Goal: Task Accomplishment & Management: Manage account settings

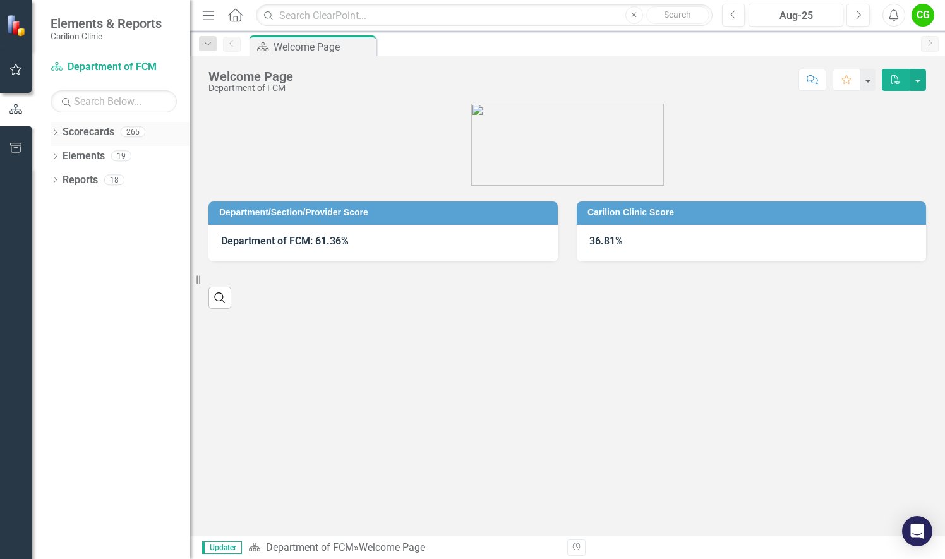
click at [56, 133] on icon "Dropdown" at bounding box center [55, 133] width 9 height 7
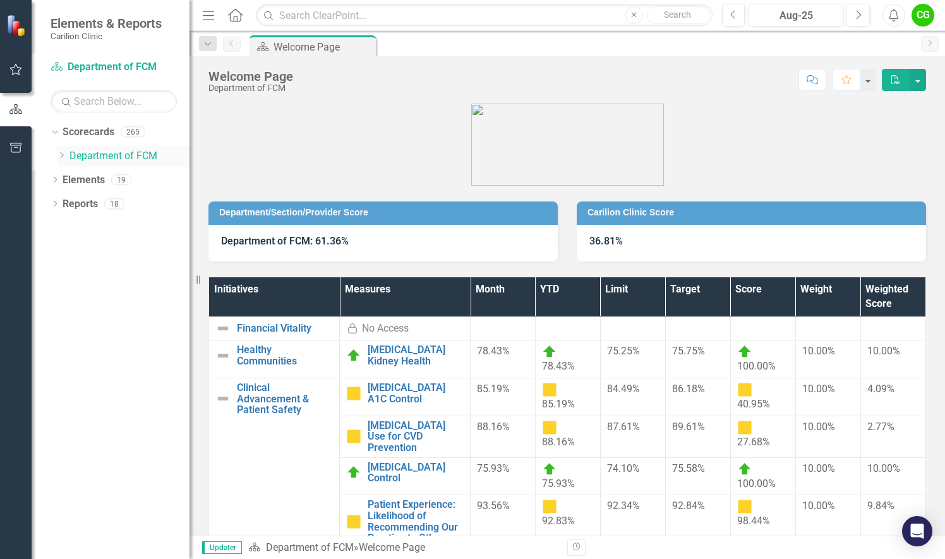
click at [59, 152] on icon "Dropdown" at bounding box center [61, 156] width 9 height 8
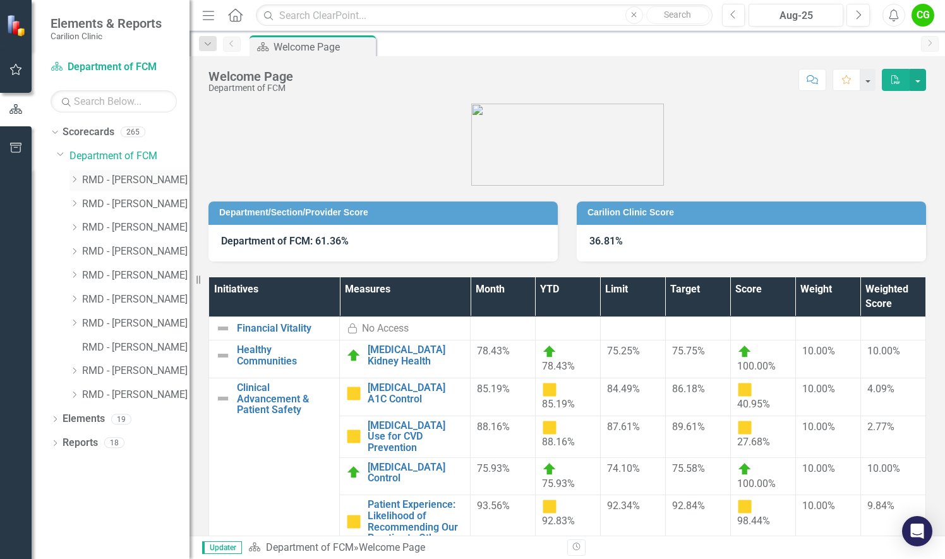
click at [73, 181] on icon "Dropdown" at bounding box center [73, 180] width 9 height 8
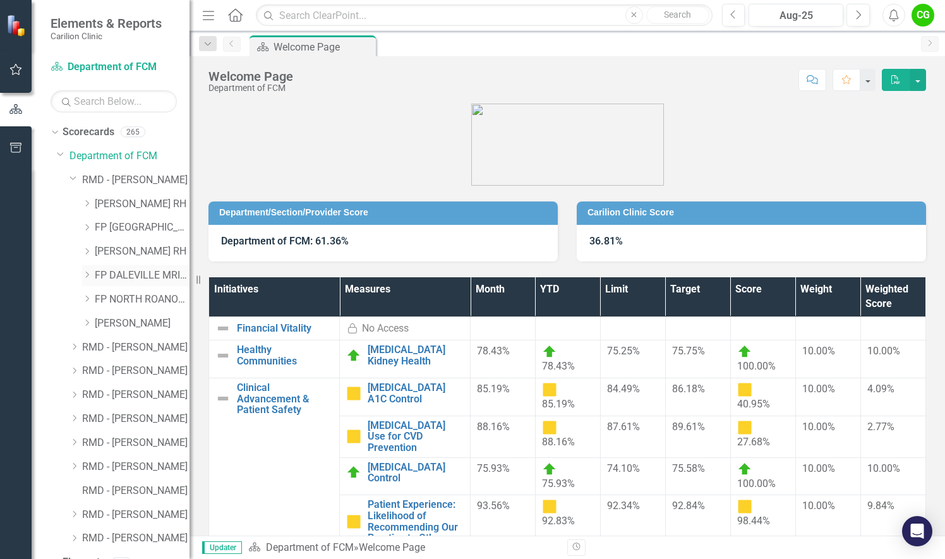
click at [85, 273] on icon "Dropdown" at bounding box center [86, 275] width 9 height 8
click at [124, 493] on link "[PERSON_NAME]" at bounding box center [148, 491] width 82 height 15
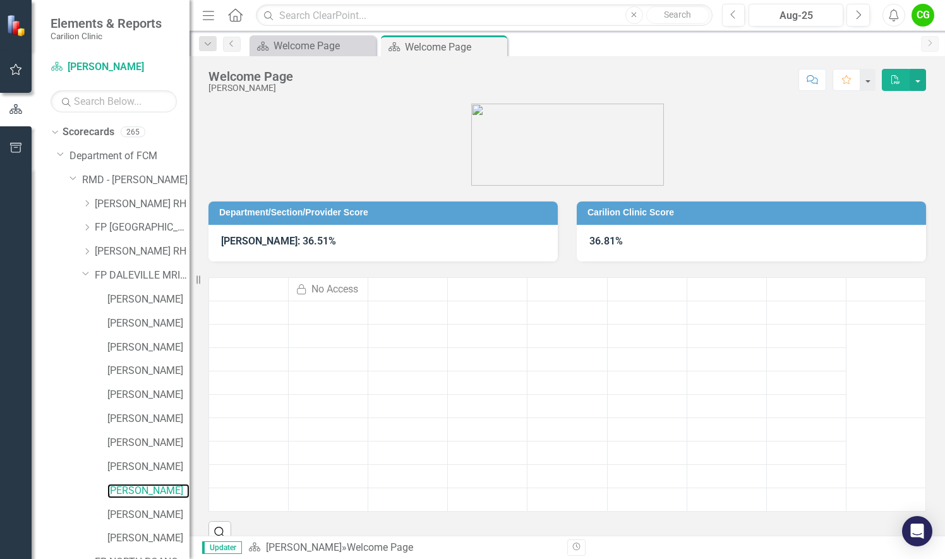
scroll to position [18, 0]
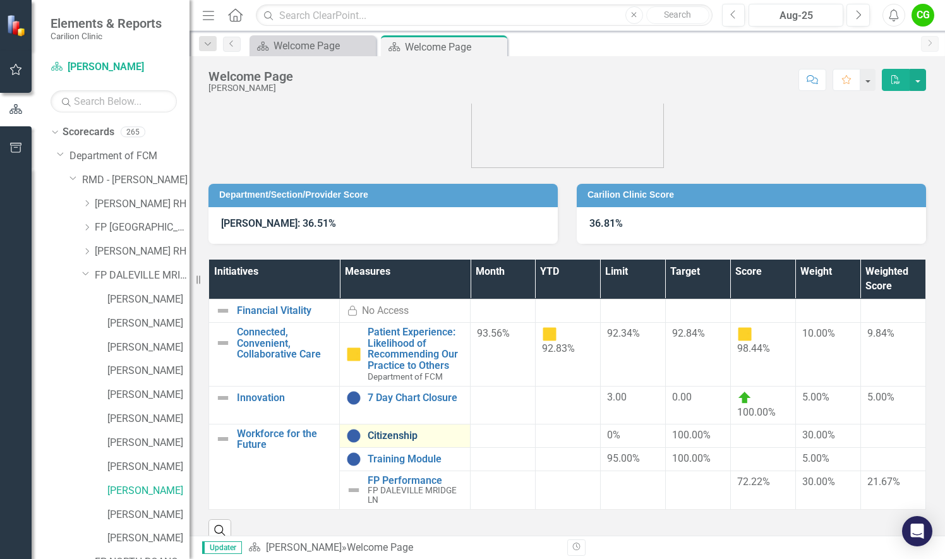
click at [385, 436] on link "Citizenship" at bounding box center [416, 435] width 96 height 11
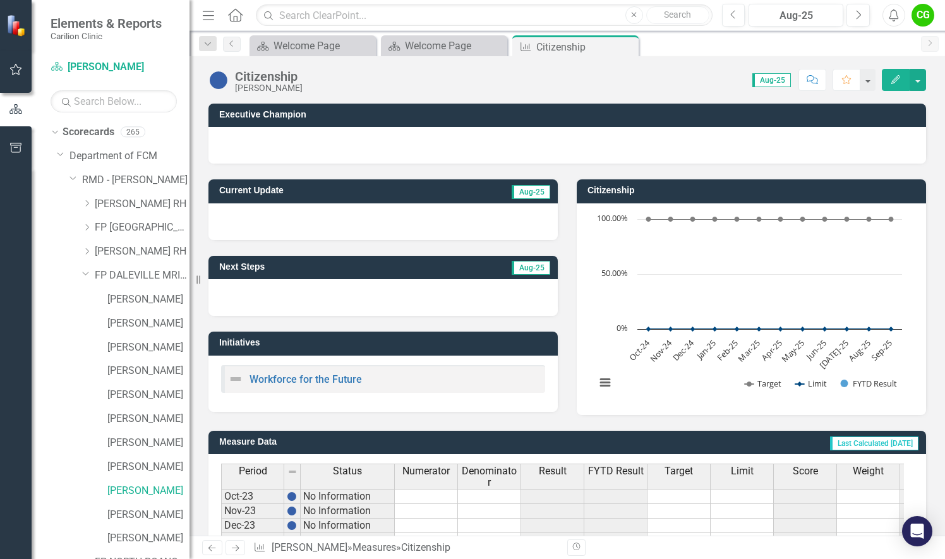
scroll to position [342, 0]
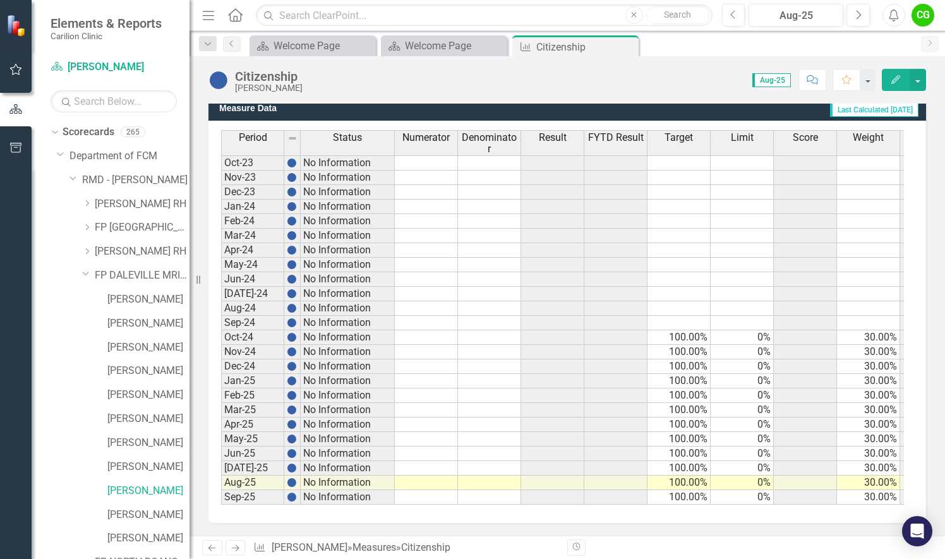
click at [421, 476] on td at bounding box center [426, 483] width 63 height 15
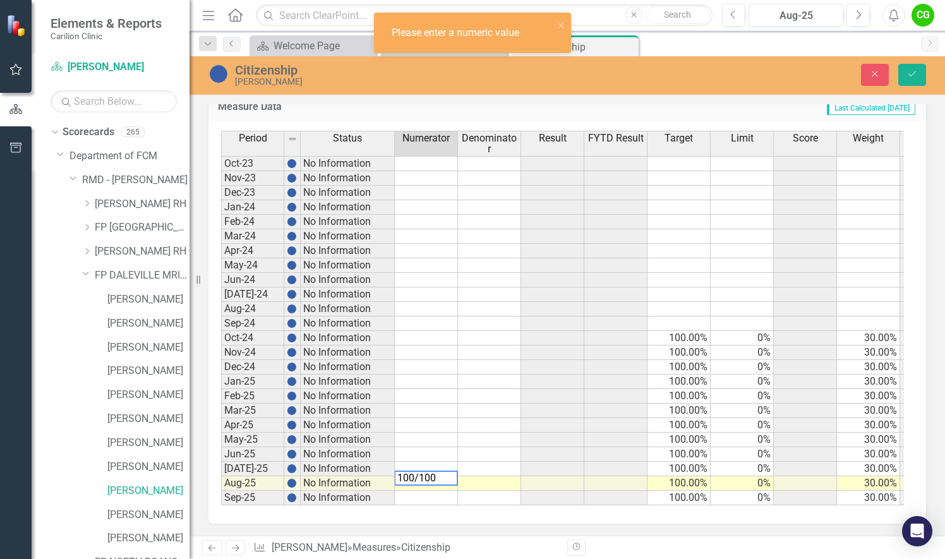
click at [490, 465] on td at bounding box center [489, 469] width 63 height 15
click at [503, 476] on td at bounding box center [489, 483] width 63 height 15
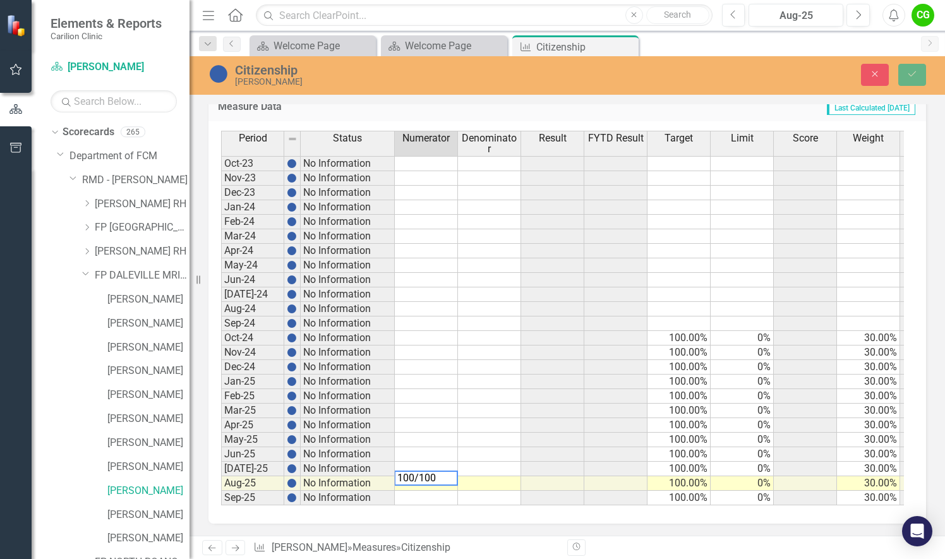
click at [692, 297] on td at bounding box center [679, 294] width 63 height 15
click at [148, 489] on link "[PERSON_NAME]" at bounding box center [148, 491] width 82 height 15
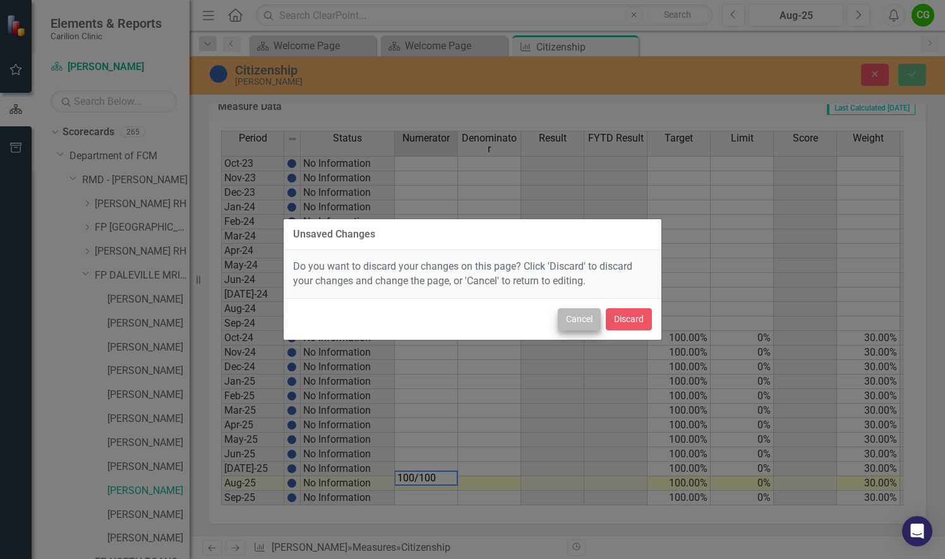
click at [577, 324] on button "Cancel" at bounding box center [579, 319] width 43 height 22
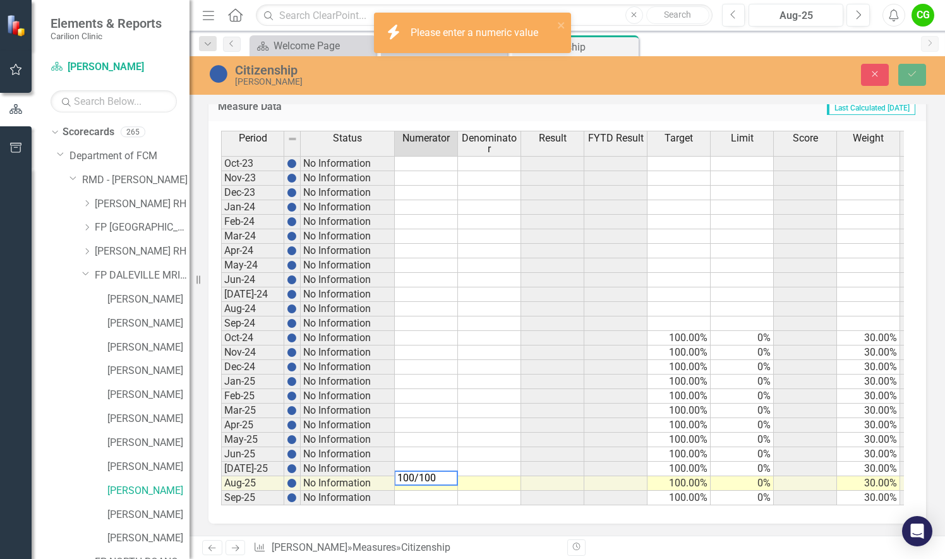
click at [494, 476] on td at bounding box center [489, 483] width 63 height 15
click at [447, 480] on textarea "100/100" at bounding box center [426, 478] width 64 height 15
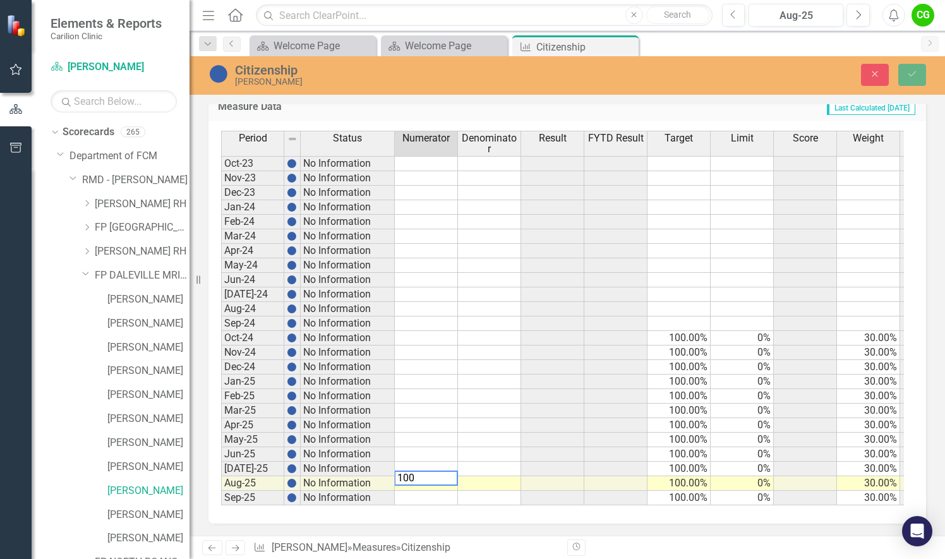
type textarea "100"
click at [475, 476] on td at bounding box center [489, 483] width 63 height 15
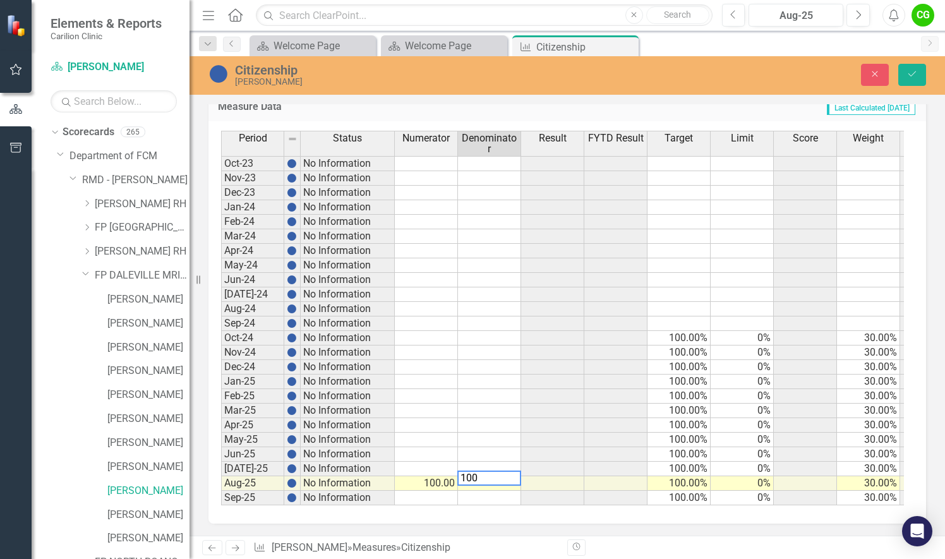
type textarea "100"
click at [585, 476] on td at bounding box center [615, 483] width 63 height 15
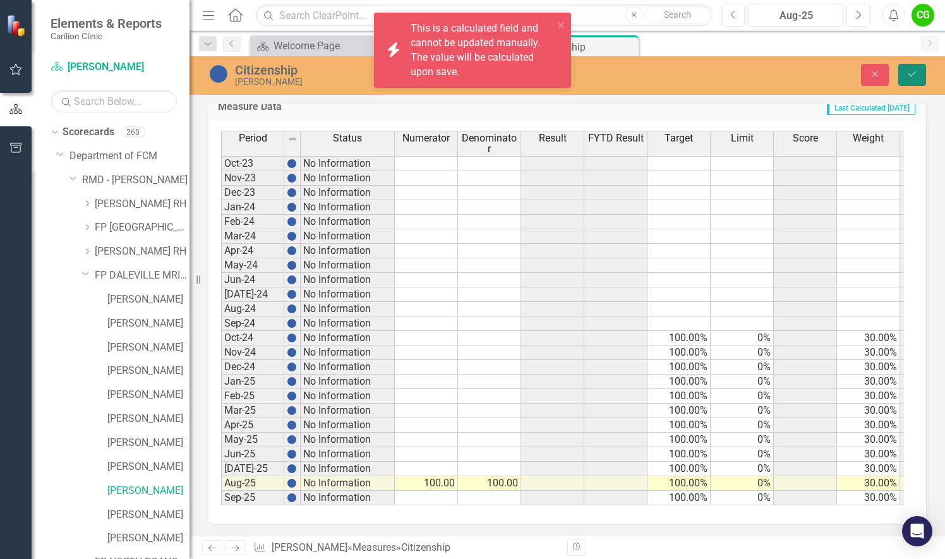
click at [912, 81] on button "Save" at bounding box center [912, 75] width 28 height 22
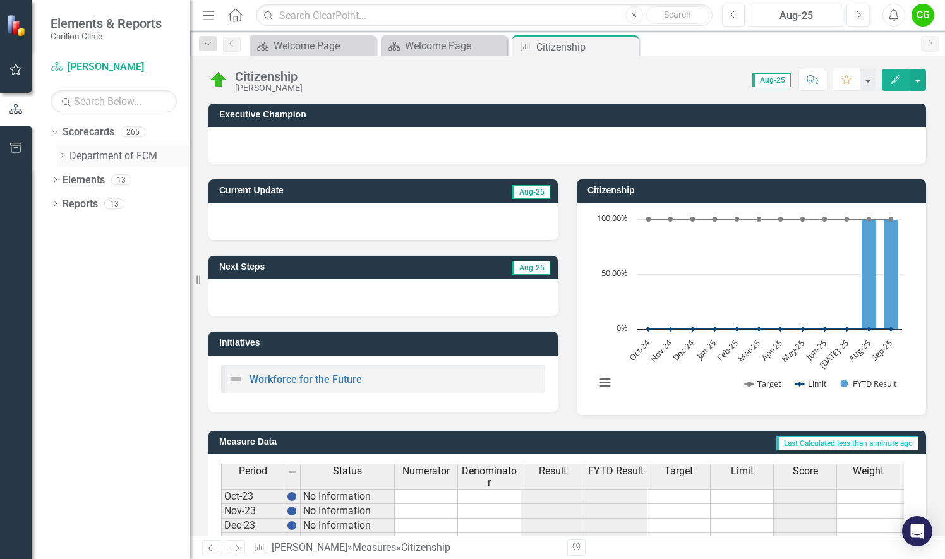
click at [57, 154] on icon "Dropdown" at bounding box center [61, 156] width 9 height 8
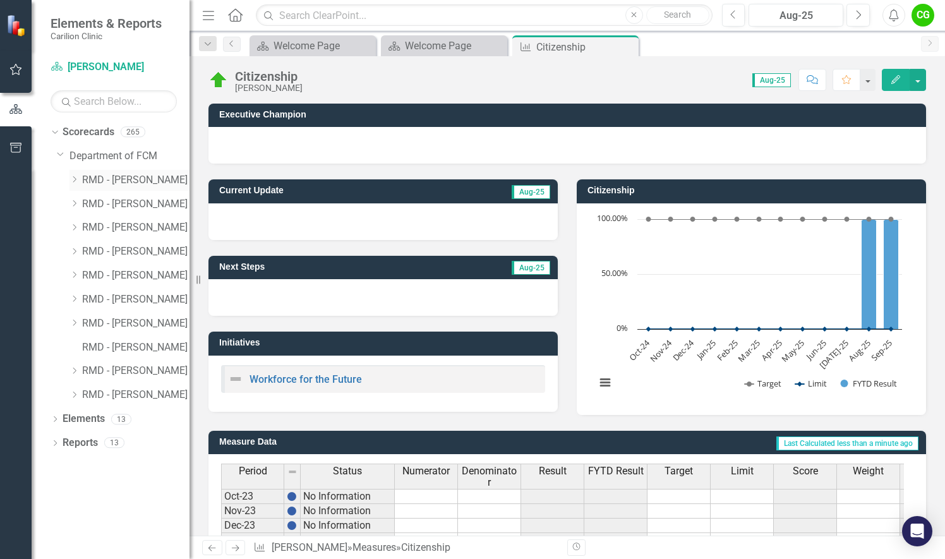
click at [73, 179] on icon "Dropdown" at bounding box center [73, 180] width 9 height 8
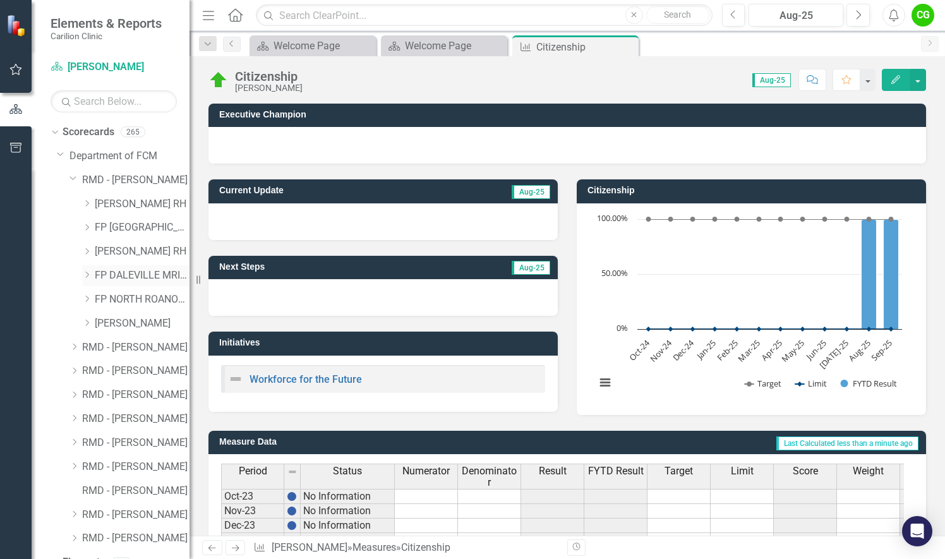
click at [90, 274] on icon "Dropdown" at bounding box center [86, 275] width 9 height 8
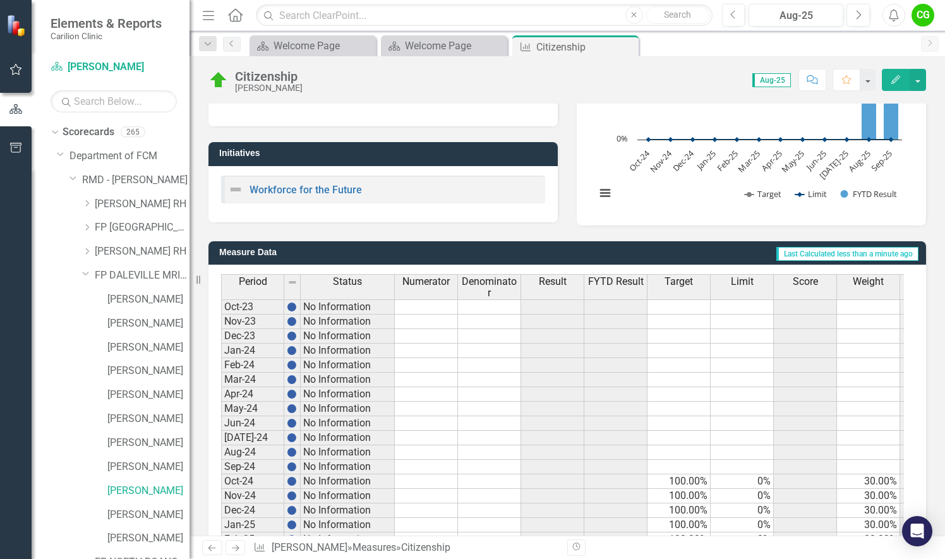
scroll to position [253, 0]
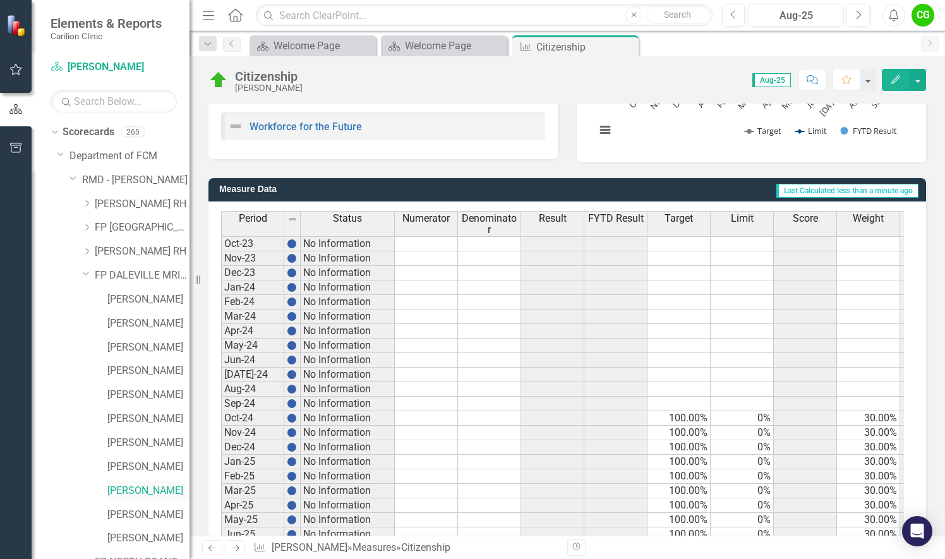
click at [137, 492] on link "[PERSON_NAME]" at bounding box center [148, 491] width 82 height 15
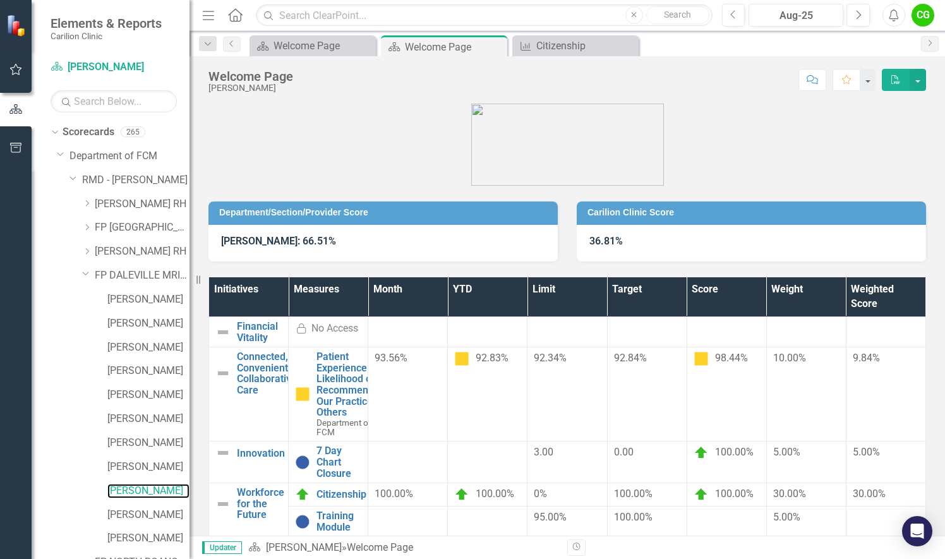
scroll to position [303, 0]
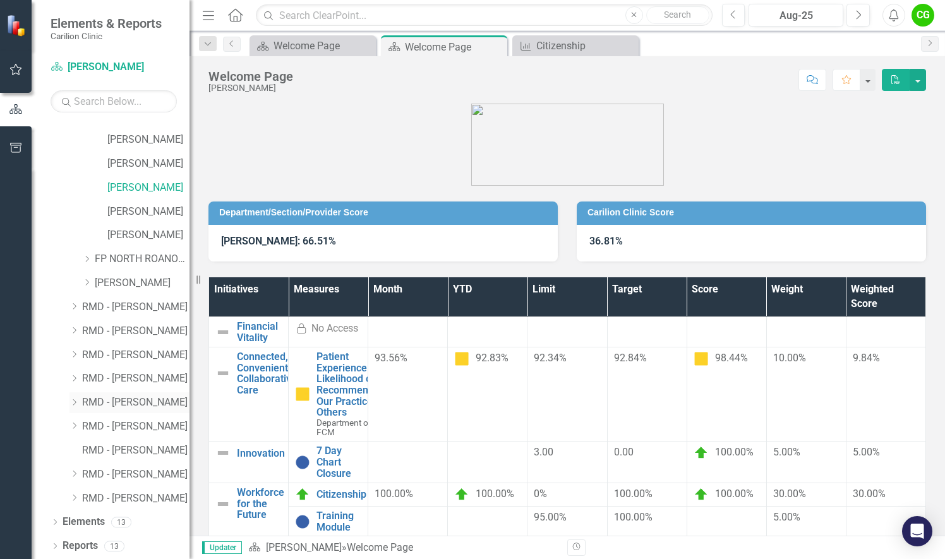
click at [75, 396] on div "Dropdown RMD - BUTLER, AMY E" at bounding box center [129, 402] width 120 height 21
click at [73, 401] on icon "Dropdown" at bounding box center [73, 403] width 9 height 8
click at [87, 472] on icon at bounding box center [87, 474] width 3 height 6
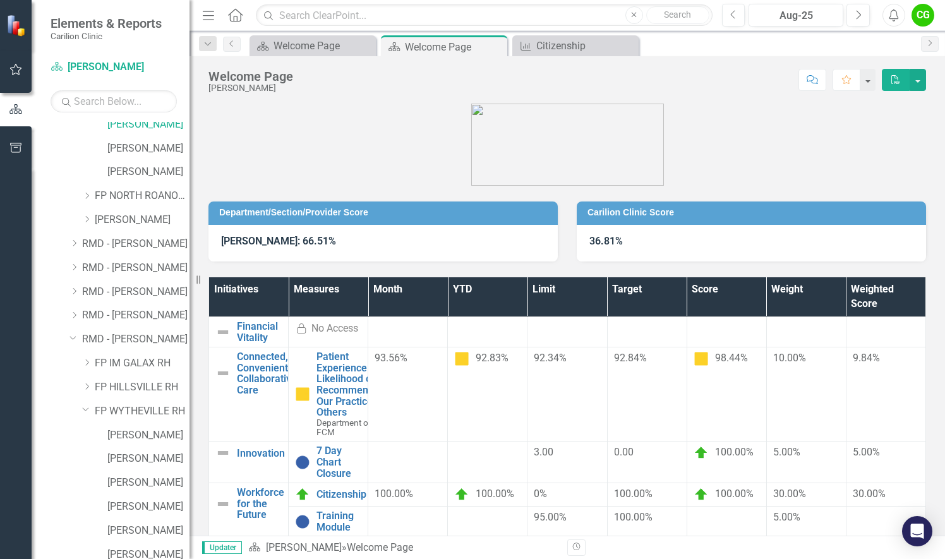
scroll to position [430, 0]
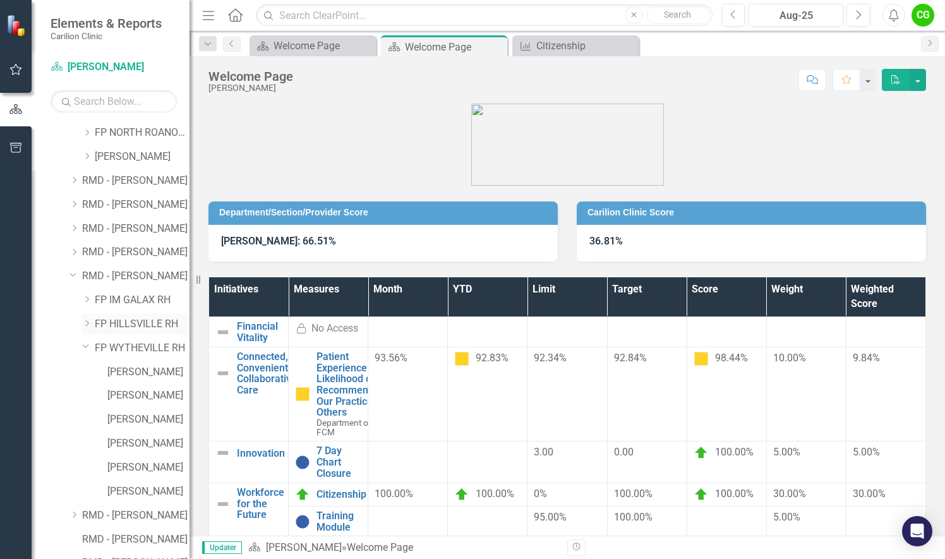
click at [87, 324] on icon "Dropdown" at bounding box center [86, 324] width 9 height 8
click at [85, 301] on icon "Dropdown" at bounding box center [86, 300] width 9 height 8
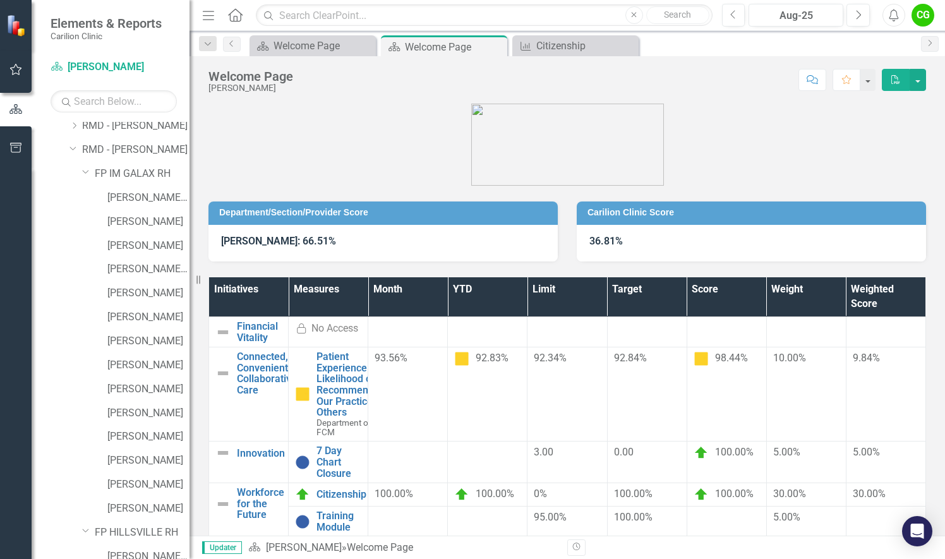
scroll to position [177, 0]
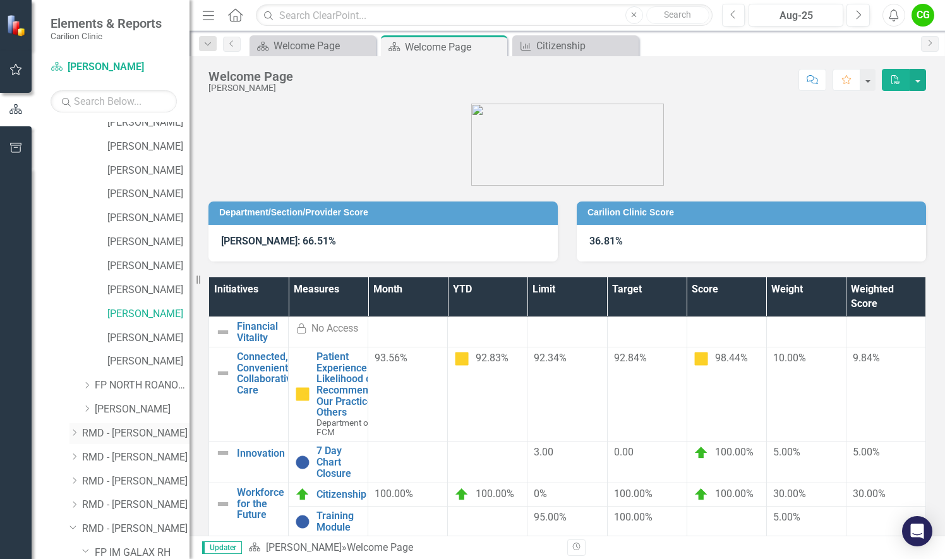
click at [72, 432] on icon "Dropdown" at bounding box center [73, 433] width 9 height 8
drag, startPoint x: 90, startPoint y: 479, endPoint x: 97, endPoint y: 481, distance: 7.8
click at [90, 479] on icon "Dropdown" at bounding box center [86, 481] width 9 height 8
click at [153, 525] on link "[PERSON_NAME]" at bounding box center [148, 529] width 82 height 15
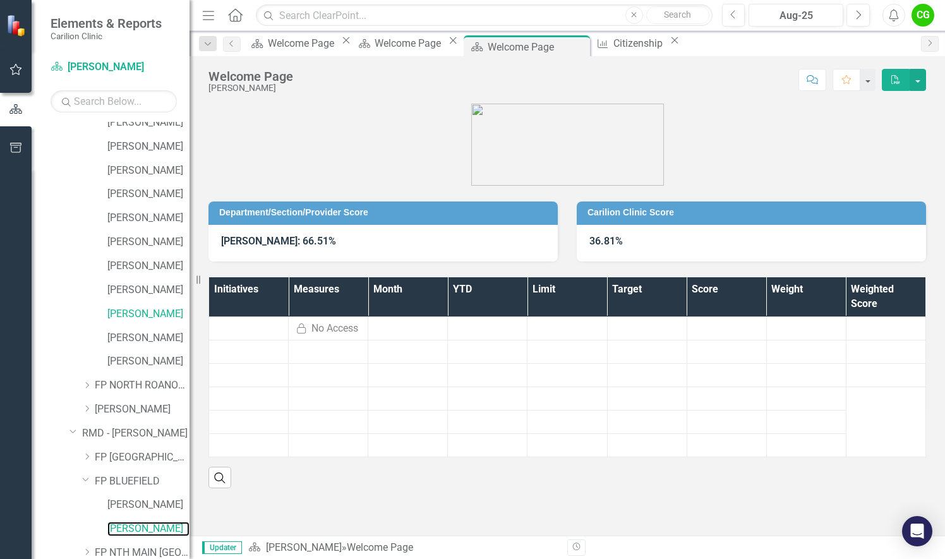
scroll to position [366, 0]
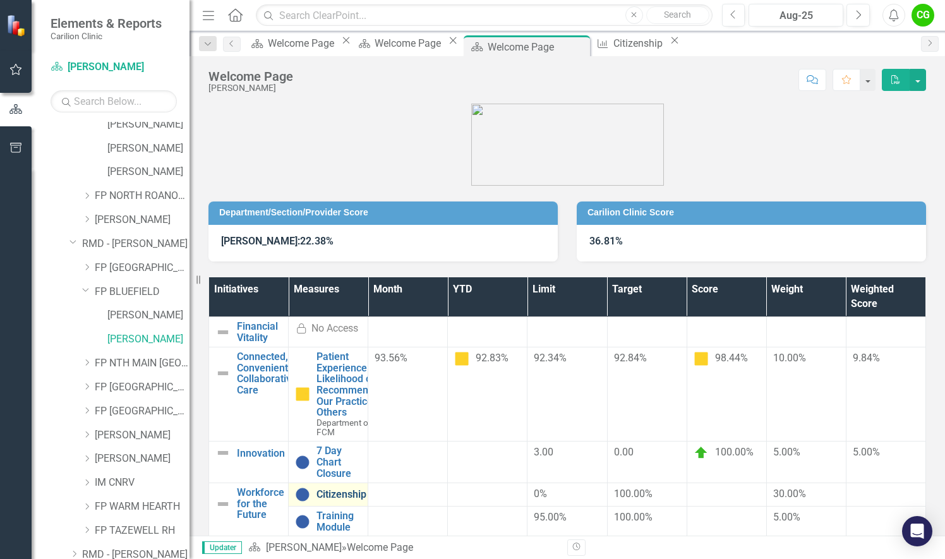
click at [366, 489] on link "Citizenship" at bounding box center [342, 494] width 50 height 11
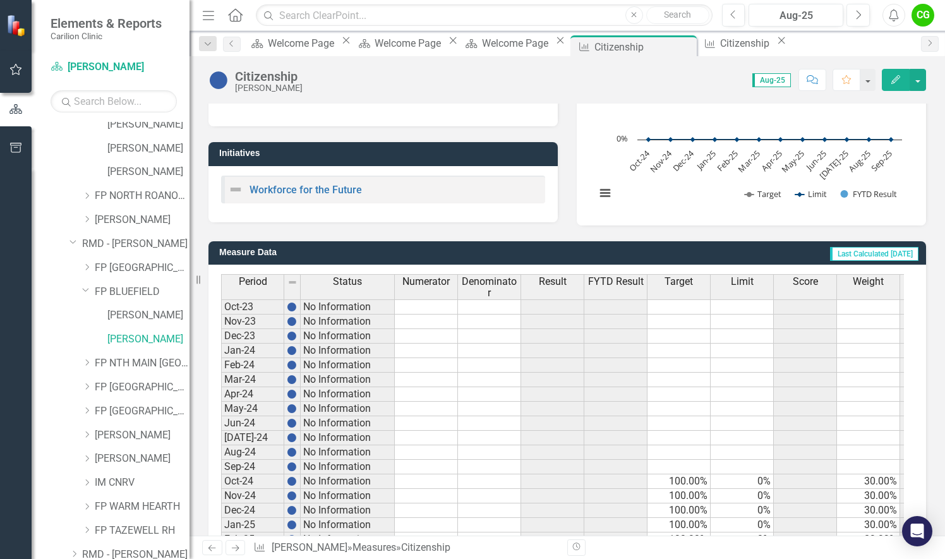
scroll to position [342, 0]
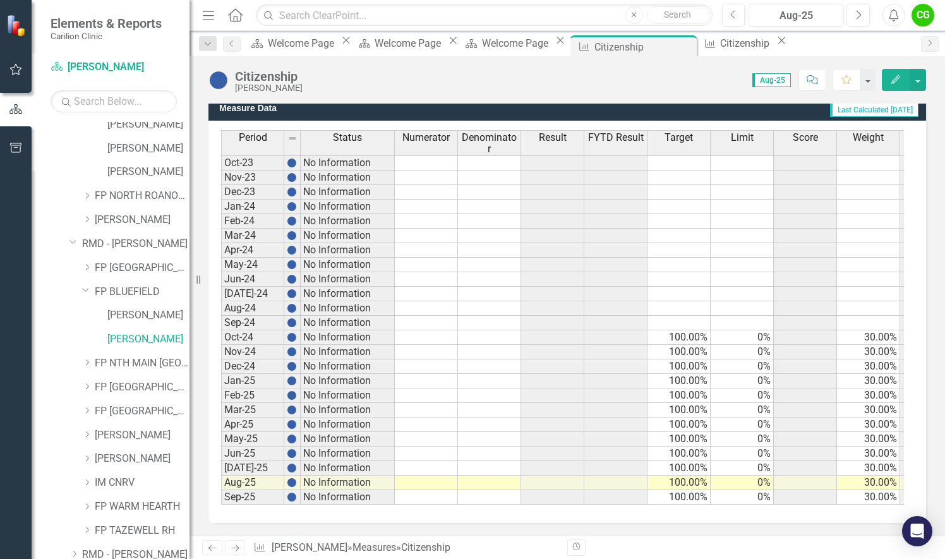
click at [418, 476] on td at bounding box center [426, 483] width 63 height 15
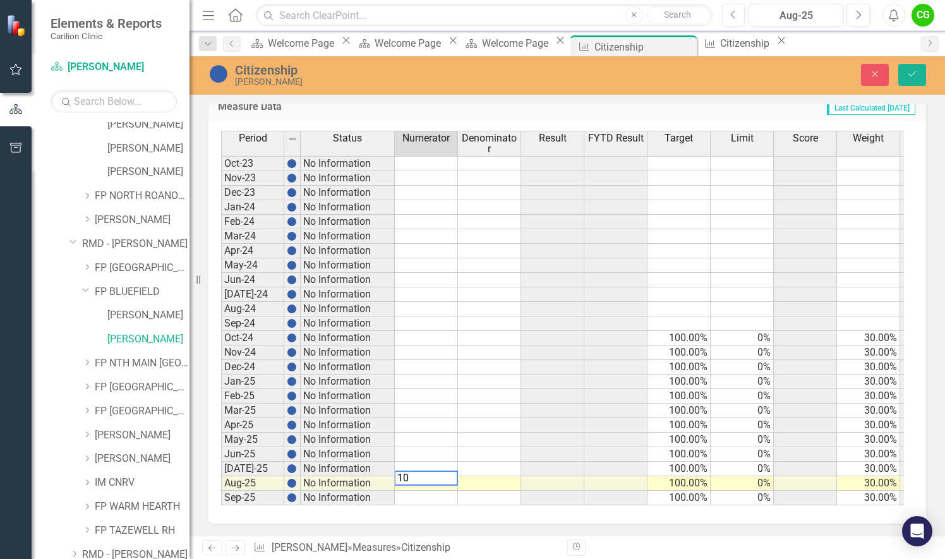
type textarea "100"
click at [221, 469] on div "Period Status Numerator Denominator Result FYTD Result Target Limit Score Weigh…" at bounding box center [221, 318] width 0 height 375
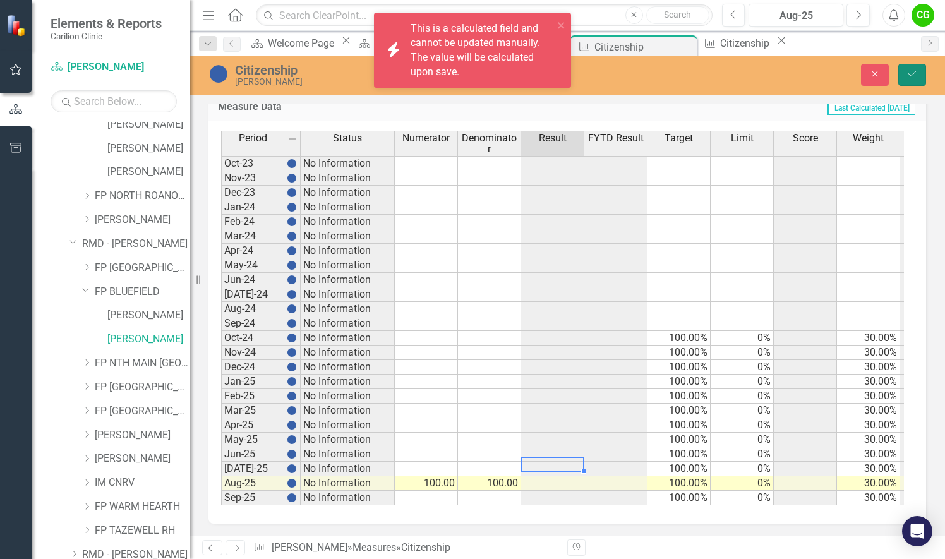
click at [909, 73] on icon "Save" at bounding box center [912, 73] width 11 height 9
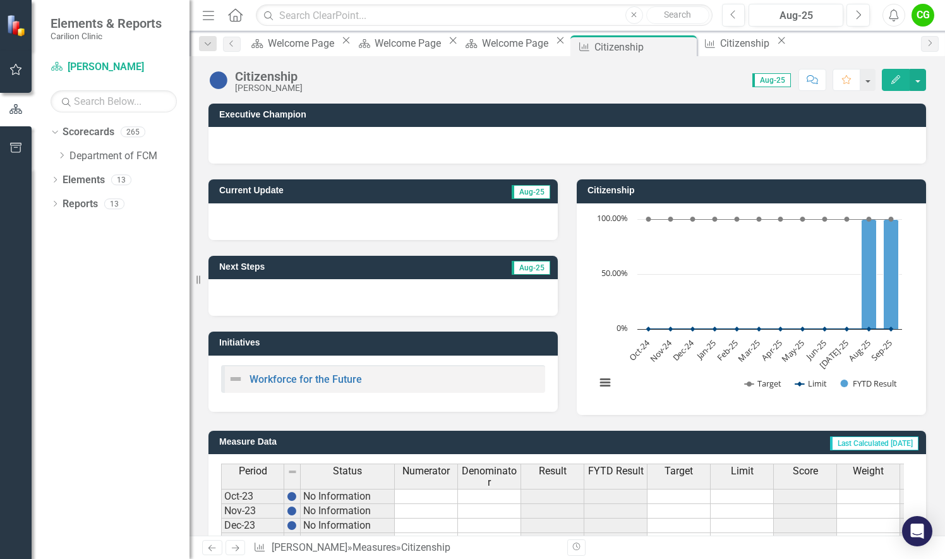
scroll to position [0, 0]
click at [61, 152] on icon "Dropdown" at bounding box center [61, 156] width 9 height 8
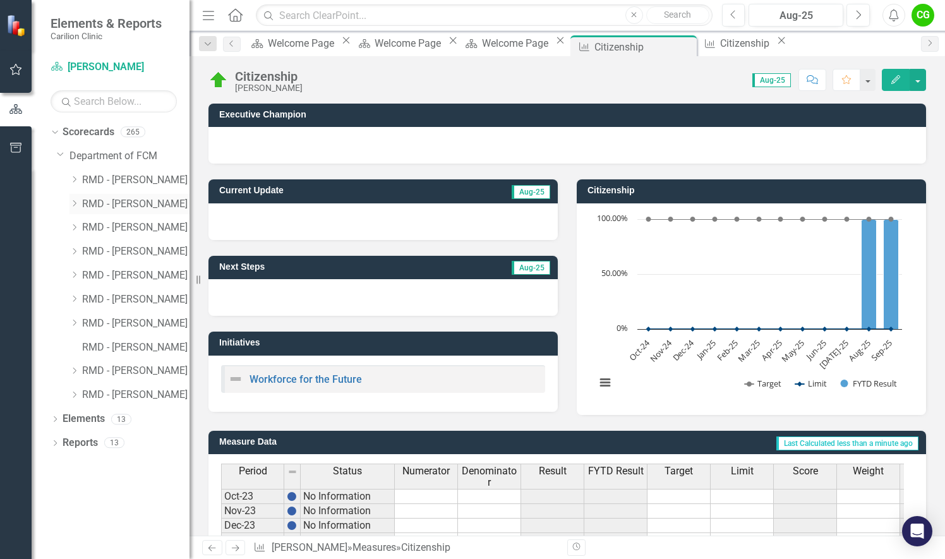
click at [75, 200] on icon "Dropdown" at bounding box center [73, 204] width 9 height 8
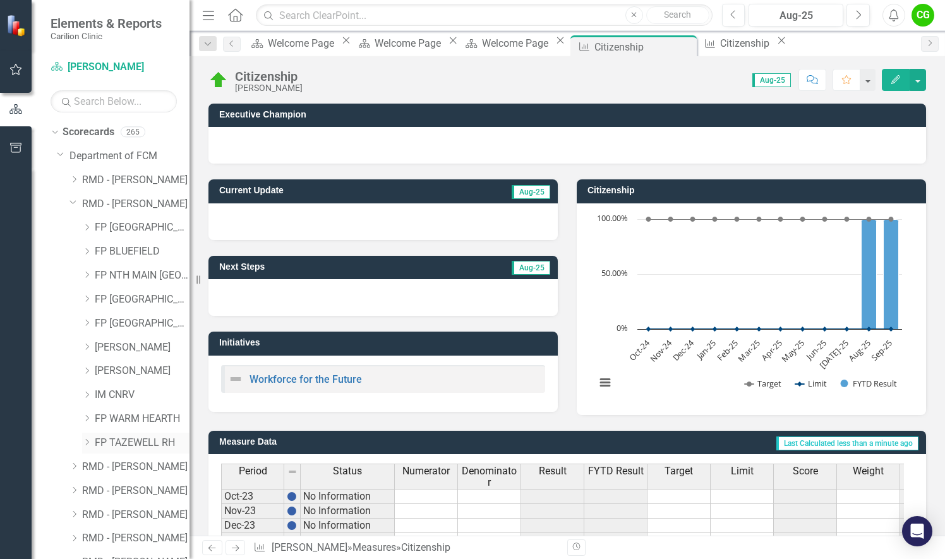
click at [85, 441] on icon "Dropdown" at bounding box center [86, 442] width 9 height 8
click at [88, 249] on icon "Dropdown" at bounding box center [86, 252] width 9 height 8
click at [137, 301] on link "[PERSON_NAME]" at bounding box center [148, 300] width 82 height 15
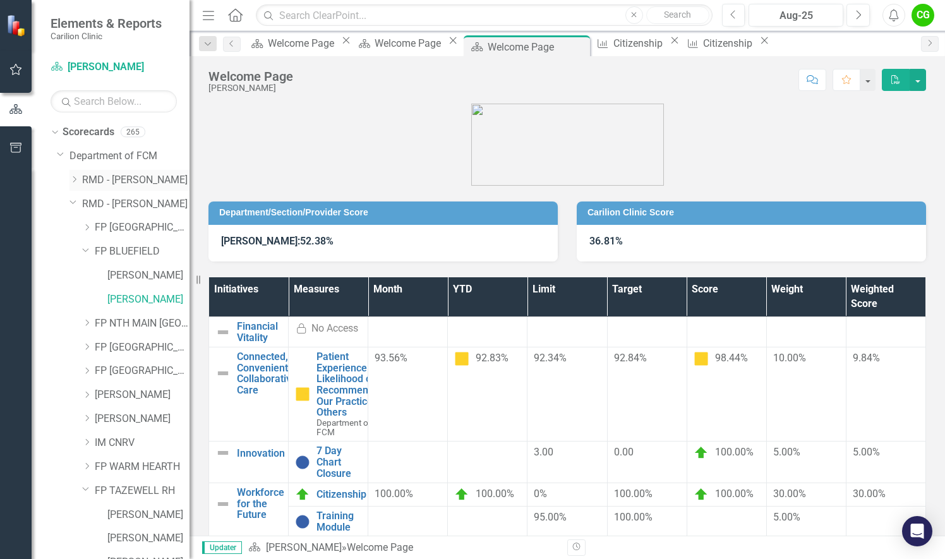
click at [77, 178] on icon "Dropdown" at bounding box center [73, 180] width 9 height 8
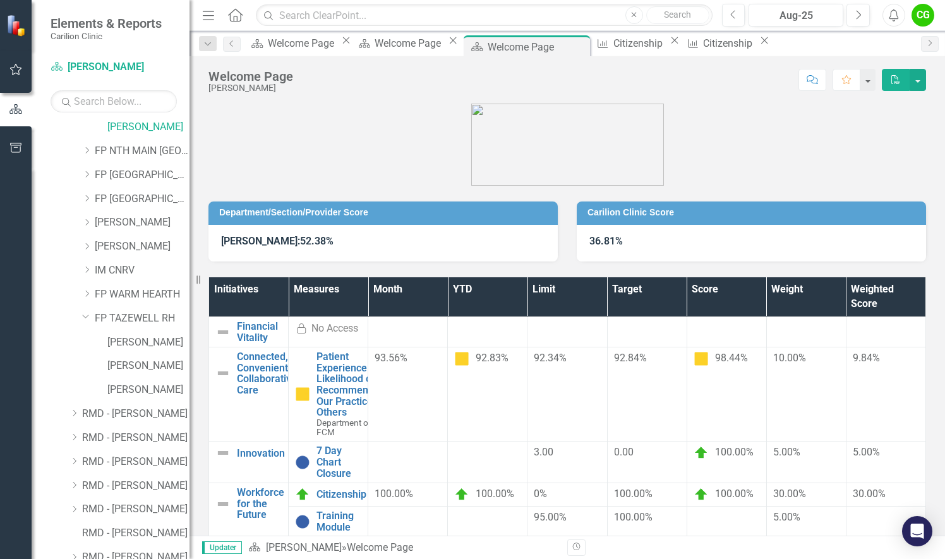
scroll to position [379, 0]
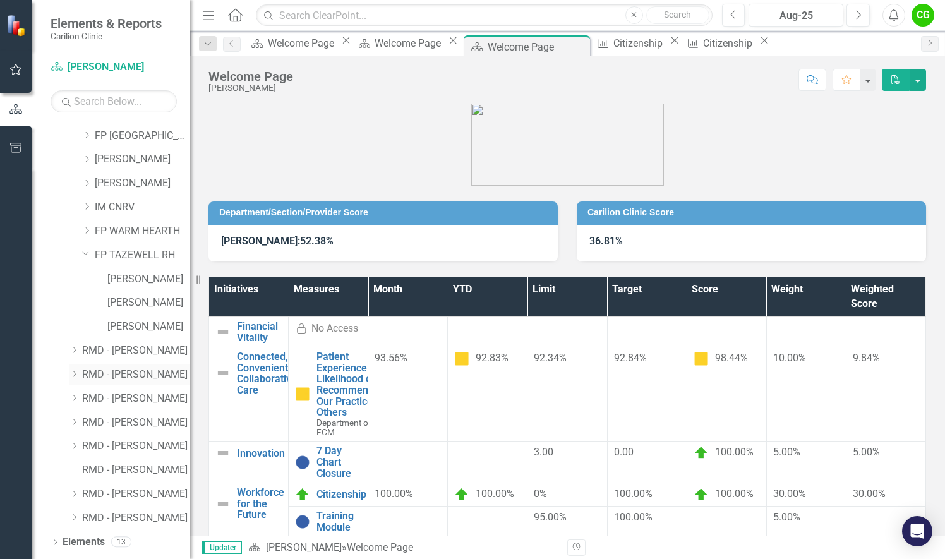
click at [75, 378] on div "Dropdown" at bounding box center [73, 375] width 9 height 11
click at [86, 445] on icon "Dropdown" at bounding box center [86, 446] width 9 height 8
click at [155, 464] on link "[PERSON_NAME]" at bounding box center [148, 470] width 82 height 15
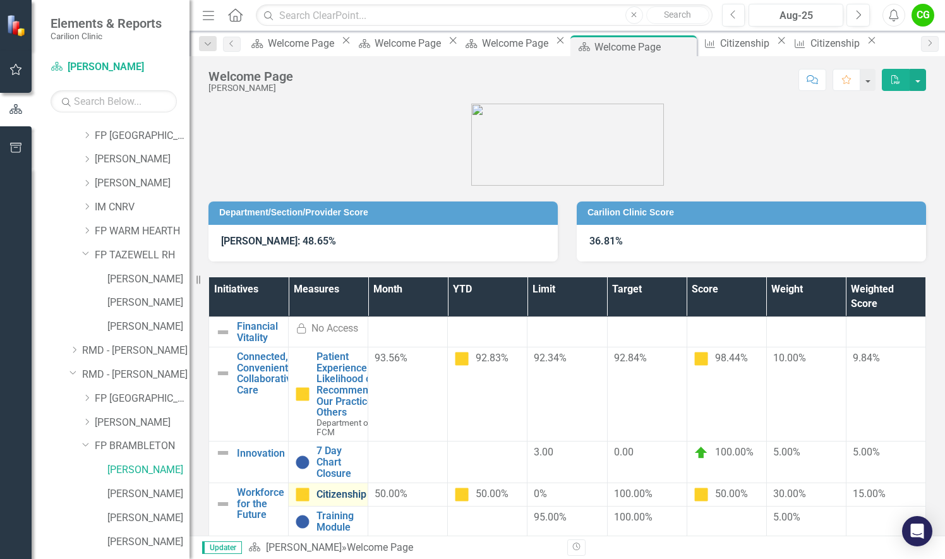
click at [366, 489] on link "Citizenship" at bounding box center [342, 494] width 50 height 11
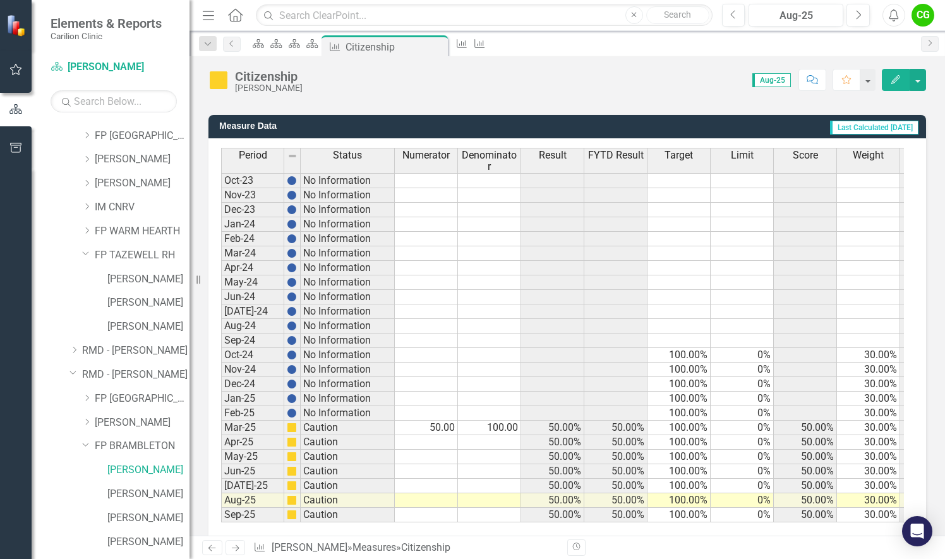
scroll to position [342, 0]
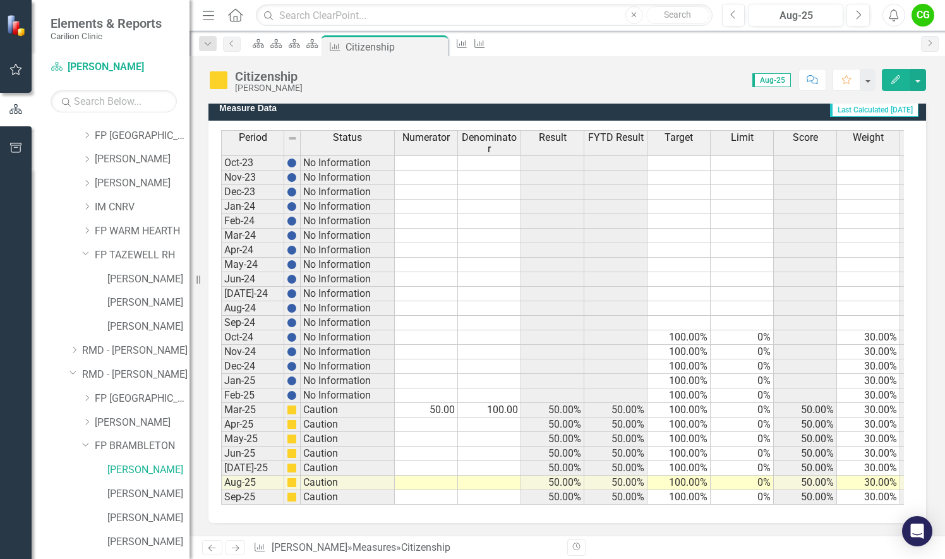
click at [438, 403] on td "50.00" at bounding box center [426, 410] width 63 height 15
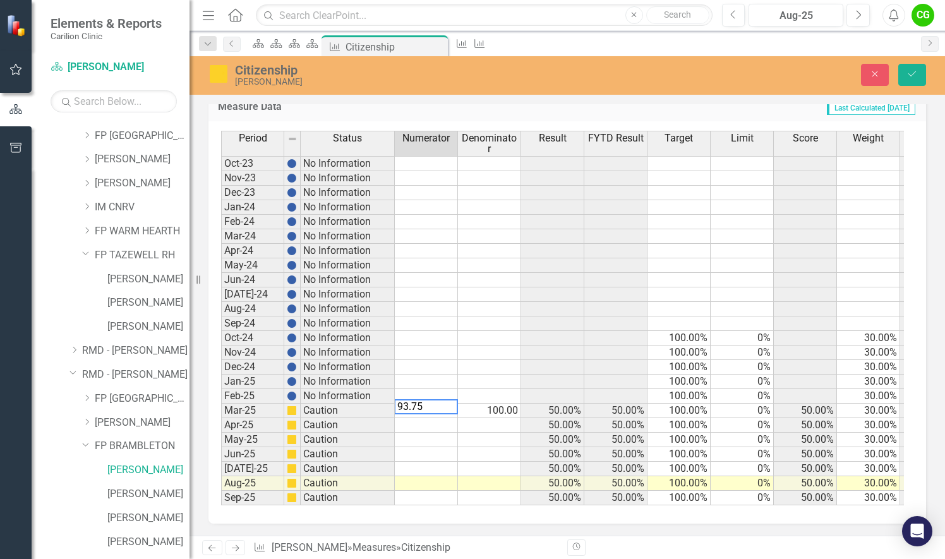
type textarea "93.75"
click at [485, 375] on td at bounding box center [489, 382] width 63 height 15
click at [914, 76] on icon "Save" at bounding box center [912, 73] width 11 height 9
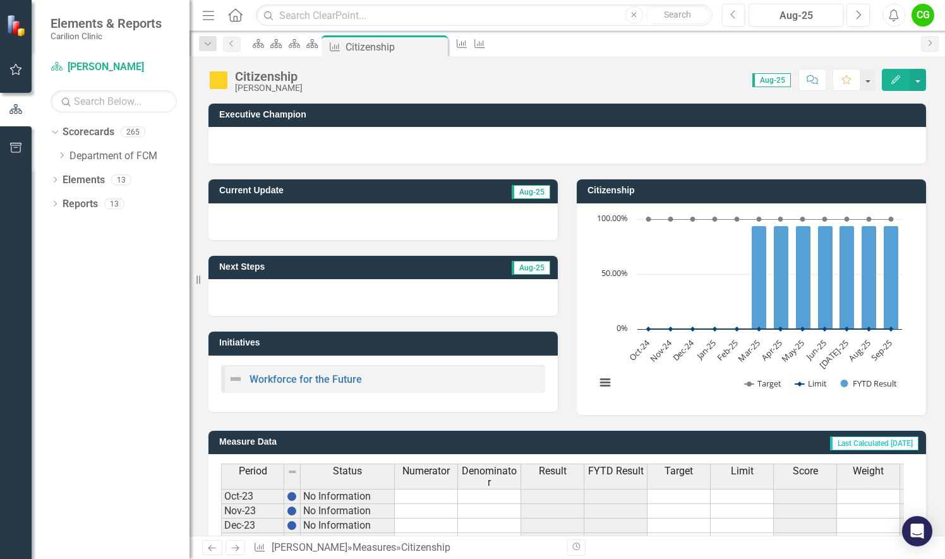
scroll to position [0, 0]
click at [64, 154] on icon "Dropdown" at bounding box center [61, 156] width 9 height 8
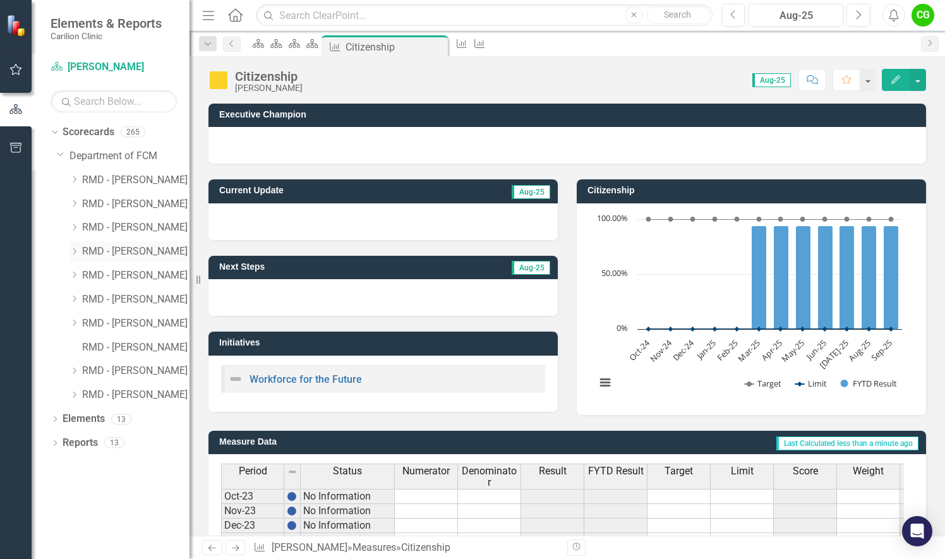
click at [72, 250] on icon "Dropdown" at bounding box center [73, 252] width 9 height 8
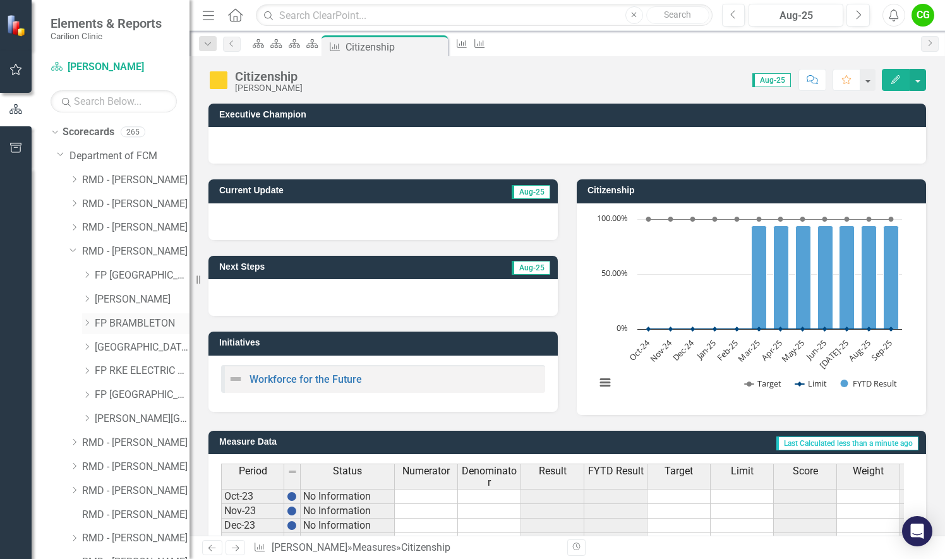
click at [83, 325] on icon "Dropdown" at bounding box center [86, 323] width 9 height 8
drag, startPoint x: 121, startPoint y: 343, endPoint x: 164, endPoint y: 353, distance: 43.4
click at [123, 344] on link "[PERSON_NAME]" at bounding box center [148, 348] width 82 height 15
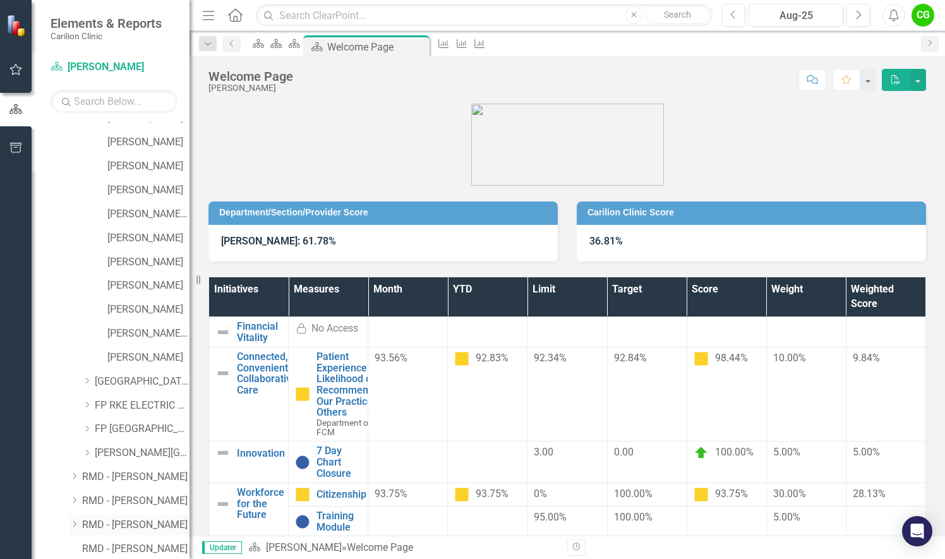
scroll to position [351, 0]
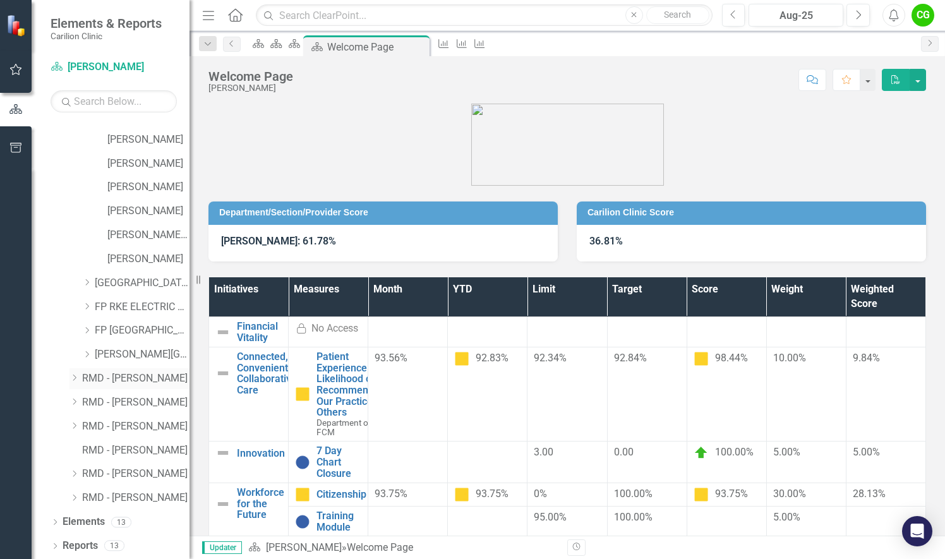
click at [73, 377] on icon "Dropdown" at bounding box center [73, 378] width 9 height 8
click at [77, 426] on icon "Dropdown" at bounding box center [73, 426] width 9 height 8
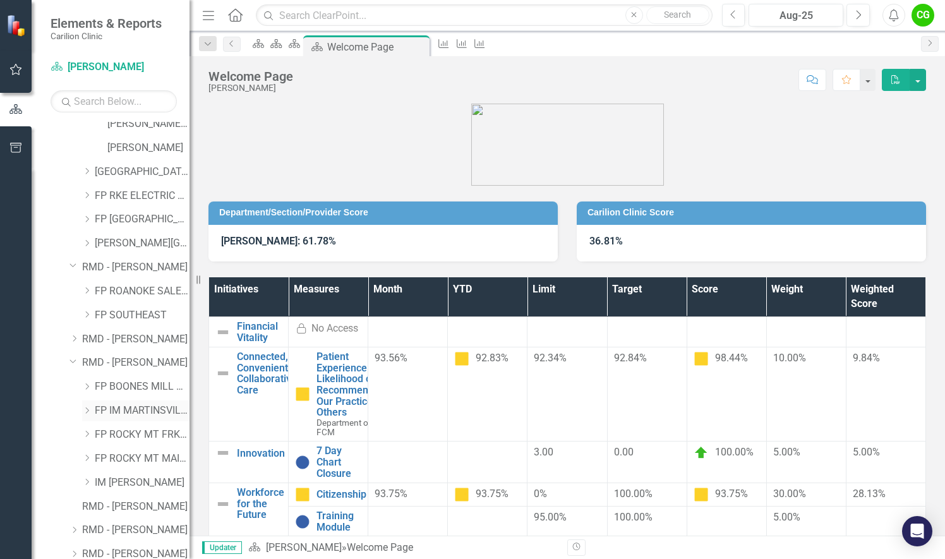
scroll to position [519, 0]
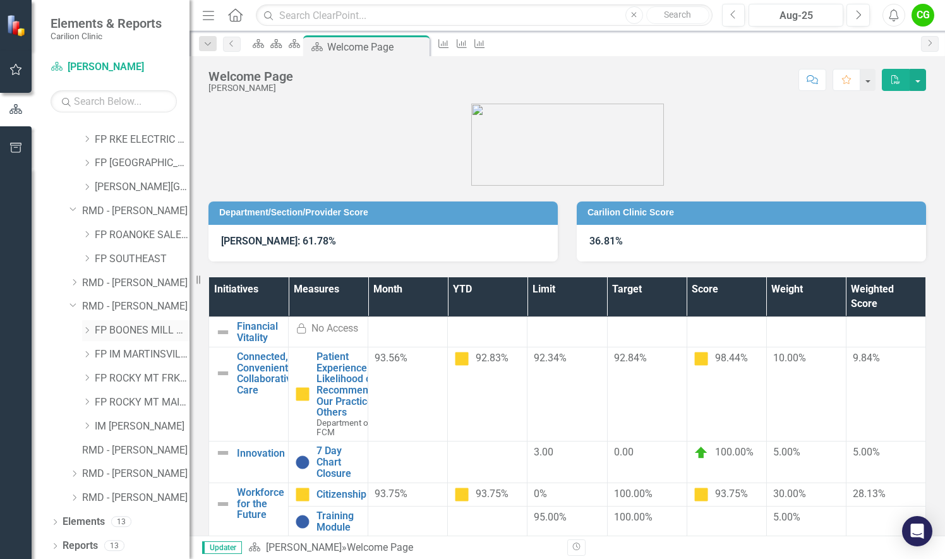
click at [88, 327] on icon "Dropdown" at bounding box center [86, 331] width 9 height 8
click at [131, 406] on link "[PERSON_NAME]" at bounding box center [148, 403] width 82 height 15
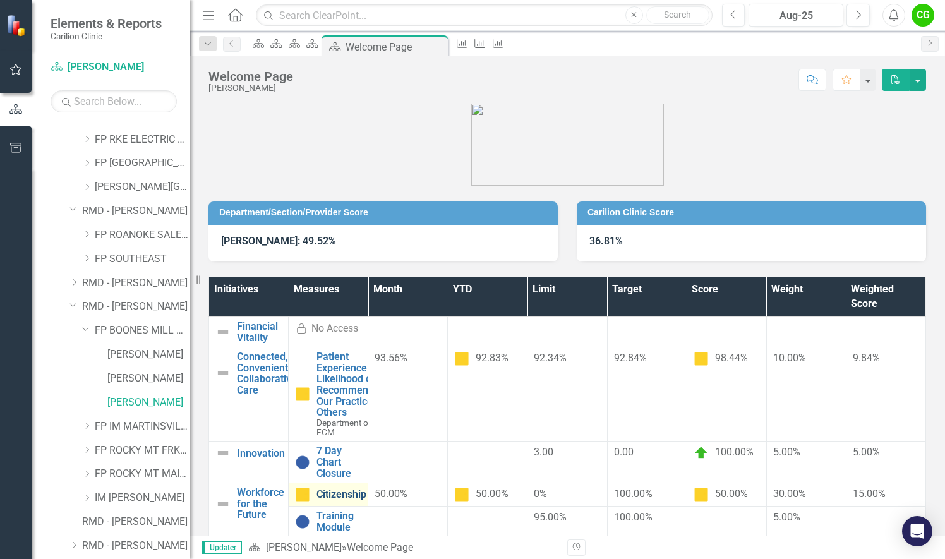
click at [366, 489] on link "Citizenship" at bounding box center [342, 494] width 50 height 11
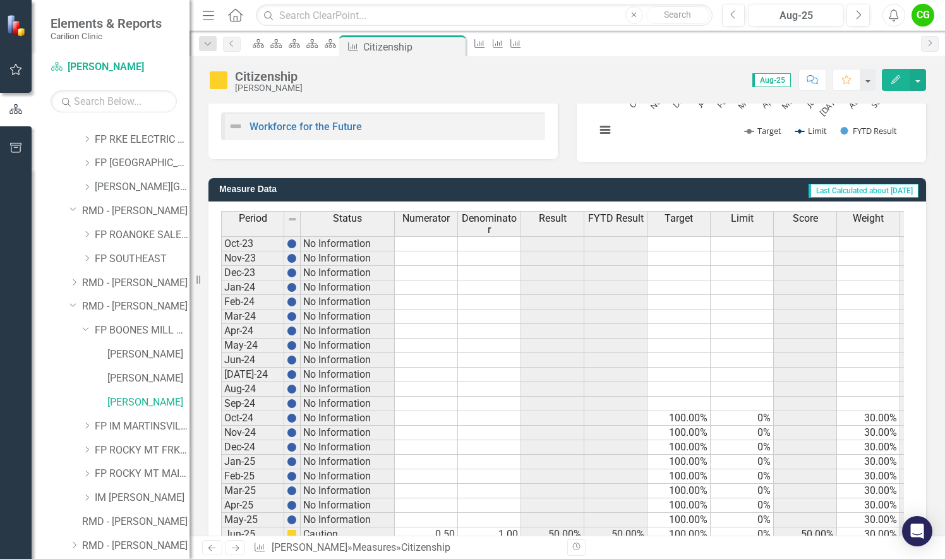
scroll to position [316, 0]
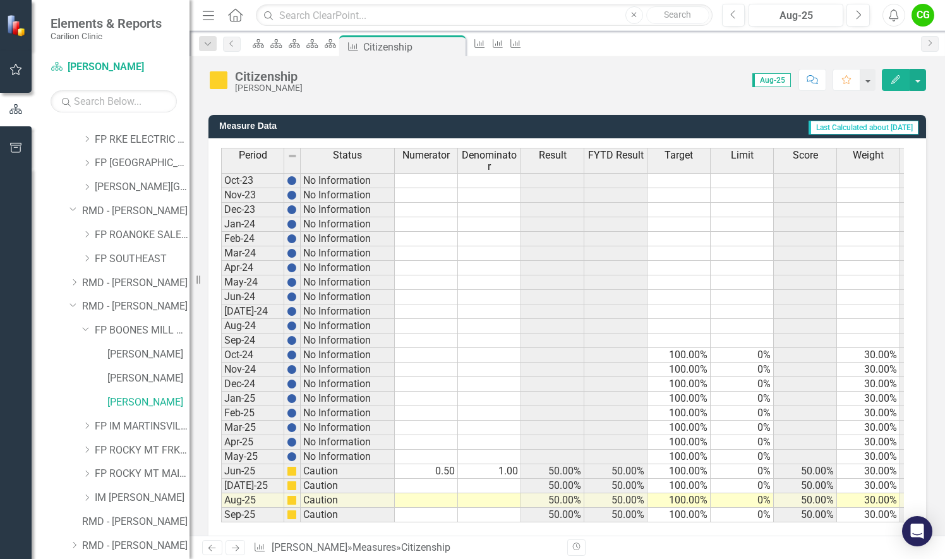
click at [444, 470] on td "0.50" at bounding box center [426, 471] width 63 height 15
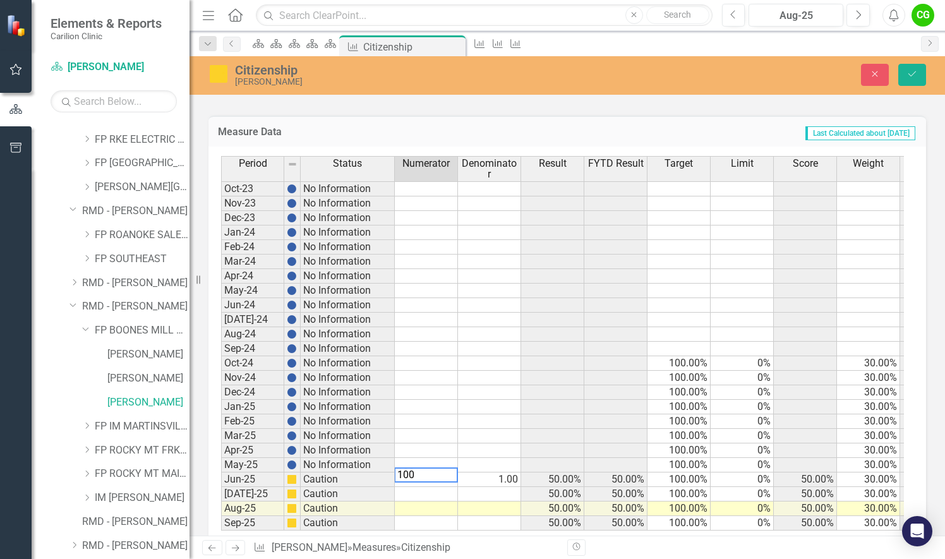
click at [507, 476] on td "1.00" at bounding box center [489, 480] width 63 height 15
type textarea "100"
click at [493, 433] on td at bounding box center [489, 436] width 63 height 15
click at [913, 77] on icon "Save" at bounding box center [912, 73] width 11 height 9
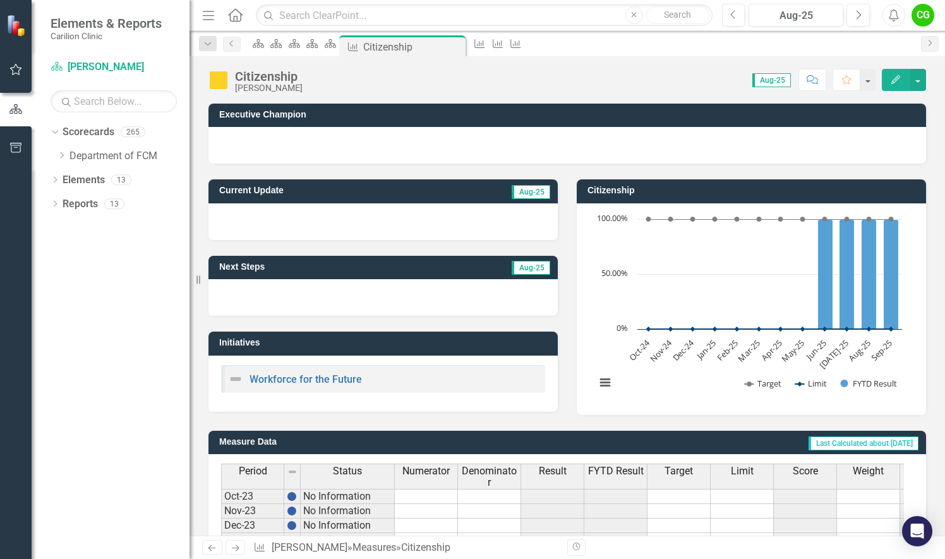
scroll to position [0, 0]
click at [66, 151] on div "Dropdown" at bounding box center [61, 156] width 9 height 11
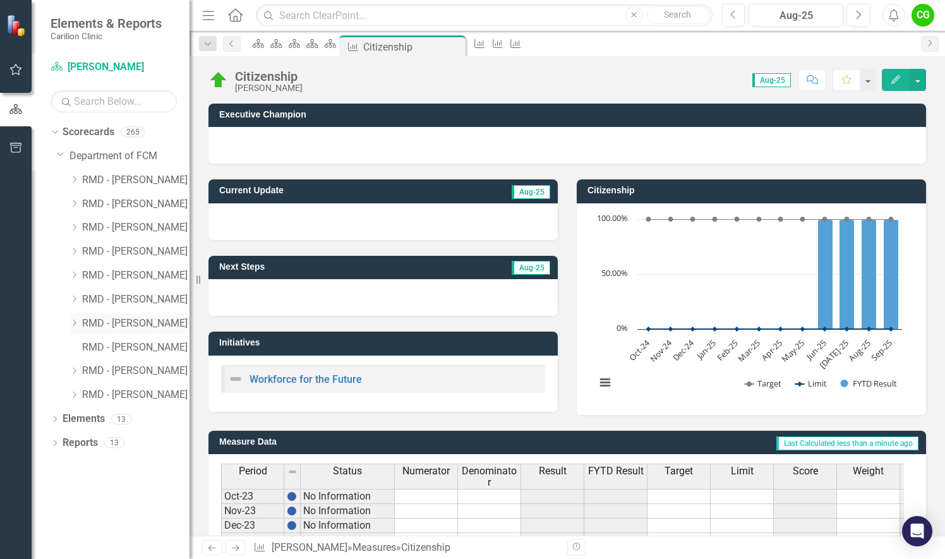
click at [78, 324] on icon "Dropdown" at bounding box center [73, 323] width 9 height 8
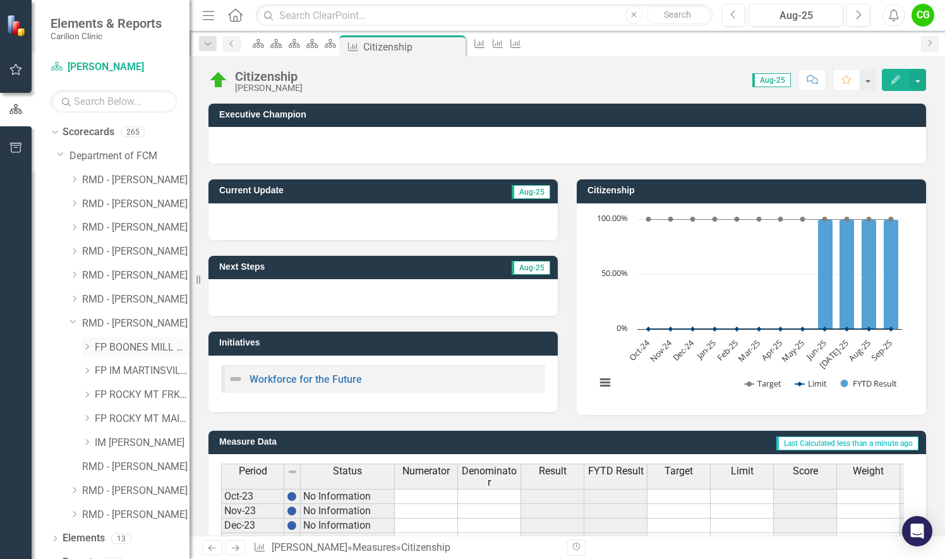
click at [88, 343] on icon "Dropdown" at bounding box center [86, 347] width 9 height 8
click at [148, 416] on link "[PERSON_NAME]" at bounding box center [148, 419] width 82 height 15
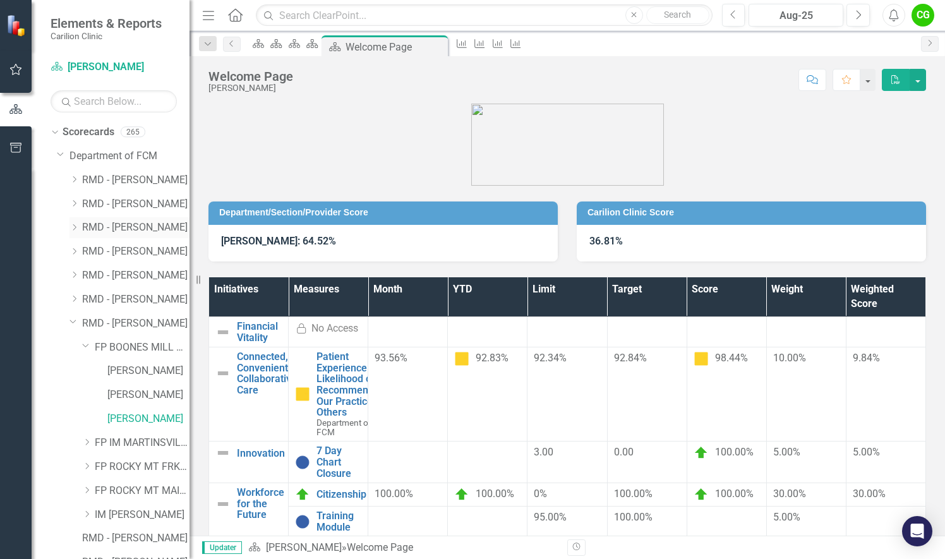
click at [73, 227] on icon "Dropdown" at bounding box center [73, 228] width 9 height 8
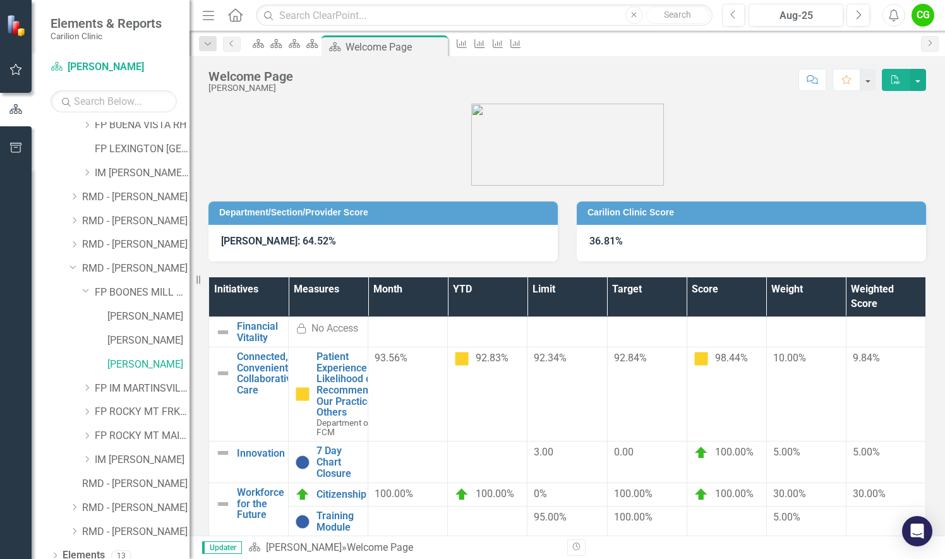
scroll to position [160, 0]
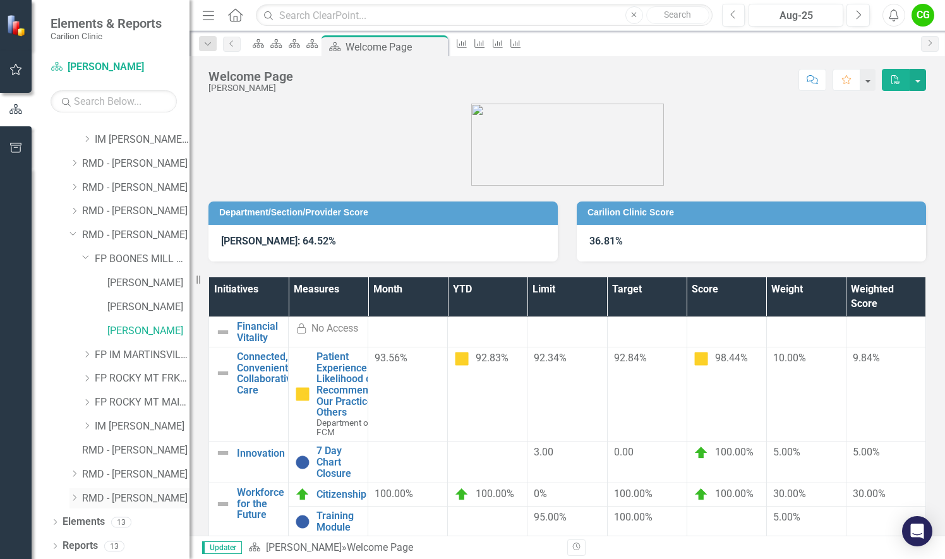
click at [76, 501] on div "Dropdown" at bounding box center [73, 498] width 9 height 11
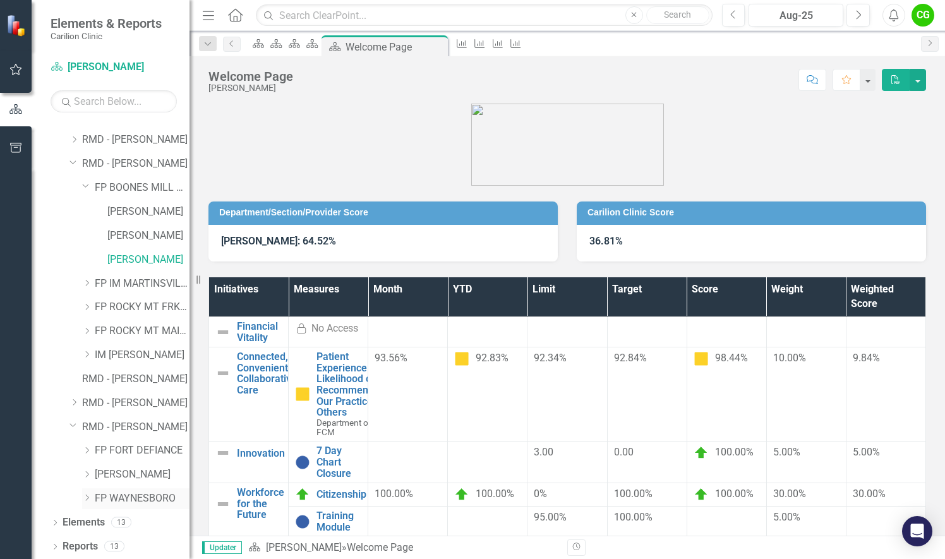
click at [85, 498] on icon "Dropdown" at bounding box center [86, 498] width 9 height 8
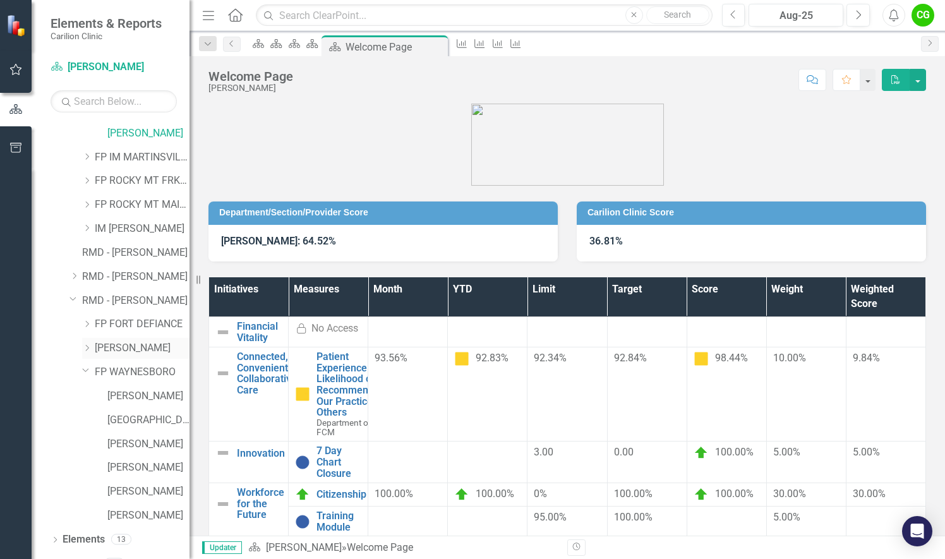
click at [87, 347] on icon "Dropdown" at bounding box center [86, 348] width 9 height 8
click at [87, 325] on icon at bounding box center [87, 324] width 3 height 6
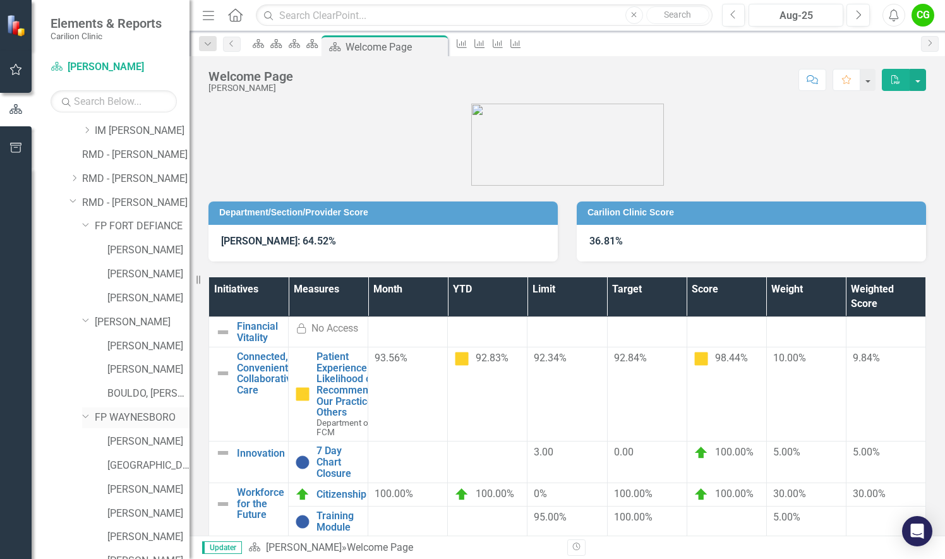
scroll to position [392, 0]
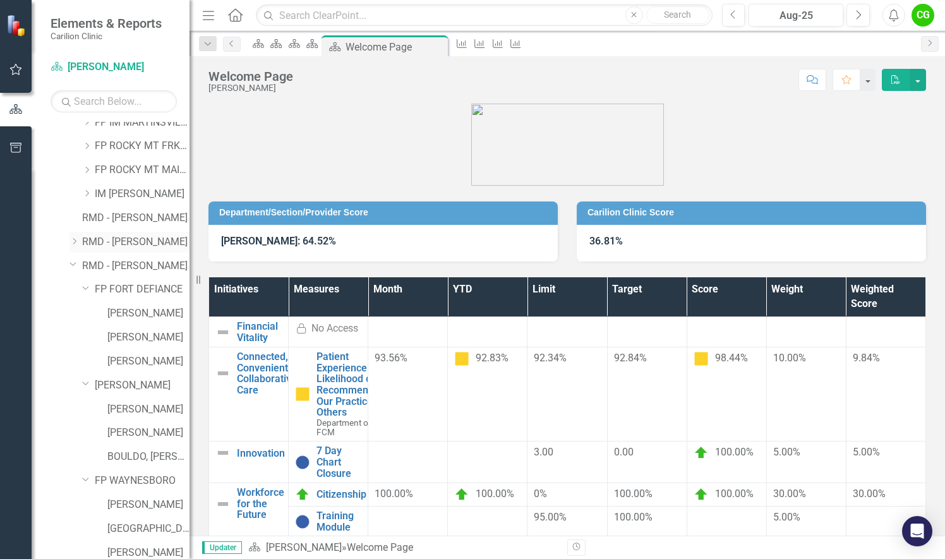
click at [76, 240] on icon at bounding box center [74, 241] width 3 height 6
click at [140, 314] on link "[PERSON_NAME] CAVE" at bounding box center [142, 313] width 95 height 15
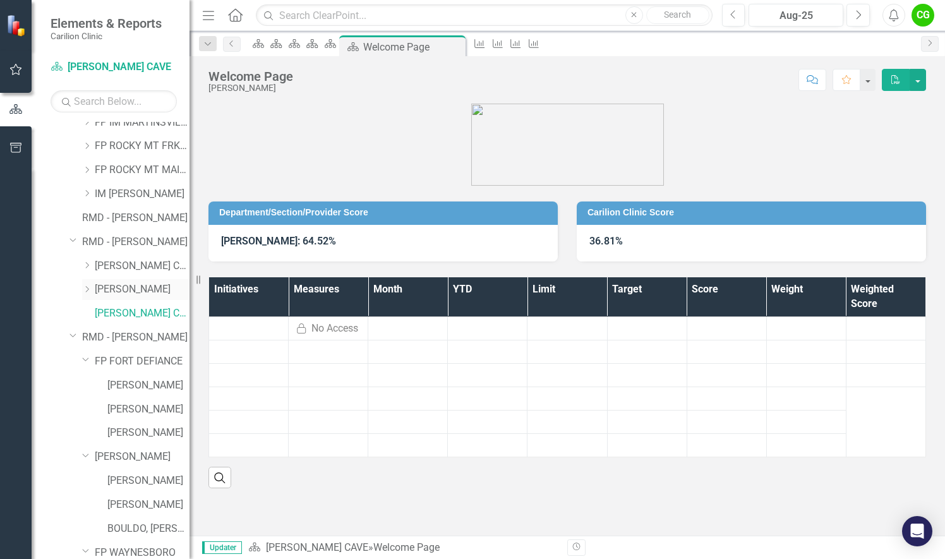
click at [85, 287] on icon "Dropdown" at bounding box center [86, 290] width 9 height 8
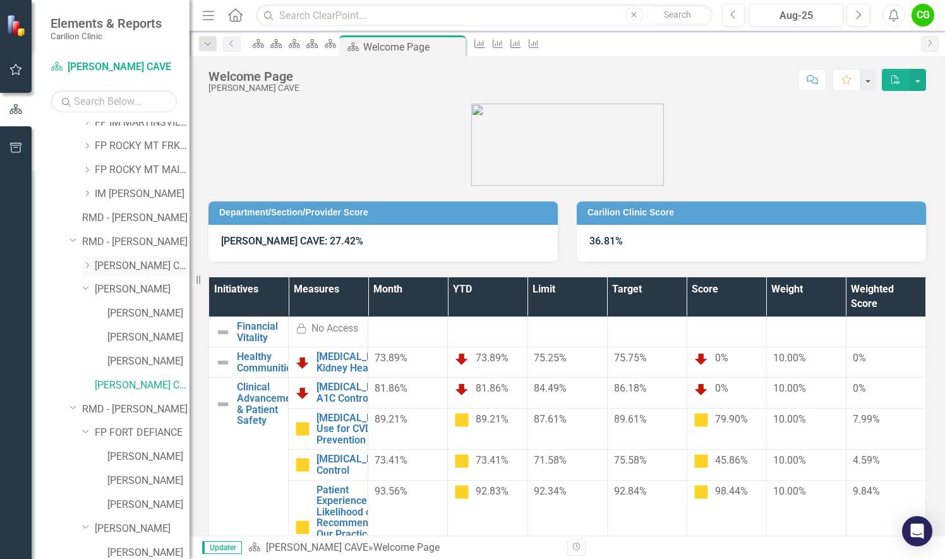
click at [83, 267] on icon "Dropdown" at bounding box center [86, 266] width 9 height 8
click at [122, 282] on link "[PERSON_NAME]" at bounding box center [148, 289] width 82 height 15
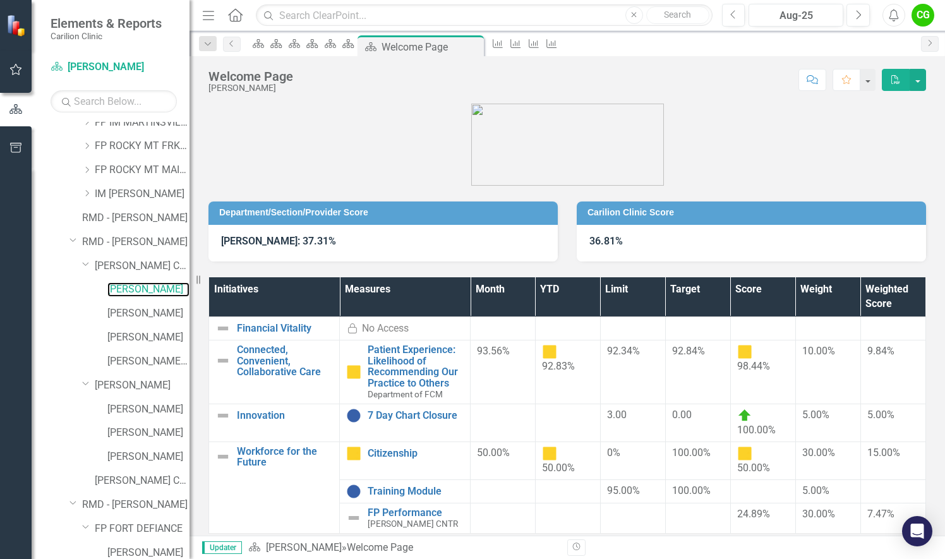
scroll to position [40, 0]
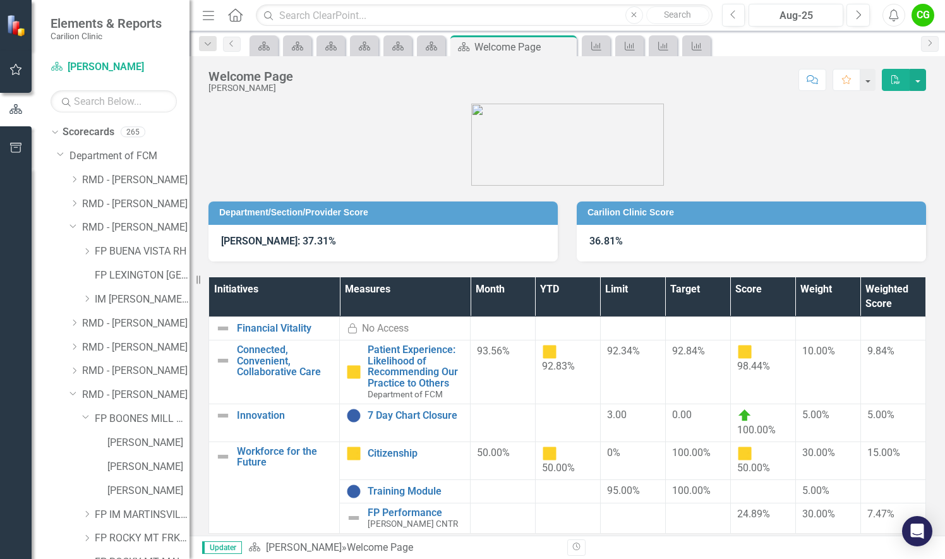
scroll to position [40, 0]
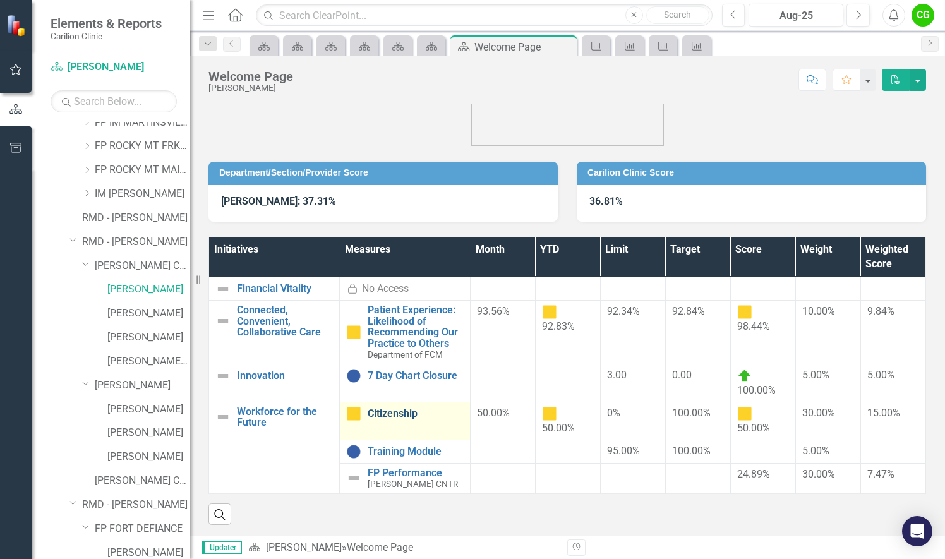
click at [392, 417] on link "Citizenship" at bounding box center [416, 413] width 96 height 11
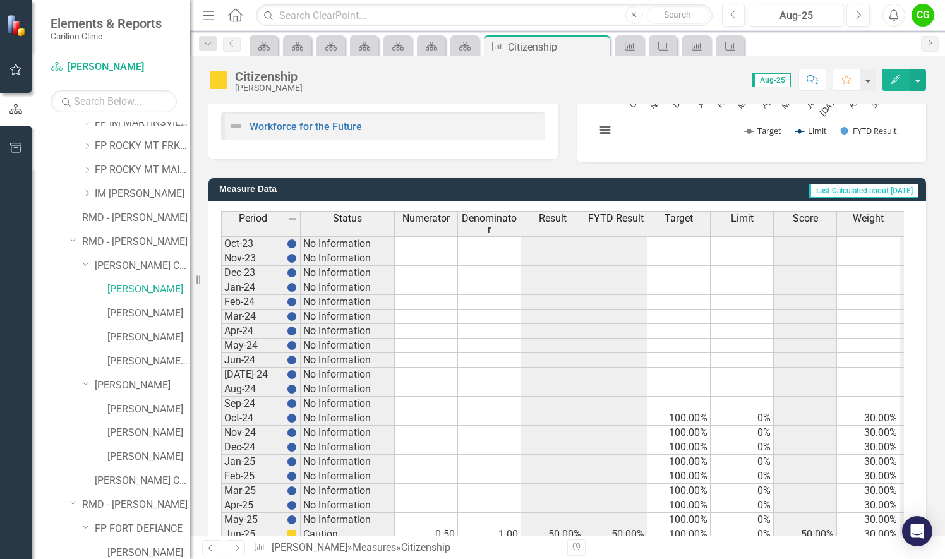
scroll to position [342, 0]
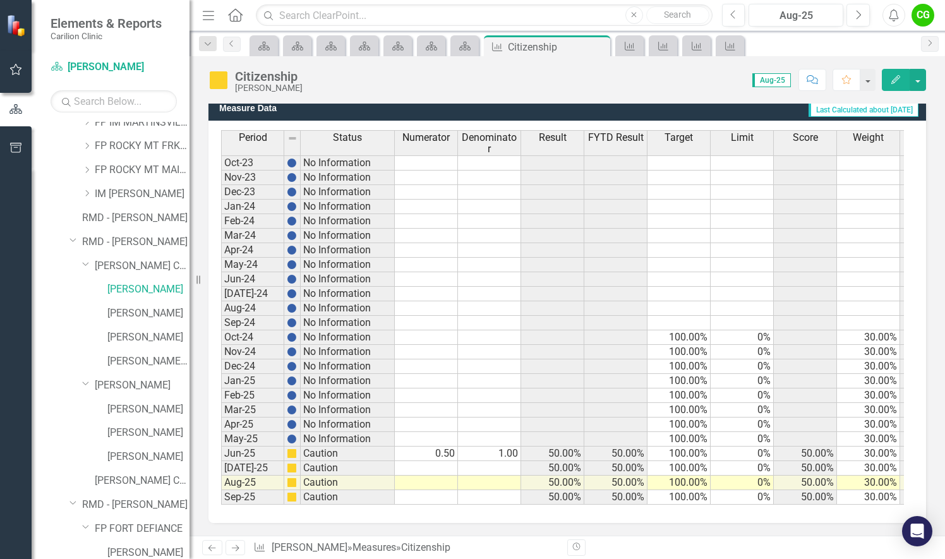
click at [445, 447] on td "0.50" at bounding box center [426, 454] width 63 height 15
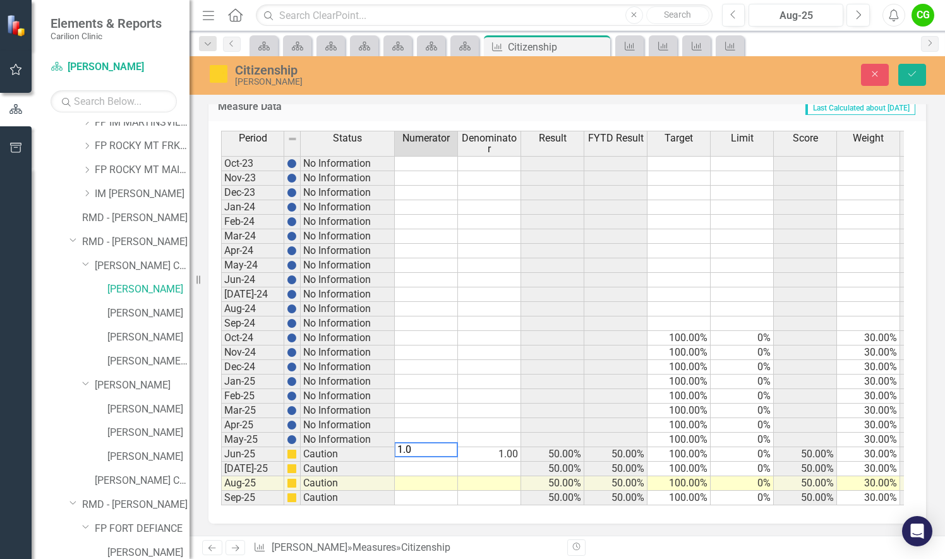
type textarea "1.0"
click at [492, 404] on td at bounding box center [489, 411] width 63 height 15
click at [912, 69] on icon "Save" at bounding box center [912, 73] width 11 height 9
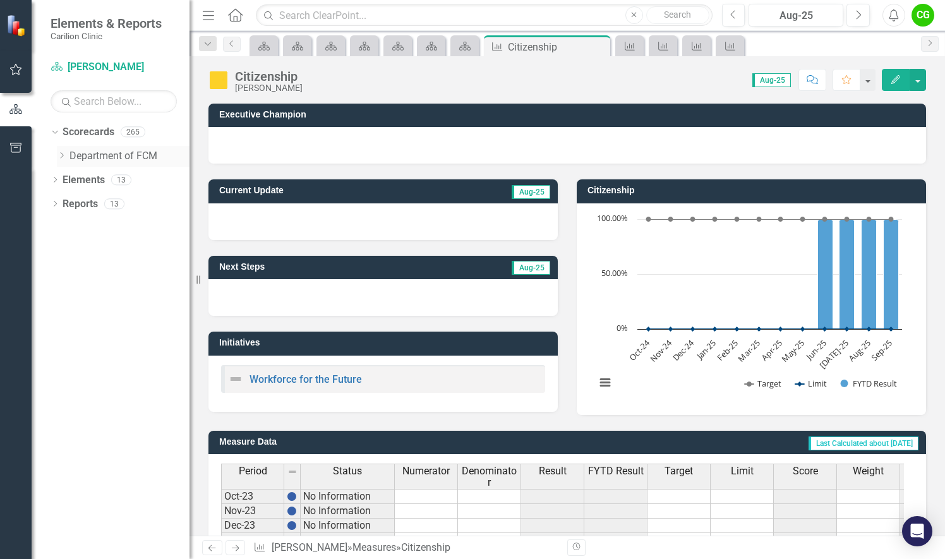
scroll to position [0, 0]
click at [63, 153] on icon "Dropdown" at bounding box center [61, 156] width 9 height 8
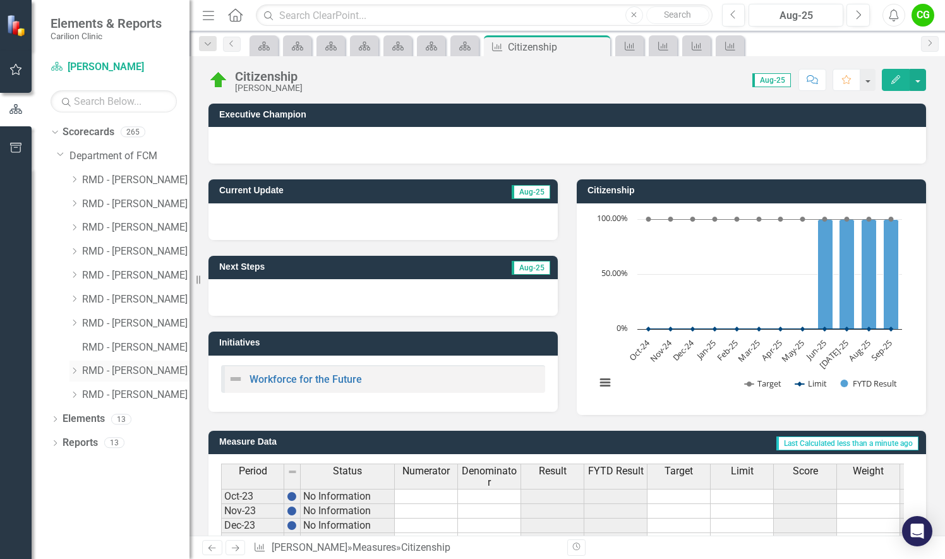
click at [75, 369] on icon "Dropdown" at bounding box center [73, 371] width 9 height 8
click at [88, 393] on icon "Dropdown" at bounding box center [86, 395] width 9 height 8
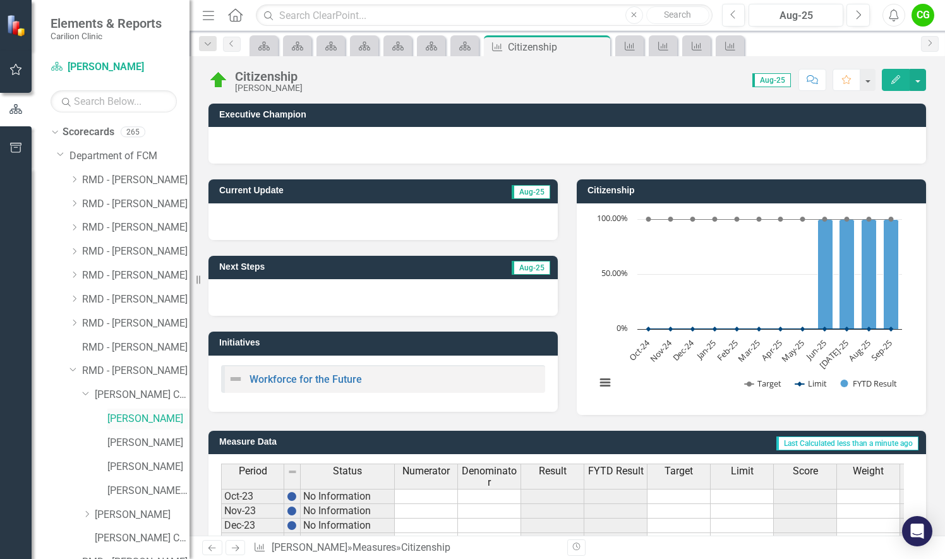
click at [118, 418] on link "[PERSON_NAME]" at bounding box center [148, 419] width 82 height 15
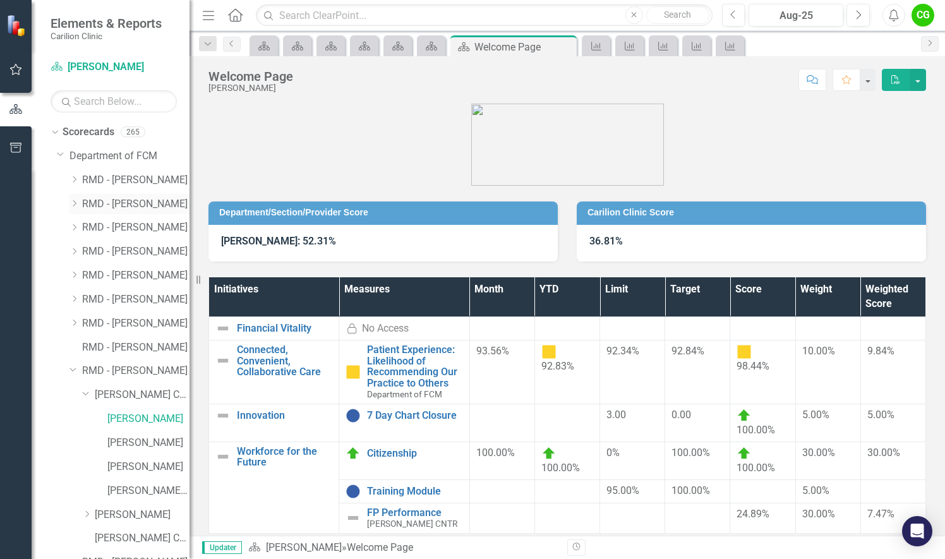
click at [76, 200] on icon "Dropdown" at bounding box center [73, 204] width 9 height 8
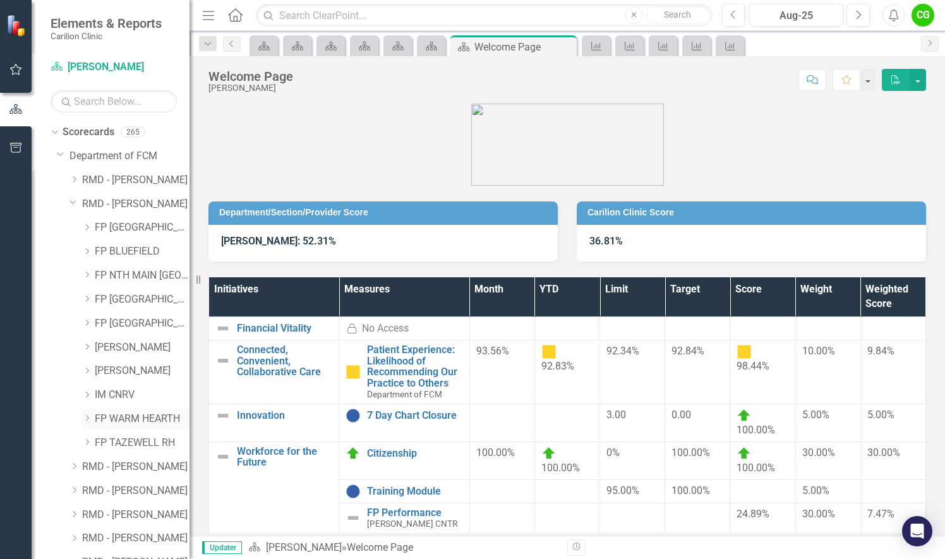
click at [85, 417] on icon "Dropdown" at bounding box center [86, 418] width 9 height 8
click at [129, 439] on link "[PERSON_NAME]" at bounding box center [148, 443] width 82 height 15
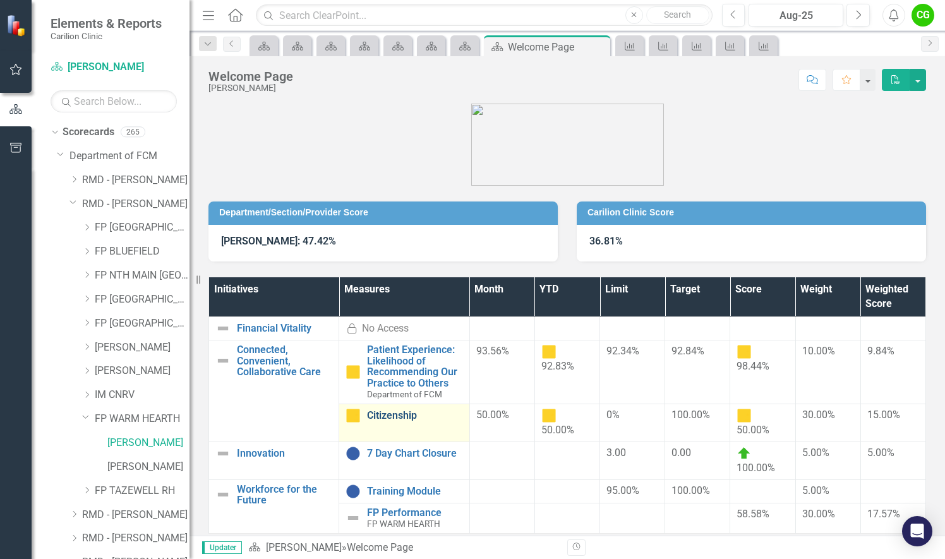
click at [416, 420] on link "Citizenship" at bounding box center [414, 415] width 95 height 11
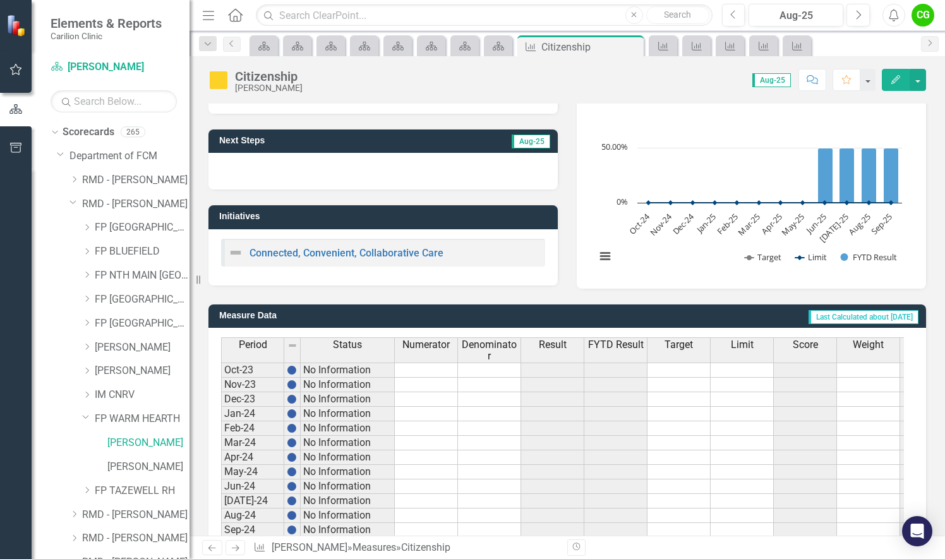
scroll to position [316, 0]
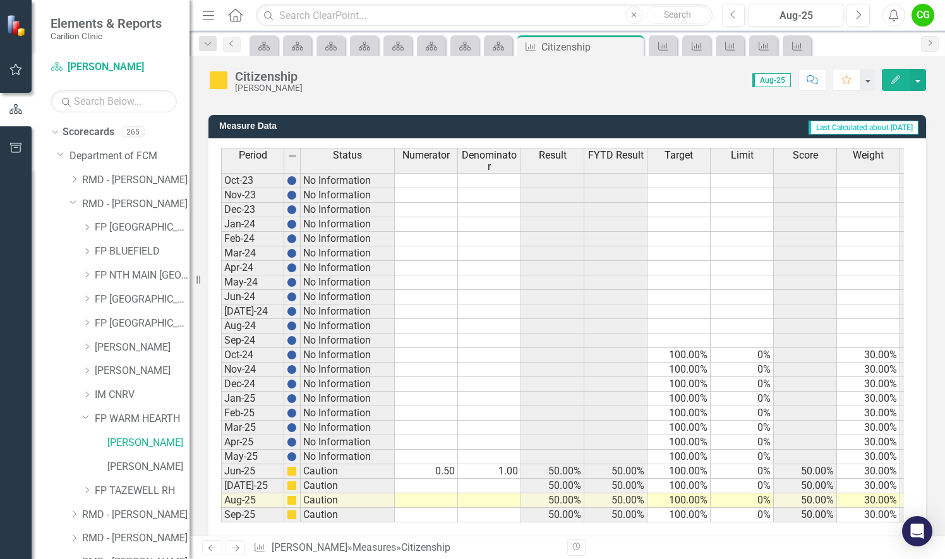
click at [452, 465] on td "0.50" at bounding box center [426, 471] width 63 height 15
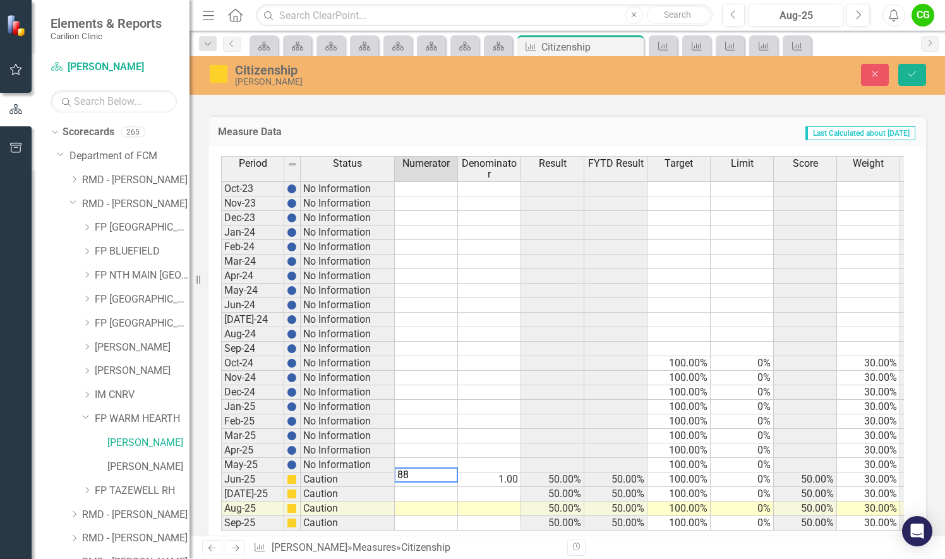
click at [500, 476] on td "1.00" at bounding box center [489, 480] width 63 height 15
type textarea "100"
click at [483, 490] on td at bounding box center [489, 494] width 63 height 15
click at [912, 72] on icon "Save" at bounding box center [912, 73] width 11 height 9
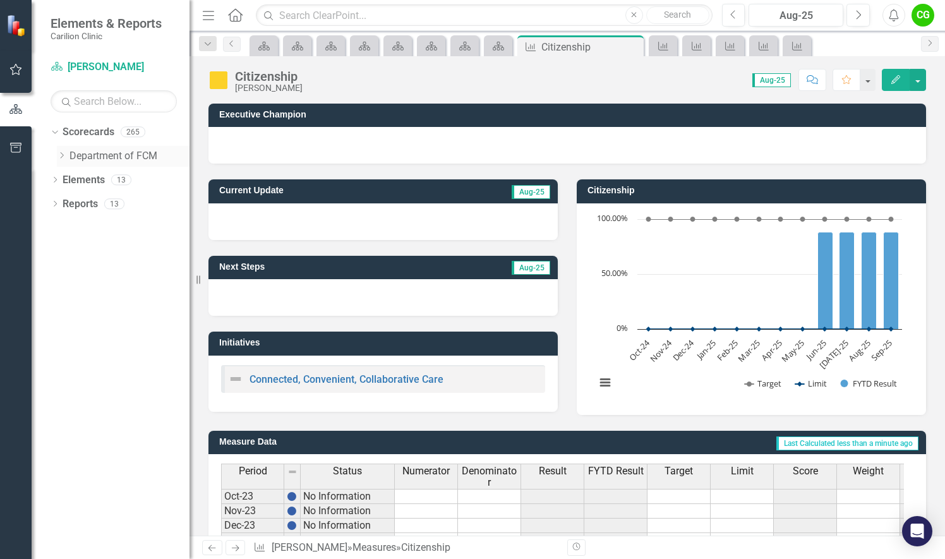
scroll to position [190, 0]
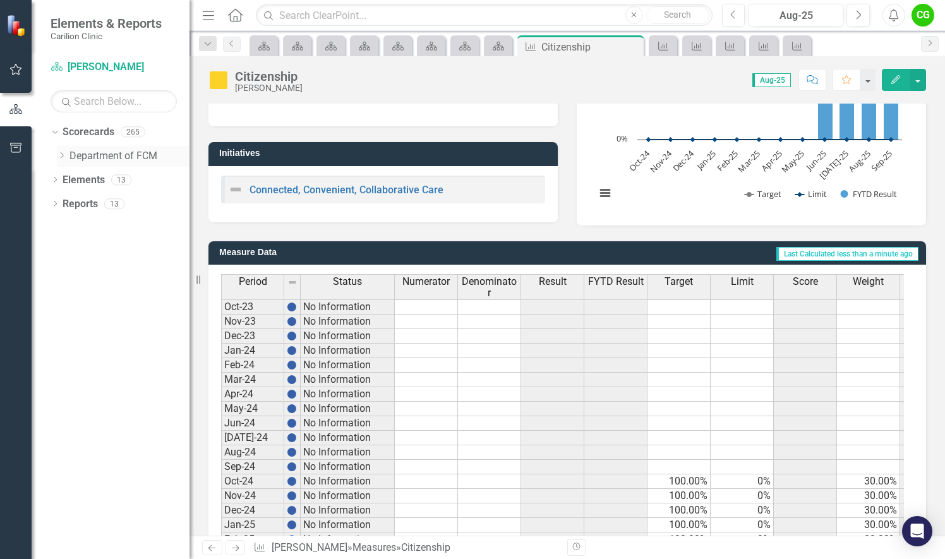
click at [61, 153] on icon "Dropdown" at bounding box center [61, 156] width 9 height 8
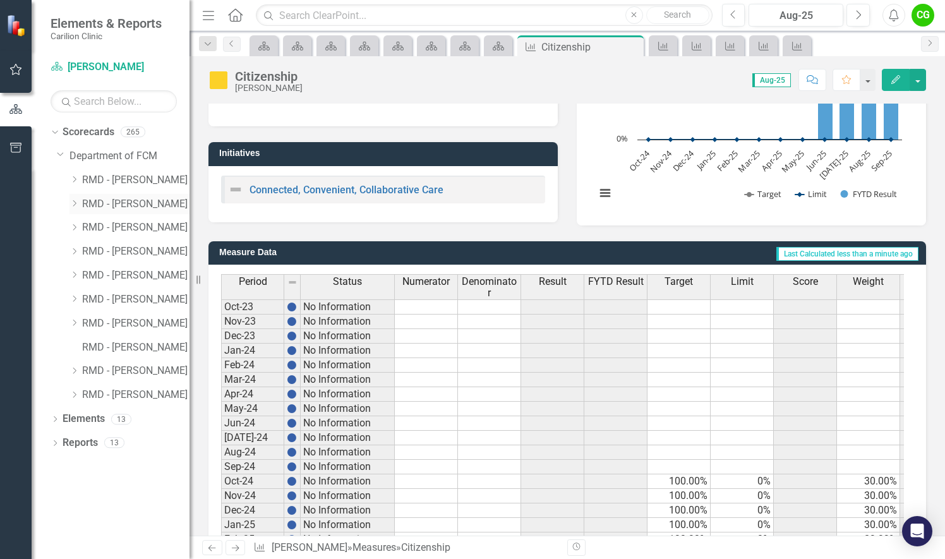
click at [73, 200] on icon "Dropdown" at bounding box center [73, 204] width 9 height 8
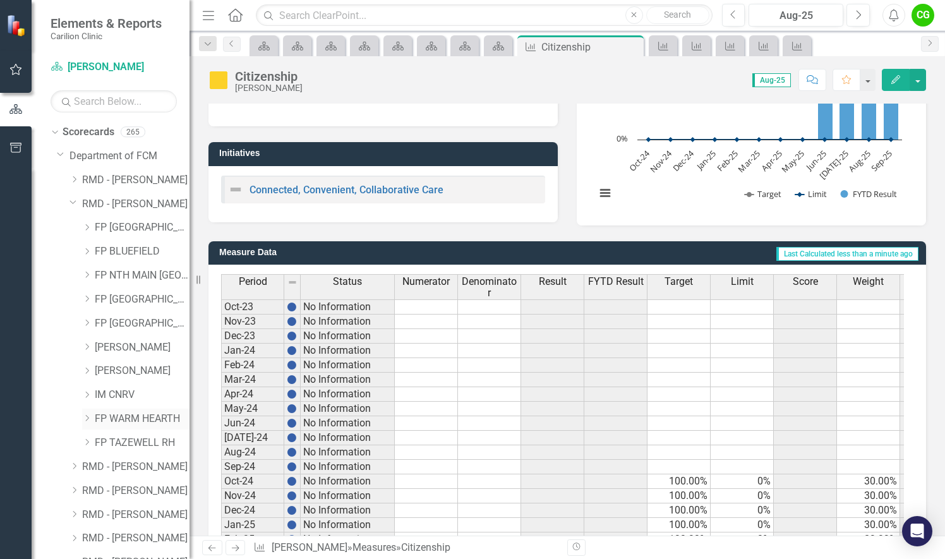
click at [88, 417] on icon "Dropdown" at bounding box center [86, 418] width 9 height 8
drag, startPoint x: 134, startPoint y: 437, endPoint x: 277, endPoint y: 450, distance: 144.0
click at [134, 437] on link "[PERSON_NAME]" at bounding box center [148, 443] width 82 height 15
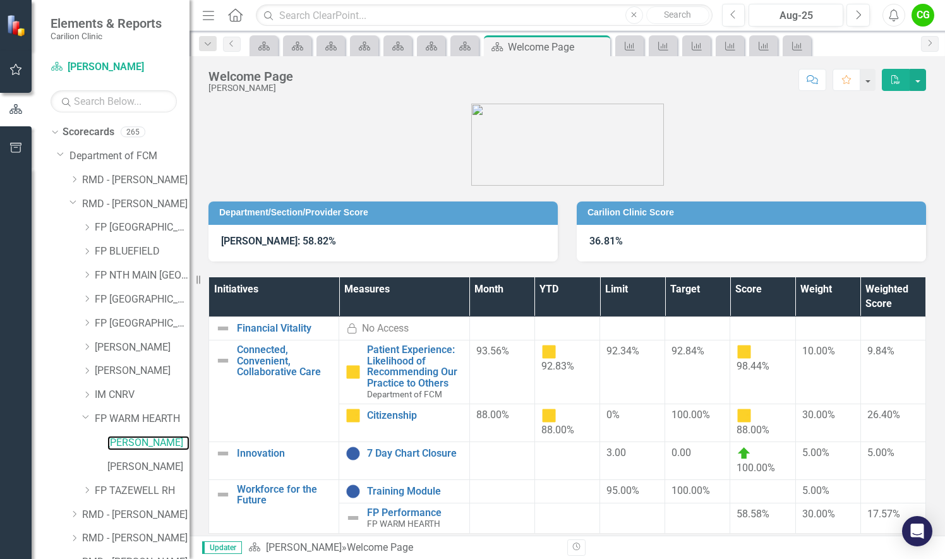
scroll to position [63, 0]
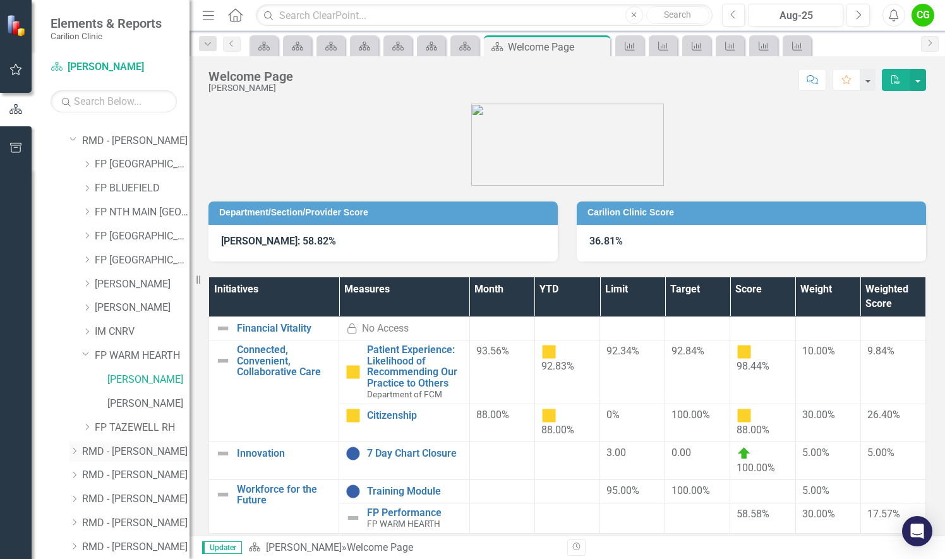
click at [73, 451] on icon "Dropdown" at bounding box center [73, 451] width 9 height 8
click at [151, 498] on link "FP LEXINGTON [GEOGRAPHIC_DATA]" at bounding box center [142, 499] width 95 height 15
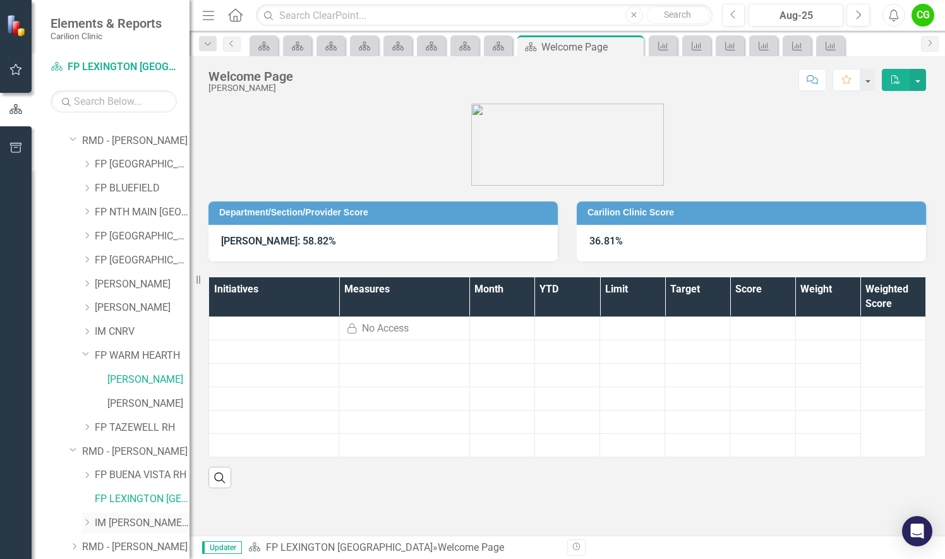
click at [142, 522] on link "IM [PERSON_NAME] STE A" at bounding box center [142, 523] width 95 height 15
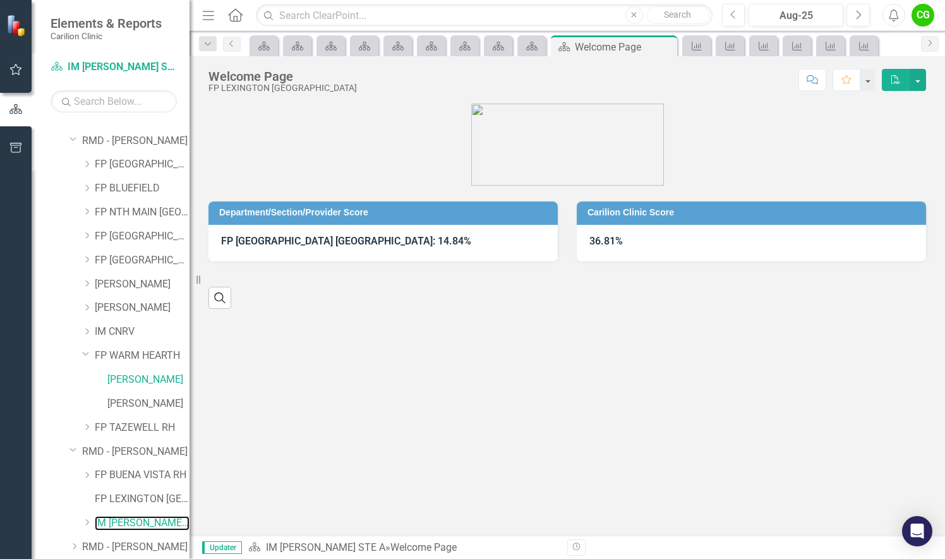
scroll to position [190, 0]
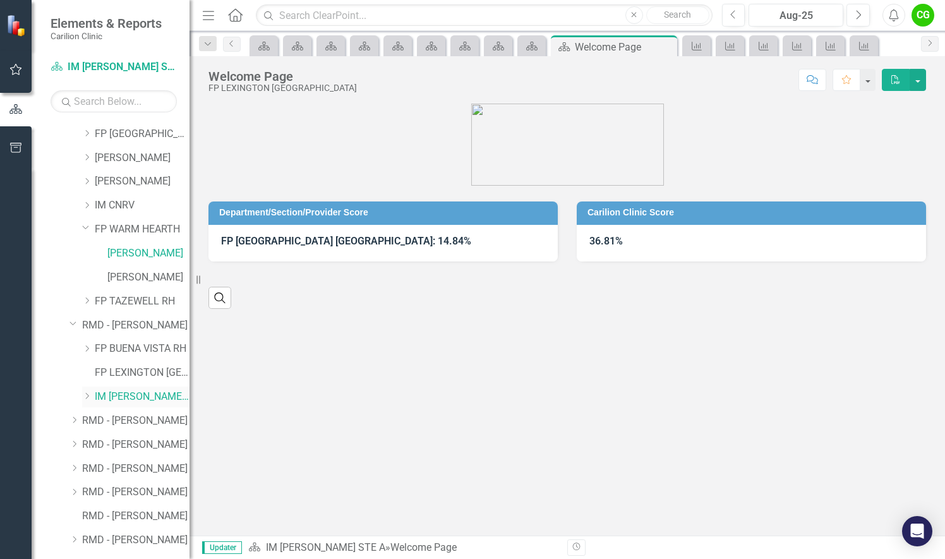
click at [88, 395] on icon "Dropdown" at bounding box center [86, 396] width 9 height 8
click at [136, 421] on link "[PERSON_NAME]" at bounding box center [148, 421] width 82 height 15
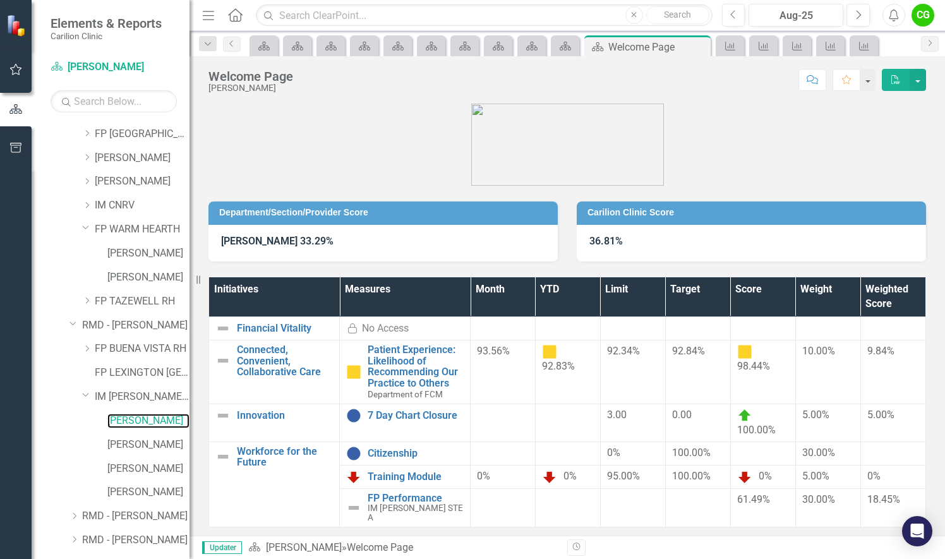
scroll to position [25, 0]
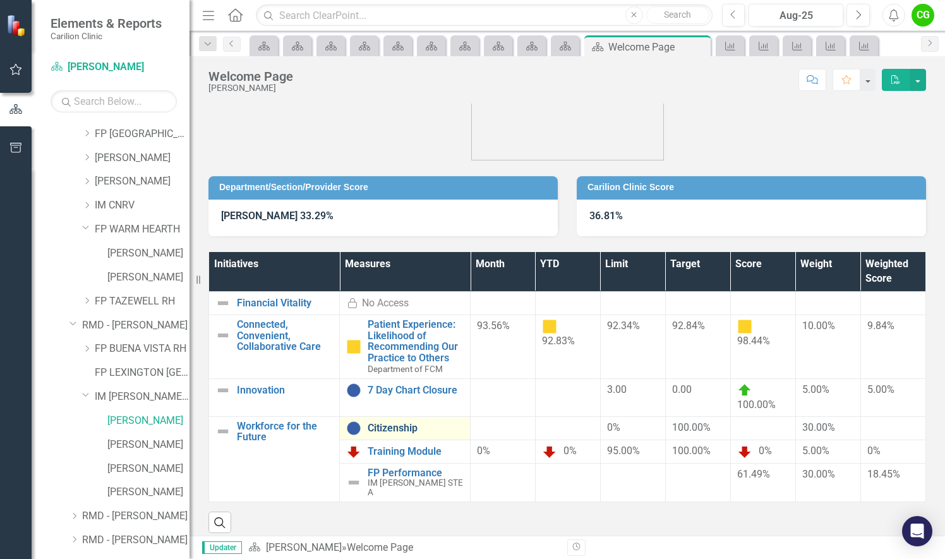
click at [384, 426] on link "Citizenship" at bounding box center [416, 428] width 96 height 11
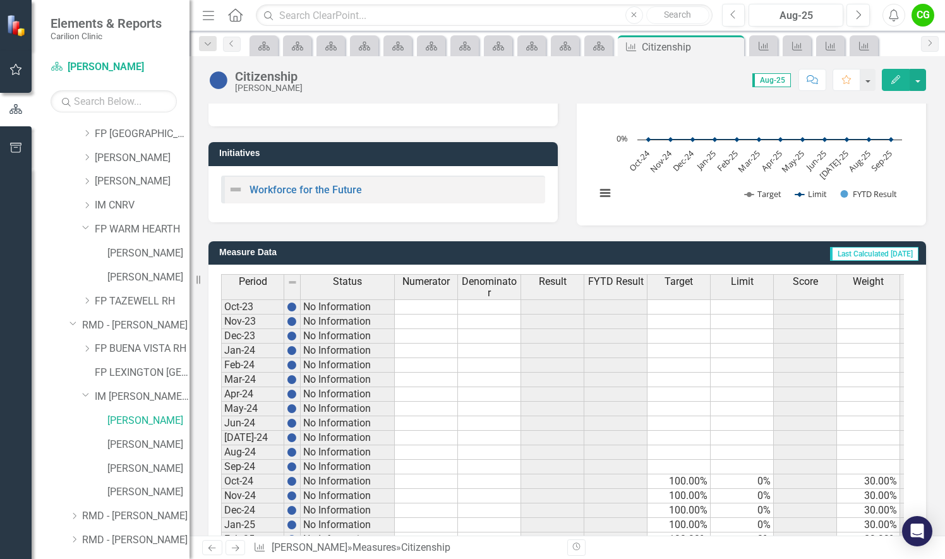
scroll to position [316, 0]
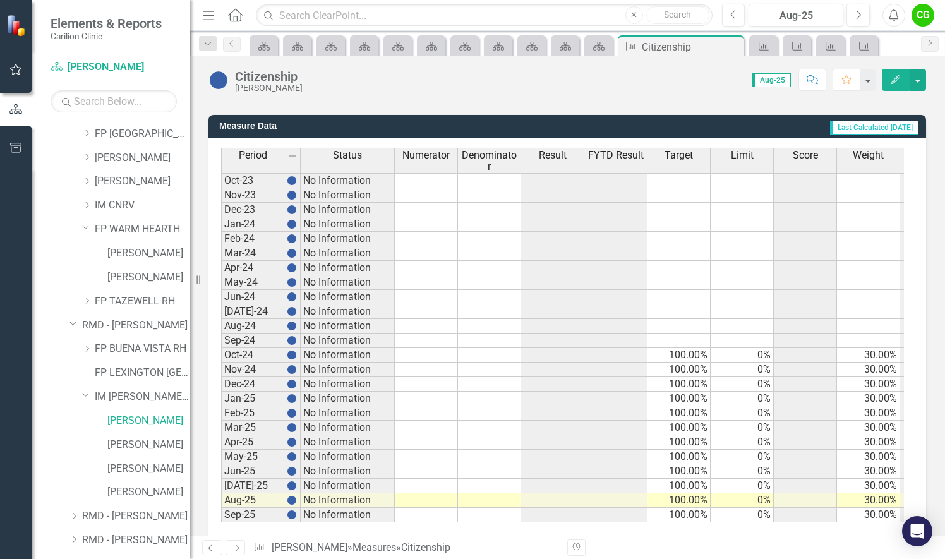
click at [433, 495] on td at bounding box center [426, 500] width 63 height 15
type textarea "56"
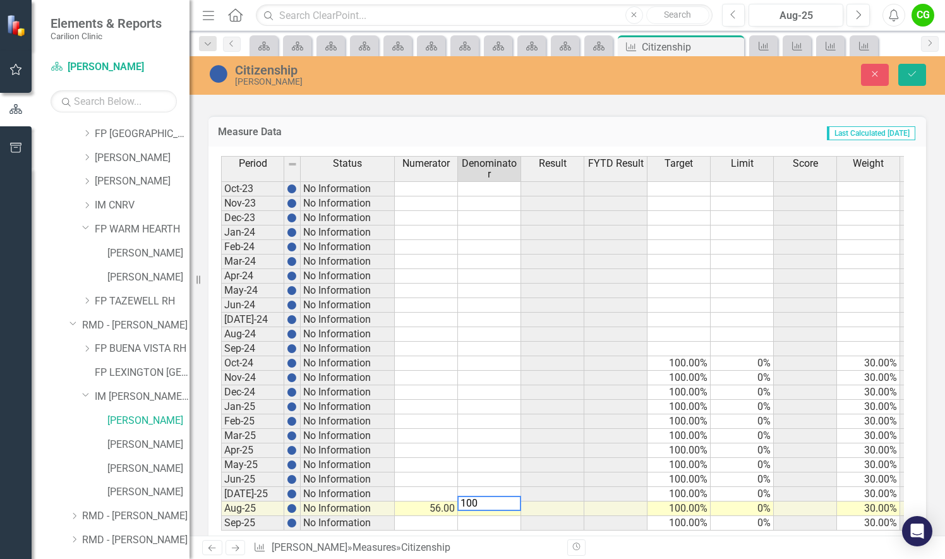
type textarea "100"
click at [549, 489] on td at bounding box center [552, 494] width 63 height 15
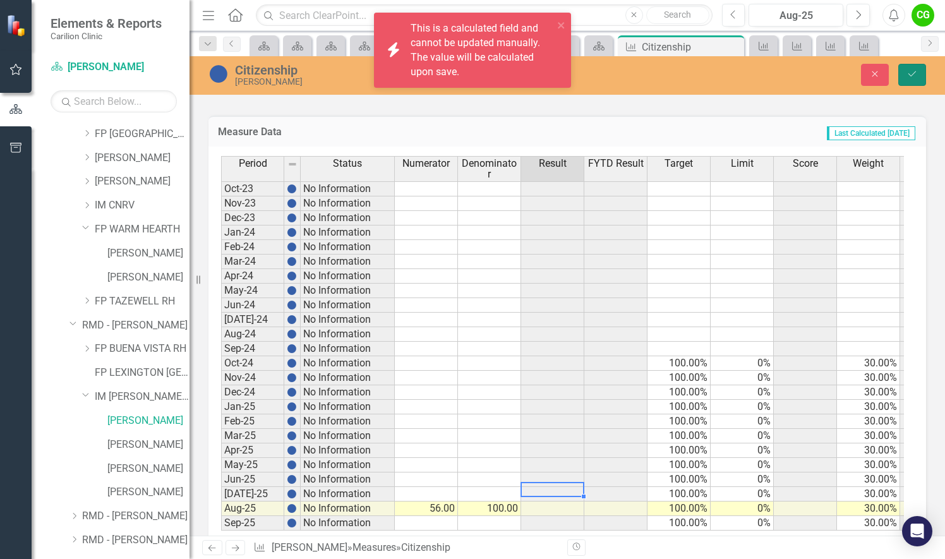
click at [910, 76] on icon "Save" at bounding box center [912, 73] width 11 height 9
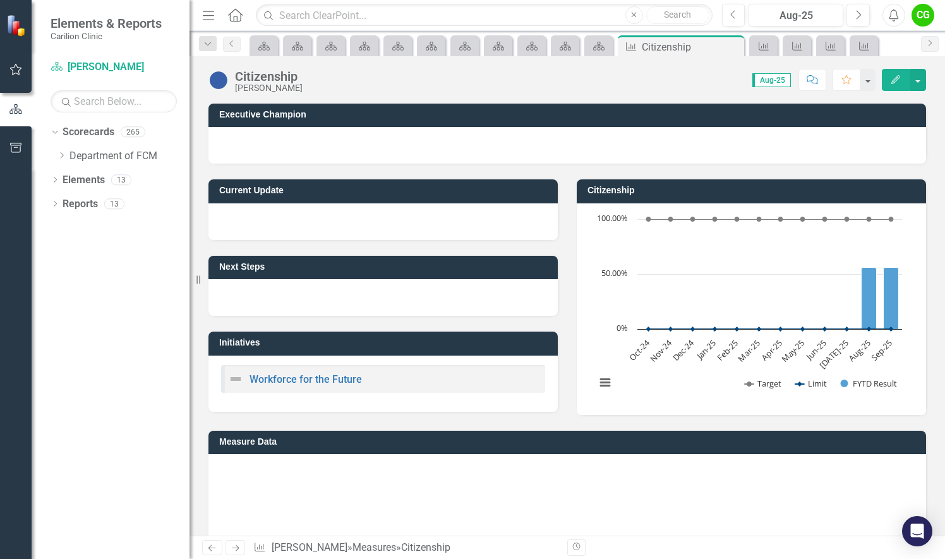
scroll to position [0, 0]
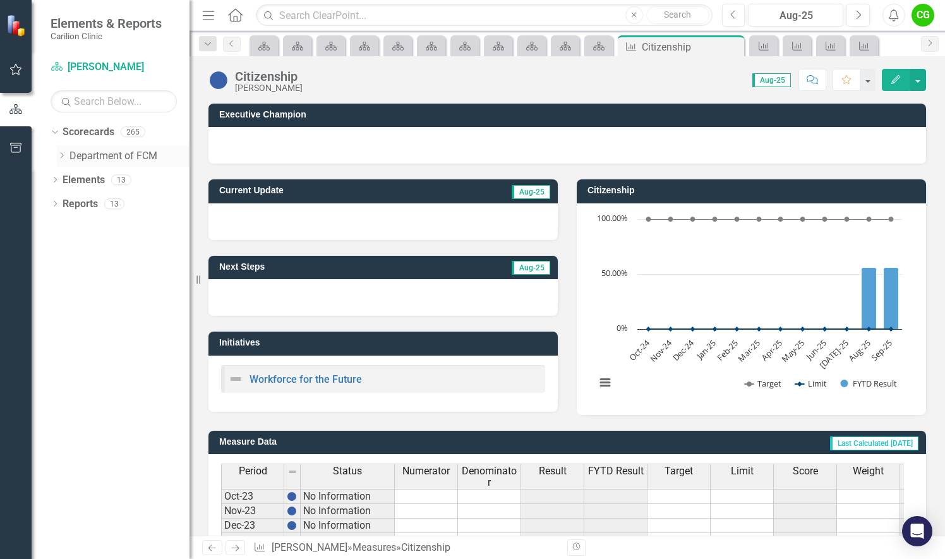
click at [63, 154] on icon at bounding box center [62, 155] width 3 height 6
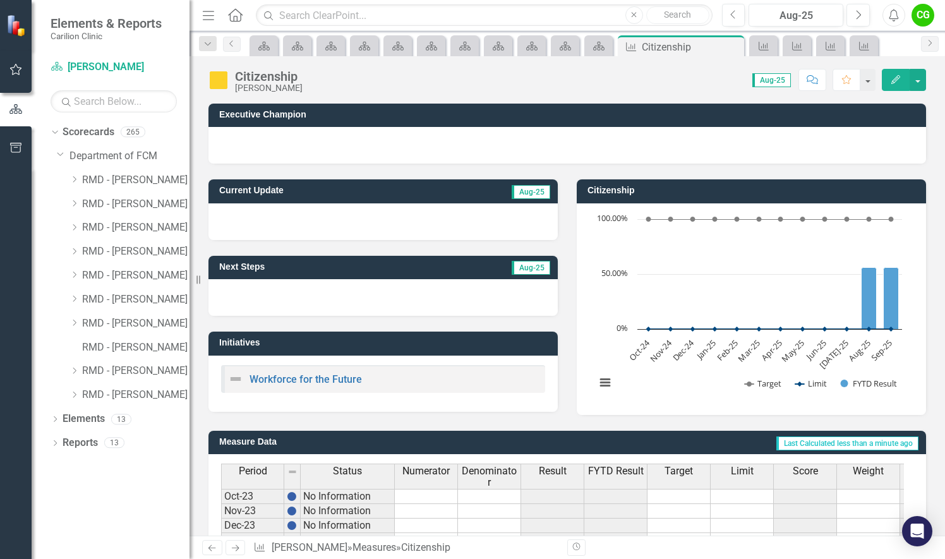
click at [76, 227] on icon "Dropdown" at bounding box center [73, 228] width 9 height 8
click at [88, 300] on icon "Dropdown" at bounding box center [86, 299] width 9 height 8
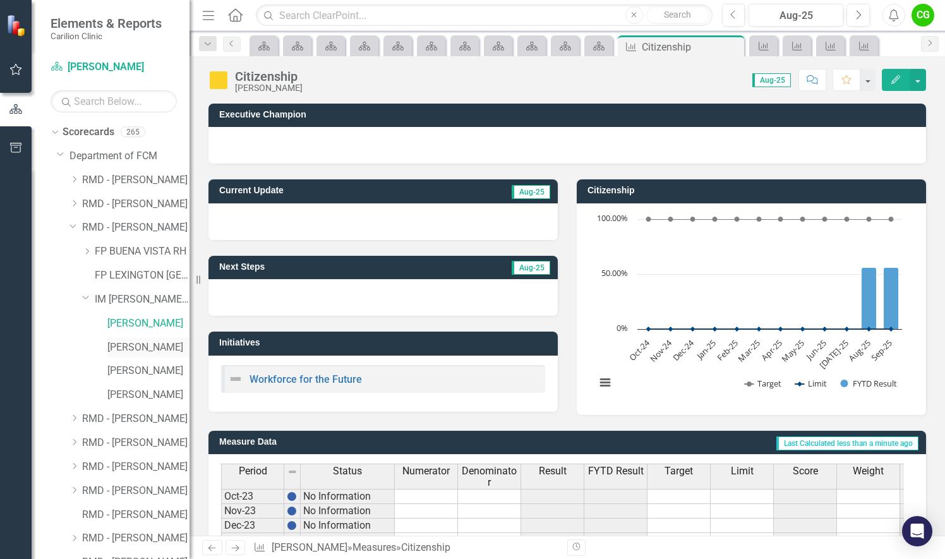
click at [125, 347] on link "[PERSON_NAME]" at bounding box center [148, 348] width 82 height 15
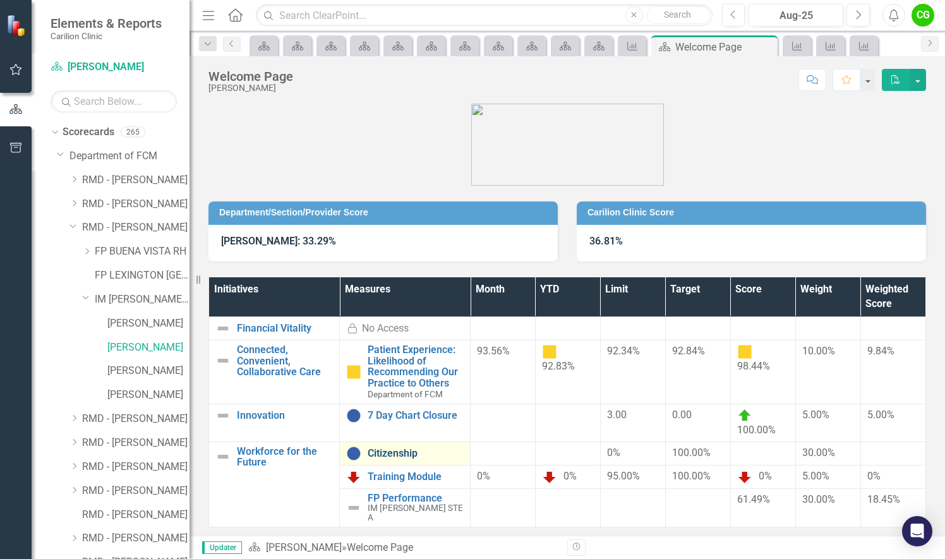
click at [385, 450] on link "Citizenship" at bounding box center [416, 453] width 96 height 11
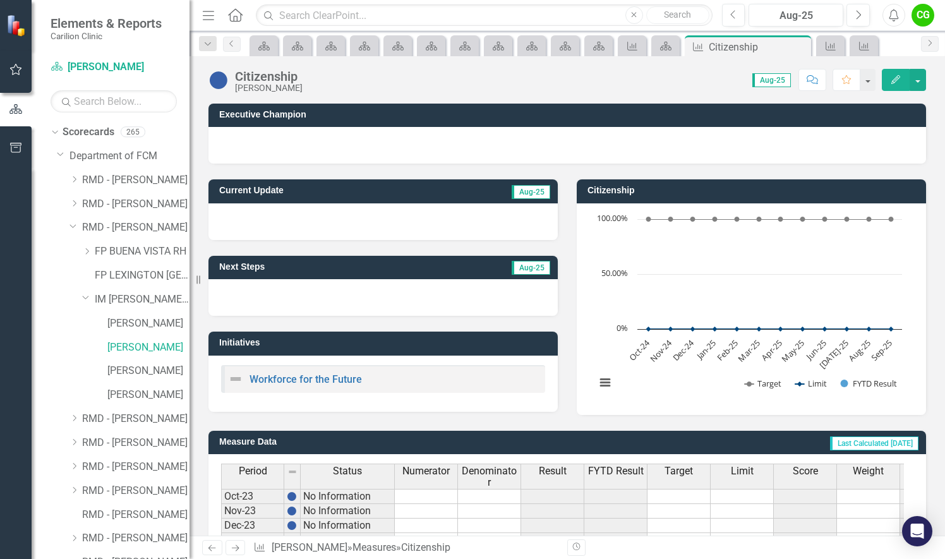
scroll to position [342, 0]
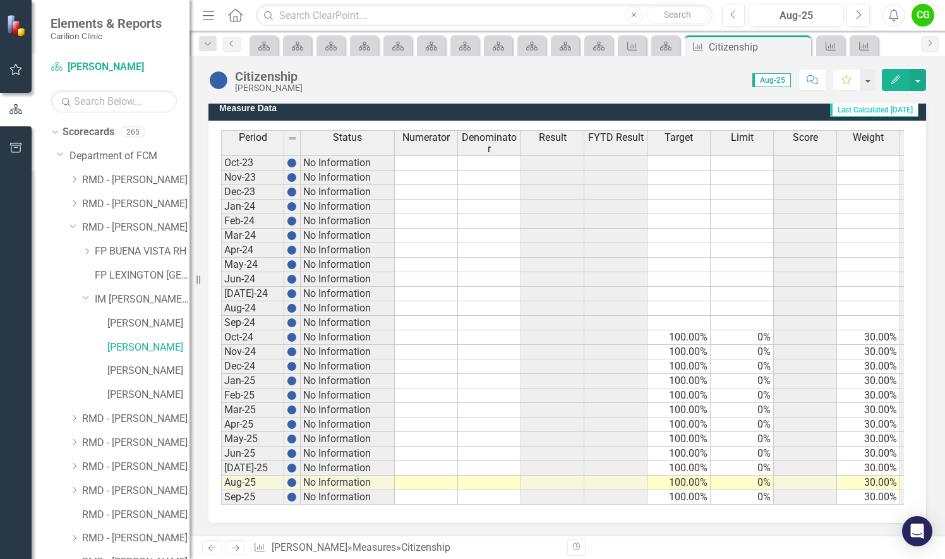
click at [430, 476] on td at bounding box center [426, 483] width 63 height 15
type textarea "56"
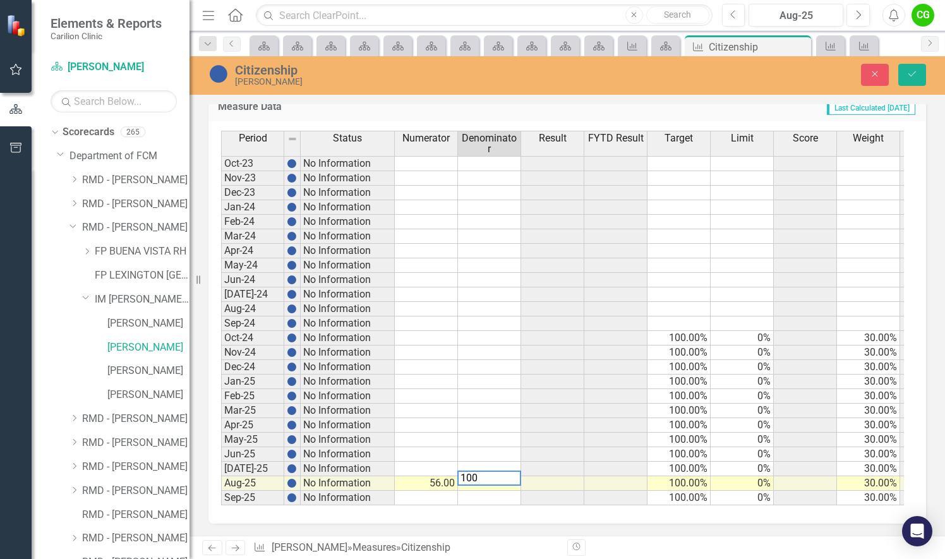
type textarea "100"
click at [221, 456] on div "Period Status Numerator Denominator Result FYTD Result Target Limit Score Weigh…" at bounding box center [221, 318] width 0 height 375
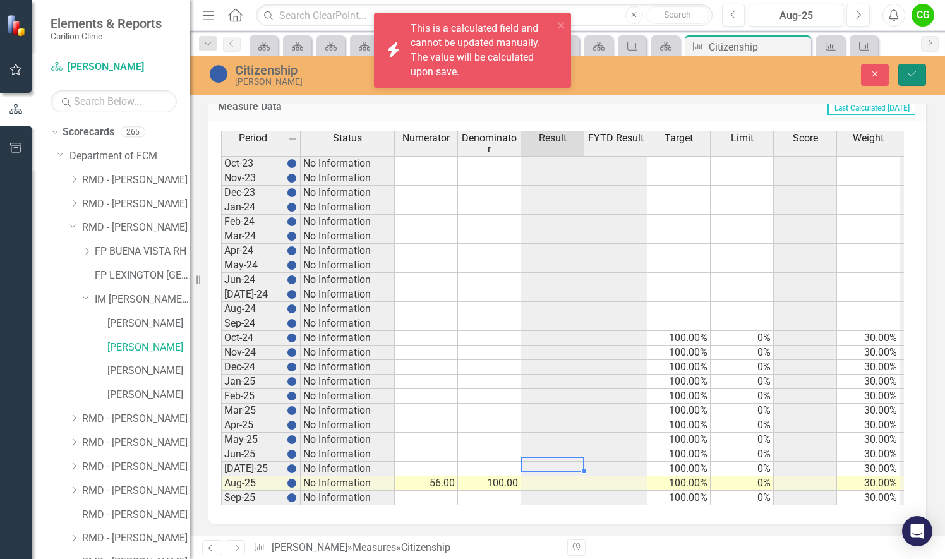
click at [915, 71] on icon "Save" at bounding box center [912, 73] width 11 height 9
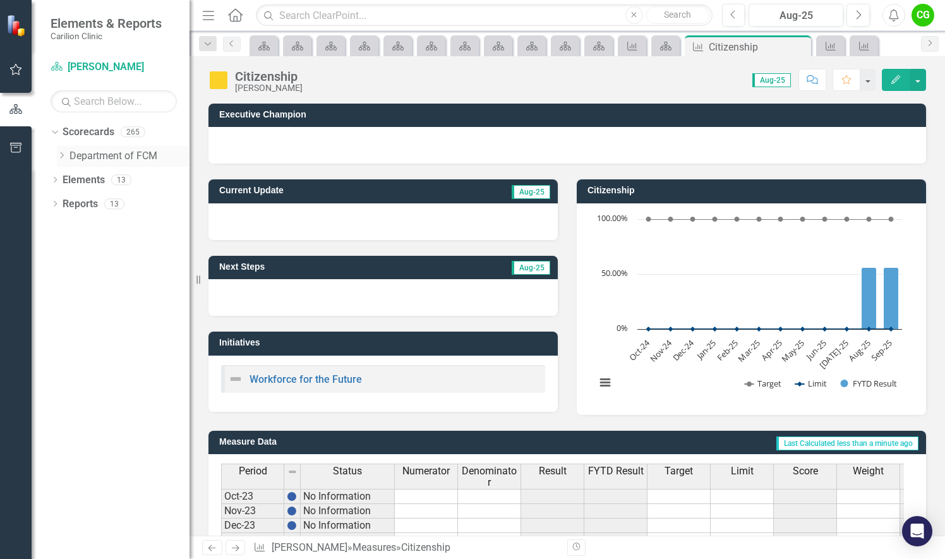
drag, startPoint x: 61, startPoint y: 155, endPoint x: 132, endPoint y: 411, distance: 265.7
click at [61, 155] on icon "Dropdown" at bounding box center [61, 156] width 9 height 8
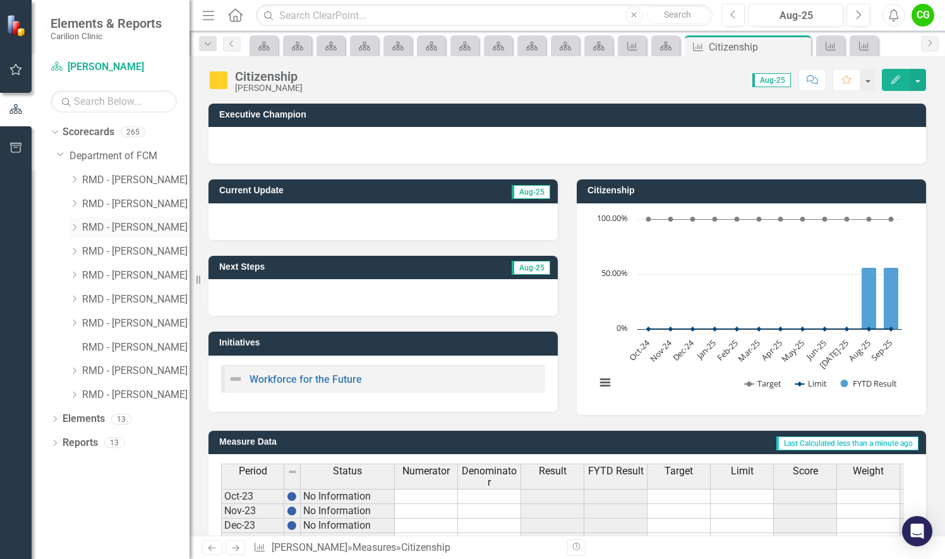
click at [75, 226] on icon "Dropdown" at bounding box center [73, 228] width 9 height 8
click at [89, 297] on icon "Dropdown" at bounding box center [86, 299] width 9 height 8
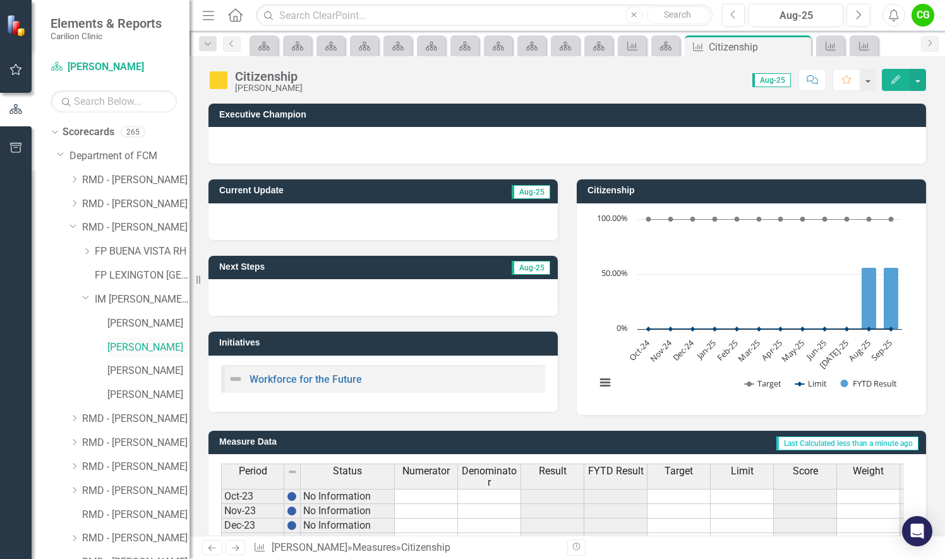
click at [120, 344] on link "[PERSON_NAME]" at bounding box center [148, 348] width 82 height 15
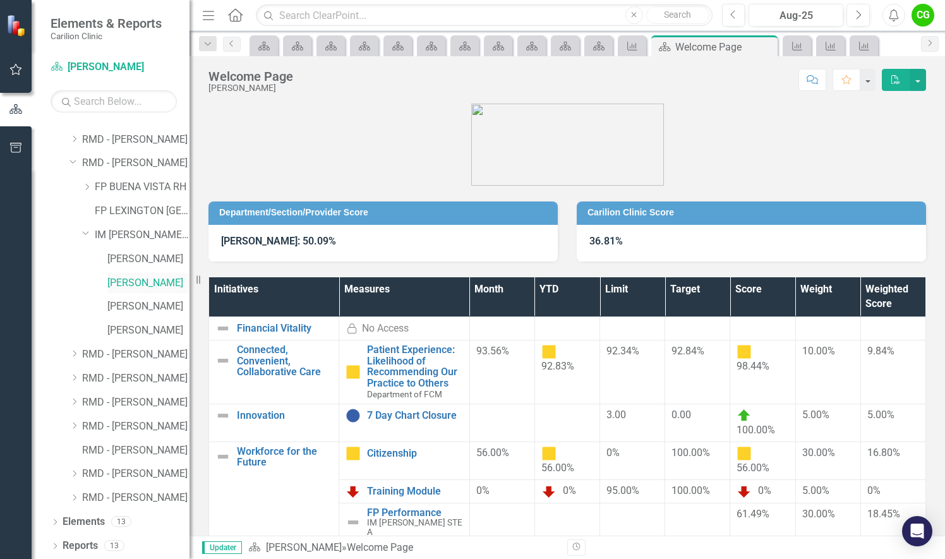
scroll to position [1, 0]
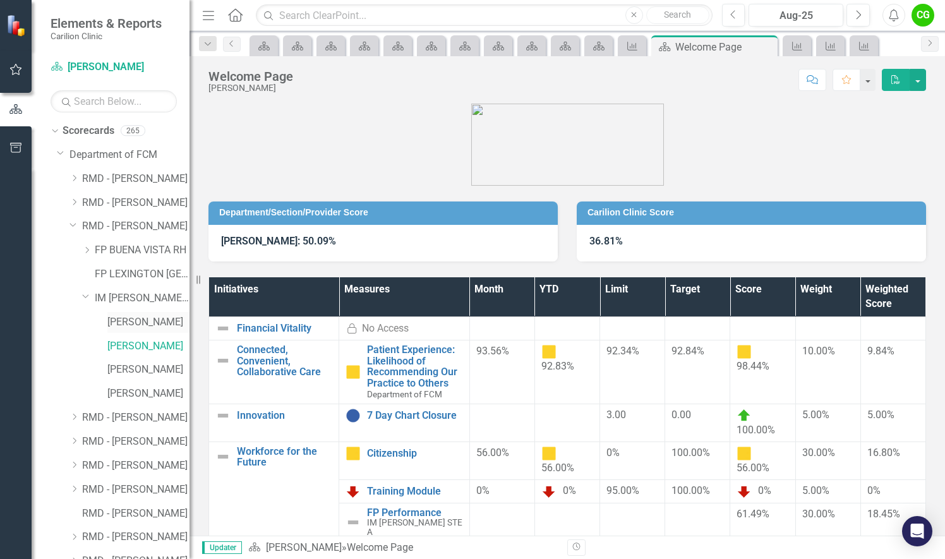
click at [125, 325] on link "[PERSON_NAME]" at bounding box center [148, 322] width 82 height 15
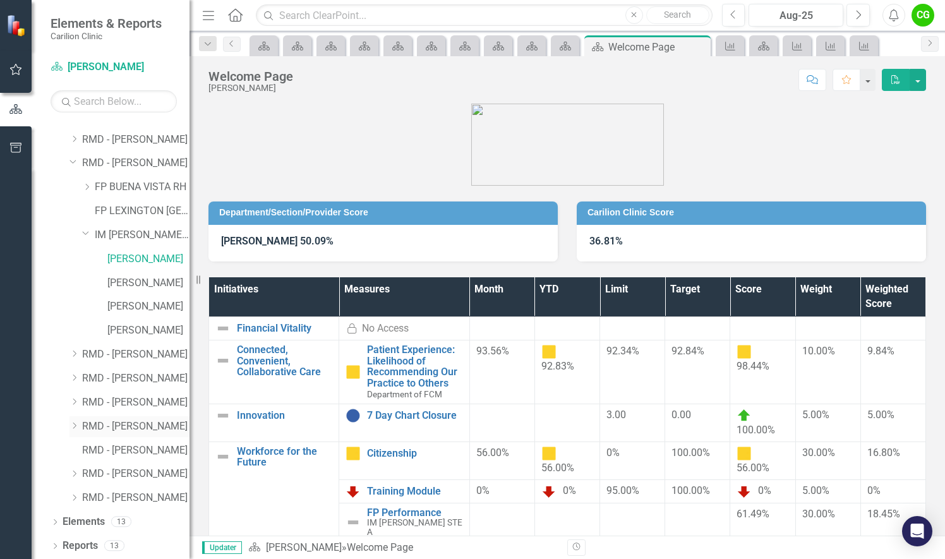
click at [76, 423] on icon "Dropdown" at bounding box center [73, 426] width 9 height 8
drag, startPoint x: 85, startPoint y: 497, endPoint x: 116, endPoint y: 461, distance: 46.6
click at [86, 497] on icon "Dropdown" at bounding box center [86, 498] width 9 height 8
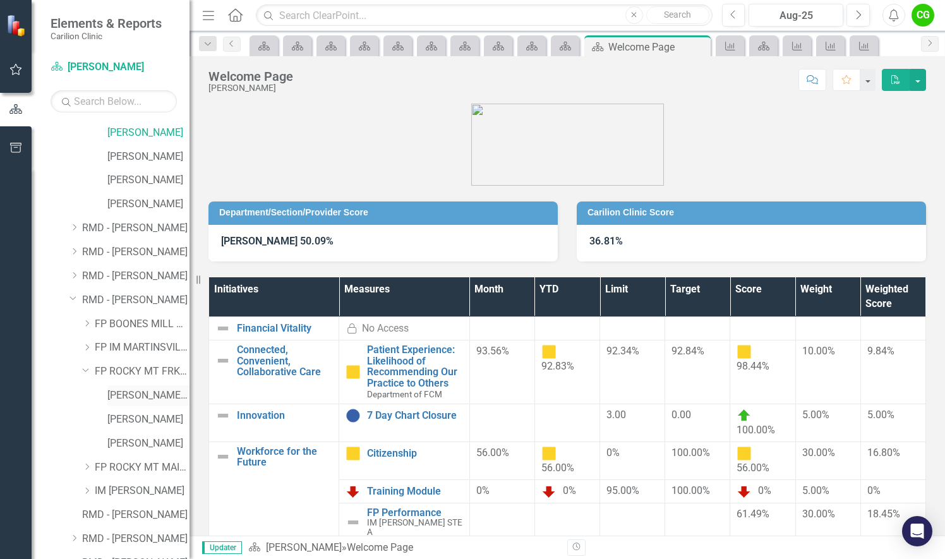
click at [143, 397] on link "[PERSON_NAME][GEOGRAPHIC_DATA]" at bounding box center [148, 396] width 82 height 15
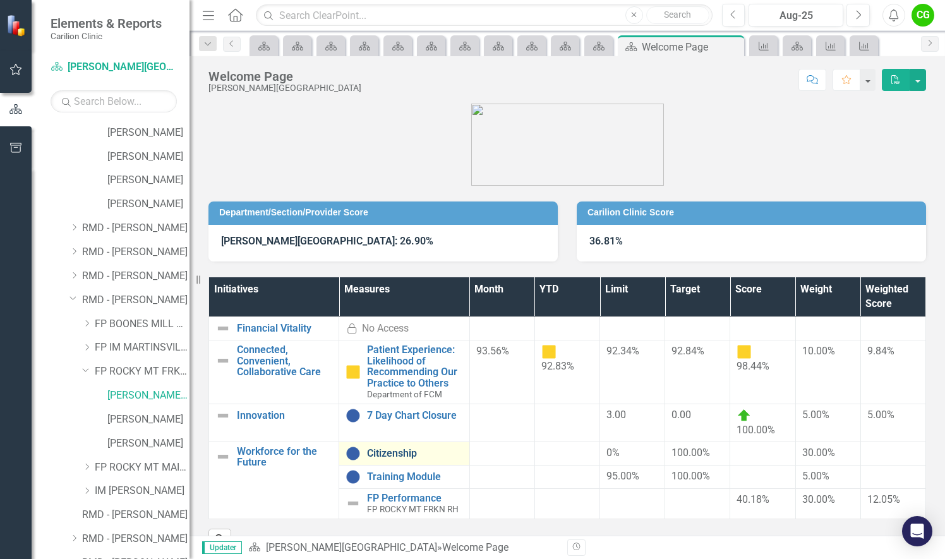
click at [378, 450] on link "Citizenship" at bounding box center [414, 453] width 95 height 11
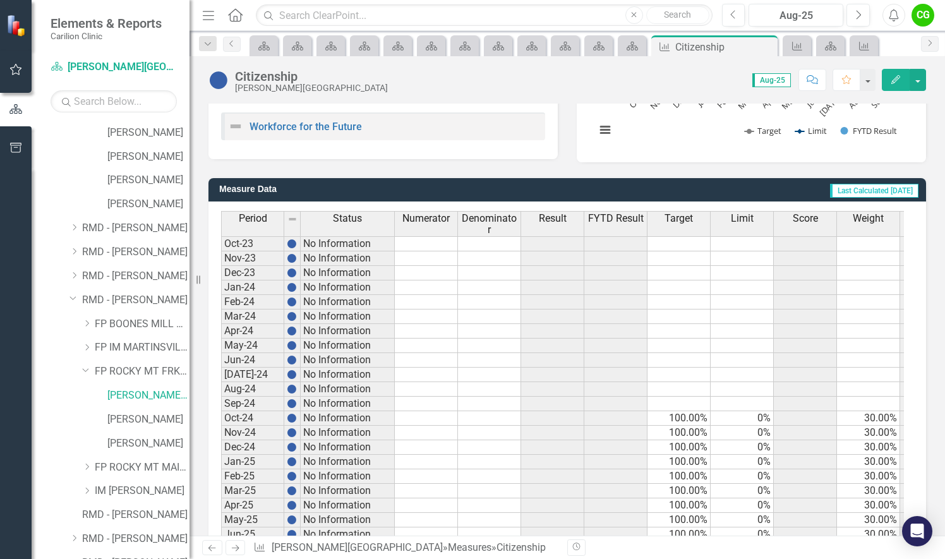
scroll to position [342, 0]
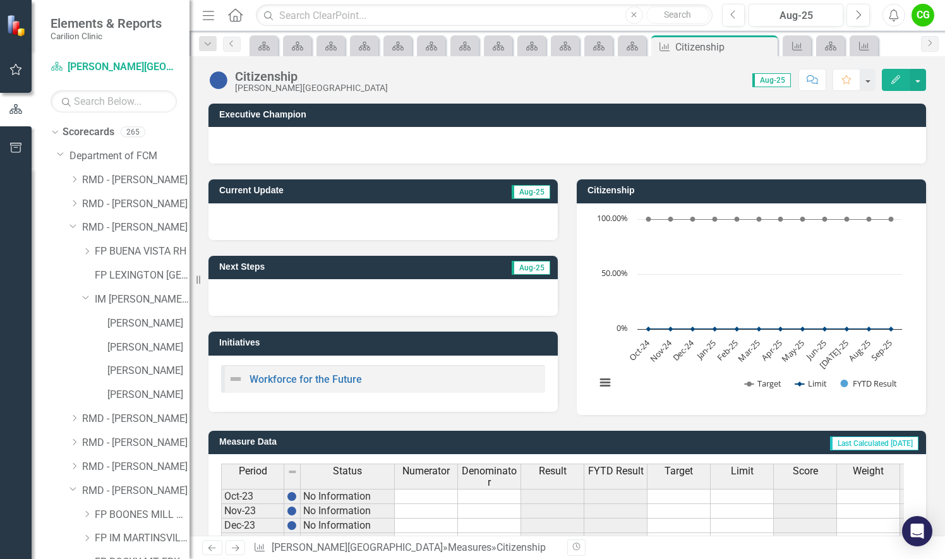
scroll to position [342, 0]
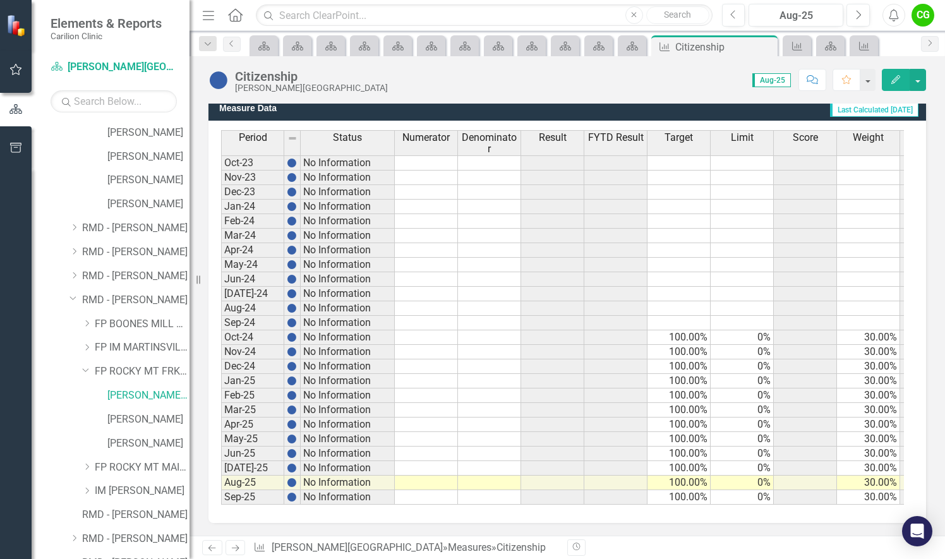
click at [421, 476] on td at bounding box center [426, 483] width 63 height 15
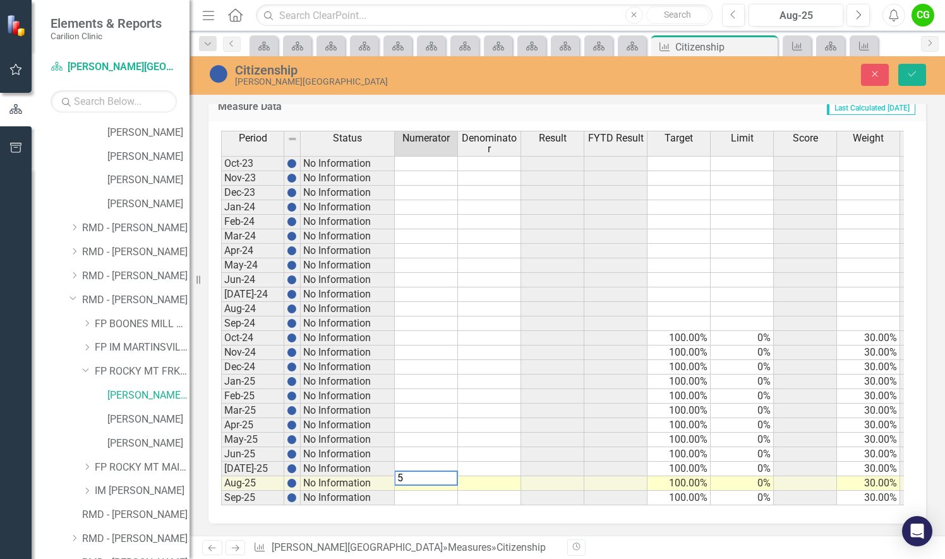
type textarea "50"
type textarea "100"
click at [543, 464] on td at bounding box center [552, 469] width 63 height 15
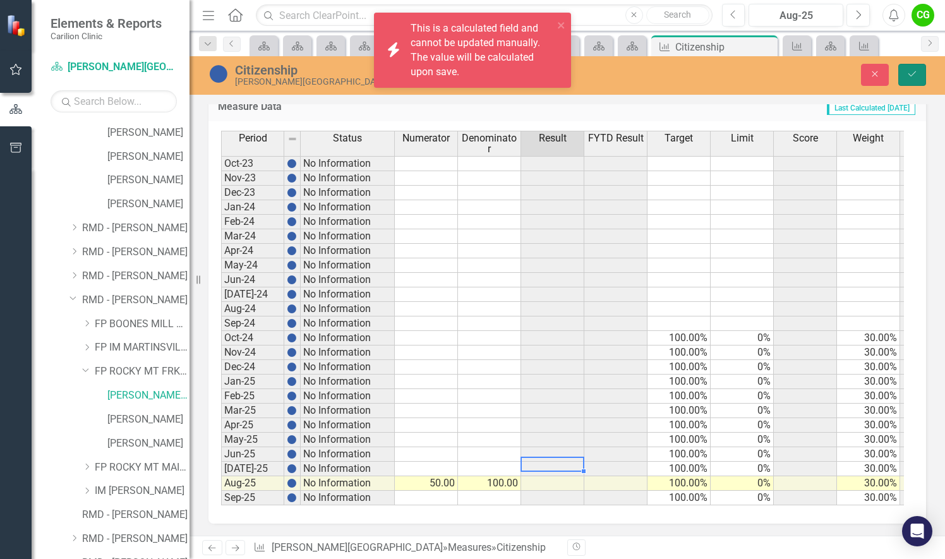
click at [913, 76] on icon "Save" at bounding box center [912, 73] width 11 height 9
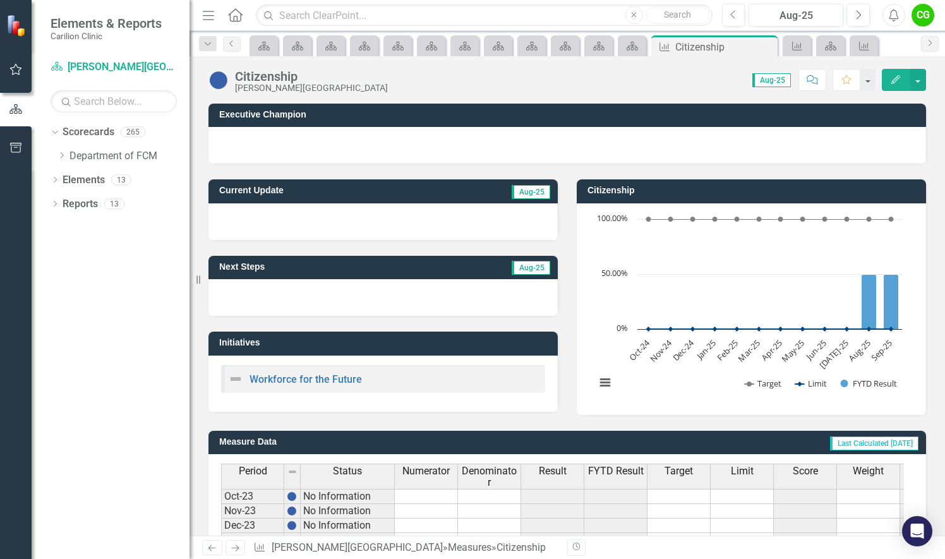
scroll to position [0, 0]
click at [64, 152] on icon "Dropdown" at bounding box center [61, 156] width 9 height 8
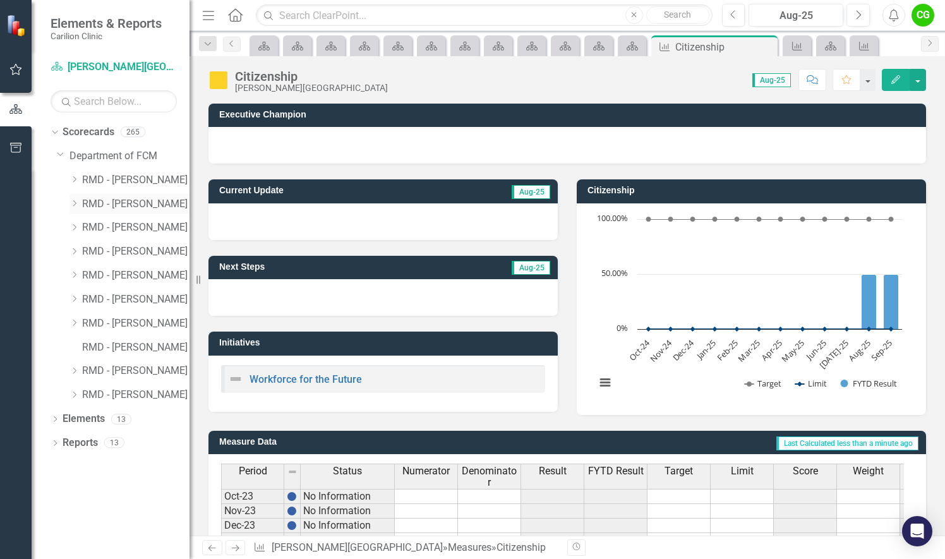
click at [72, 200] on icon "Dropdown" at bounding box center [73, 204] width 9 height 8
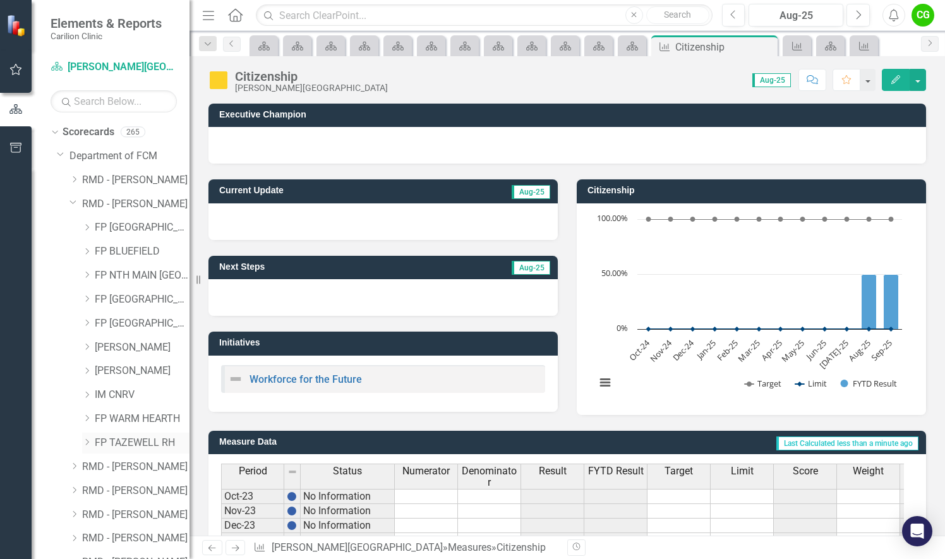
scroll to position [136, 0]
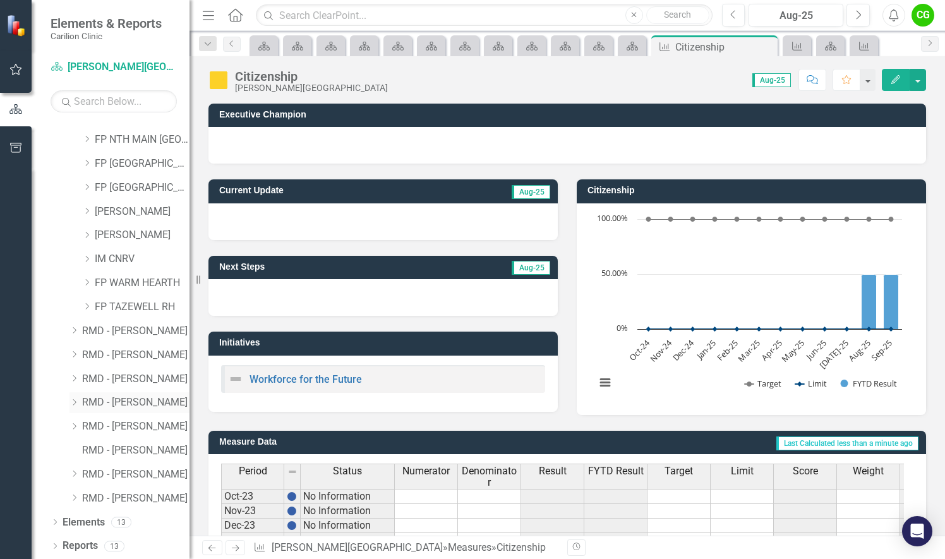
click at [77, 401] on icon "Dropdown" at bounding box center [73, 403] width 9 height 8
click at [89, 472] on icon "Dropdown" at bounding box center [86, 474] width 9 height 8
click at [140, 520] on link "[PERSON_NAME]" at bounding box center [148, 523] width 82 height 15
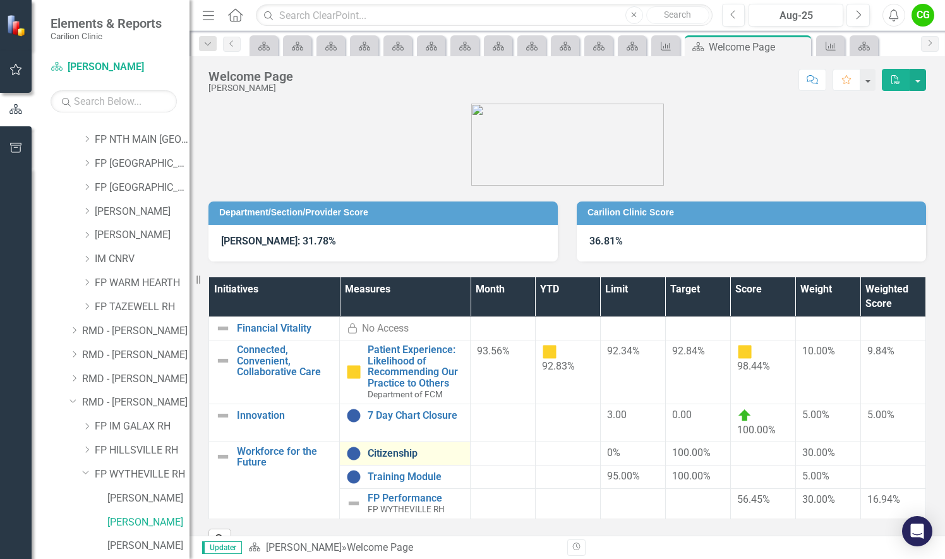
click at [399, 457] on link "Citizenship" at bounding box center [416, 453] width 96 height 11
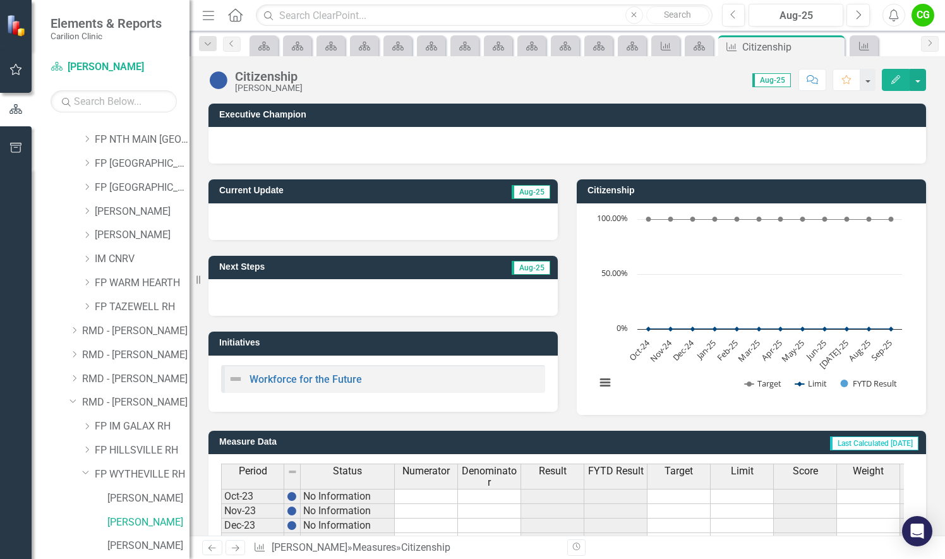
scroll to position [342, 0]
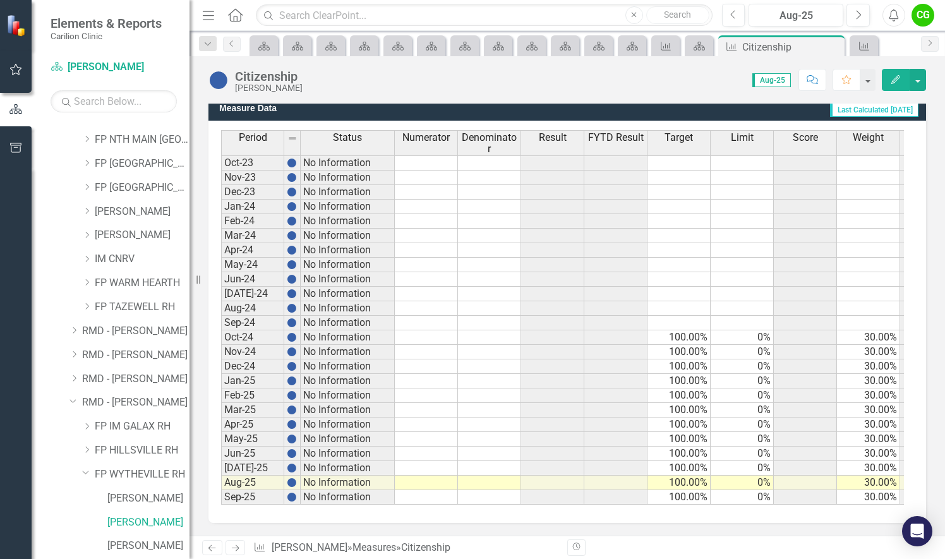
click at [444, 476] on td at bounding box center [426, 483] width 63 height 15
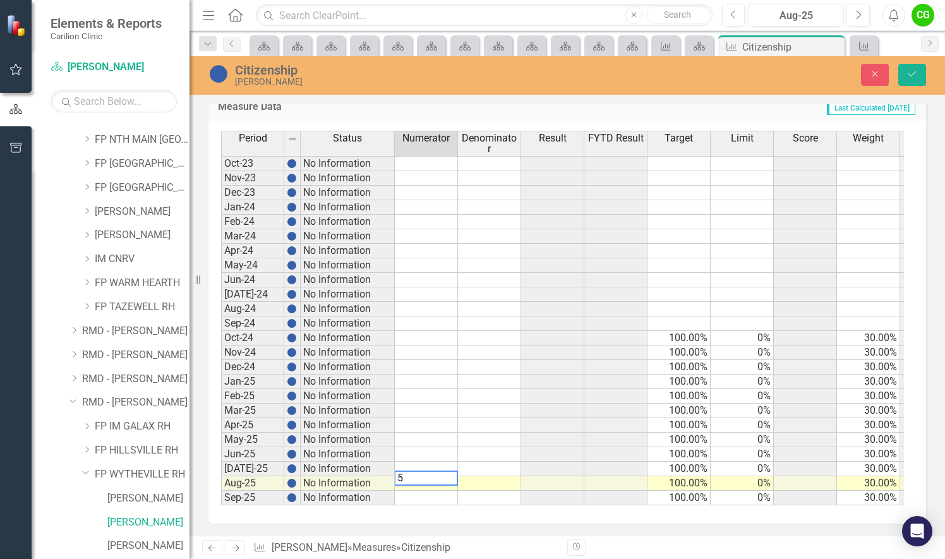
type textarea "50"
type textarea "100"
click at [561, 433] on td at bounding box center [552, 440] width 63 height 15
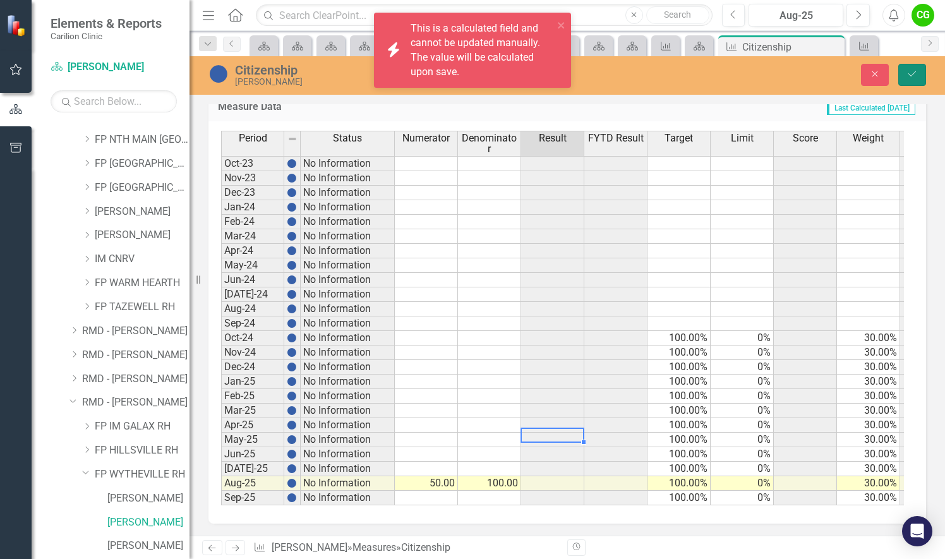
click at [899, 71] on button "Save" at bounding box center [912, 75] width 28 height 22
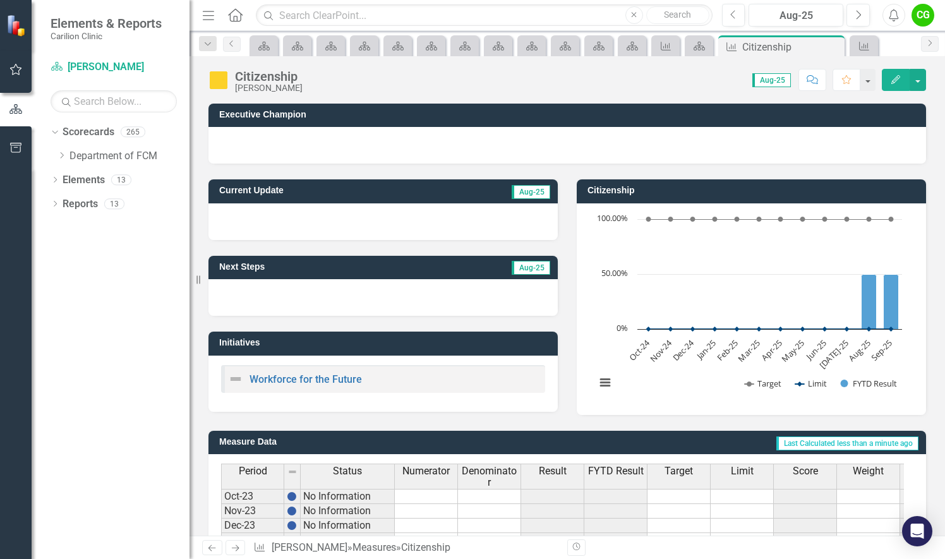
scroll to position [0, 0]
click at [61, 157] on icon "Dropdown" at bounding box center [61, 156] width 9 height 8
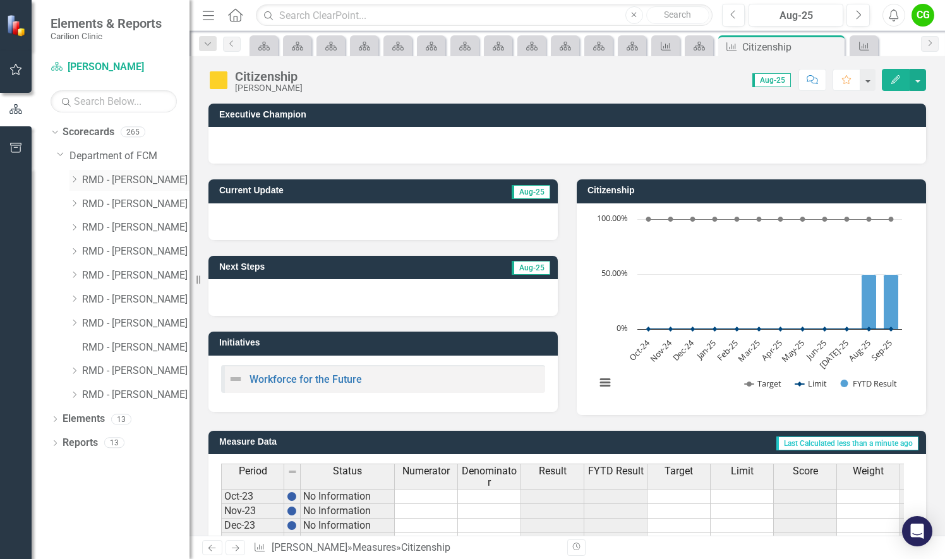
click at [71, 178] on icon "Dropdown" at bounding box center [73, 180] width 9 height 8
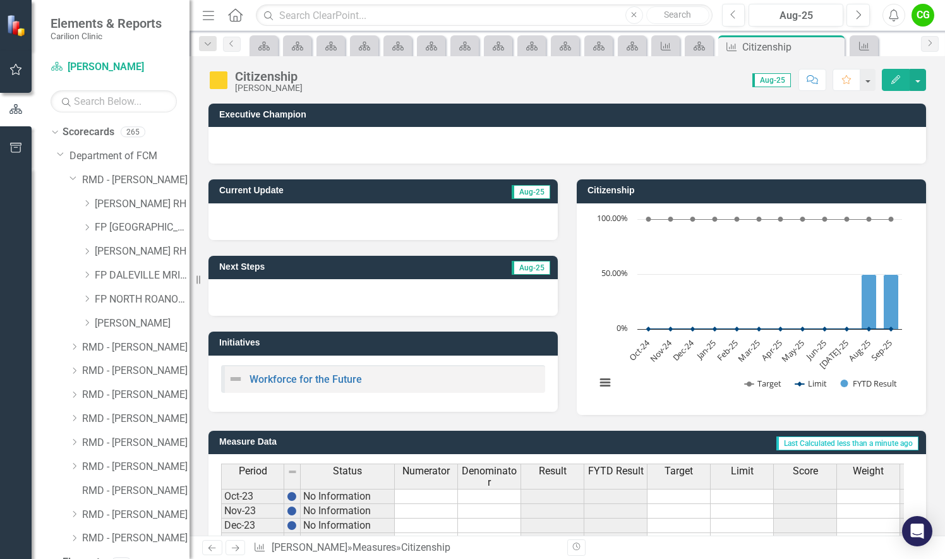
click at [88, 286] on div "Dropdown FP DALEVILLE MRIDGE LN" at bounding box center [123, 277] width 133 height 24
click at [85, 269] on div "Dropdown FP DALEVILLE MRIDGE LN" at bounding box center [135, 275] width 107 height 21
click at [86, 274] on icon "Dropdown" at bounding box center [86, 275] width 9 height 8
click at [128, 320] on link "[PERSON_NAME]" at bounding box center [148, 324] width 82 height 15
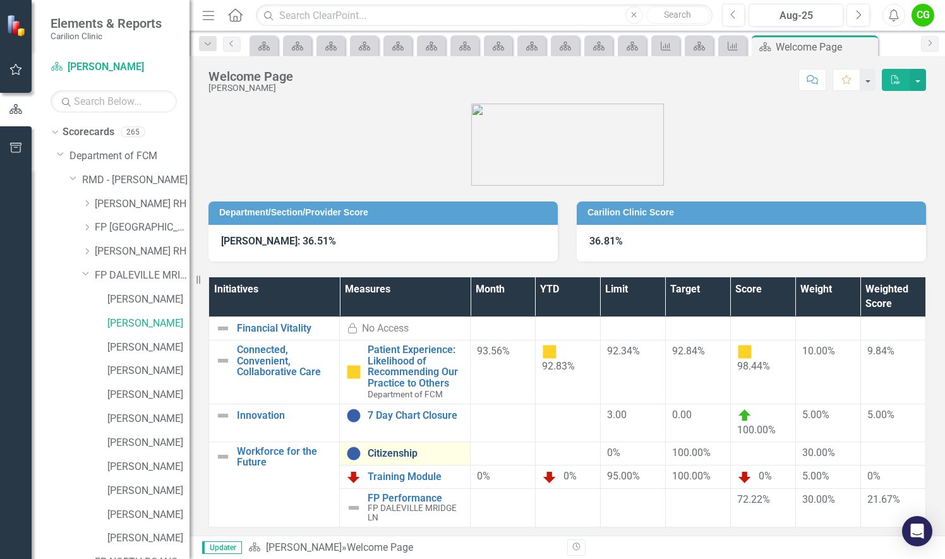
click at [397, 452] on link "Citizenship" at bounding box center [416, 453] width 96 height 11
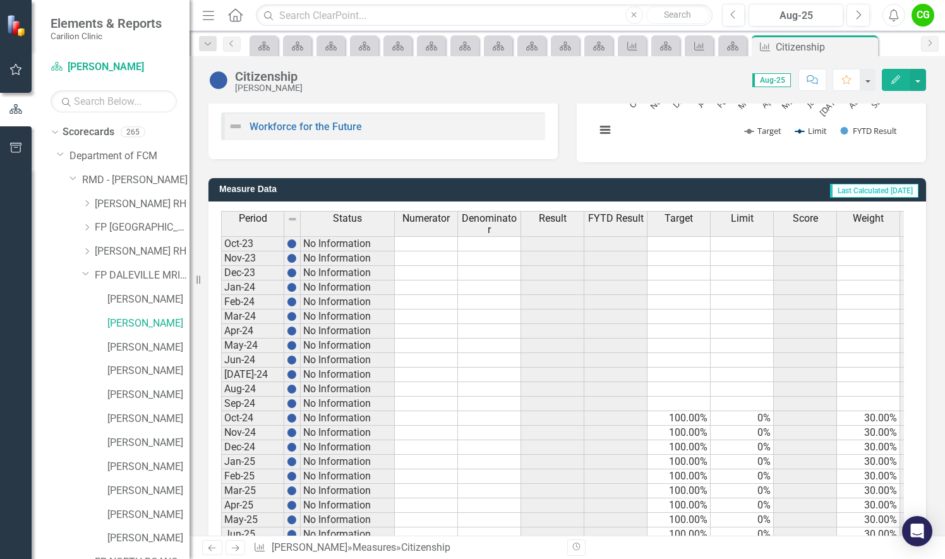
scroll to position [342, 0]
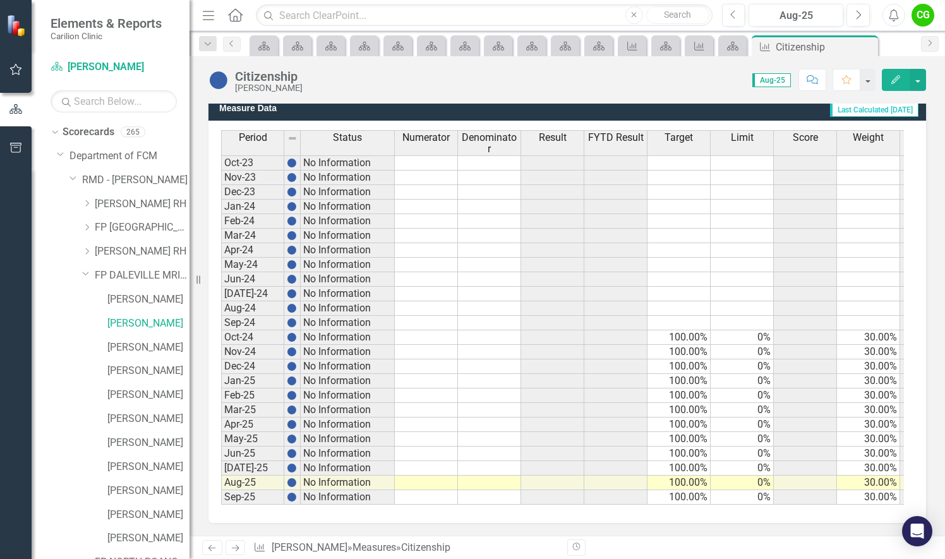
click at [221, 462] on div "Period Status Numerator Denominator Result FYTD Result Target Limit Score Weigh…" at bounding box center [221, 317] width 0 height 375
type textarea "50"
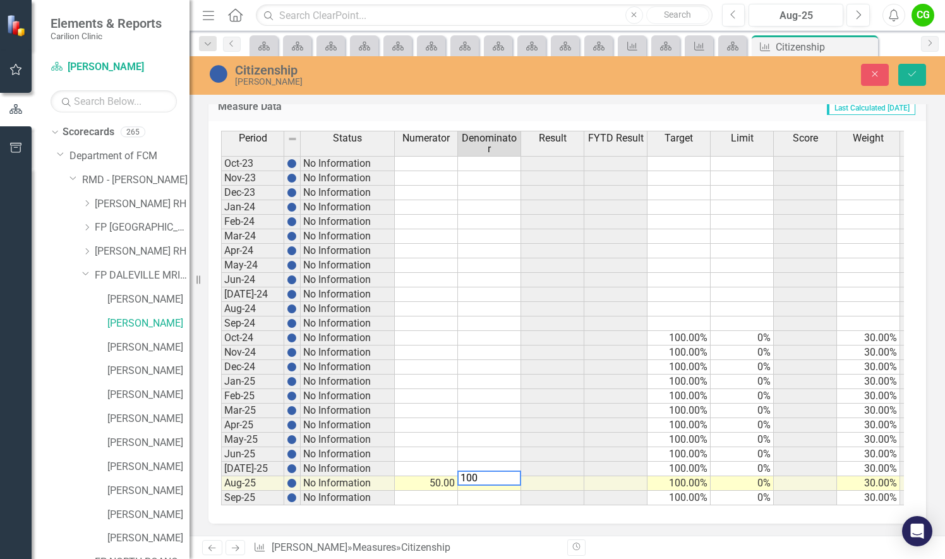
type textarea "100"
click at [221, 470] on div "Period Status Numerator Denominator Result FYTD Result Target Limit Score Weigh…" at bounding box center [221, 318] width 0 height 375
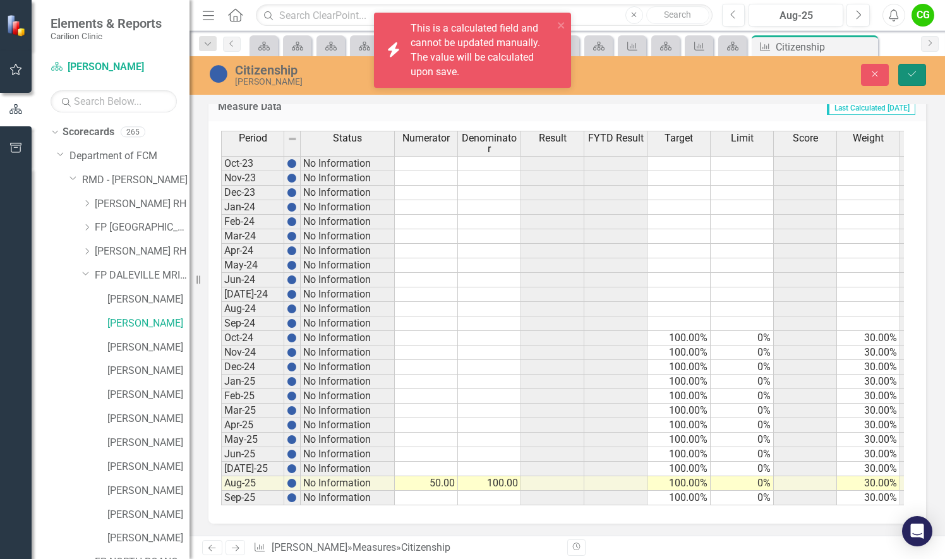
click at [910, 77] on icon "Save" at bounding box center [912, 73] width 11 height 9
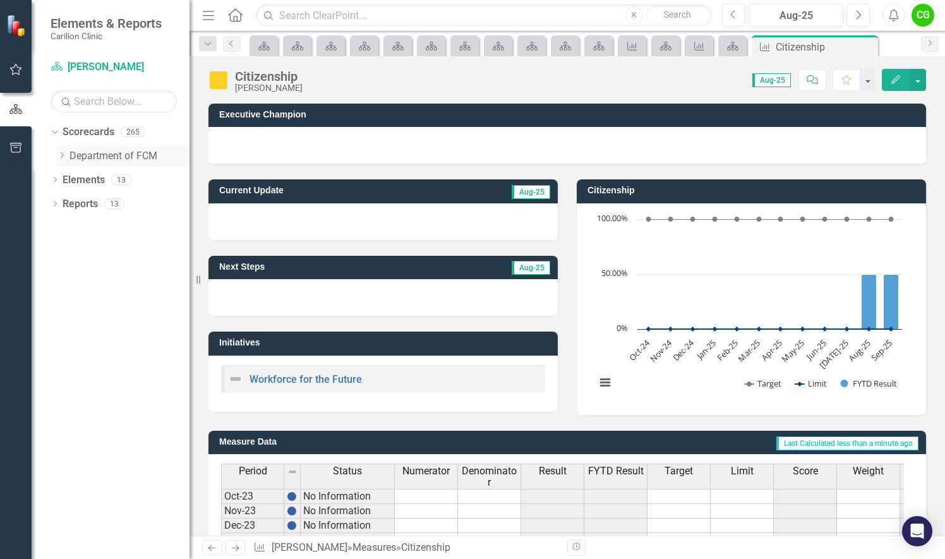
click at [63, 150] on div "Dropdown Department of FCM" at bounding box center [123, 156] width 133 height 21
click at [64, 157] on icon "Dropdown" at bounding box center [61, 156] width 9 height 8
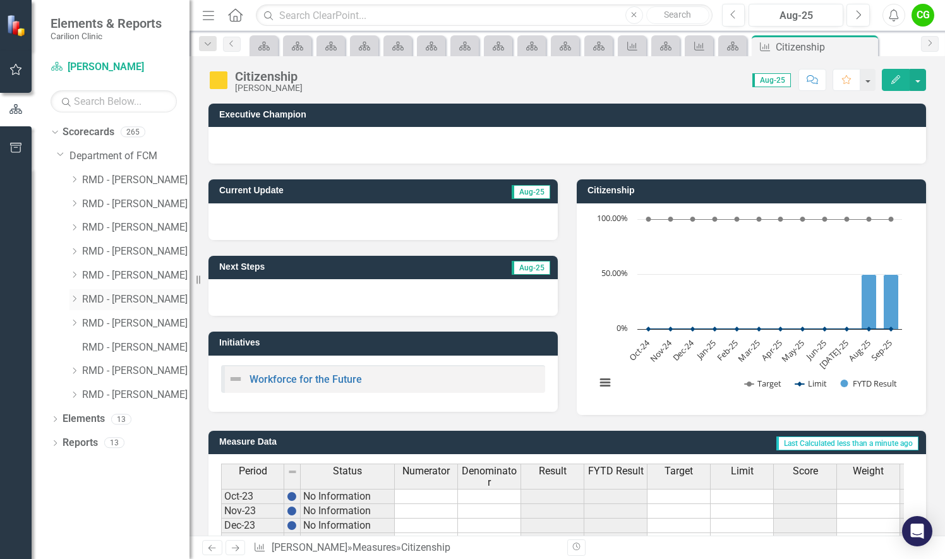
click at [73, 296] on icon "Dropdown" at bounding box center [73, 299] width 9 height 8
click at [90, 322] on icon "Dropdown" at bounding box center [86, 323] width 9 height 8
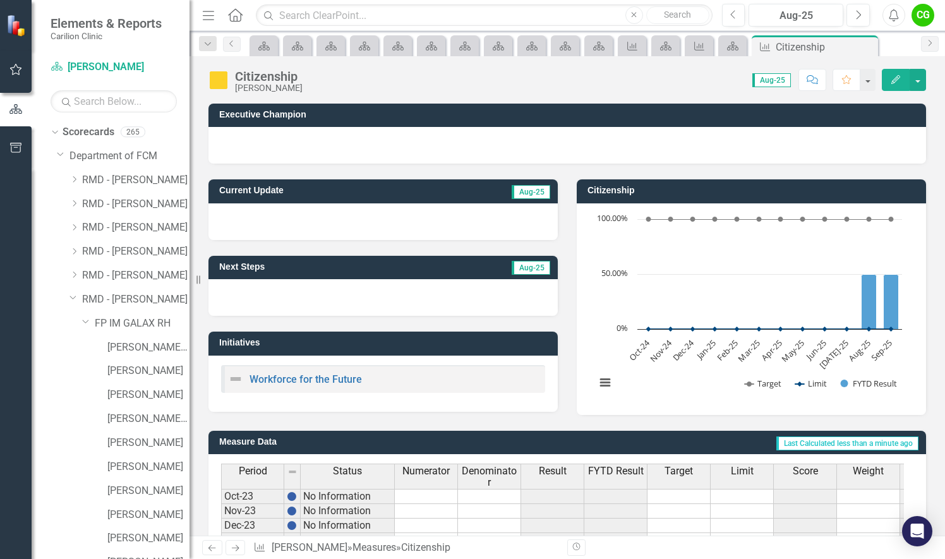
scroll to position [126, 0]
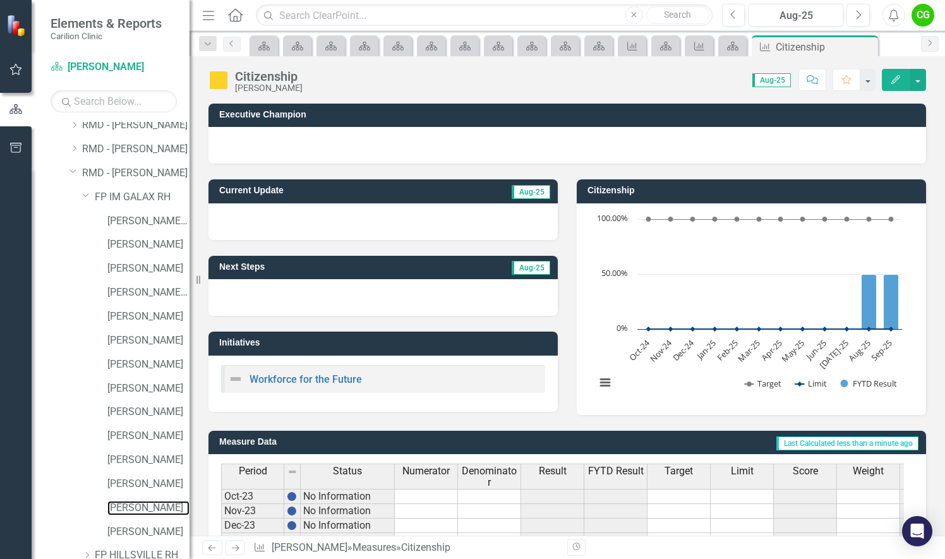
click at [133, 507] on link "[PERSON_NAME]" at bounding box center [148, 508] width 82 height 15
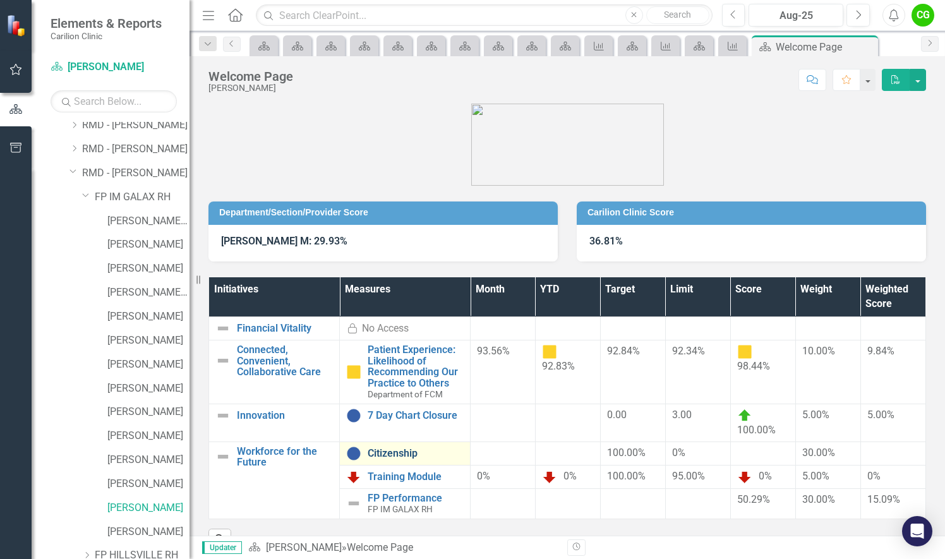
click at [390, 451] on link "Citizenship" at bounding box center [416, 453] width 96 height 11
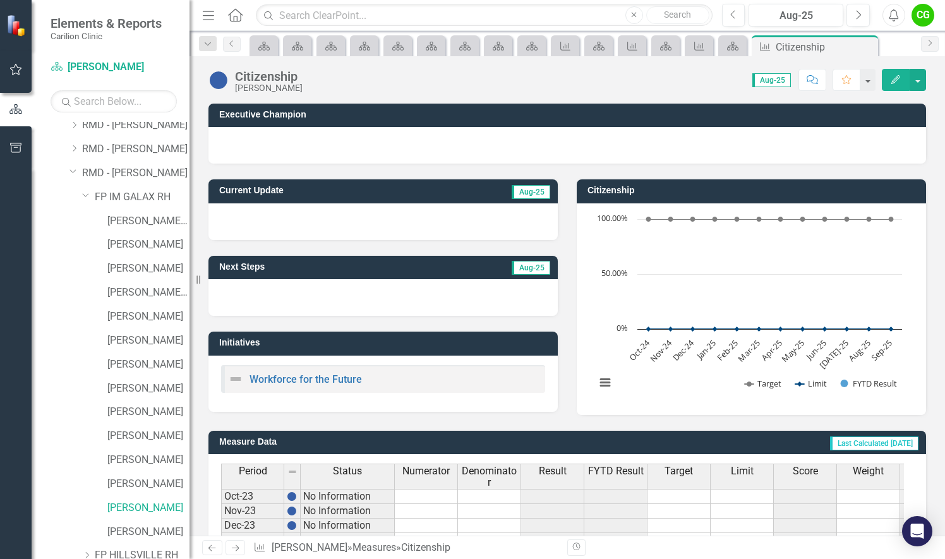
scroll to position [342, 0]
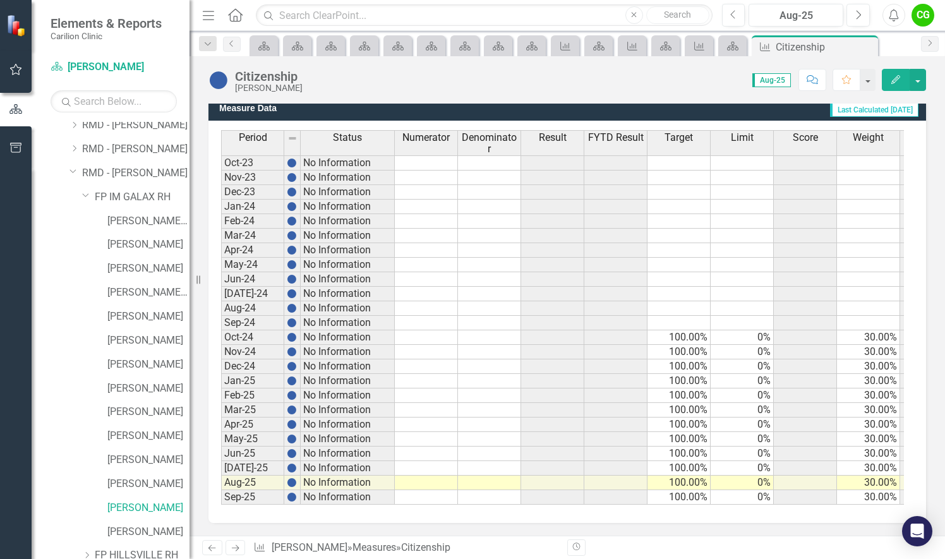
click at [418, 476] on td at bounding box center [426, 483] width 63 height 15
type textarea "50"
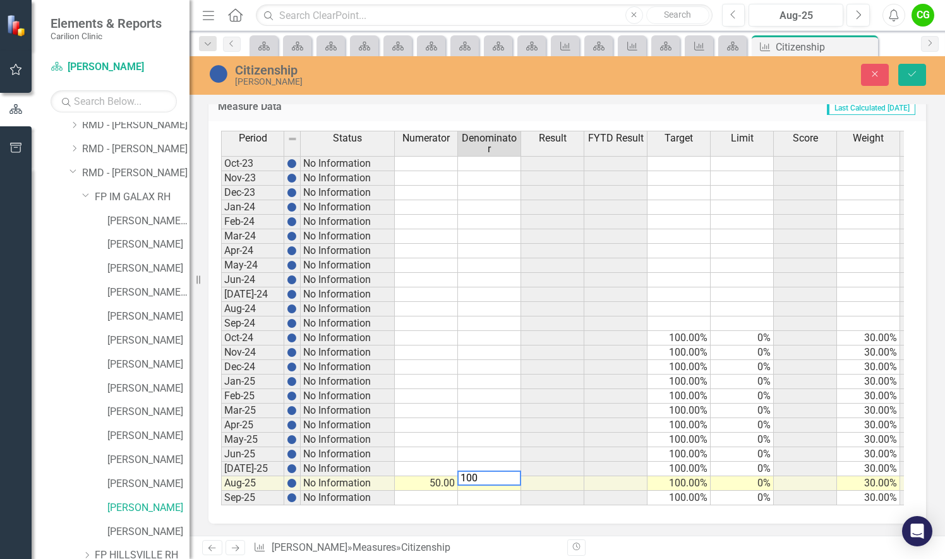
type textarea "100"
drag, startPoint x: 547, startPoint y: 488, endPoint x: 571, endPoint y: 467, distance: 32.2
click at [547, 491] on td at bounding box center [552, 498] width 63 height 15
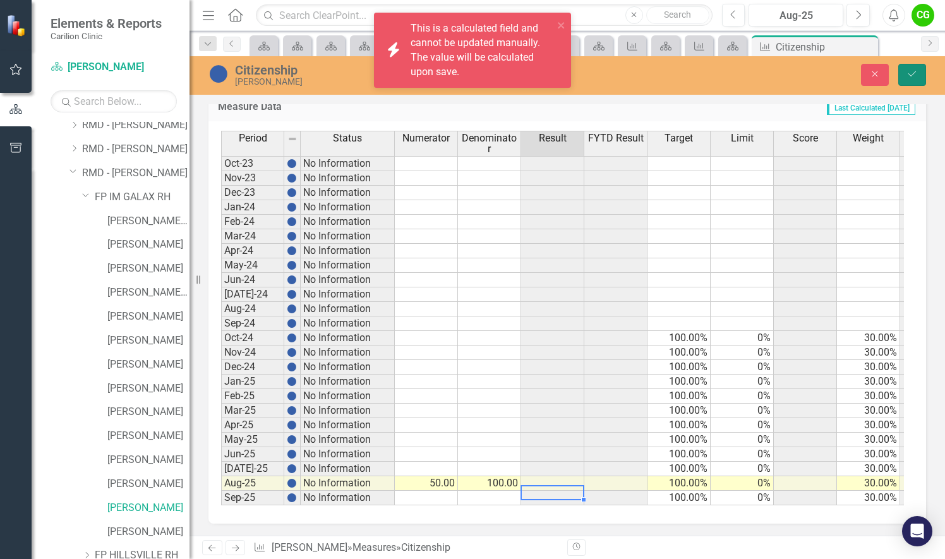
click at [907, 81] on button "Save" at bounding box center [912, 75] width 28 height 22
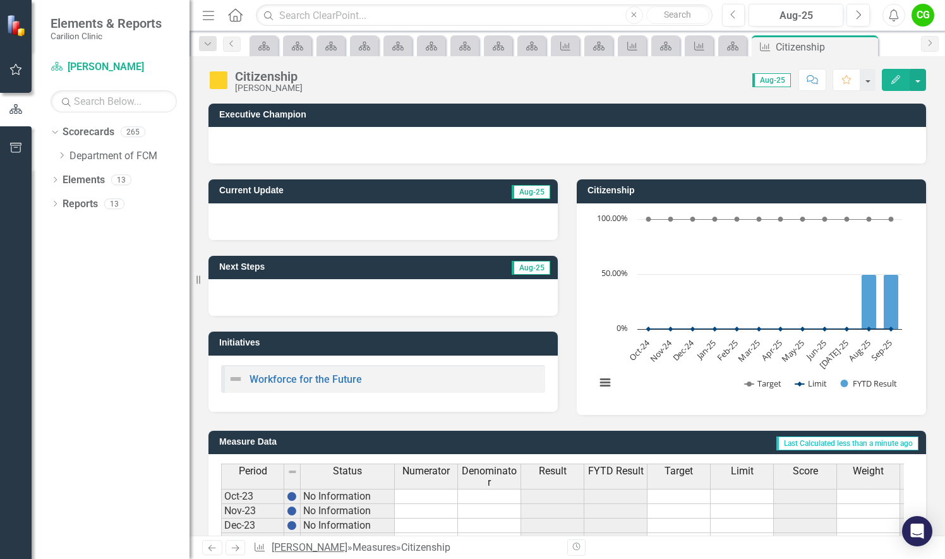
scroll to position [0, 0]
click at [62, 154] on icon "Dropdown" at bounding box center [61, 156] width 9 height 8
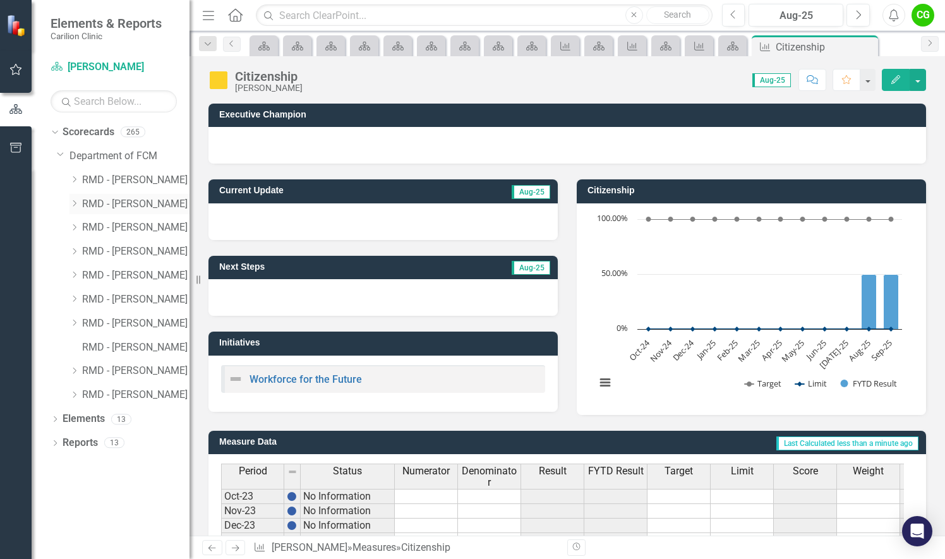
click at [75, 205] on icon at bounding box center [74, 203] width 3 height 6
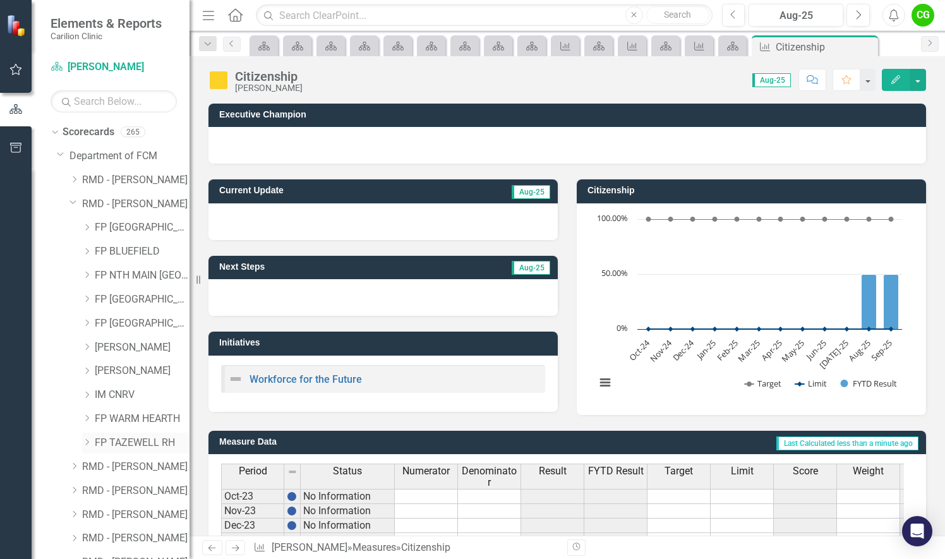
click at [85, 442] on icon "Dropdown" at bounding box center [86, 442] width 9 height 8
click at [154, 464] on link "[PERSON_NAME]" at bounding box center [148, 467] width 82 height 15
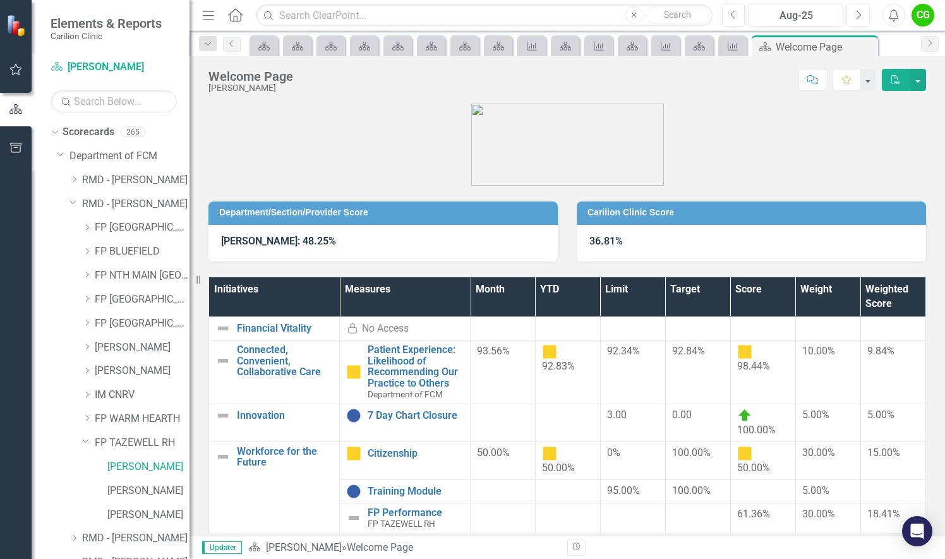
scroll to position [190, 0]
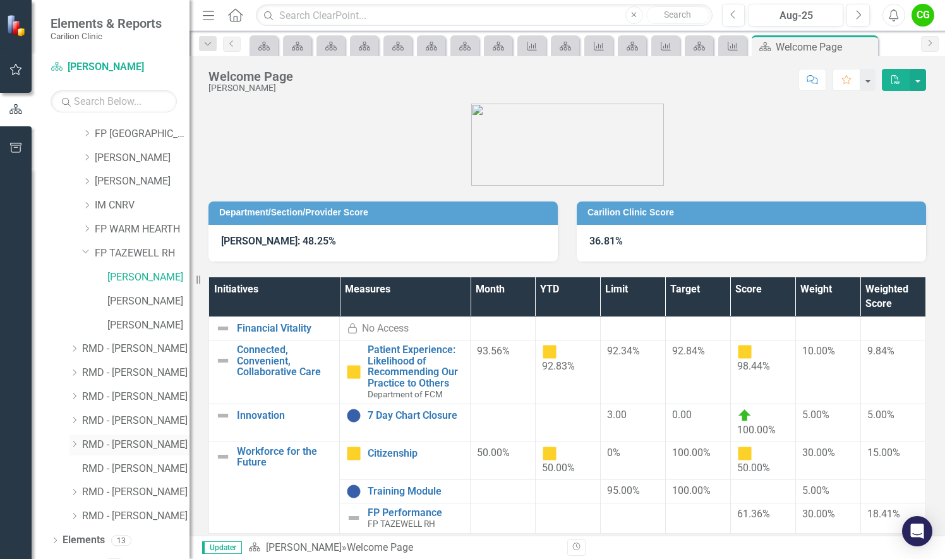
click at [76, 444] on icon at bounding box center [74, 444] width 3 height 6
click at [83, 488] on icon "Dropdown" at bounding box center [86, 492] width 9 height 8
click at [134, 536] on link "[PERSON_NAME]" at bounding box center [148, 540] width 82 height 15
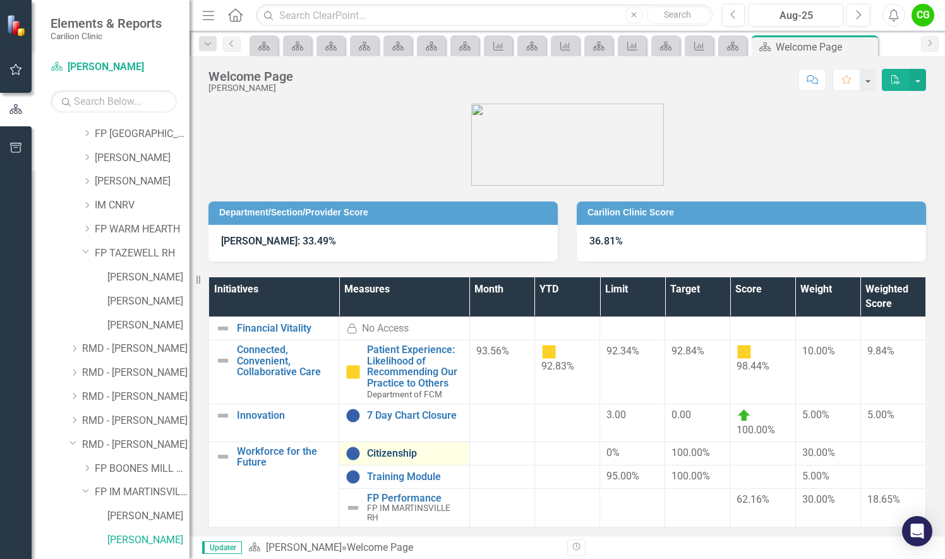
click at [387, 455] on link "Citizenship" at bounding box center [414, 453] width 95 height 11
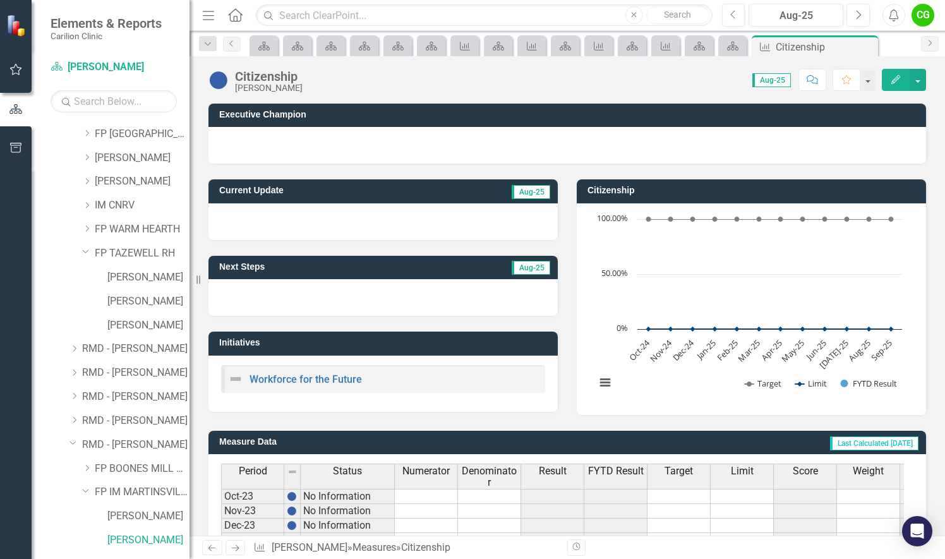
scroll to position [342, 0]
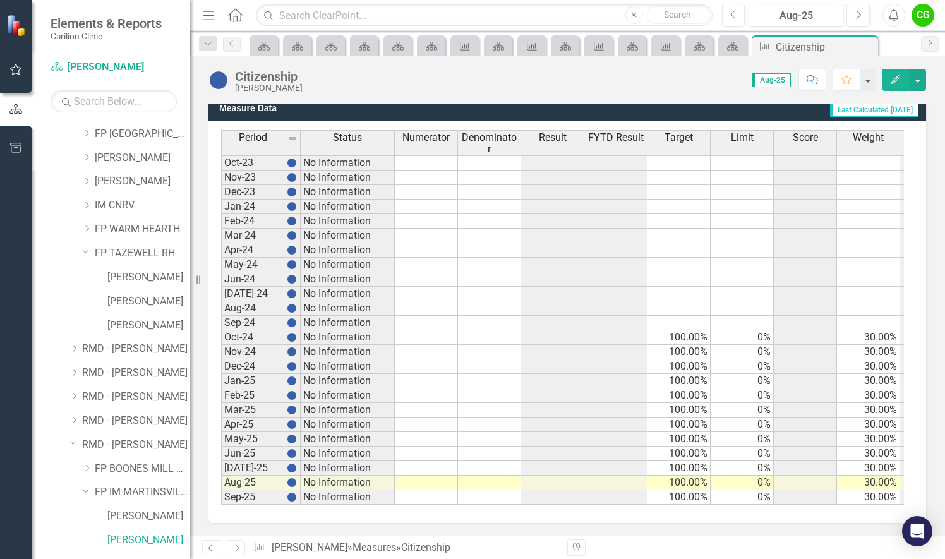
click at [430, 476] on td at bounding box center [426, 483] width 63 height 15
type textarea "50"
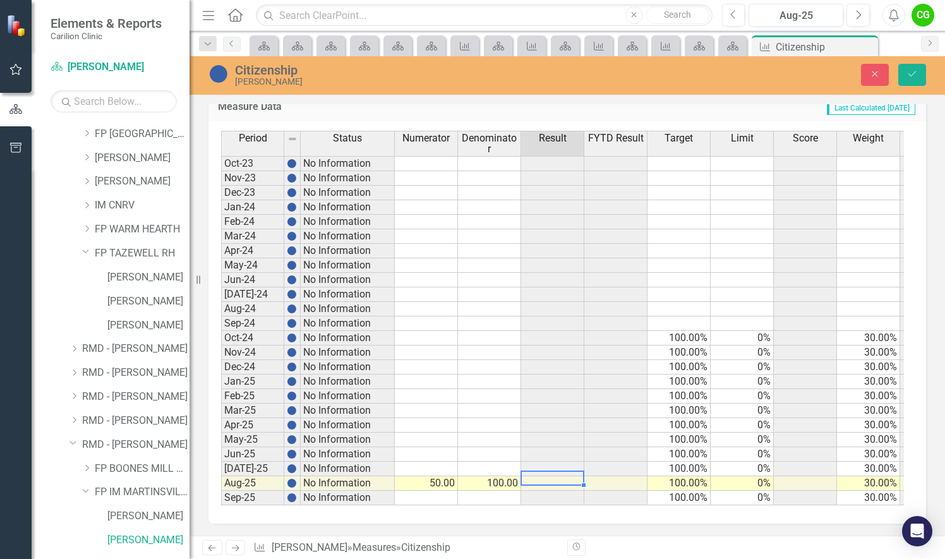
type textarea "100"
click at [572, 381] on td at bounding box center [552, 382] width 63 height 15
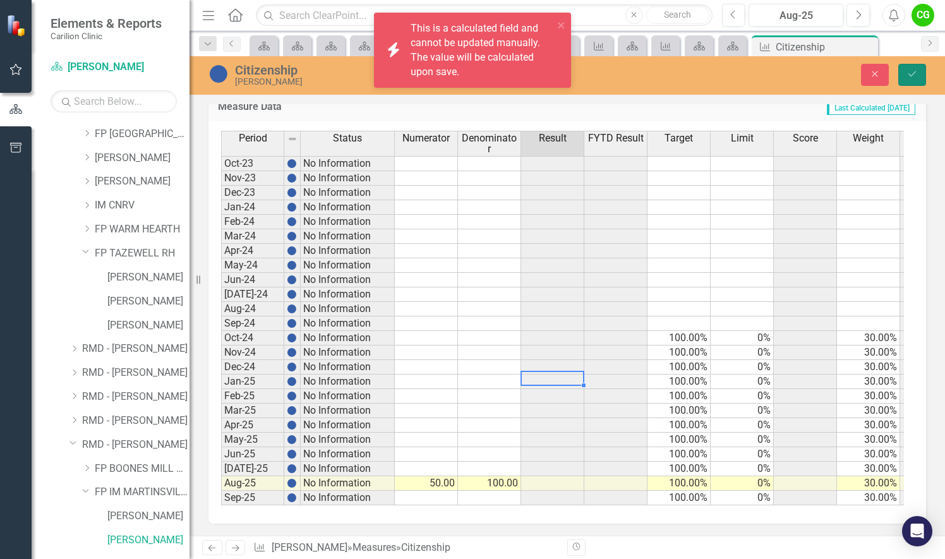
click at [921, 76] on button "Save" at bounding box center [912, 75] width 28 height 22
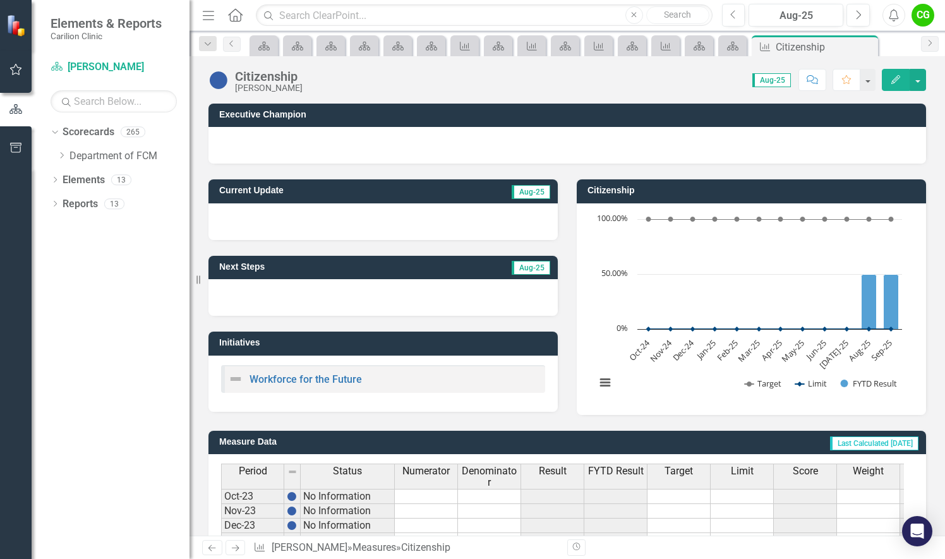
scroll to position [0, 0]
click at [59, 152] on icon "Dropdown" at bounding box center [61, 156] width 9 height 8
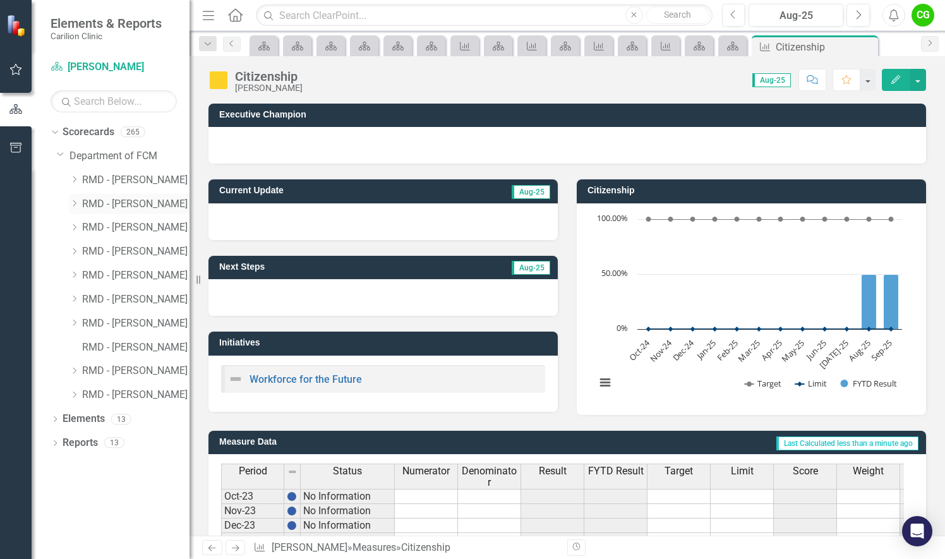
click at [75, 196] on div "Dropdown RMD - FREEMAN, JEREMY H" at bounding box center [129, 204] width 120 height 21
click at [78, 201] on icon "Dropdown" at bounding box center [73, 204] width 9 height 8
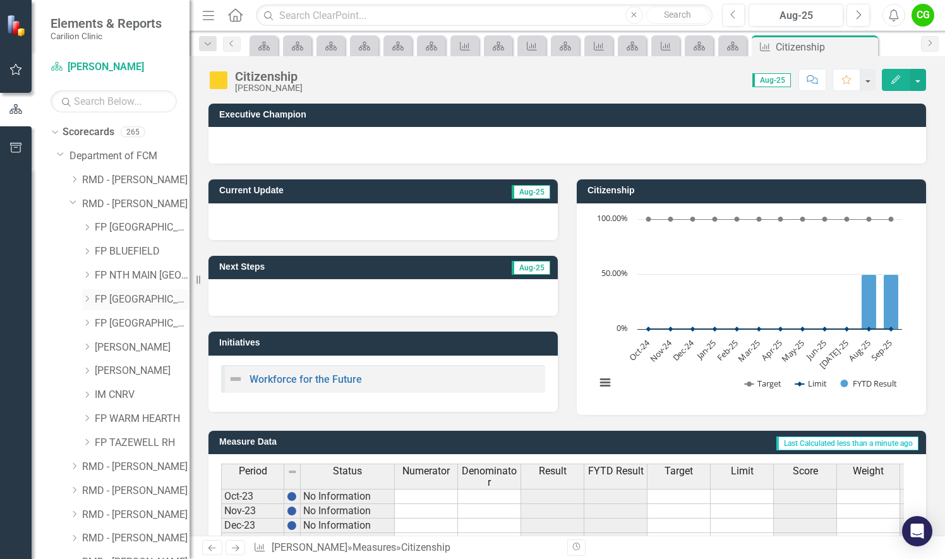
click at [86, 297] on icon "Dropdown" at bounding box center [86, 299] width 9 height 8
click at [131, 375] on link "[PERSON_NAME]" at bounding box center [148, 371] width 82 height 15
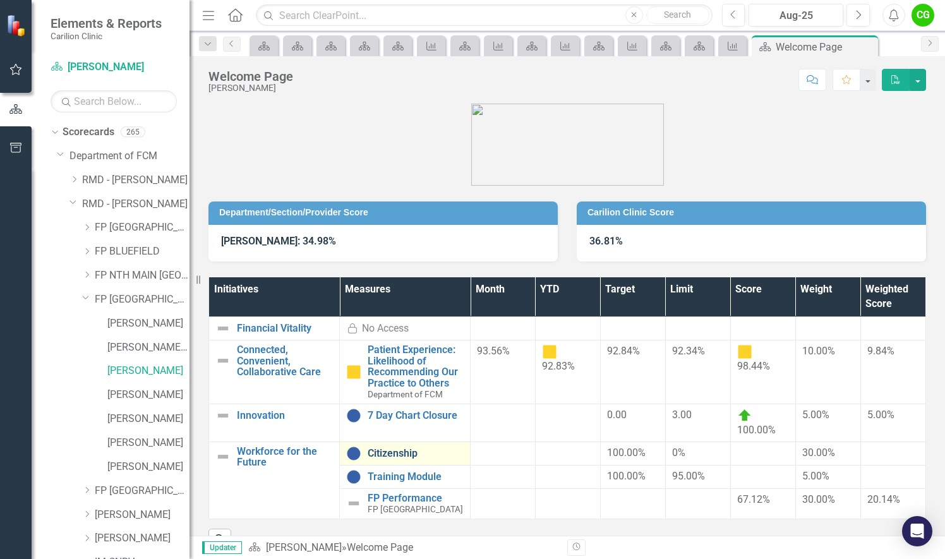
click at [388, 457] on link "Citizenship" at bounding box center [416, 453] width 96 height 11
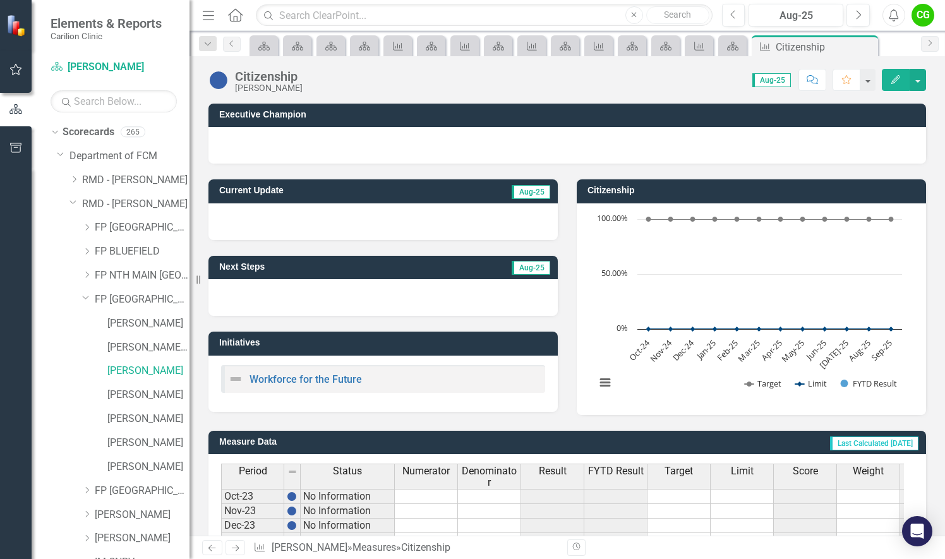
scroll to position [342, 0]
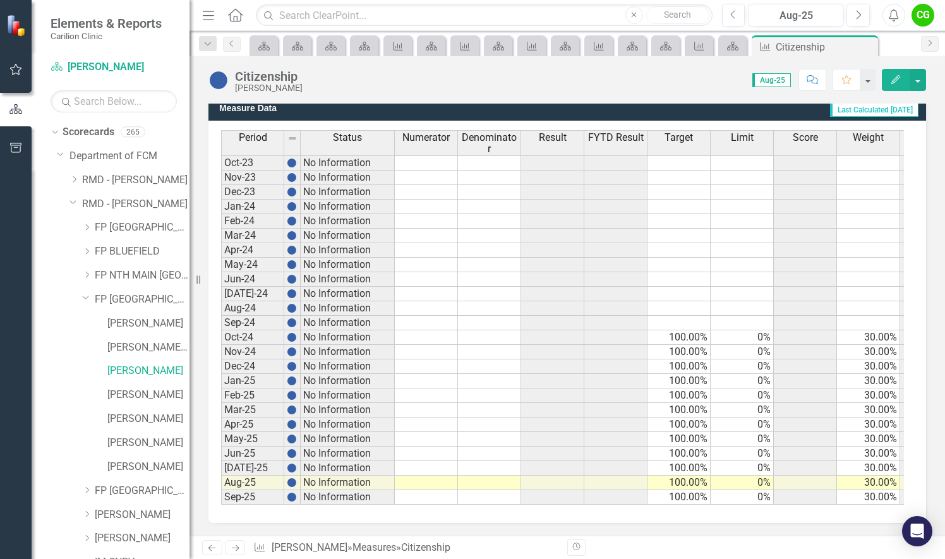
click at [429, 476] on td at bounding box center [426, 483] width 63 height 15
type textarea "50"
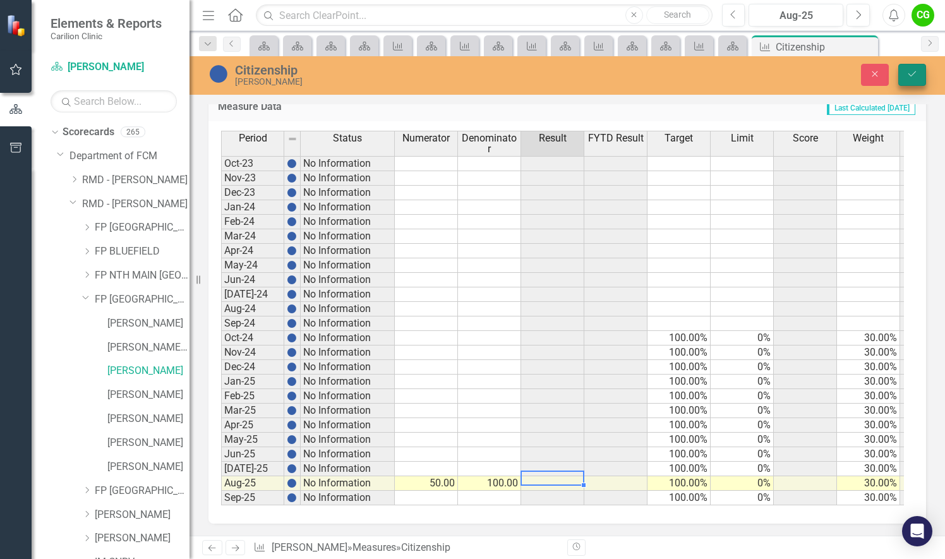
type textarea "100"
click at [902, 68] on button "Save" at bounding box center [912, 75] width 28 height 22
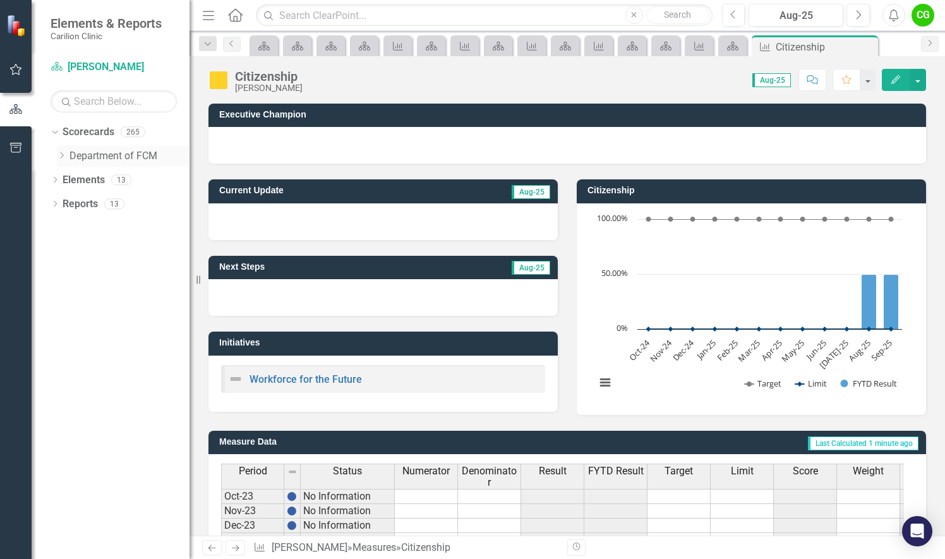
click at [62, 152] on icon "Dropdown" at bounding box center [61, 156] width 9 height 8
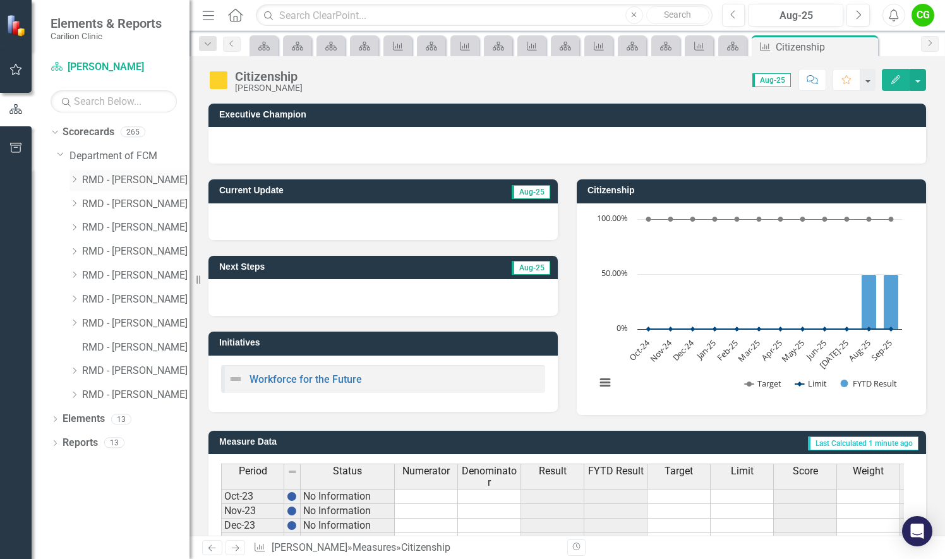
click at [78, 176] on icon "Dropdown" at bounding box center [73, 180] width 9 height 8
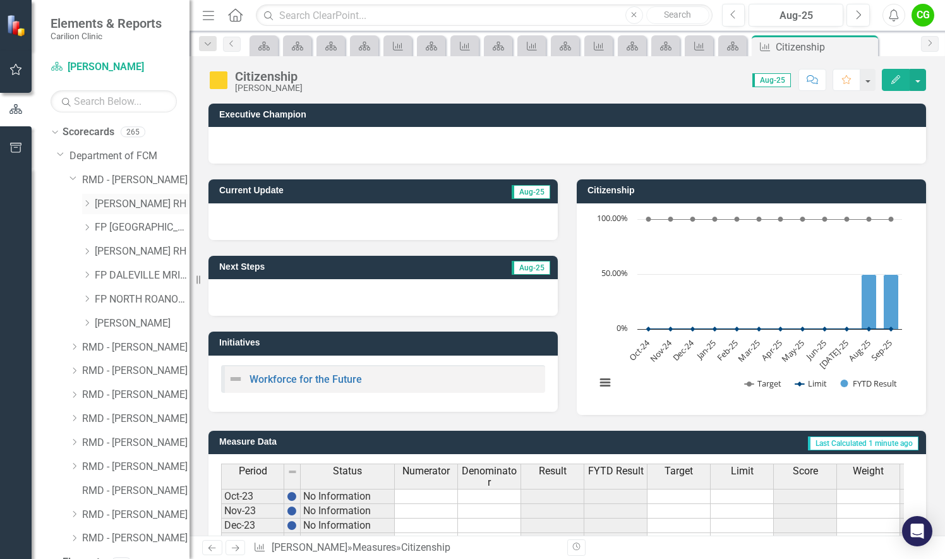
click at [87, 204] on icon "Dropdown" at bounding box center [86, 204] width 9 height 8
click at [85, 299] on icon "Dropdown" at bounding box center [86, 299] width 9 height 8
click at [86, 421] on icon "Dropdown" at bounding box center [86, 418] width 9 height 8
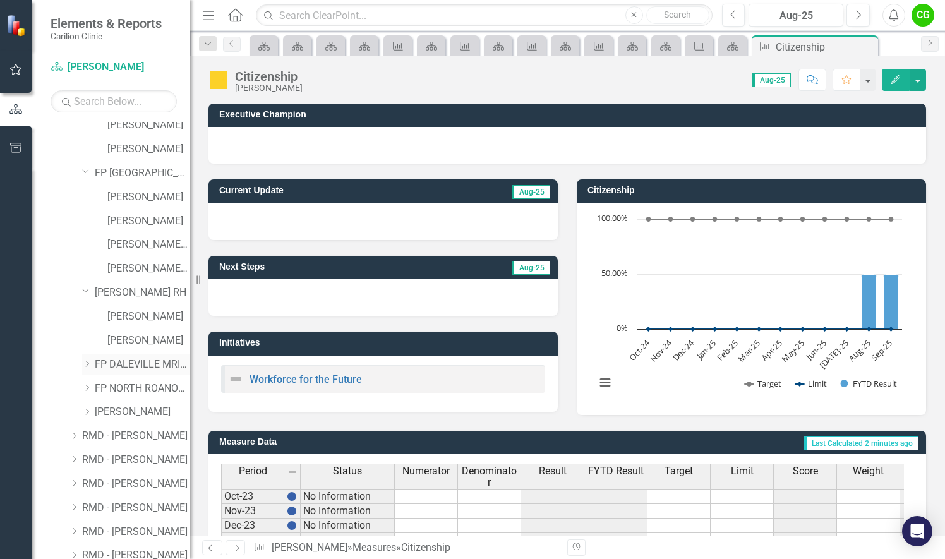
click at [89, 366] on icon "Dropdown" at bounding box center [86, 364] width 9 height 8
click at [131, 389] on link "[PERSON_NAME]" at bounding box center [148, 389] width 82 height 15
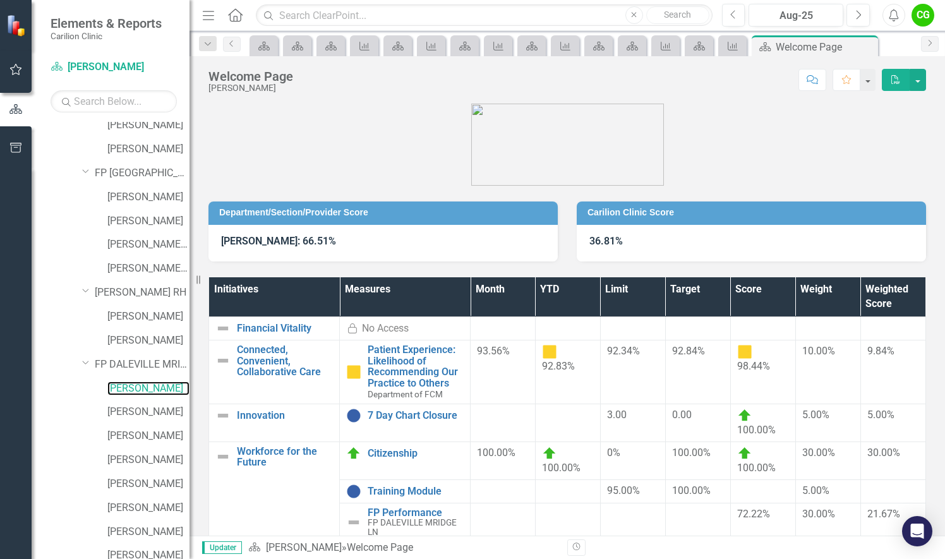
scroll to position [48, 0]
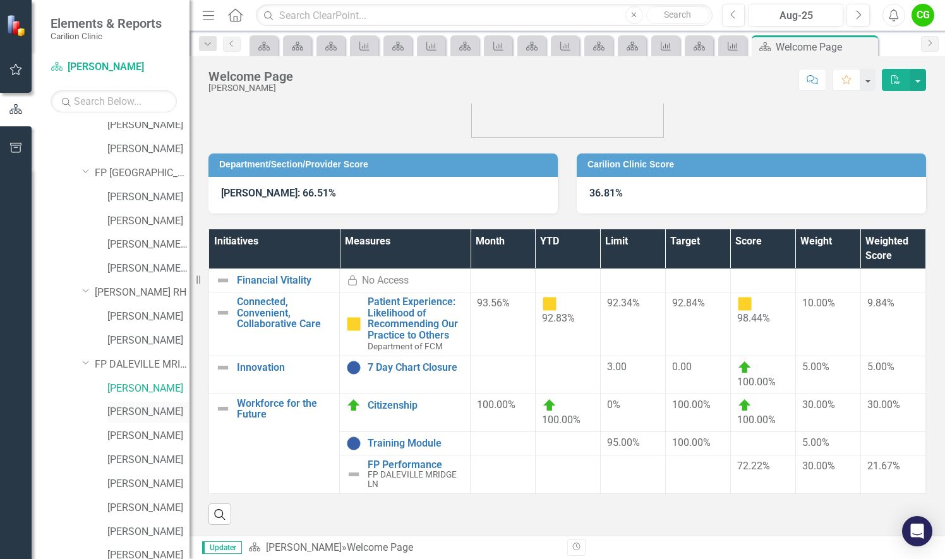
click at [115, 414] on link "[PERSON_NAME]" at bounding box center [148, 412] width 82 height 15
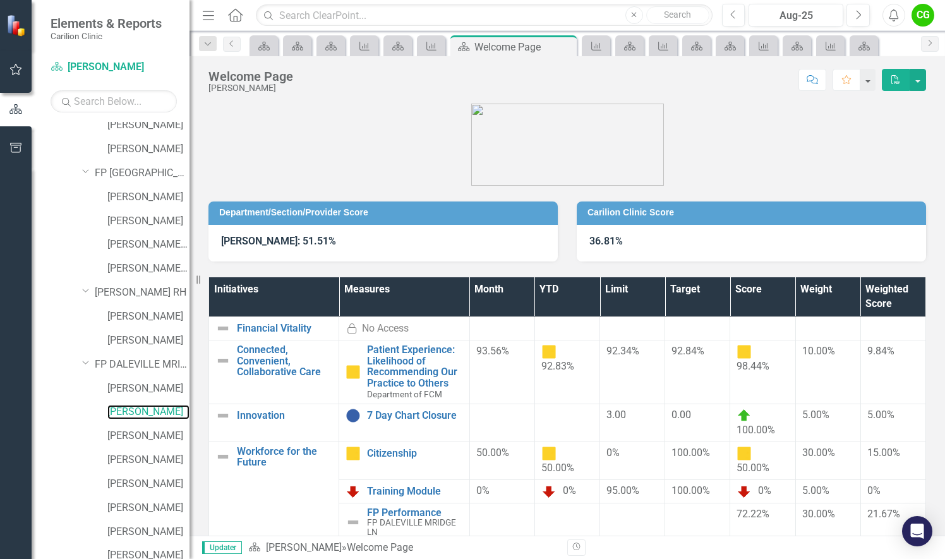
scroll to position [316, 0]
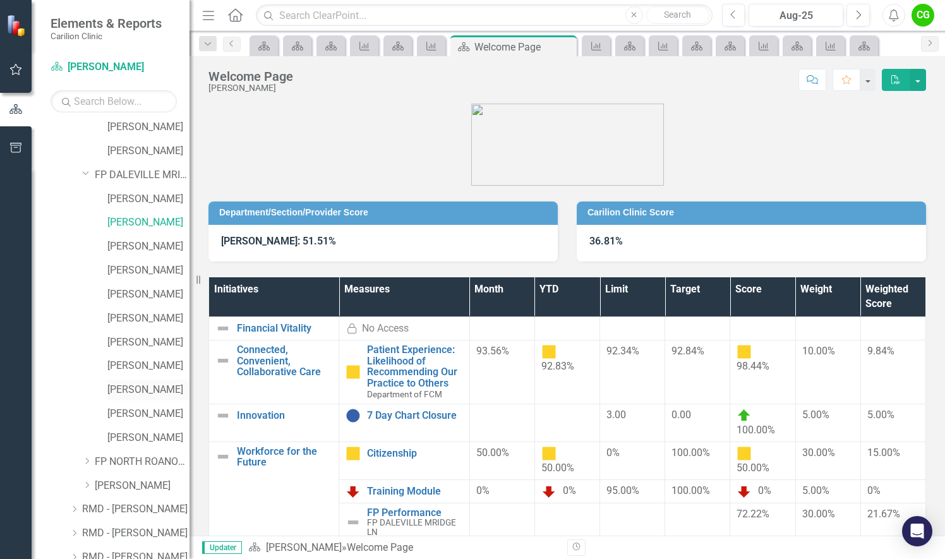
click at [119, 385] on link "[PERSON_NAME]" at bounding box center [148, 390] width 82 height 15
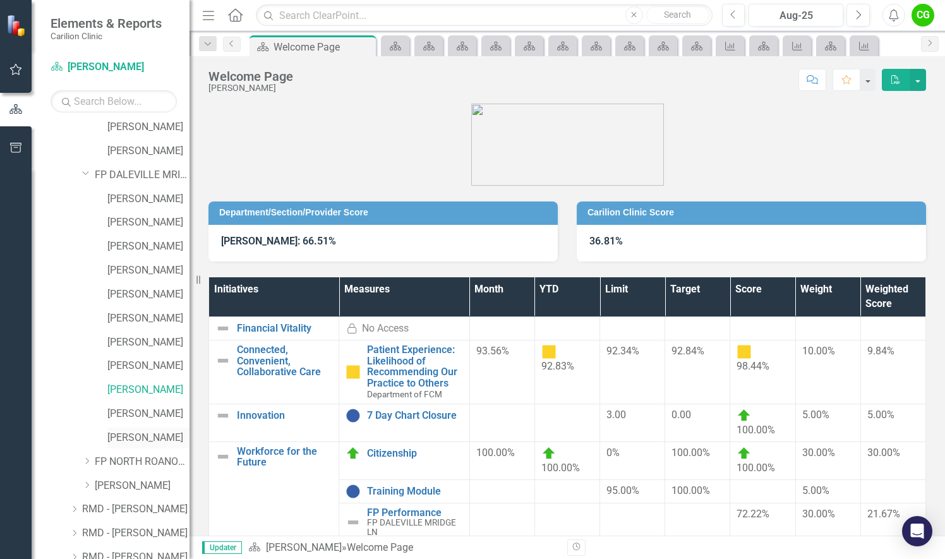
click at [146, 437] on link "[PERSON_NAME]" at bounding box center [148, 438] width 82 height 15
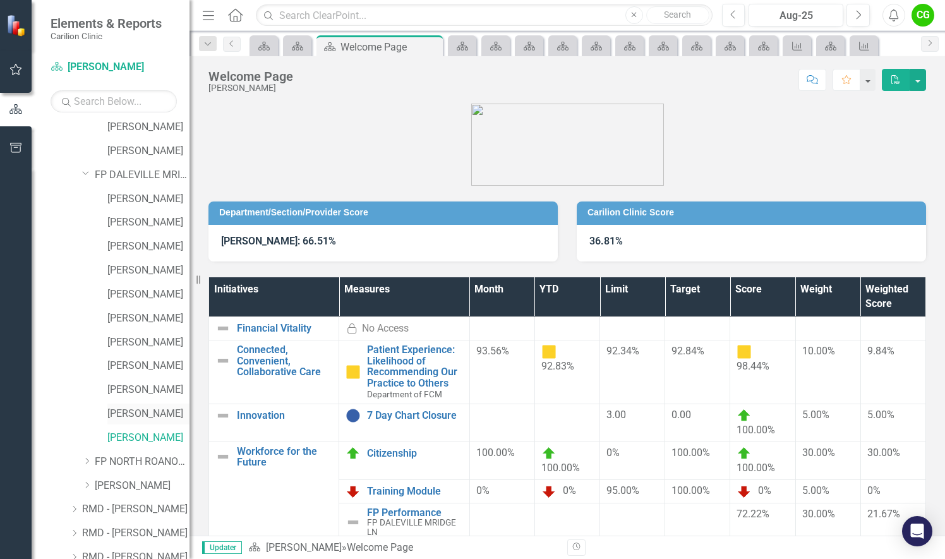
click at [126, 411] on link "[PERSON_NAME]" at bounding box center [148, 414] width 82 height 15
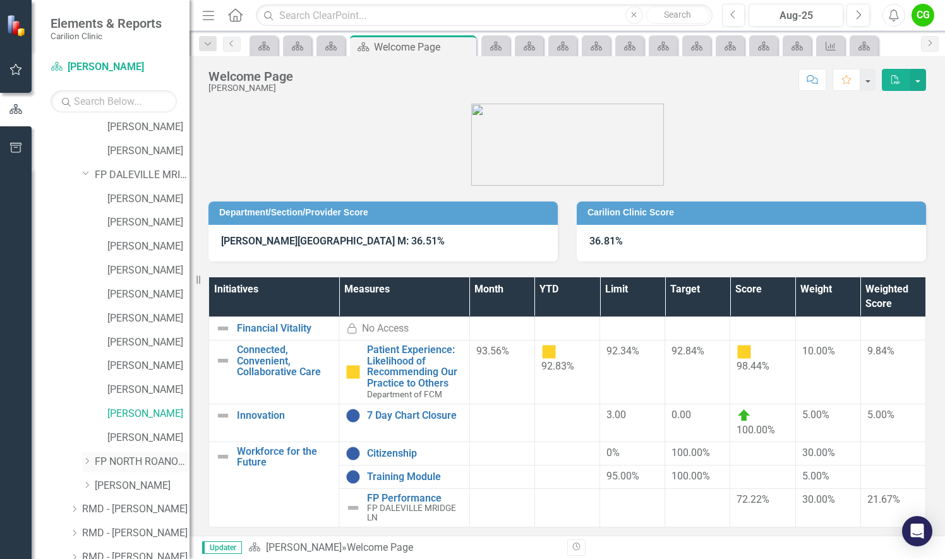
click at [83, 464] on icon "Dropdown" at bounding box center [86, 461] width 9 height 8
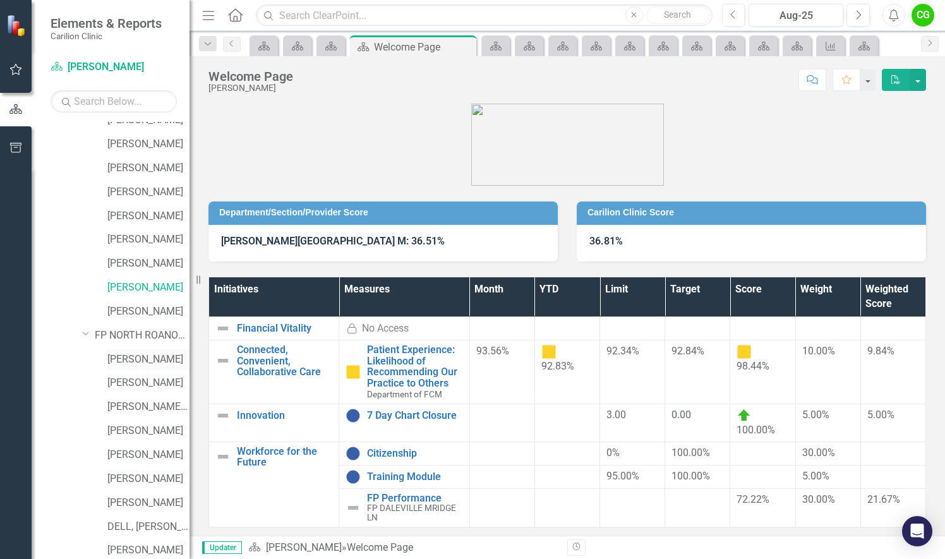
scroll to position [505, 0]
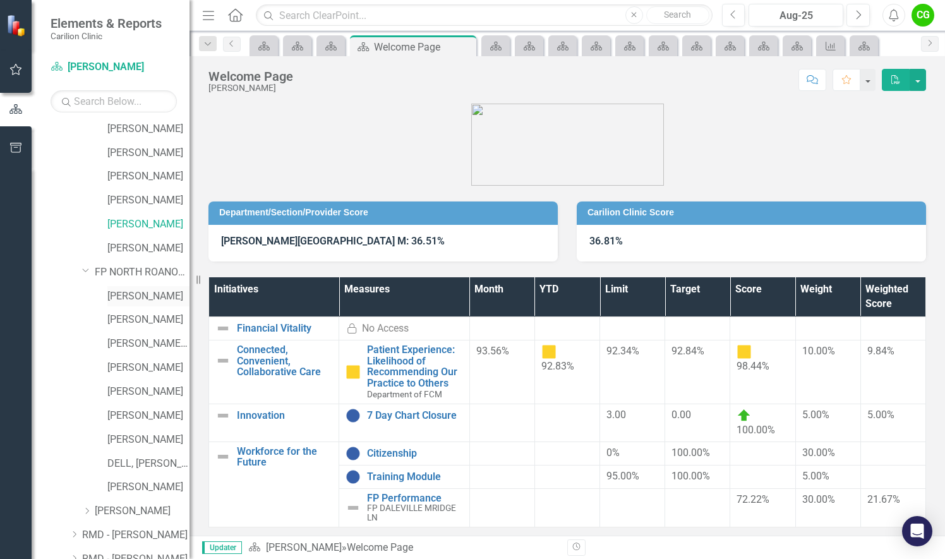
click at [136, 298] on link "[PERSON_NAME]" at bounding box center [148, 296] width 82 height 15
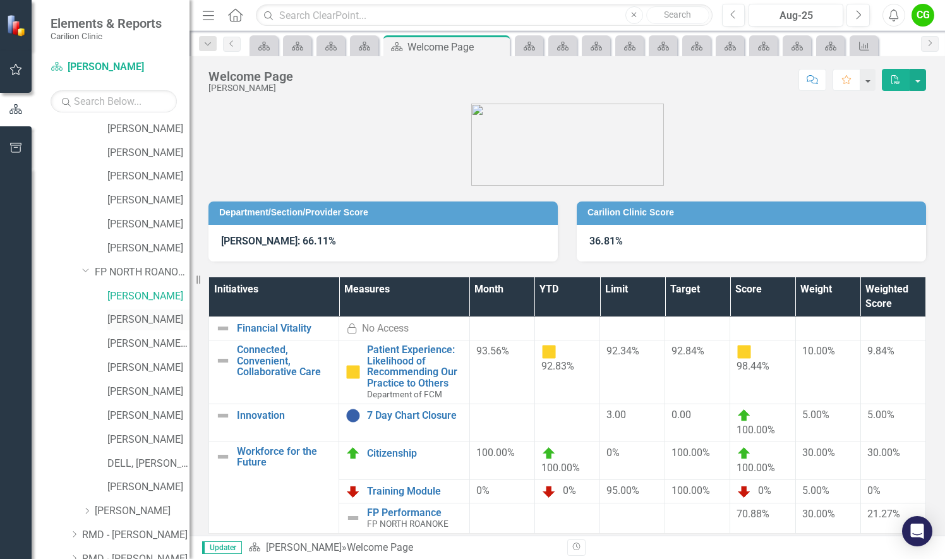
click at [134, 321] on link "[PERSON_NAME]" at bounding box center [148, 320] width 82 height 15
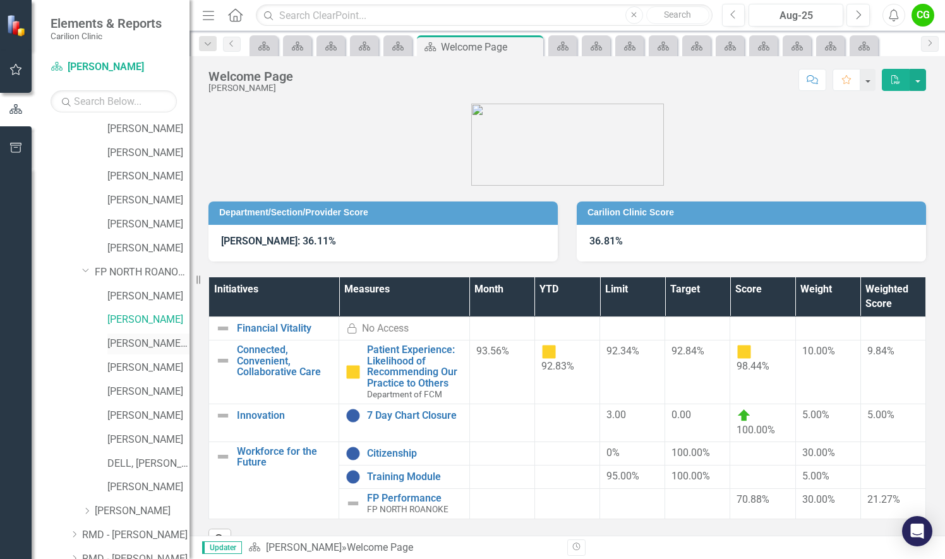
click at [126, 342] on link "[PERSON_NAME] E" at bounding box center [148, 344] width 82 height 15
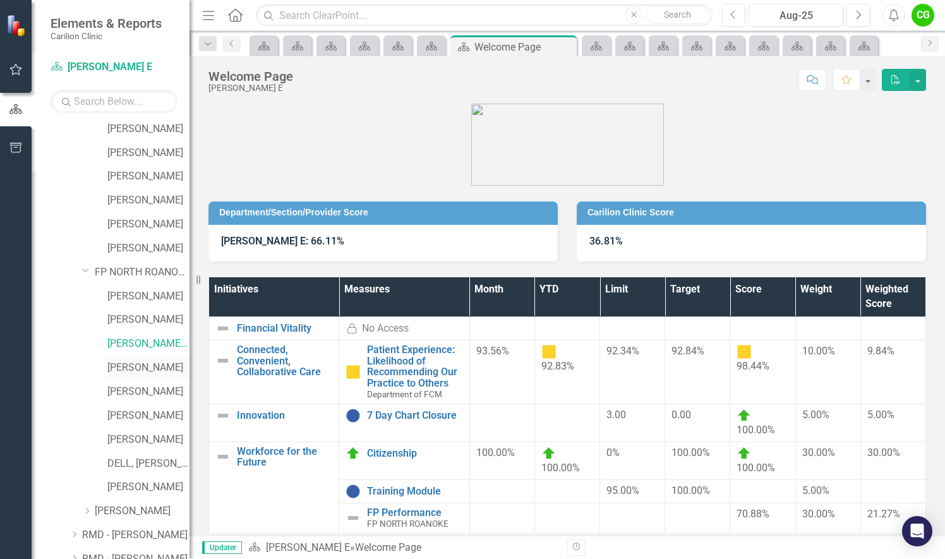
click at [126, 366] on link "[PERSON_NAME]" at bounding box center [148, 368] width 82 height 15
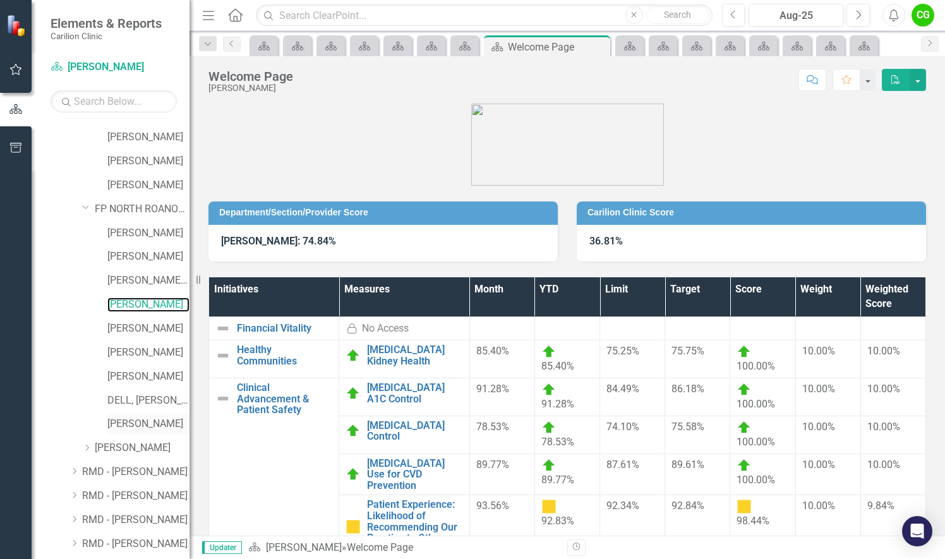
scroll to position [632, 0]
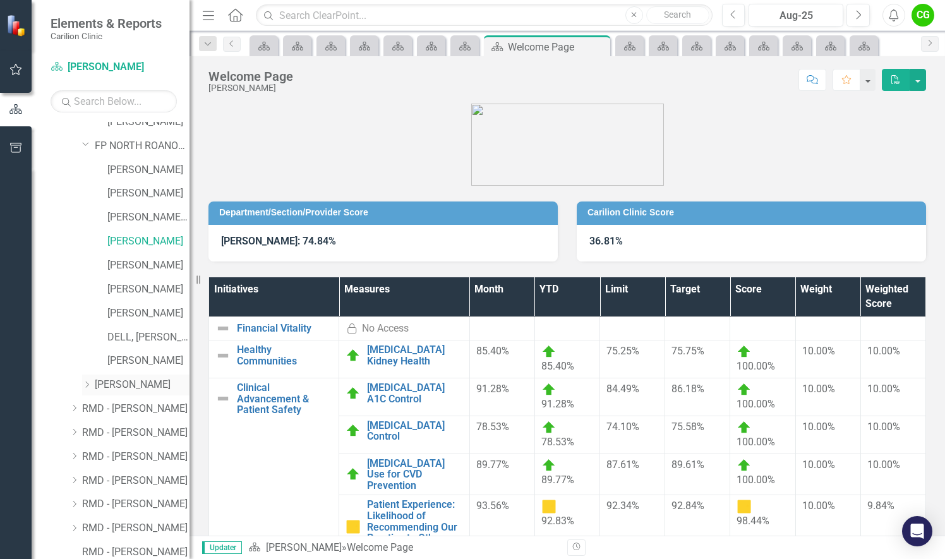
click at [90, 384] on icon "Dropdown" at bounding box center [86, 385] width 9 height 8
click at [138, 411] on link "[PERSON_NAME]" at bounding box center [148, 409] width 82 height 15
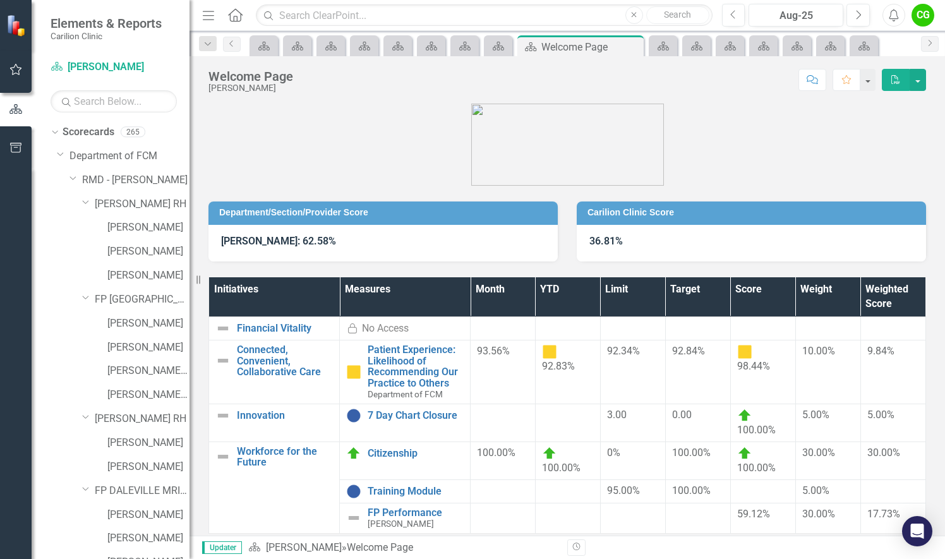
scroll to position [632, 0]
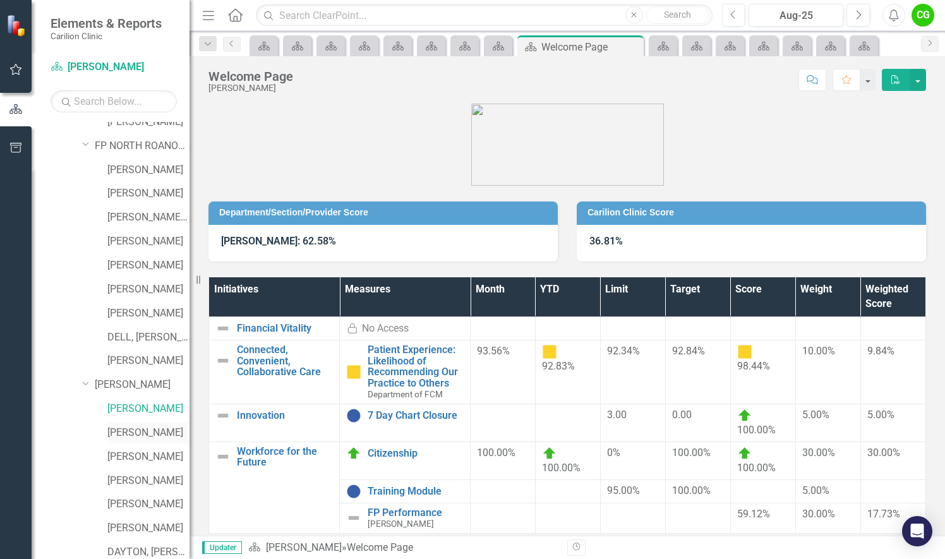
click at [145, 432] on link "[PERSON_NAME]" at bounding box center [148, 433] width 82 height 15
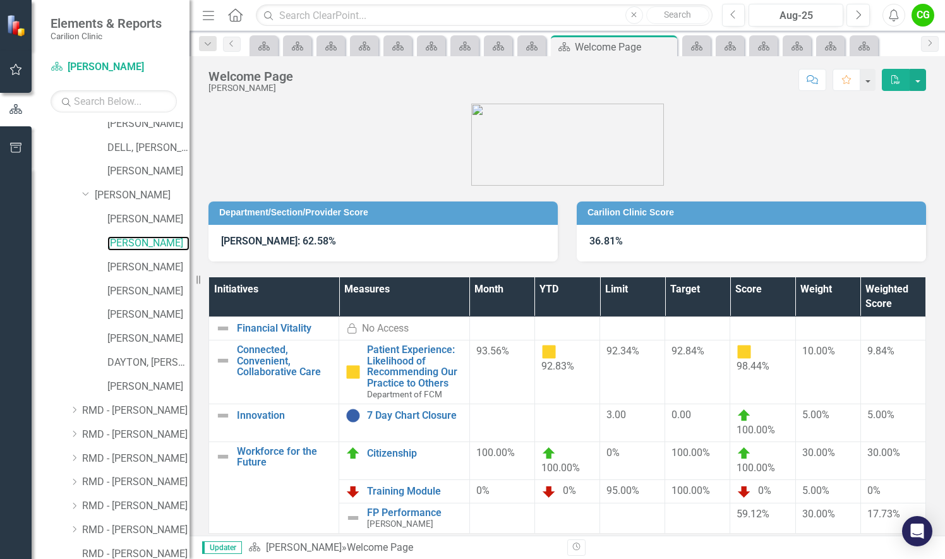
scroll to position [885, 0]
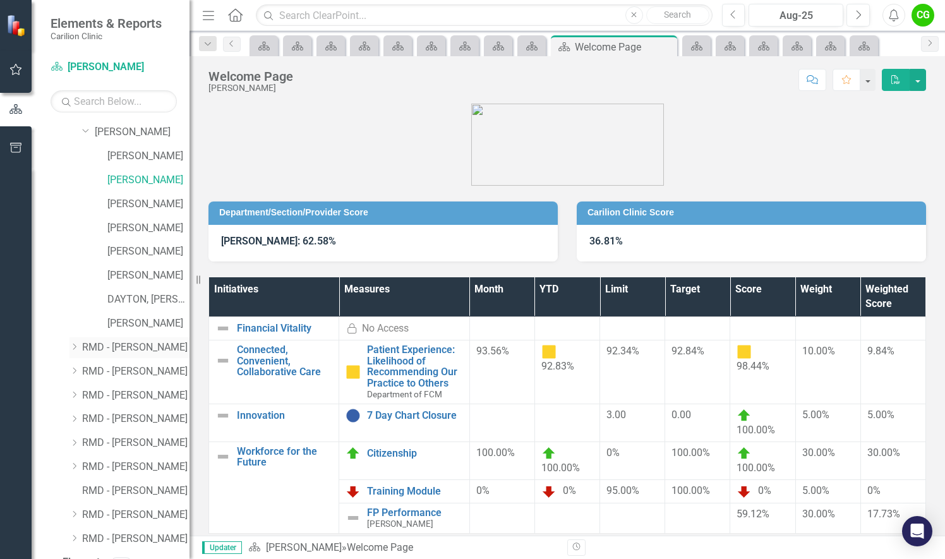
click at [72, 343] on icon "Dropdown" at bounding box center [73, 347] width 9 height 8
click at [90, 367] on icon "Dropdown" at bounding box center [86, 371] width 9 height 8
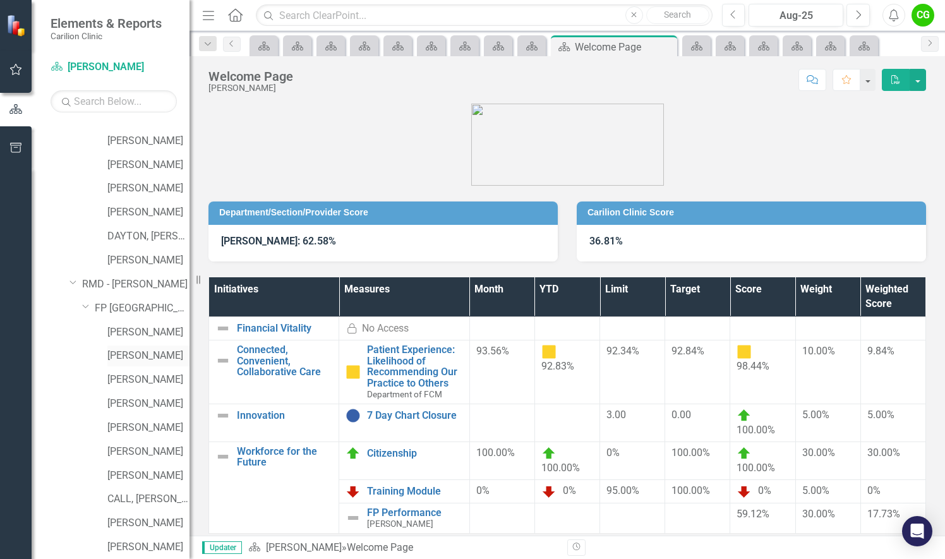
scroll to position [1011, 0]
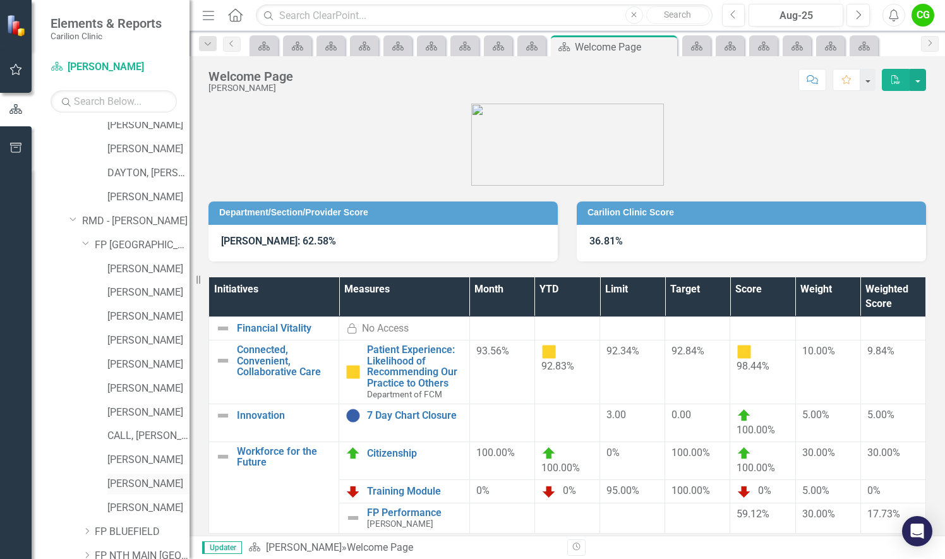
click at [154, 484] on link "[PERSON_NAME]" at bounding box center [148, 484] width 82 height 15
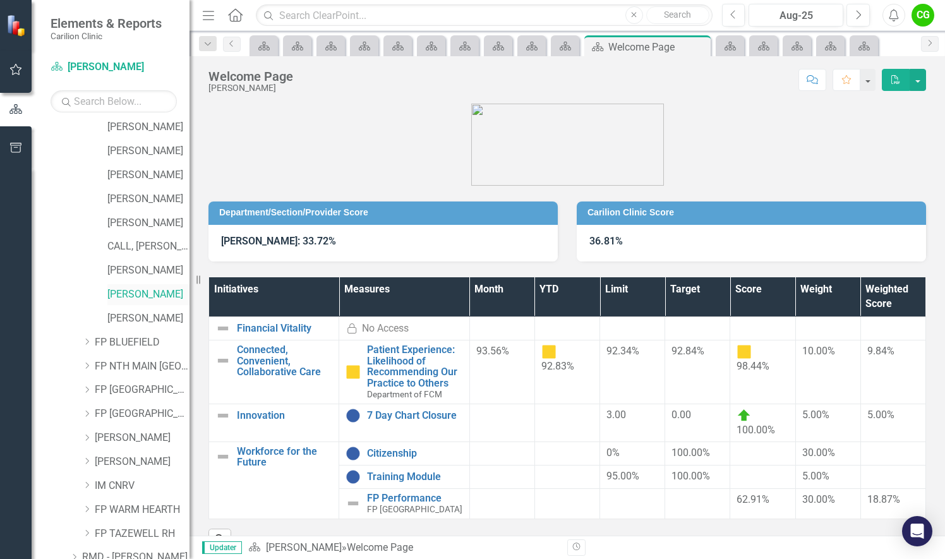
scroll to position [1264, 0]
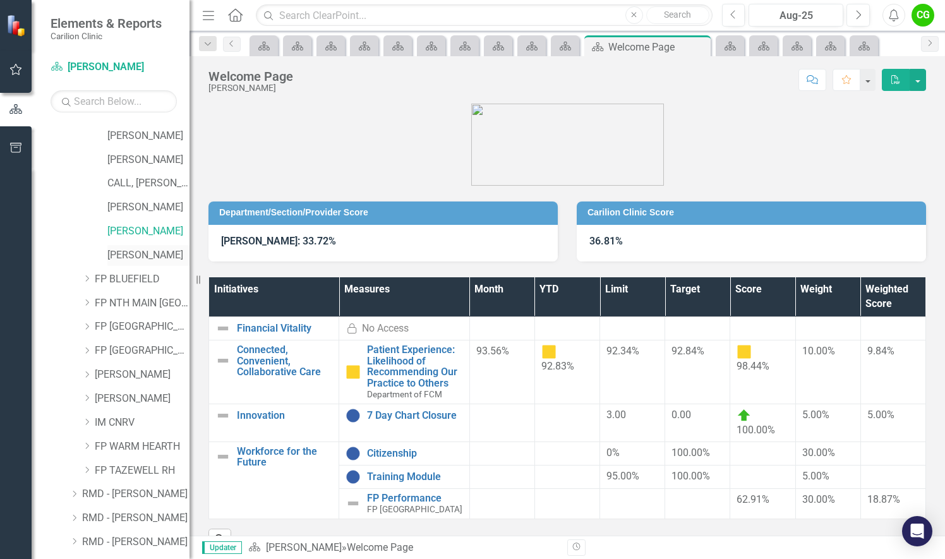
click at [133, 257] on link "[PERSON_NAME]" at bounding box center [148, 255] width 82 height 15
click at [85, 282] on icon "Dropdown" at bounding box center [86, 279] width 9 height 8
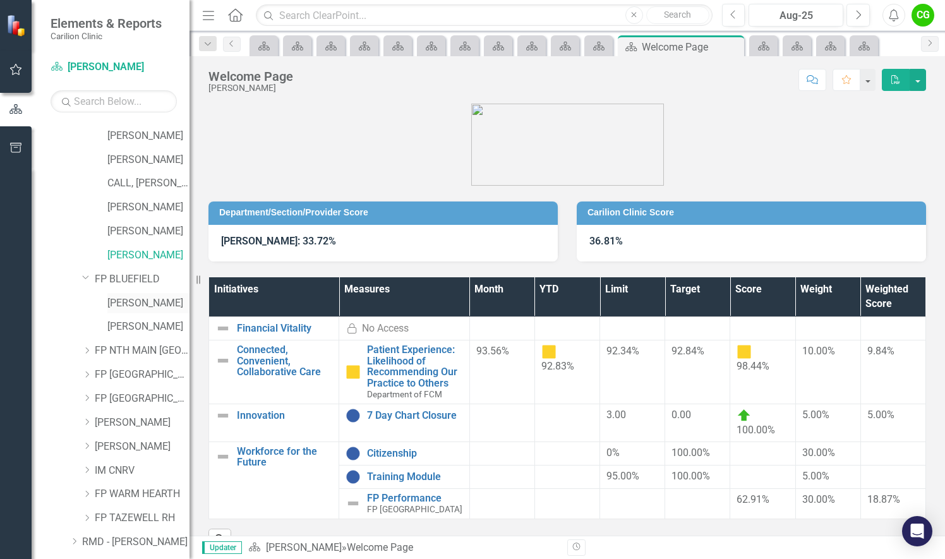
click at [142, 301] on link "[PERSON_NAME]" at bounding box center [148, 303] width 82 height 15
click at [144, 327] on link "[PERSON_NAME]" at bounding box center [148, 327] width 82 height 15
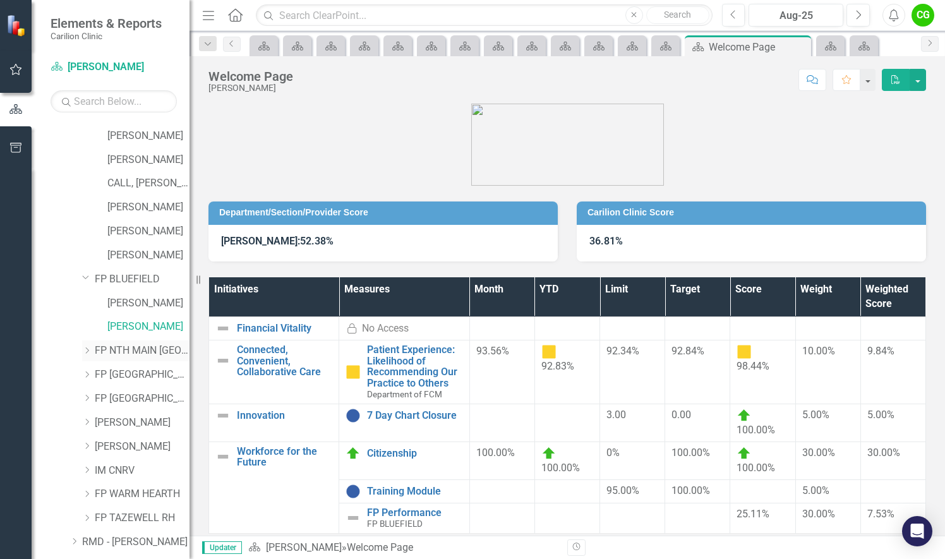
click at [86, 349] on icon "Dropdown" at bounding box center [86, 351] width 9 height 8
click at [131, 373] on link "[PERSON_NAME]" at bounding box center [148, 375] width 82 height 15
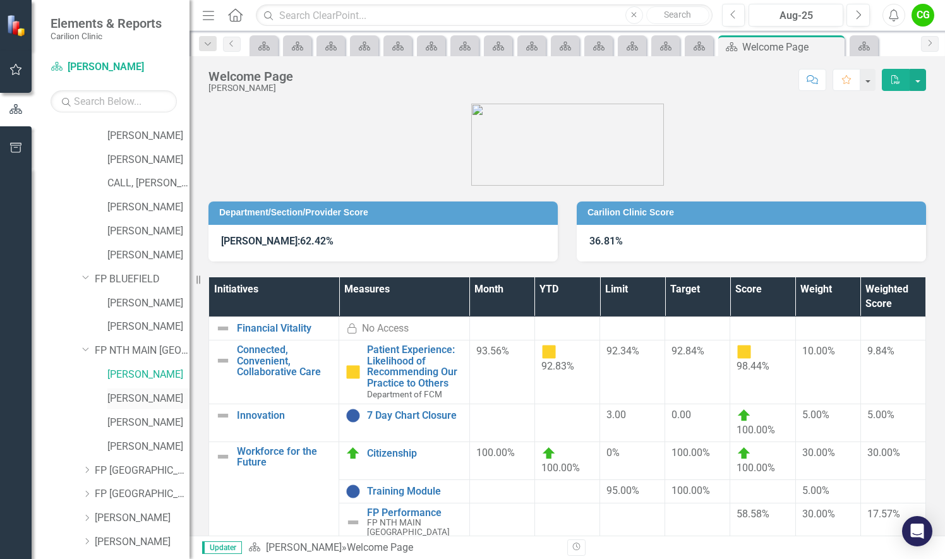
click at [119, 398] on link "[PERSON_NAME]" at bounding box center [148, 399] width 82 height 15
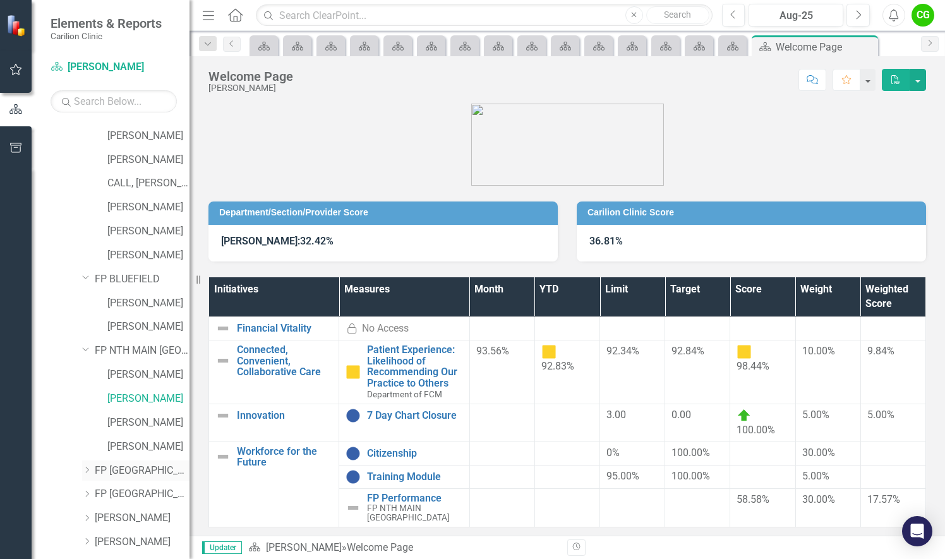
click at [86, 468] on icon "Dropdown" at bounding box center [86, 470] width 9 height 8
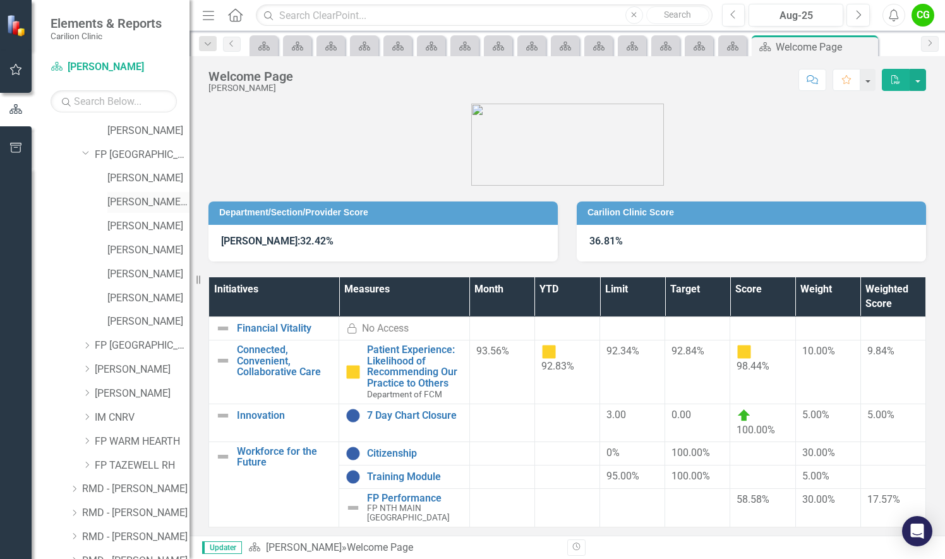
click at [133, 201] on link "[PERSON_NAME] Y" at bounding box center [148, 202] width 82 height 15
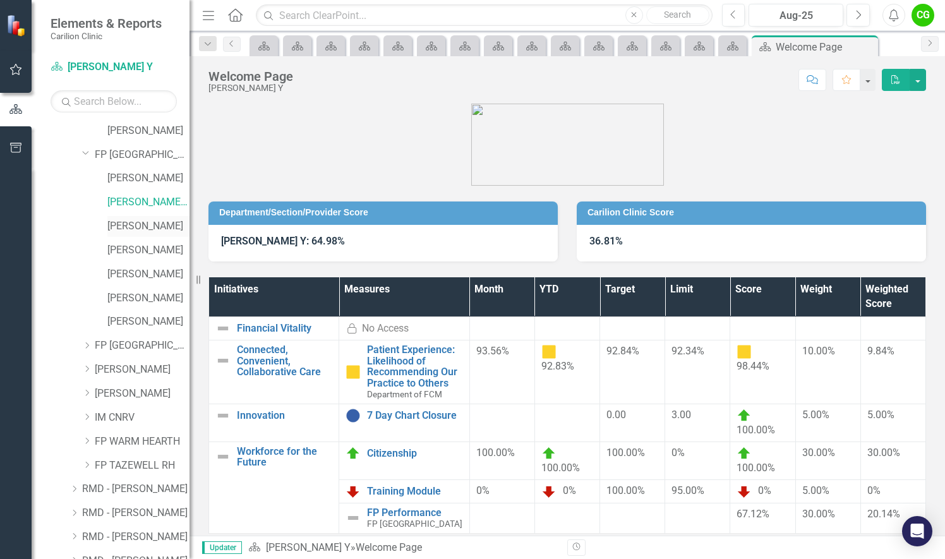
click at [148, 227] on link "[PERSON_NAME]" at bounding box center [148, 226] width 82 height 15
click at [149, 253] on link "[PERSON_NAME]" at bounding box center [148, 250] width 82 height 15
click at [87, 342] on icon "Dropdown" at bounding box center [86, 346] width 9 height 8
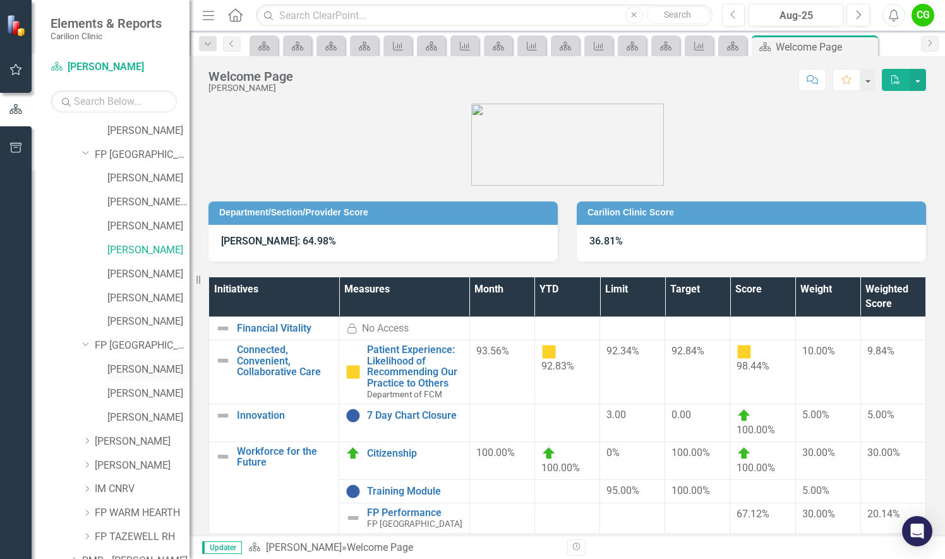
click at [131, 373] on link "[PERSON_NAME]" at bounding box center [148, 370] width 82 height 15
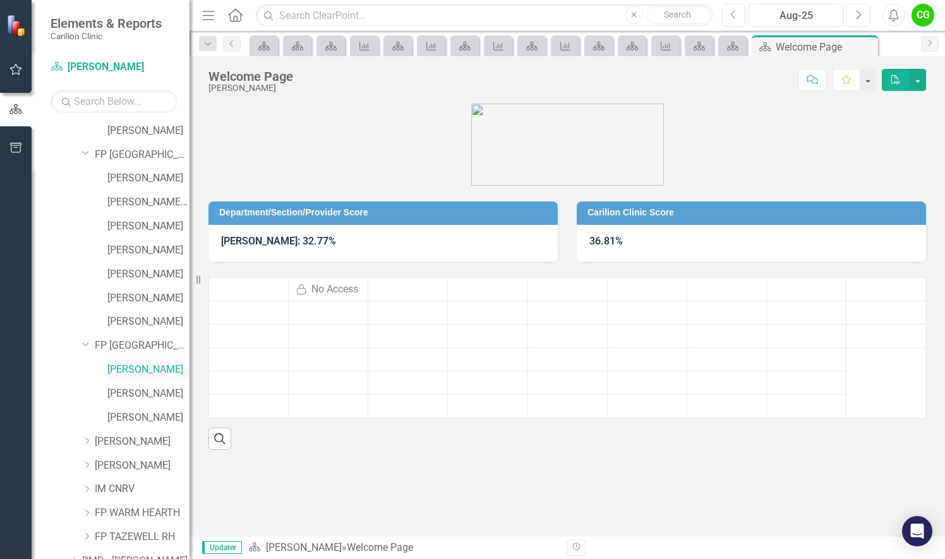
scroll to position [1706, 0]
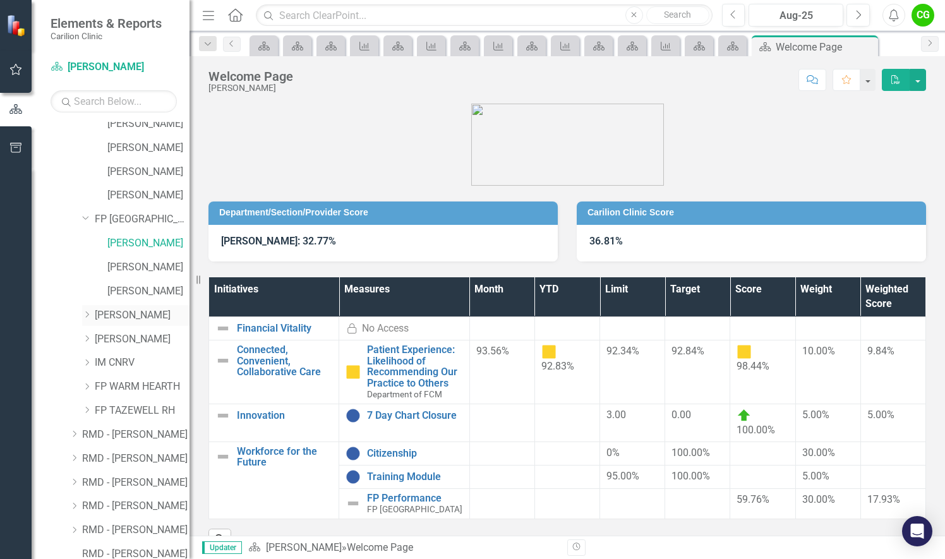
click at [92, 317] on div "Dropdown" at bounding box center [88, 315] width 13 height 11
click at [119, 341] on link "[PERSON_NAME]" at bounding box center [148, 339] width 82 height 15
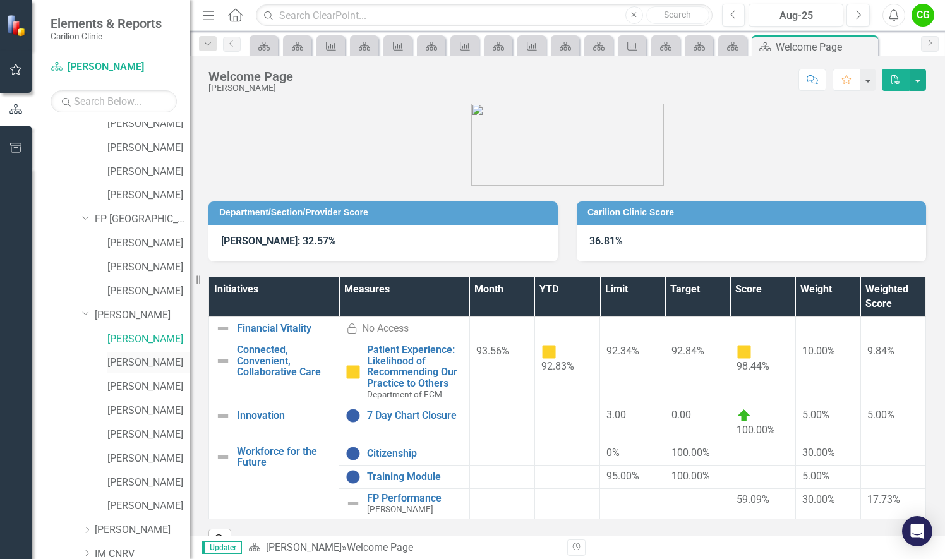
click at [137, 362] on link "[PERSON_NAME]" at bounding box center [148, 363] width 82 height 15
click at [149, 382] on link "[PERSON_NAME]" at bounding box center [148, 387] width 82 height 15
click at [143, 435] on link "[PERSON_NAME]" at bounding box center [148, 435] width 82 height 15
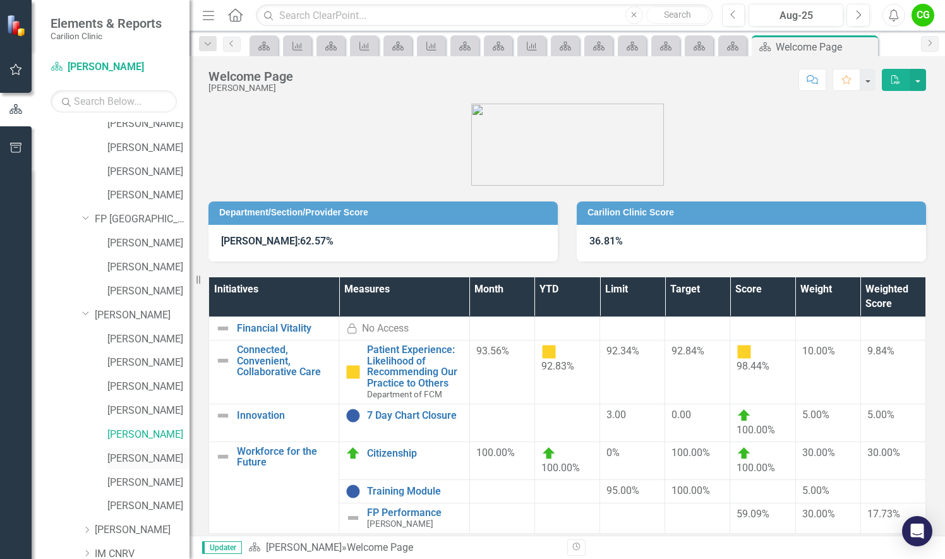
click at [144, 458] on link "[PERSON_NAME]" at bounding box center [148, 459] width 82 height 15
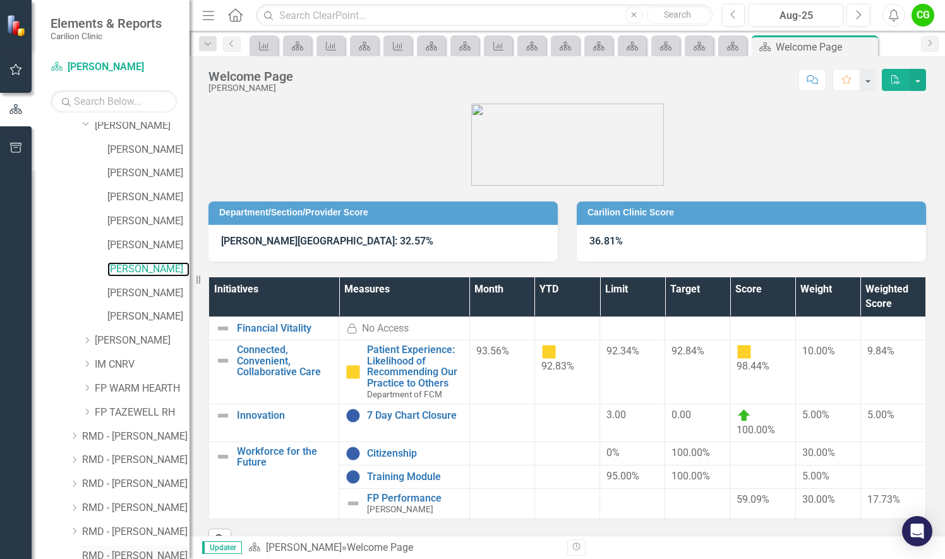
scroll to position [1959, 0]
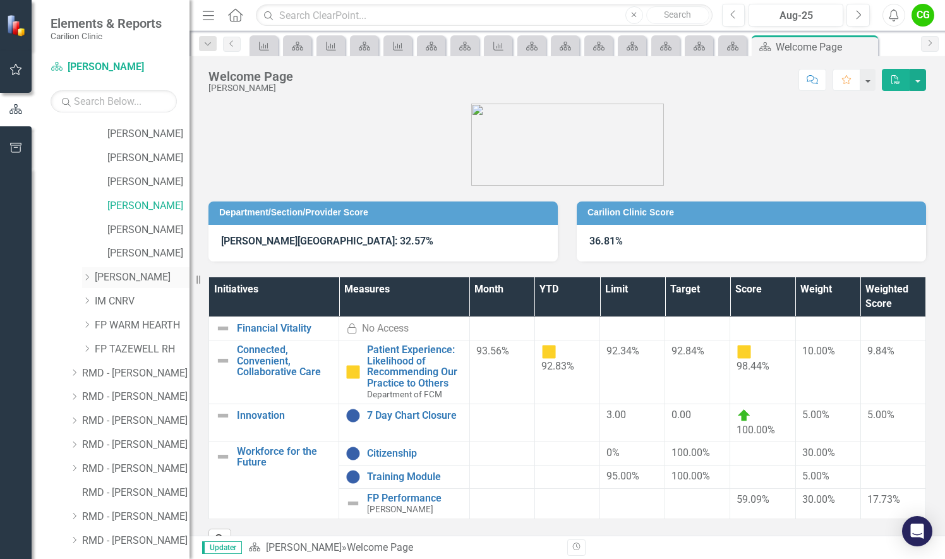
click at [88, 275] on icon "Dropdown" at bounding box center [86, 278] width 9 height 8
click at [124, 298] on link "POOR, [PERSON_NAME]" at bounding box center [148, 301] width 82 height 15
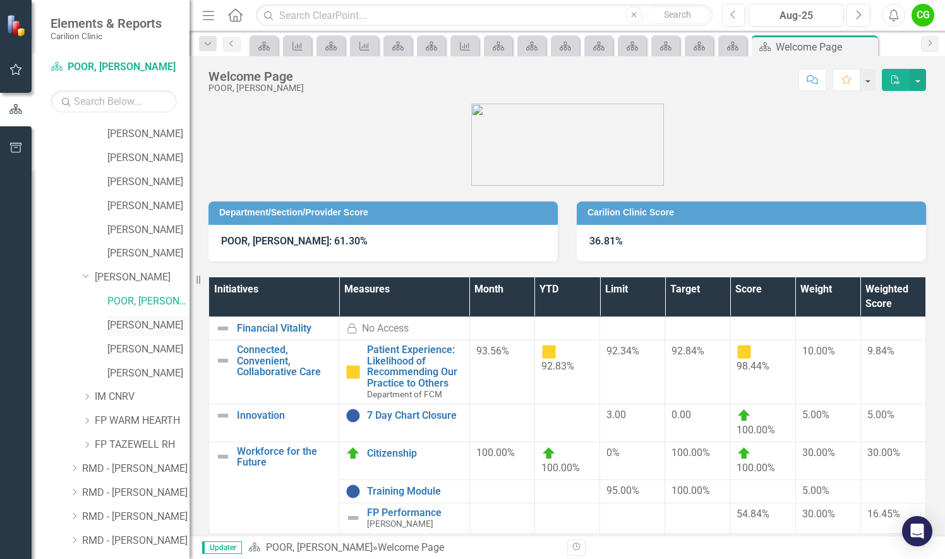
click at [128, 323] on link "[PERSON_NAME]" at bounding box center [148, 325] width 82 height 15
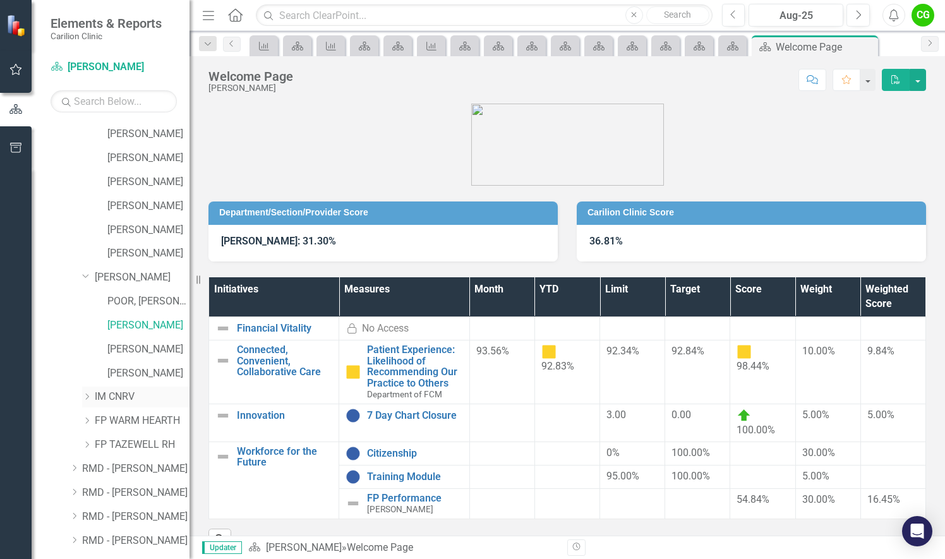
click at [91, 392] on div "Dropdown" at bounding box center [86, 397] width 9 height 11
click at [143, 444] on link "[PERSON_NAME]" at bounding box center [148, 445] width 82 height 15
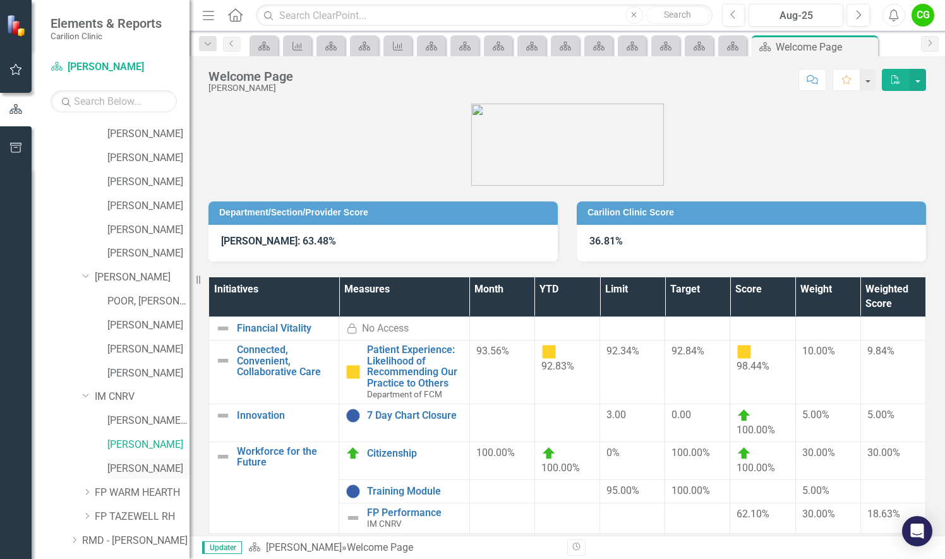
click at [130, 469] on link "[PERSON_NAME]" at bounding box center [148, 469] width 82 height 15
click at [90, 492] on icon "Dropdown" at bounding box center [86, 492] width 9 height 8
click at [120, 514] on link "[PERSON_NAME]" at bounding box center [148, 517] width 82 height 15
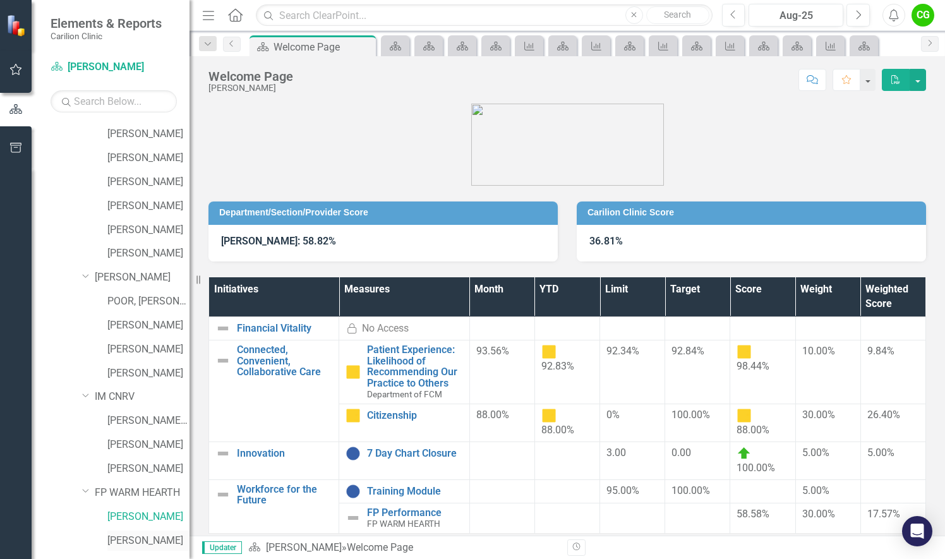
click at [131, 538] on link "[PERSON_NAME]" at bounding box center [148, 541] width 82 height 15
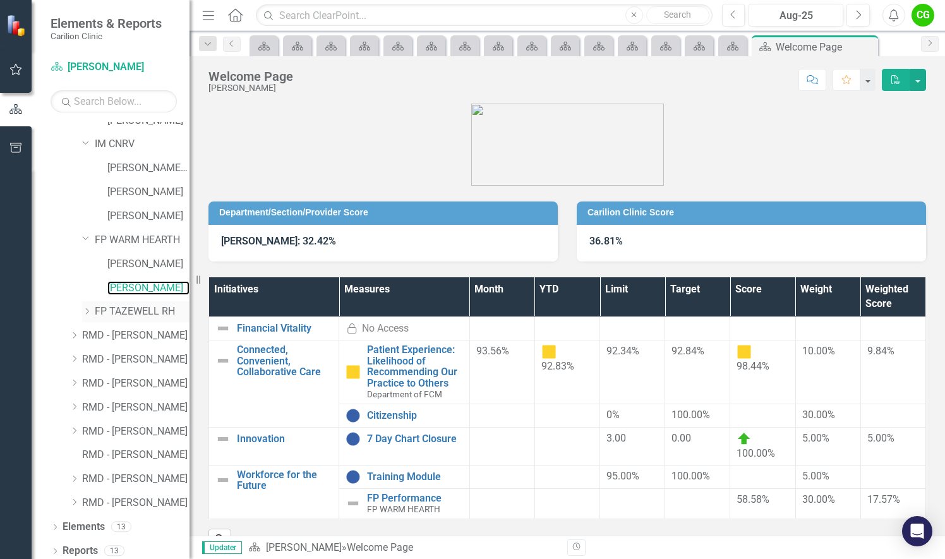
scroll to position [2216, 0]
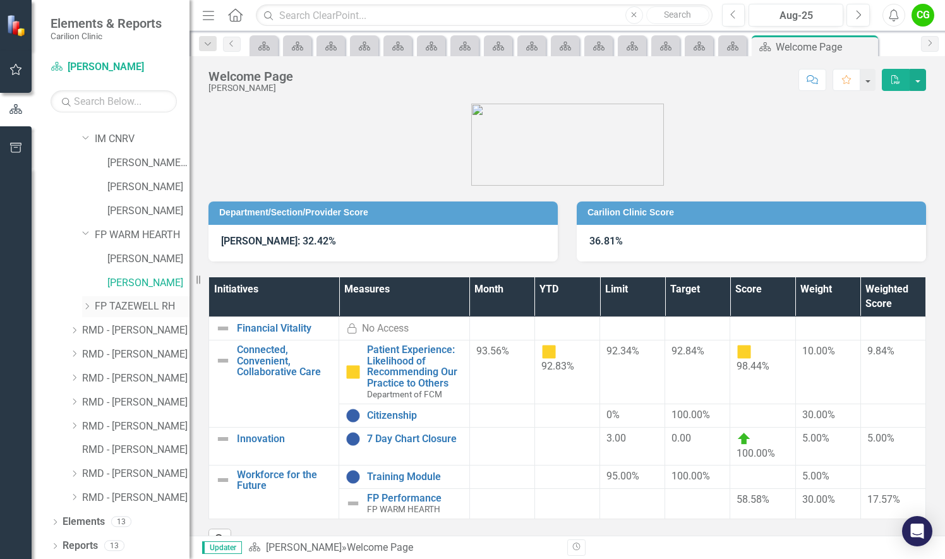
click at [88, 303] on icon "Dropdown" at bounding box center [86, 307] width 9 height 8
click at [128, 329] on link "[PERSON_NAME]" at bounding box center [148, 330] width 82 height 15
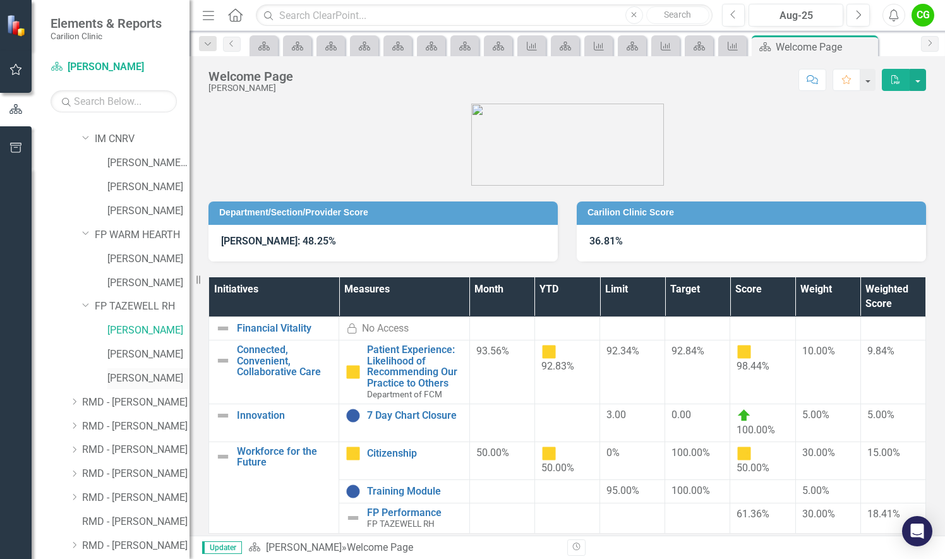
click at [131, 380] on link "[PERSON_NAME]" at bounding box center [148, 379] width 82 height 15
click at [69, 394] on div "Dropdown RMD - SAYRE, WILLIAM J" at bounding box center [129, 402] width 120 height 21
click at [75, 403] on icon "Dropdown" at bounding box center [73, 402] width 9 height 8
click at [134, 426] on link "FP BUENA VISTA RH" at bounding box center [142, 427] width 95 height 15
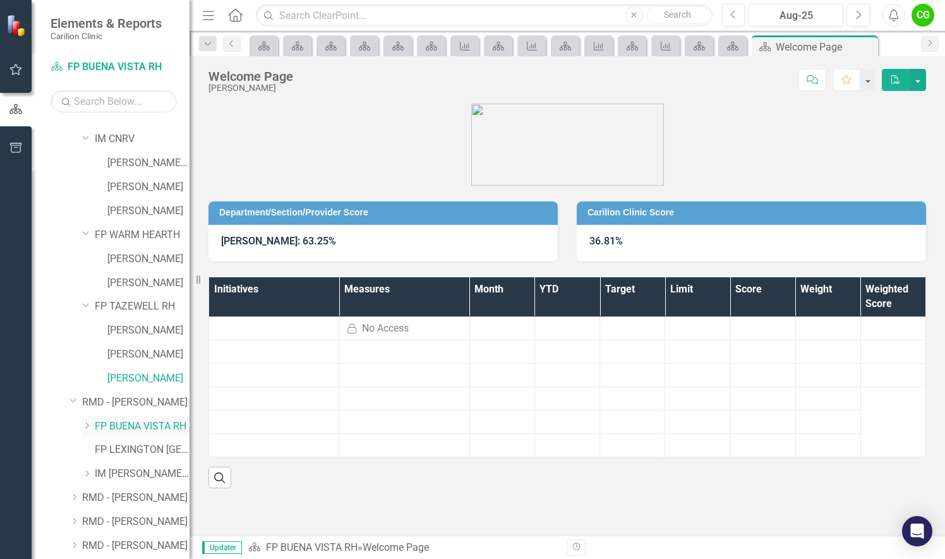
click at [88, 425] on icon at bounding box center [87, 426] width 3 height 6
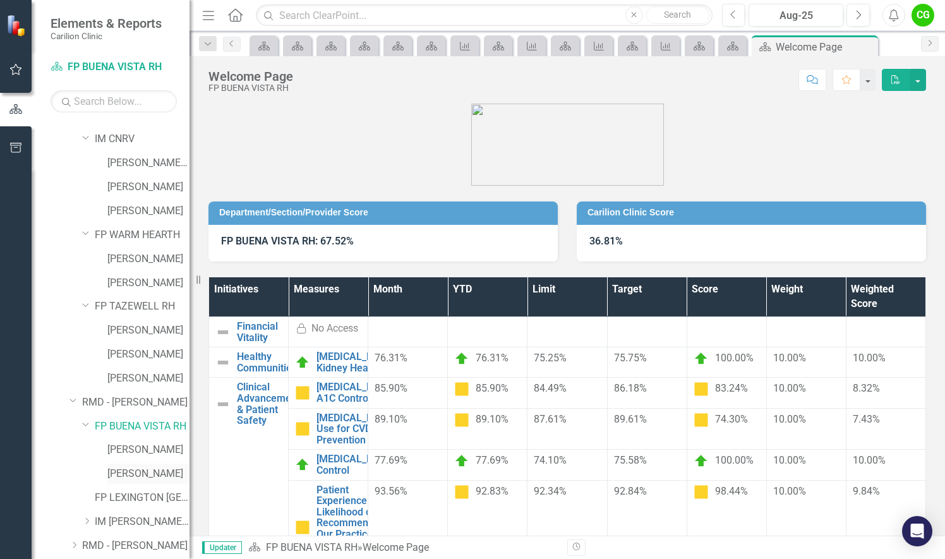
click at [145, 471] on link "[PERSON_NAME]" at bounding box center [148, 474] width 82 height 15
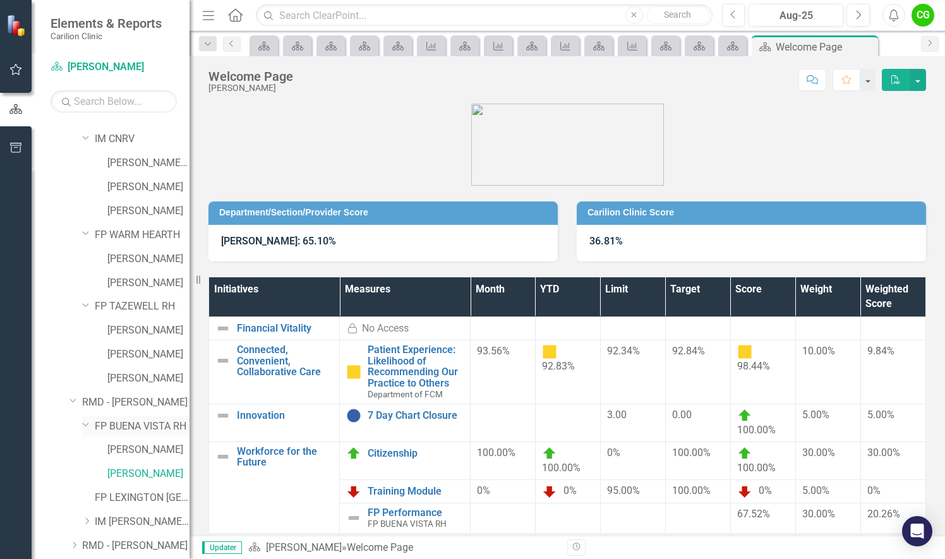
drag, startPoint x: 87, startPoint y: 519, endPoint x: 95, endPoint y: 416, distance: 103.3
click at [87, 519] on icon at bounding box center [87, 521] width 3 height 6
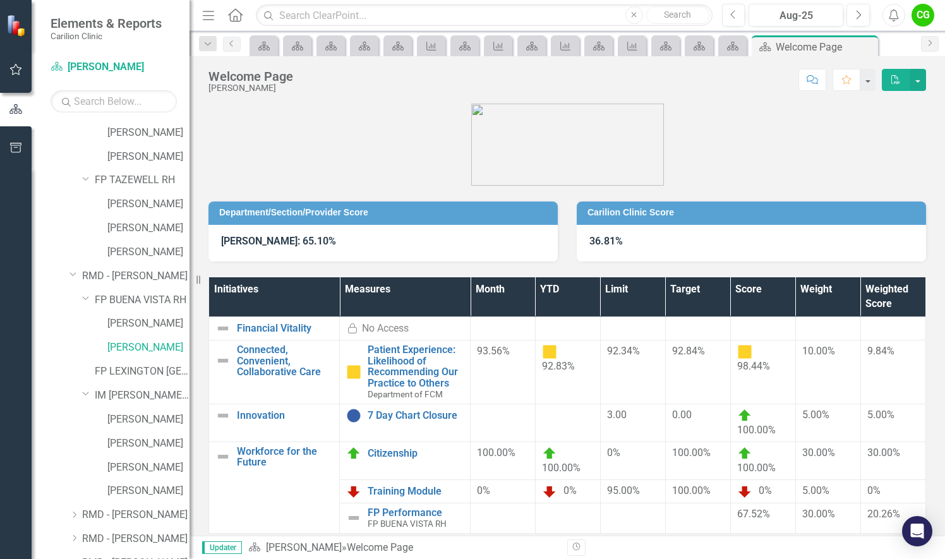
scroll to position [2469, 0]
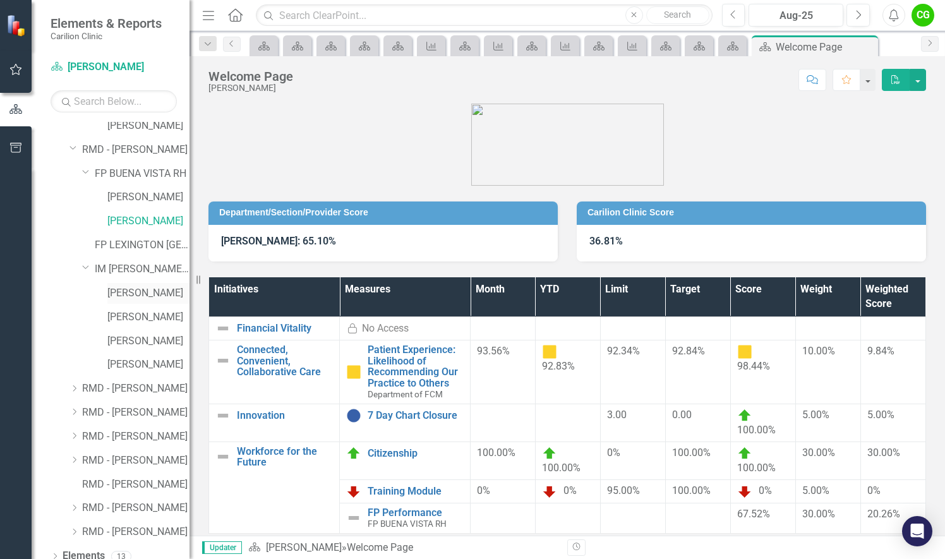
click at [125, 292] on link "[PERSON_NAME]" at bounding box center [148, 293] width 82 height 15
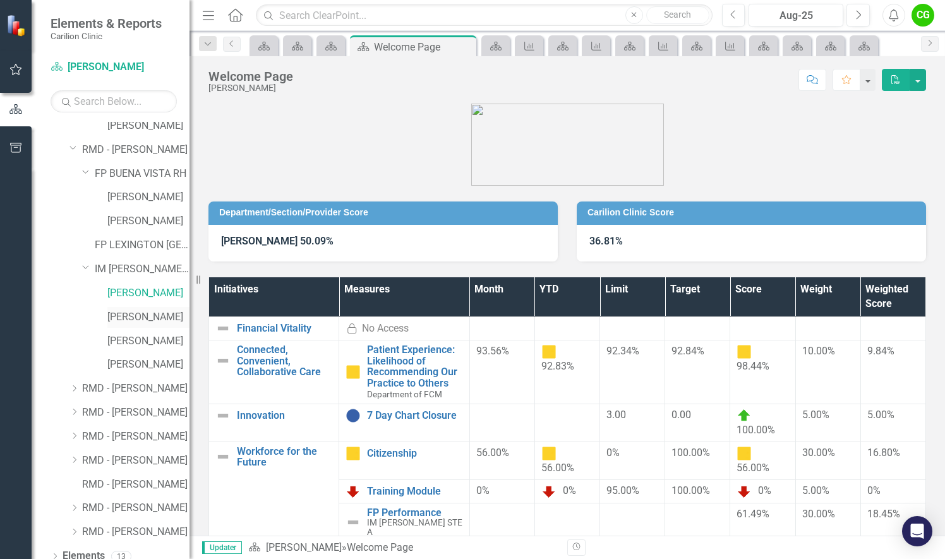
click at [125, 322] on link "[PERSON_NAME]" at bounding box center [148, 317] width 82 height 15
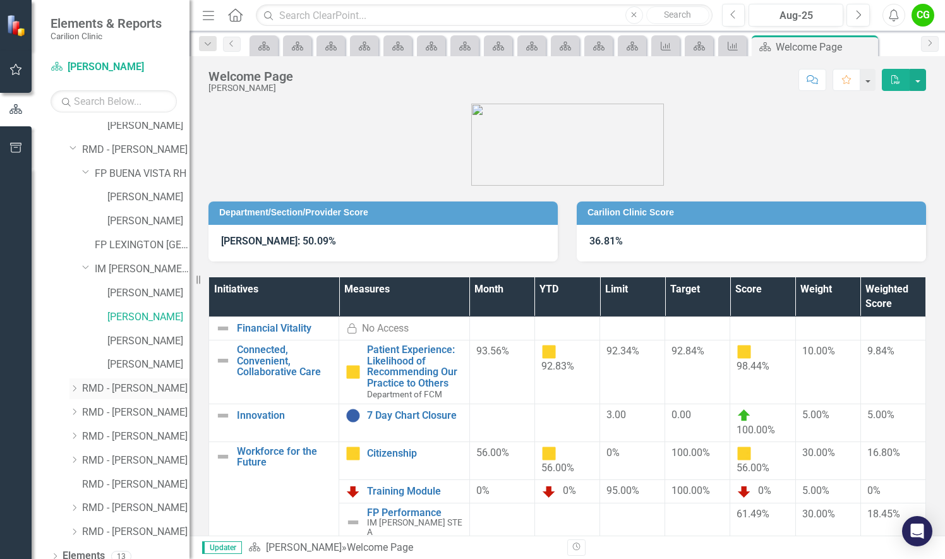
click at [73, 387] on icon "Dropdown" at bounding box center [73, 389] width 9 height 8
click at [86, 411] on icon "Dropdown" at bounding box center [86, 412] width 9 height 8
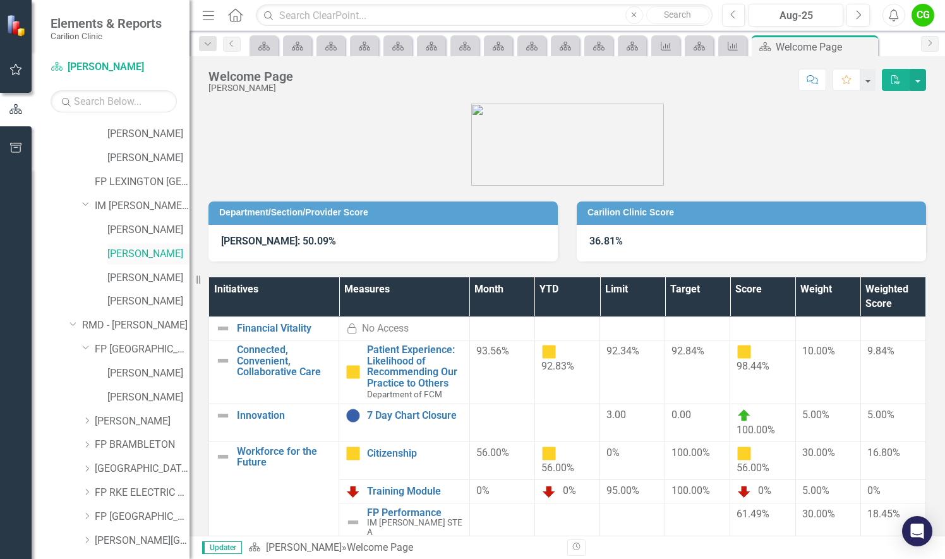
scroll to position [2659, 0]
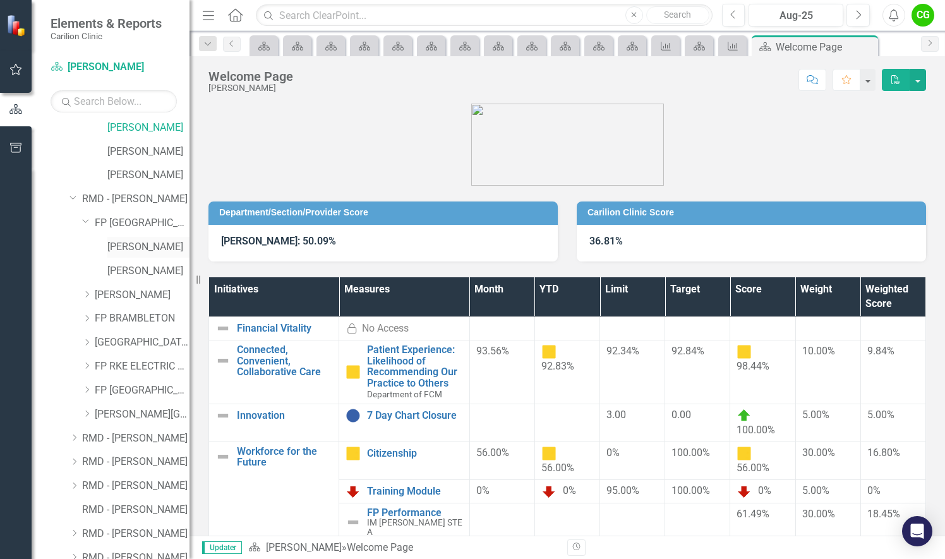
click at [124, 246] on link "[PERSON_NAME]" at bounding box center [148, 247] width 82 height 15
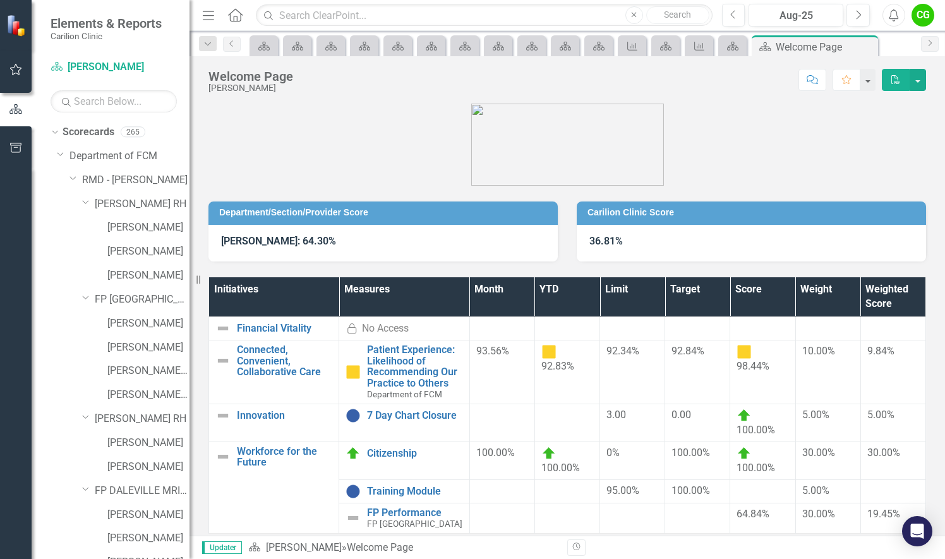
scroll to position [2659, 0]
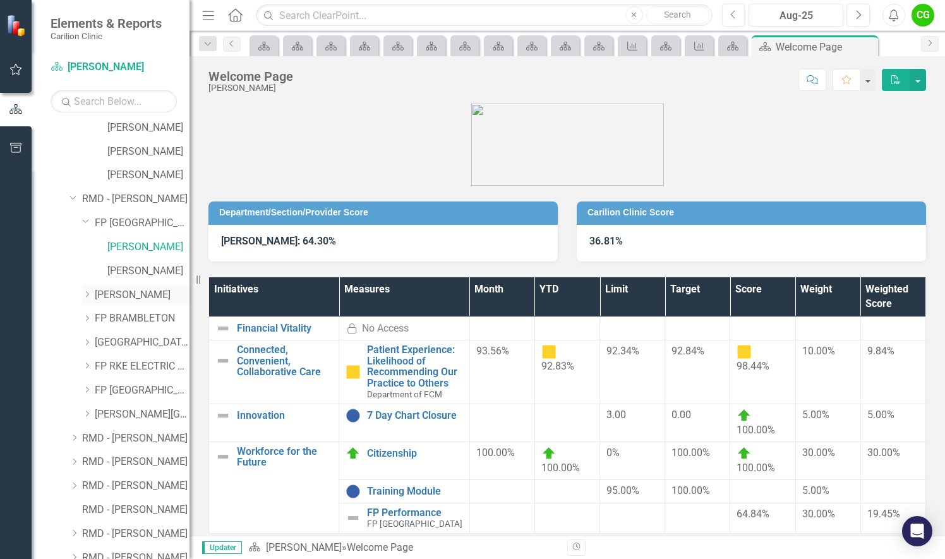
click at [87, 291] on icon "Dropdown" at bounding box center [86, 295] width 9 height 8
click at [122, 370] on link "[PERSON_NAME]" at bounding box center [148, 366] width 82 height 15
click at [88, 385] on div "Dropdown" at bounding box center [86, 390] width 9 height 11
click at [116, 411] on link "[PERSON_NAME]" at bounding box center [148, 415] width 82 height 15
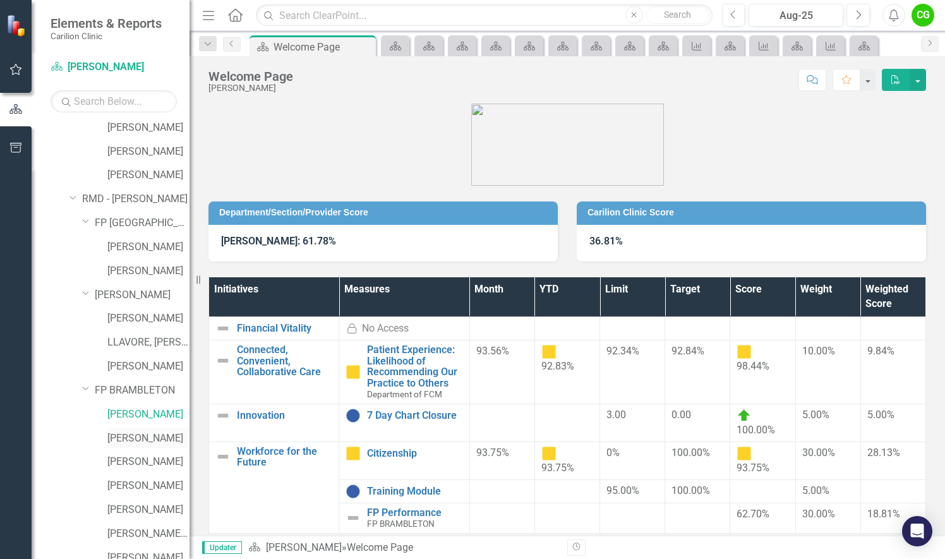
click at [164, 433] on link "[PERSON_NAME]" at bounding box center [148, 439] width 82 height 15
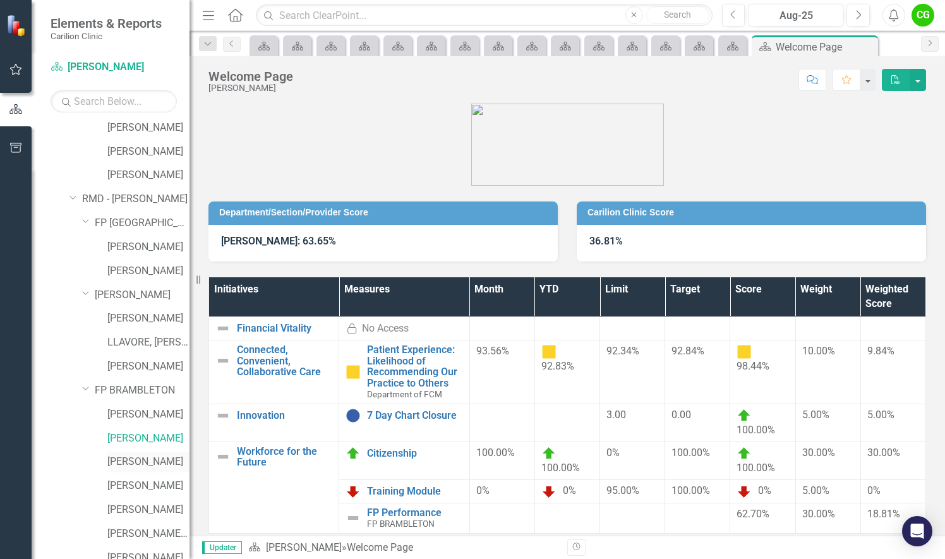
click at [118, 462] on link "[PERSON_NAME]" at bounding box center [148, 462] width 82 height 15
click at [123, 485] on link "[PERSON_NAME]" at bounding box center [148, 486] width 82 height 15
click at [146, 505] on link "[PERSON_NAME]" at bounding box center [148, 510] width 82 height 15
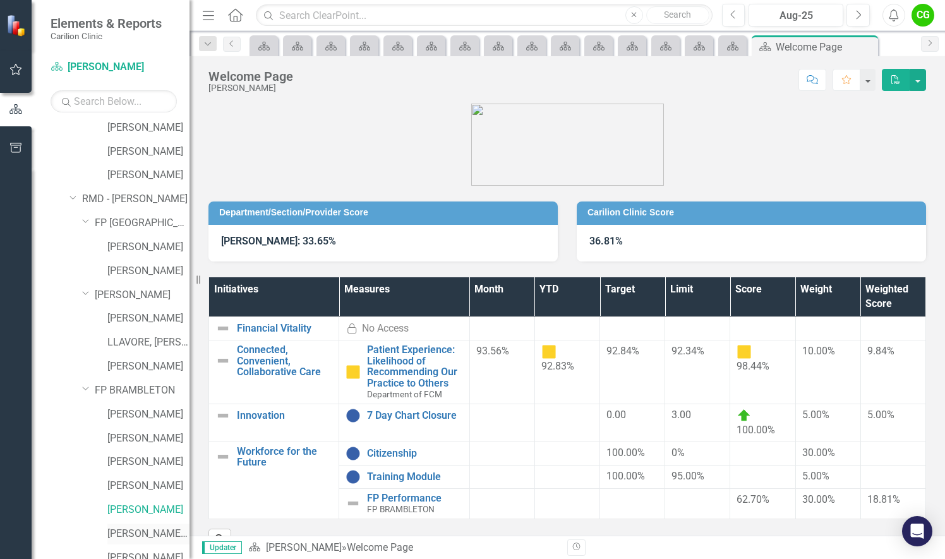
click at [138, 535] on link "[PERSON_NAME][GEOGRAPHIC_DATA]" at bounding box center [148, 534] width 82 height 15
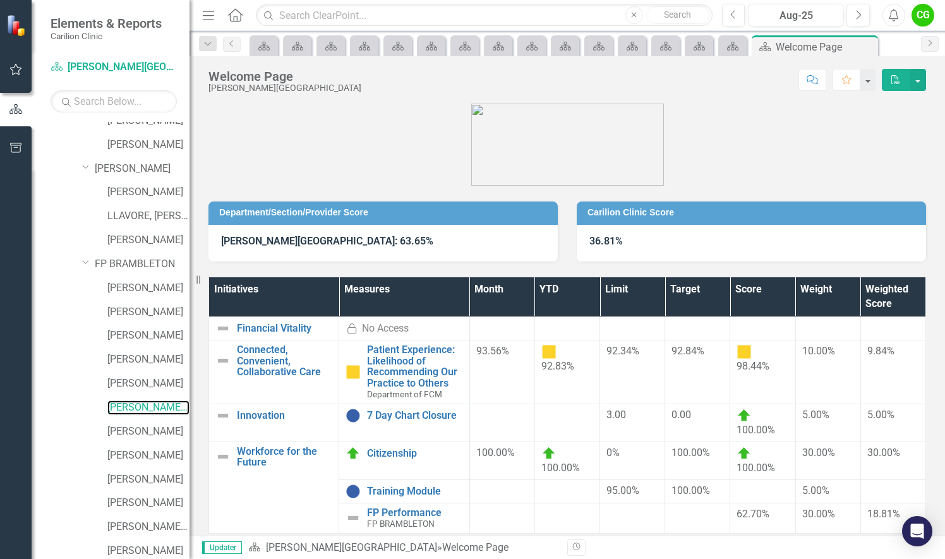
scroll to position [2911, 0]
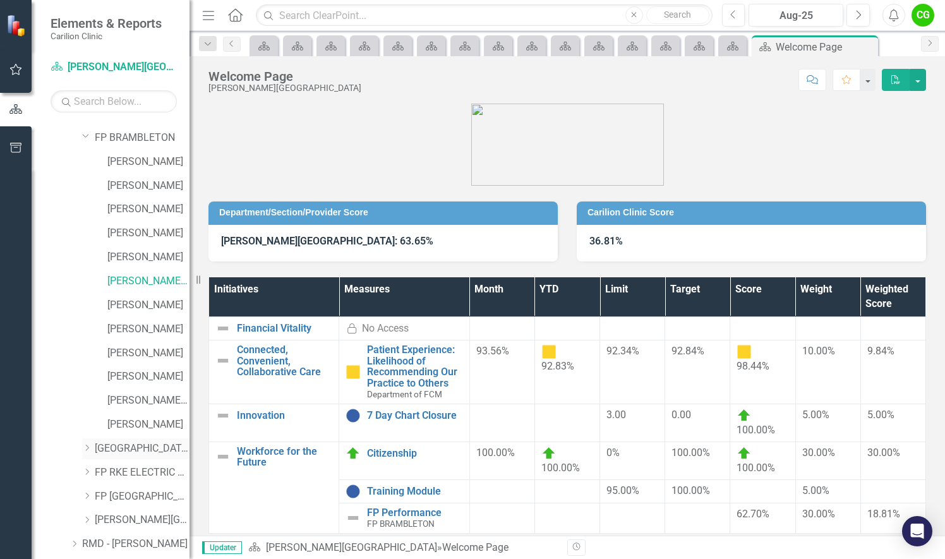
click at [85, 447] on icon "Dropdown" at bounding box center [86, 448] width 9 height 8
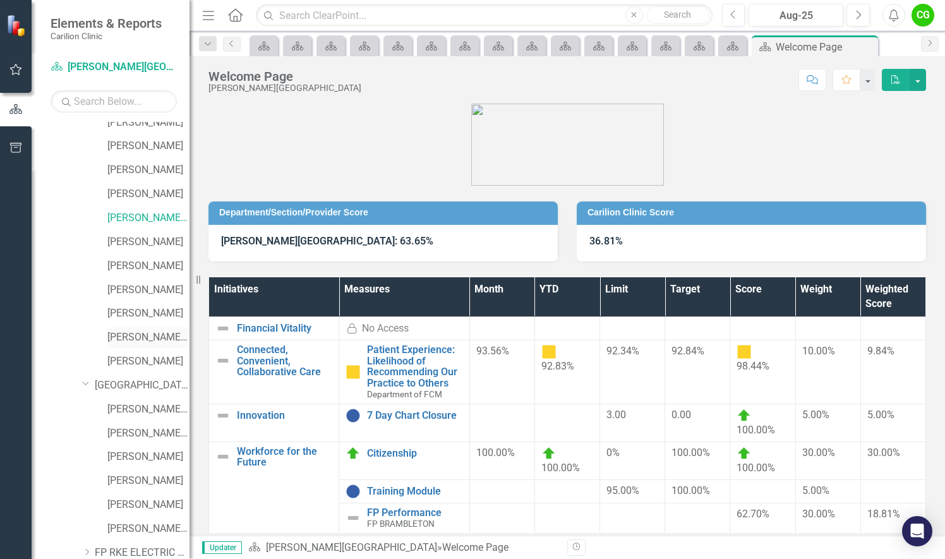
scroll to position [3038, 0]
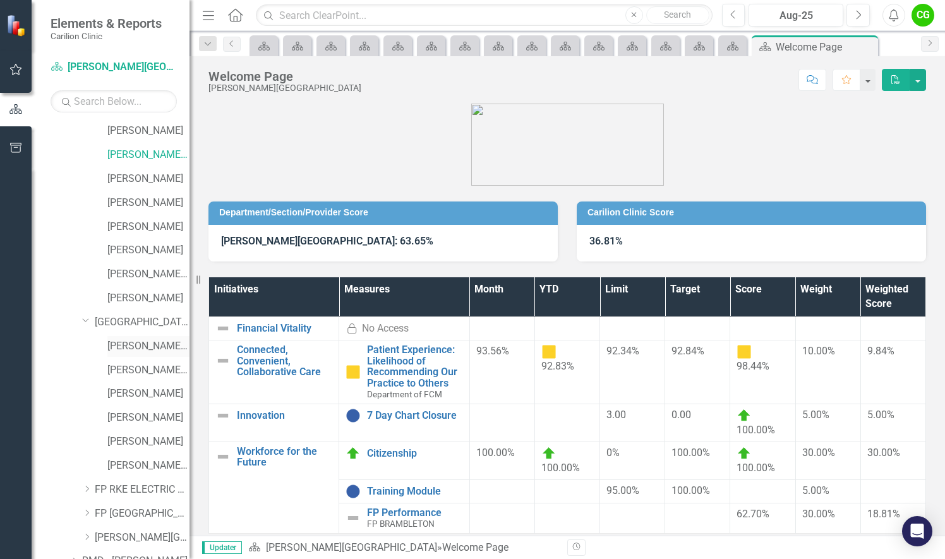
click at [133, 346] on link "[PERSON_NAME] F" at bounding box center [148, 346] width 82 height 15
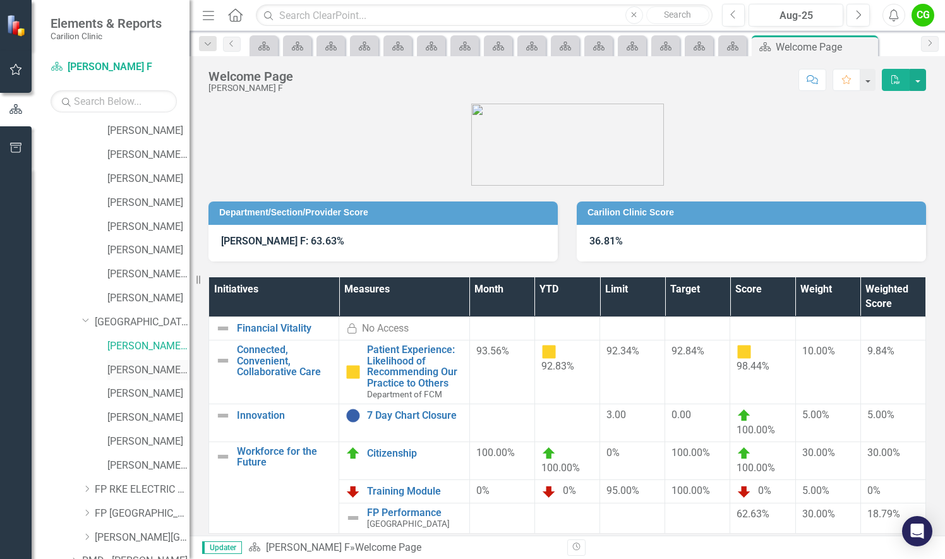
click at [123, 370] on link "[PERSON_NAME] A" at bounding box center [148, 370] width 82 height 15
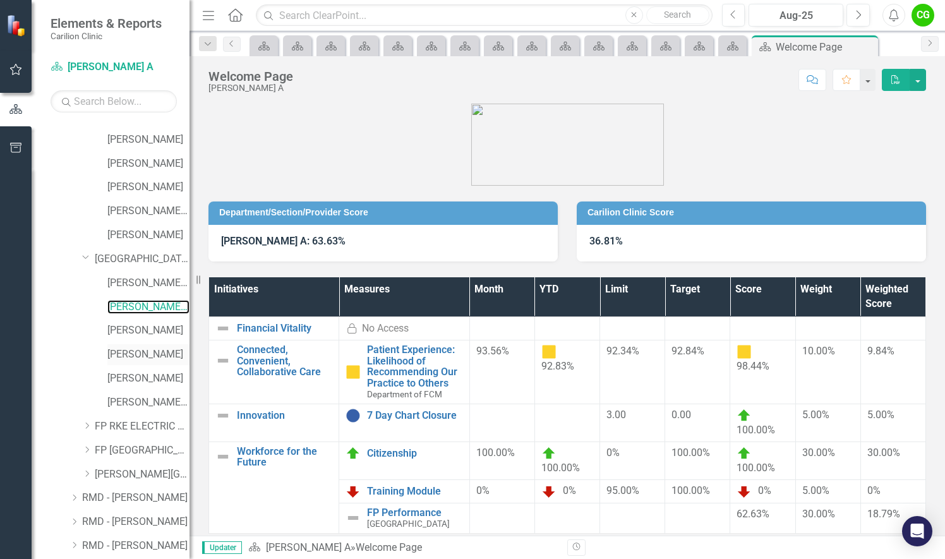
scroll to position [3164, 0]
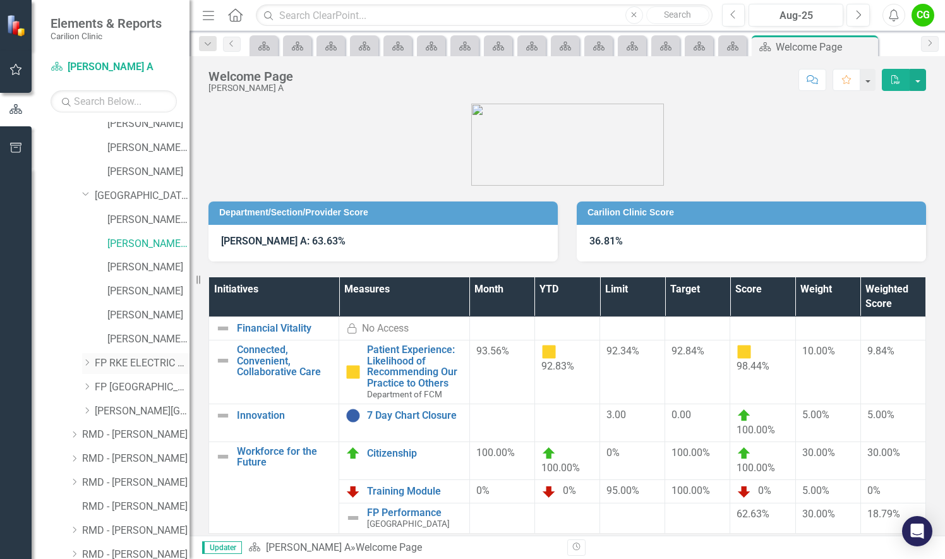
click at [87, 365] on icon at bounding box center [87, 362] width 3 height 6
click at [87, 455] on icon "Dropdown" at bounding box center [86, 459] width 9 height 8
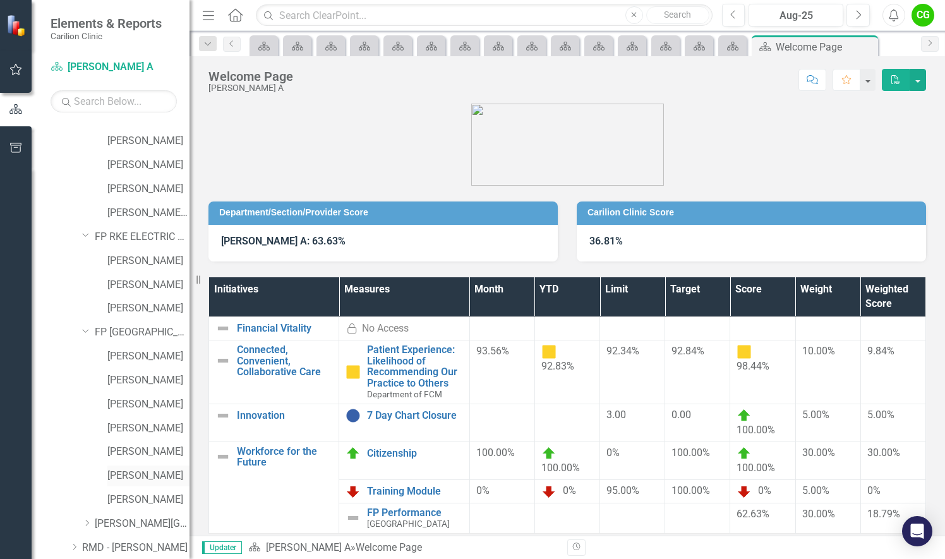
scroll to position [3354, 0]
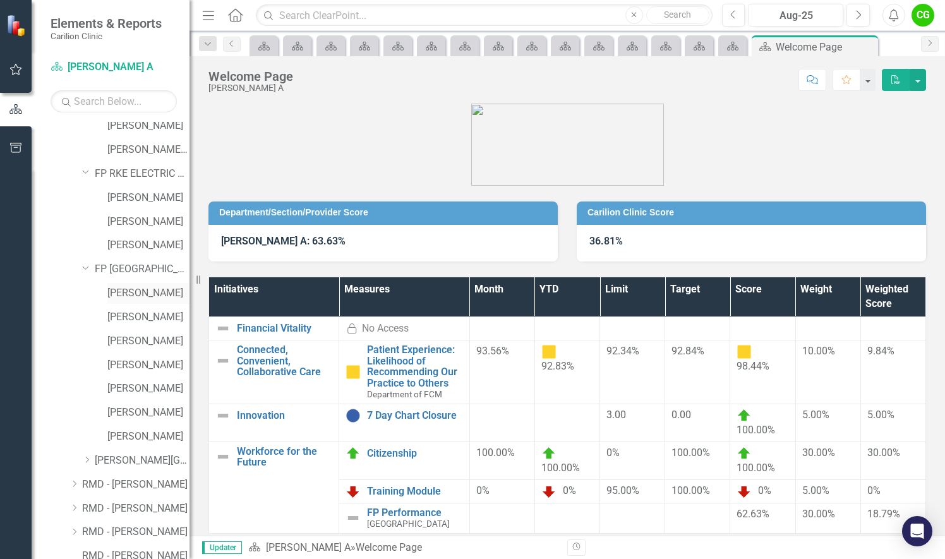
click at [131, 291] on link "[PERSON_NAME]" at bounding box center [148, 293] width 82 height 15
click at [90, 463] on icon "Dropdown" at bounding box center [86, 460] width 9 height 8
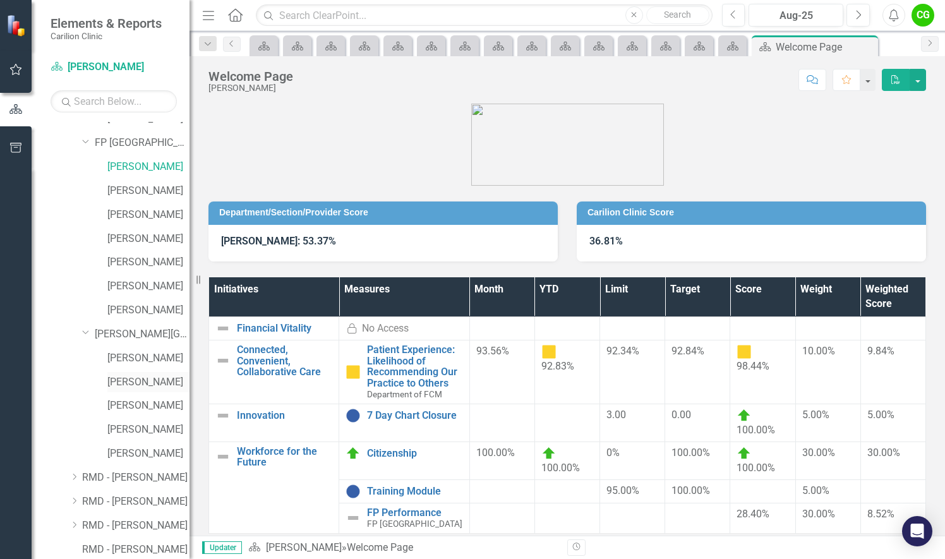
click at [151, 387] on link "[PERSON_NAME]" at bounding box center [148, 382] width 82 height 15
click at [136, 358] on link "[PERSON_NAME]" at bounding box center [148, 358] width 82 height 15
click at [75, 479] on icon "Dropdown" at bounding box center [73, 477] width 9 height 8
click at [90, 503] on icon "Dropdown" at bounding box center [86, 501] width 9 height 8
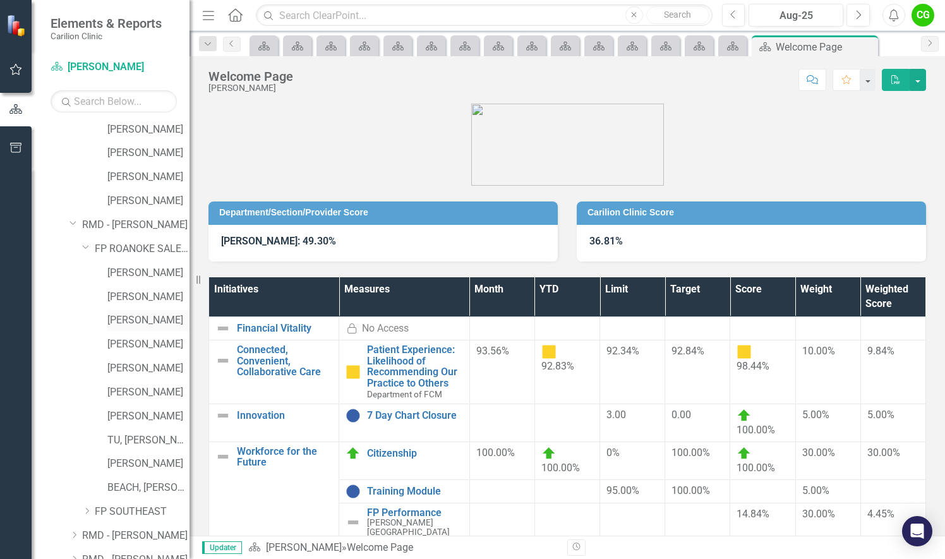
scroll to position [3796, 0]
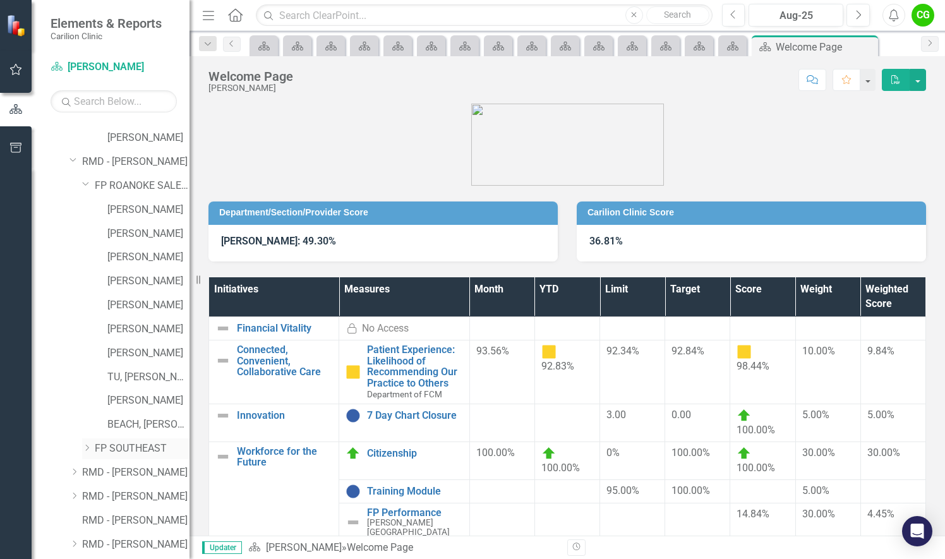
click at [88, 447] on icon "Dropdown" at bounding box center [86, 448] width 9 height 8
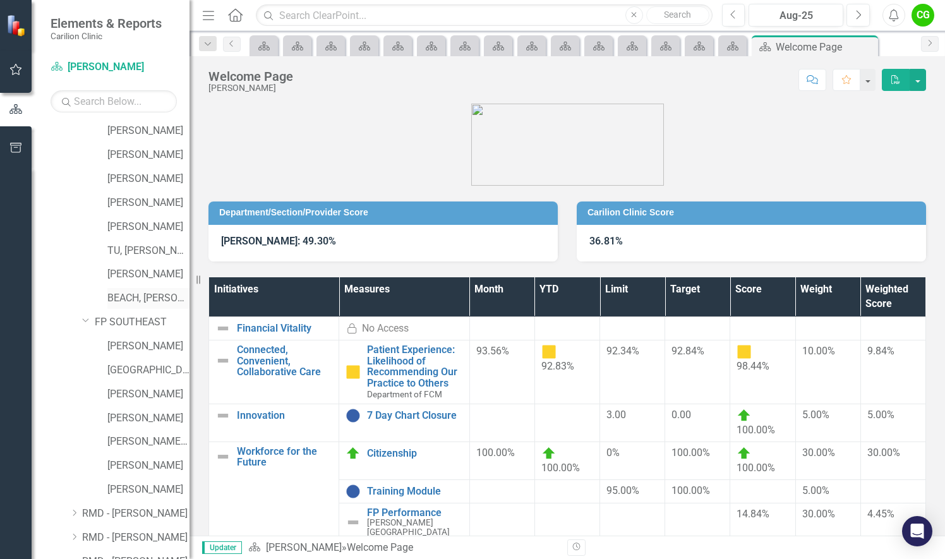
scroll to position [4035, 0]
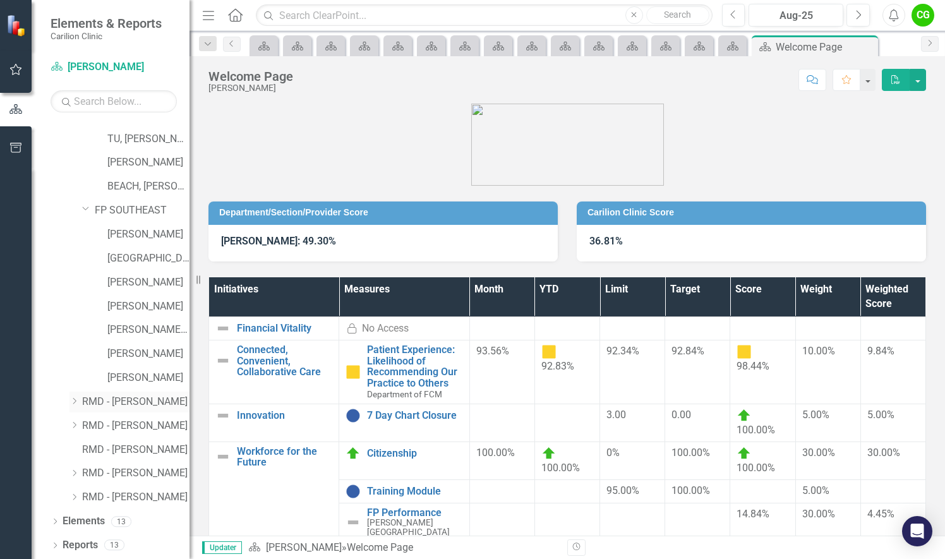
click at [75, 402] on icon at bounding box center [74, 401] width 3 height 6
click at [85, 358] on div "Dropdown" at bounding box center [86, 354] width 9 height 11
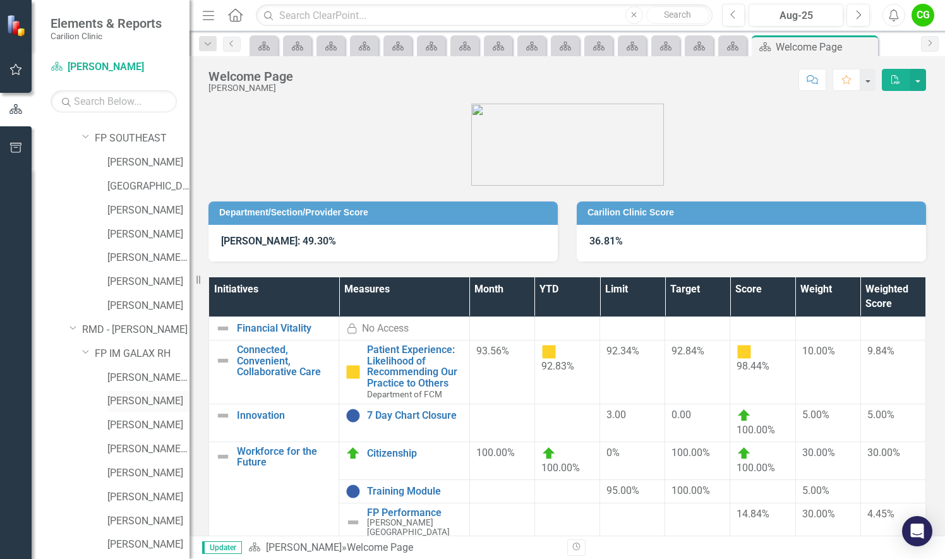
click at [140, 399] on link "[PERSON_NAME]" at bounding box center [148, 401] width 82 height 15
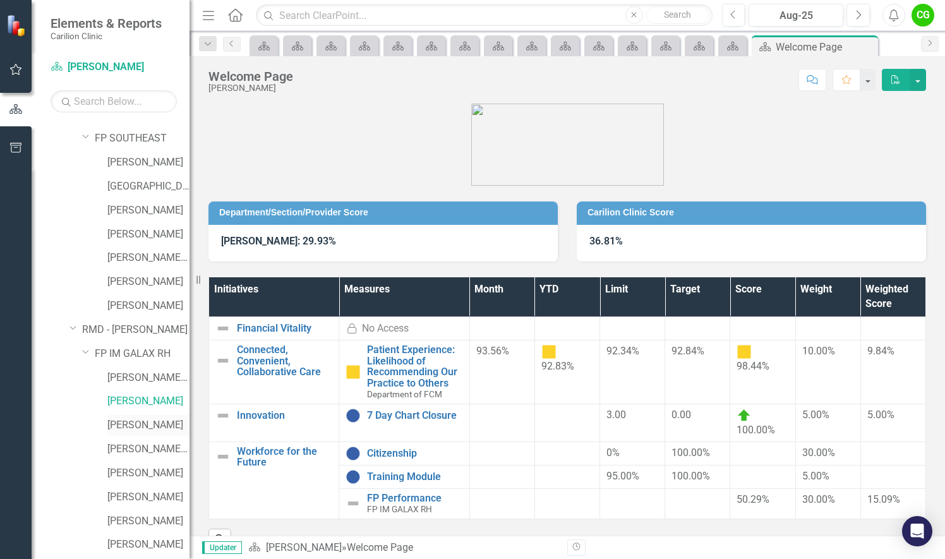
click at [126, 427] on link "[PERSON_NAME]" at bounding box center [148, 425] width 82 height 15
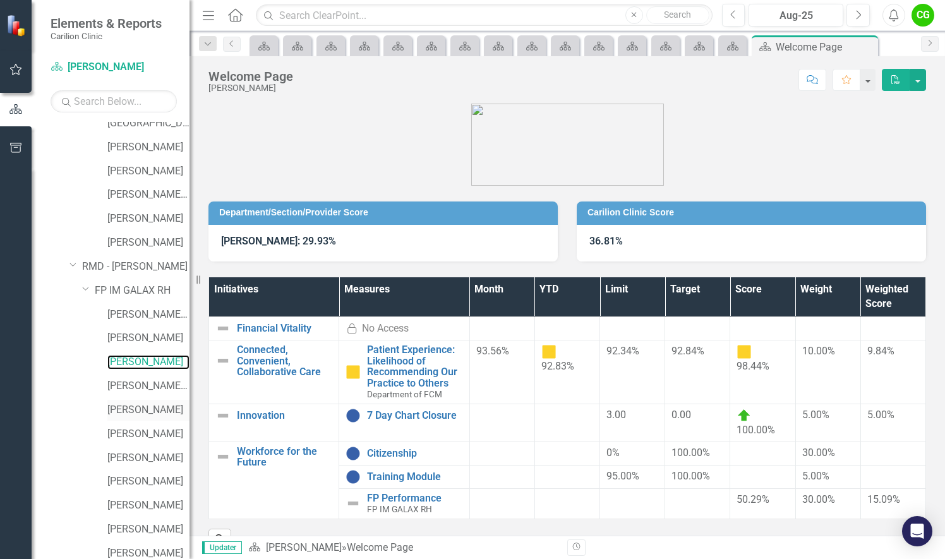
scroll to position [4232, 0]
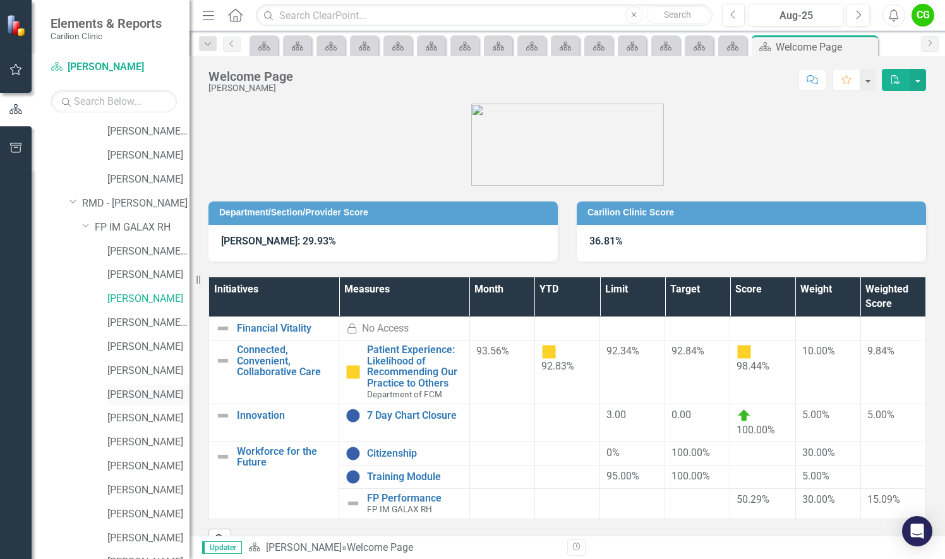
click at [135, 393] on link "[PERSON_NAME]" at bounding box center [148, 395] width 82 height 15
click at [129, 418] on link "[PERSON_NAME]" at bounding box center [148, 418] width 82 height 15
click at [145, 440] on link "[PERSON_NAME]" at bounding box center [148, 442] width 82 height 15
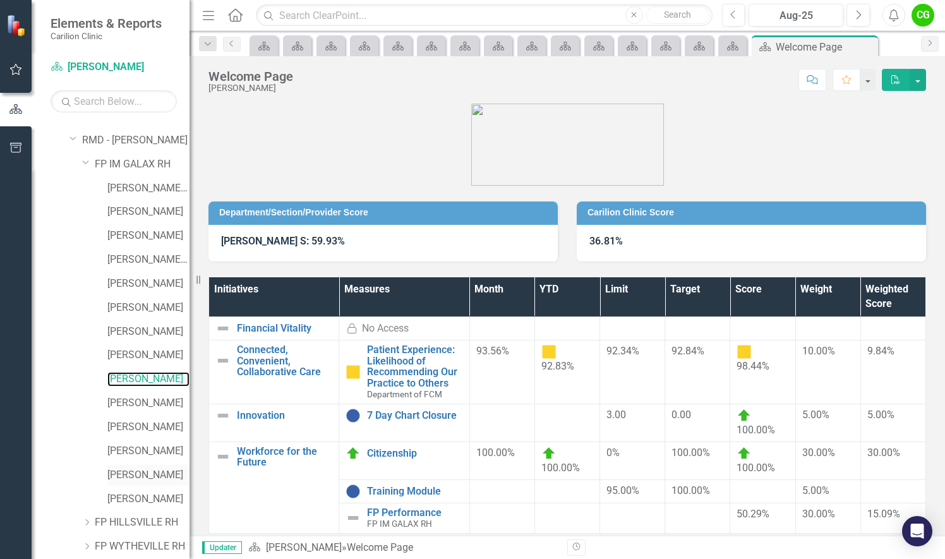
scroll to position [4359, 0]
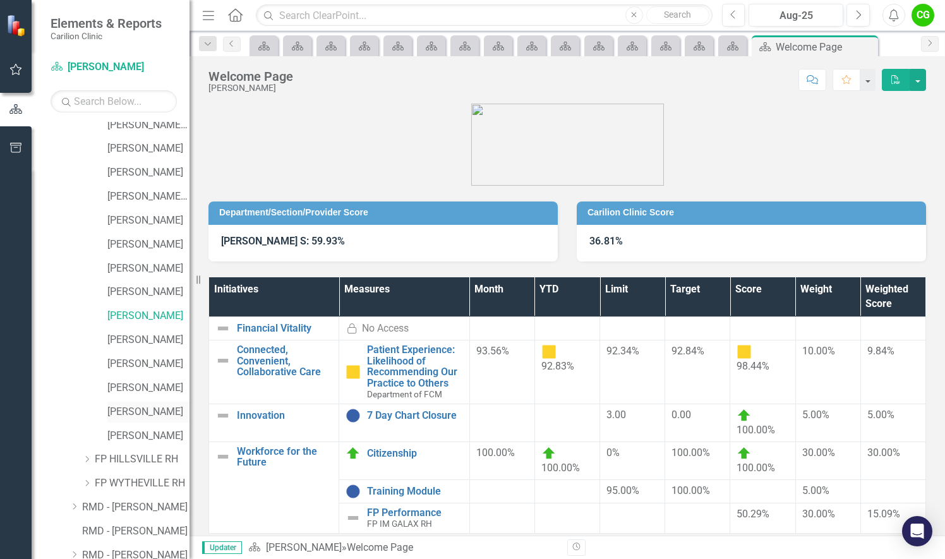
click at [140, 409] on link "[PERSON_NAME]" at bounding box center [148, 412] width 82 height 15
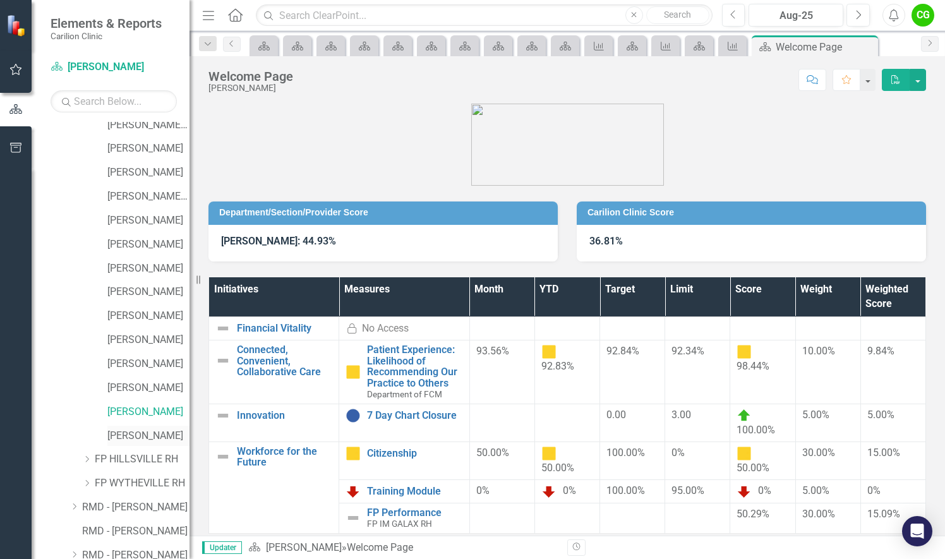
click at [140, 440] on link "[PERSON_NAME]" at bounding box center [148, 436] width 82 height 15
click at [90, 459] on icon "Dropdown" at bounding box center [86, 460] width 9 height 8
click at [129, 483] on link "[PERSON_NAME] R" at bounding box center [148, 483] width 82 height 15
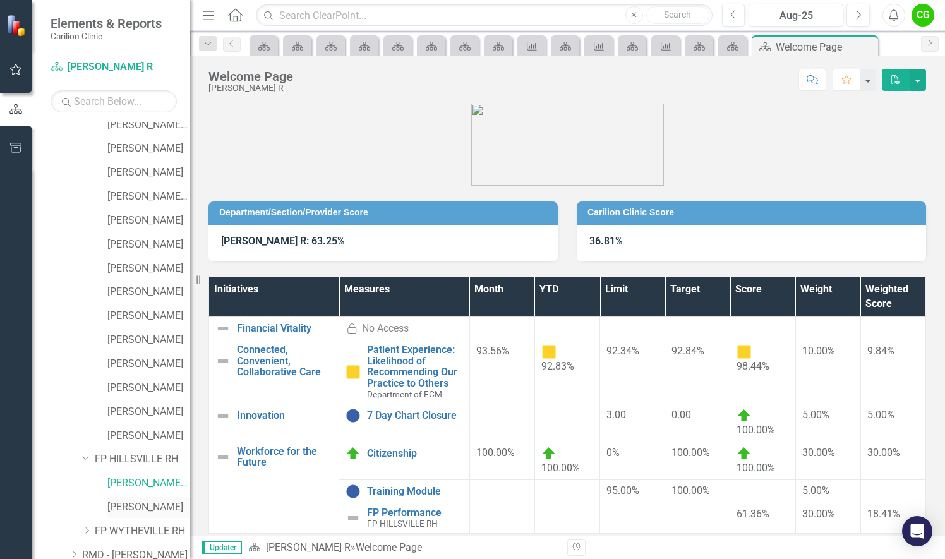
click at [135, 509] on link "[PERSON_NAME]" at bounding box center [148, 507] width 82 height 15
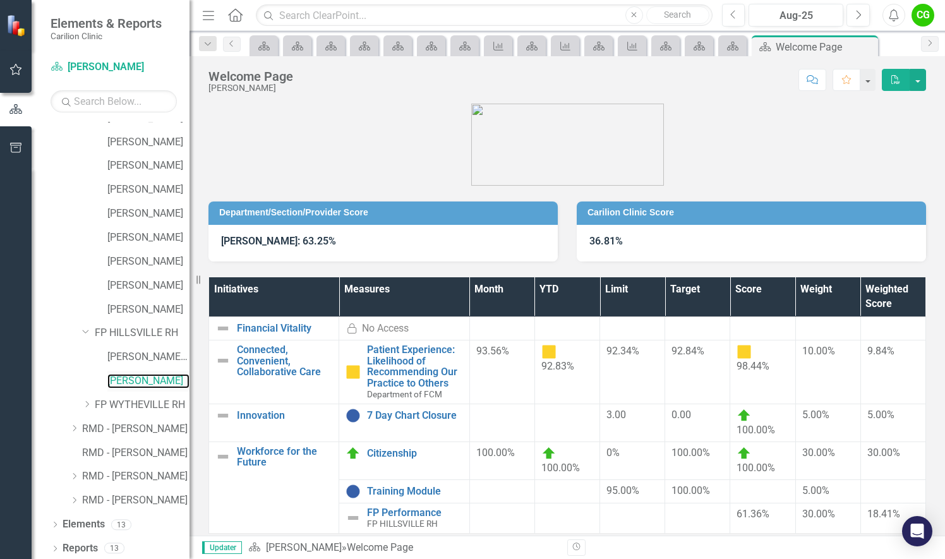
scroll to position [4488, 0]
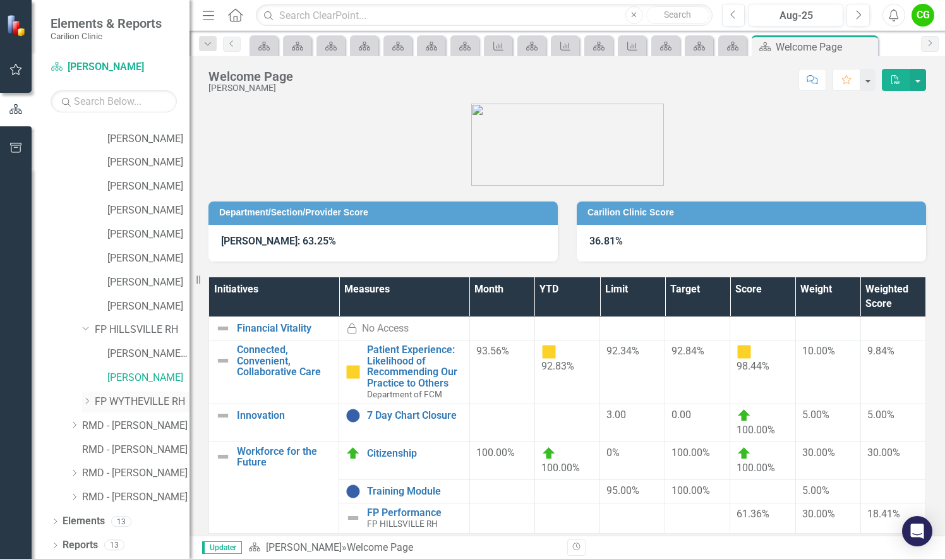
click at [89, 404] on icon "Dropdown" at bounding box center [86, 401] width 9 height 8
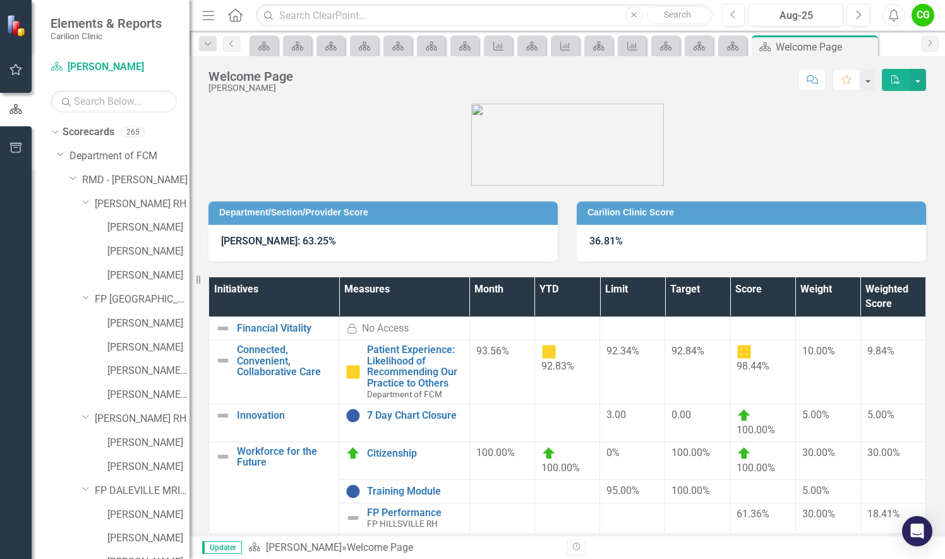
scroll to position [4488, 0]
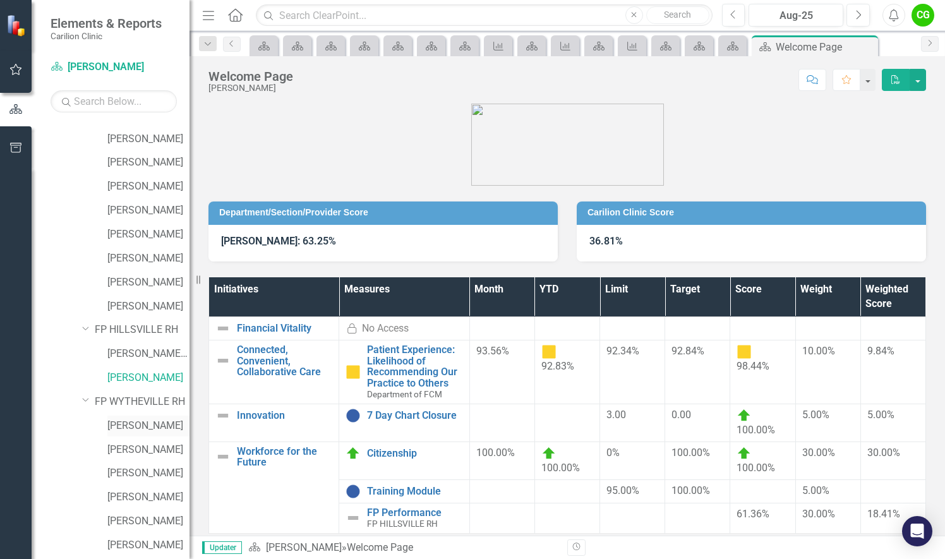
click at [126, 425] on link "[PERSON_NAME]" at bounding box center [148, 426] width 82 height 15
click at [132, 449] on link "[PERSON_NAME]" at bounding box center [148, 450] width 82 height 15
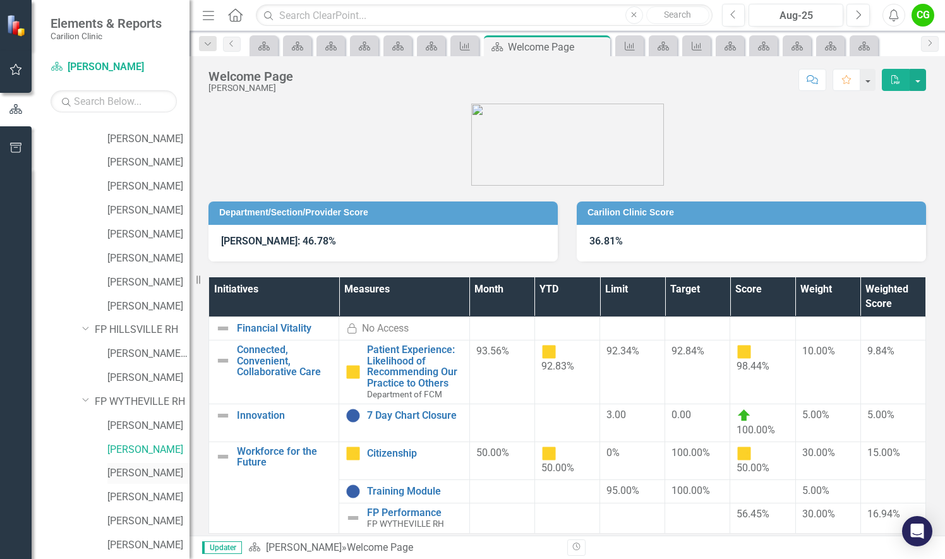
click at [121, 473] on link "[PERSON_NAME]" at bounding box center [148, 473] width 82 height 15
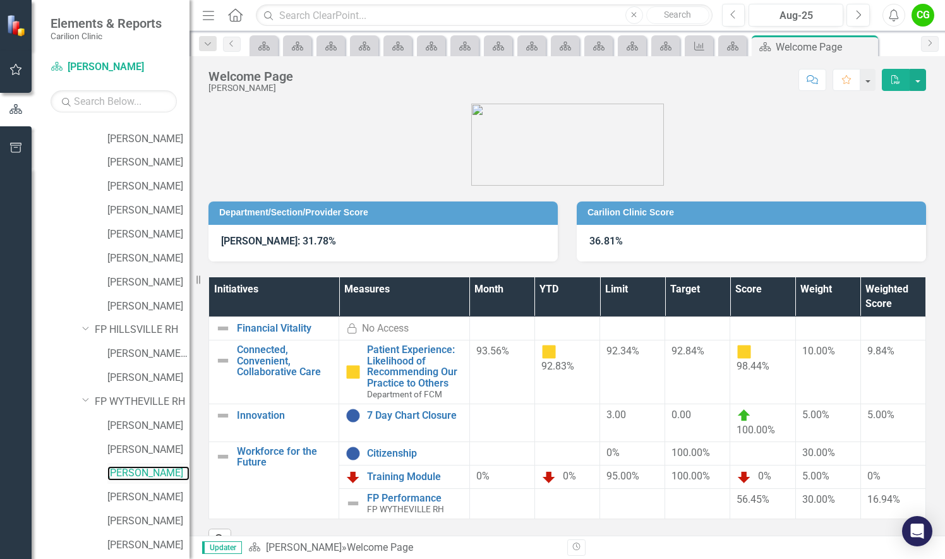
scroll to position [4632, 0]
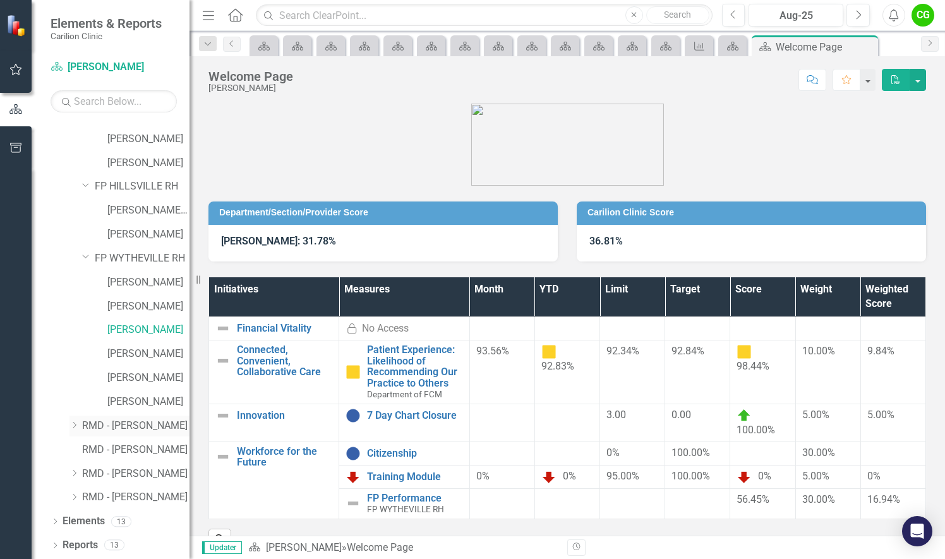
click at [76, 425] on icon "Dropdown" at bounding box center [73, 425] width 9 height 8
click at [90, 450] on icon "Dropdown" at bounding box center [86, 449] width 9 height 8
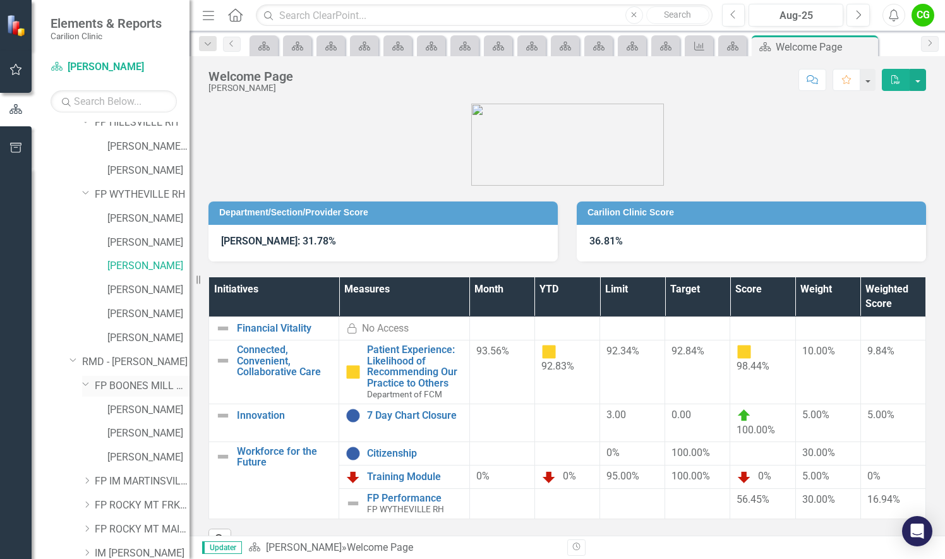
scroll to position [4822, 0]
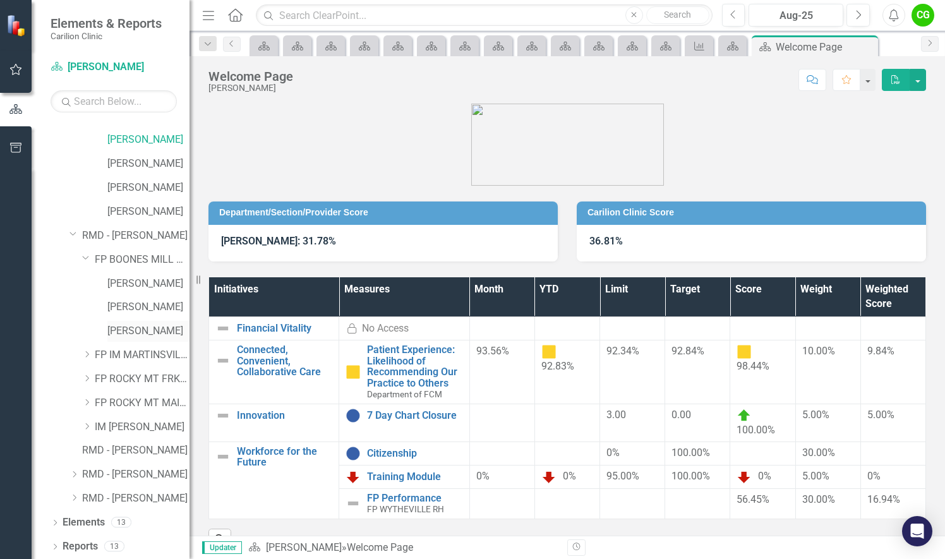
click at [143, 334] on link "[PERSON_NAME]" at bounding box center [148, 331] width 82 height 15
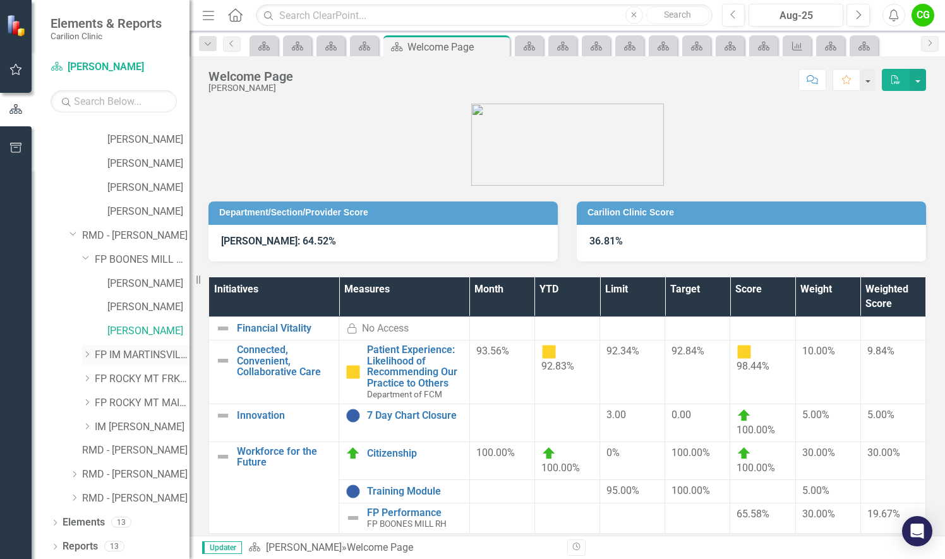
click at [87, 357] on icon at bounding box center [87, 355] width 3 height 6
click at [136, 381] on link "[PERSON_NAME]" at bounding box center [148, 379] width 82 height 15
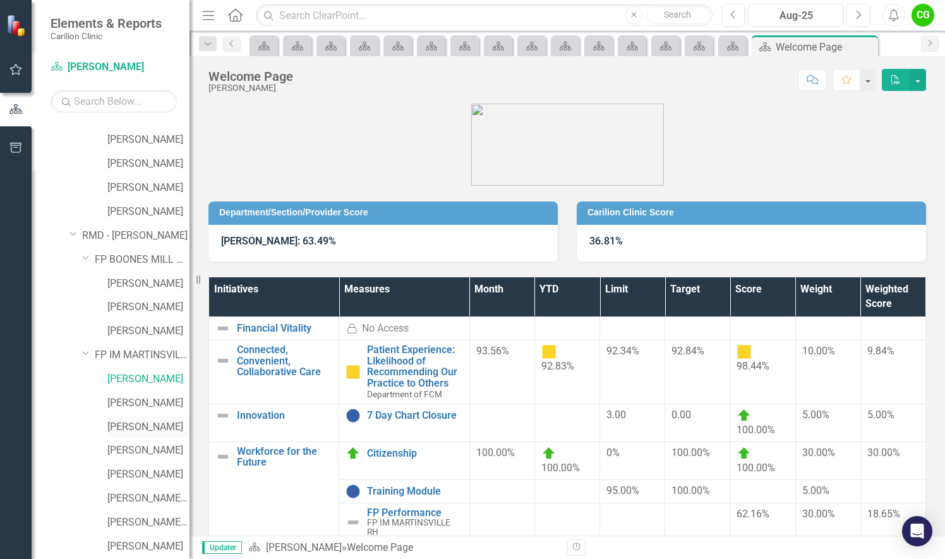
click at [134, 430] on link "[PERSON_NAME]" at bounding box center [148, 427] width 82 height 15
click at [135, 401] on link "[PERSON_NAME]" at bounding box center [148, 403] width 82 height 15
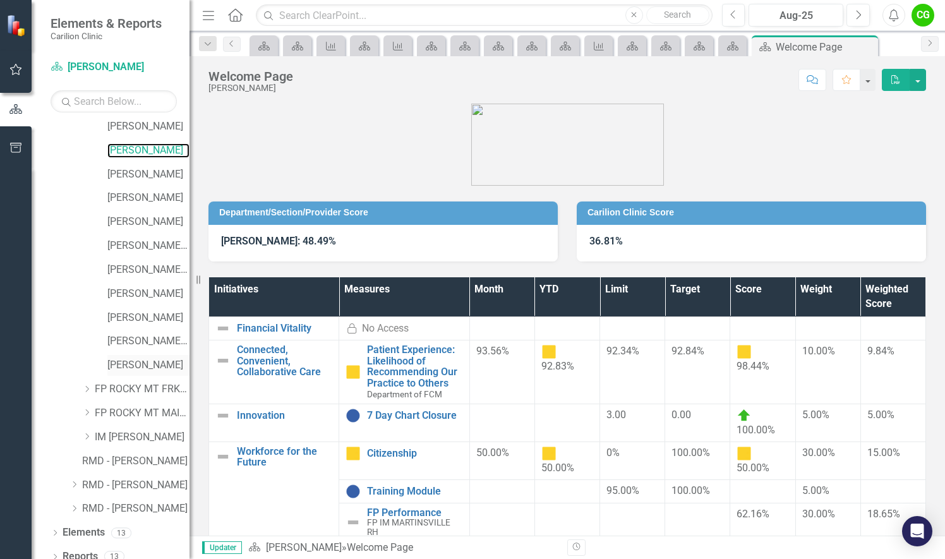
scroll to position [5087, 0]
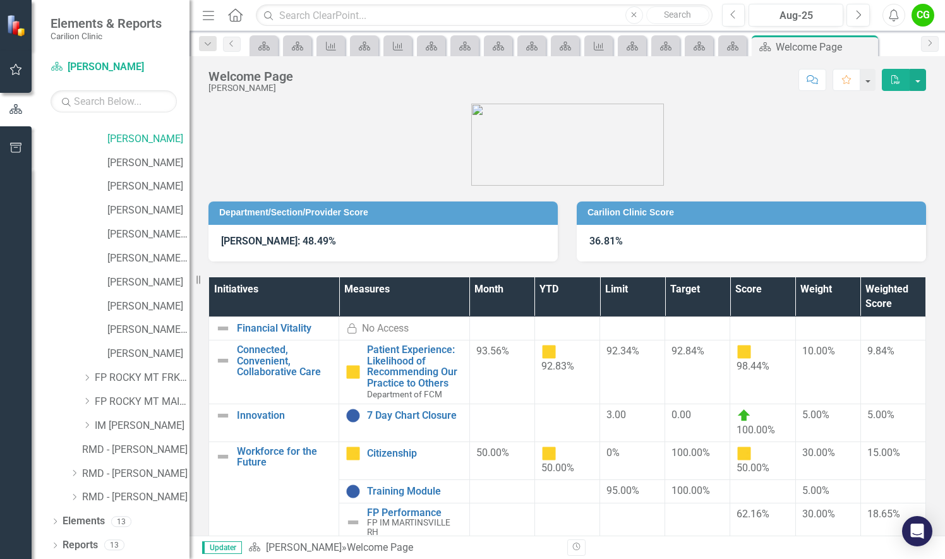
drag, startPoint x: 86, startPoint y: 377, endPoint x: 97, endPoint y: 401, distance: 26.3
click at [86, 377] on icon "Dropdown" at bounding box center [86, 378] width 9 height 8
click at [126, 402] on link "[PERSON_NAME][GEOGRAPHIC_DATA]" at bounding box center [148, 401] width 82 height 15
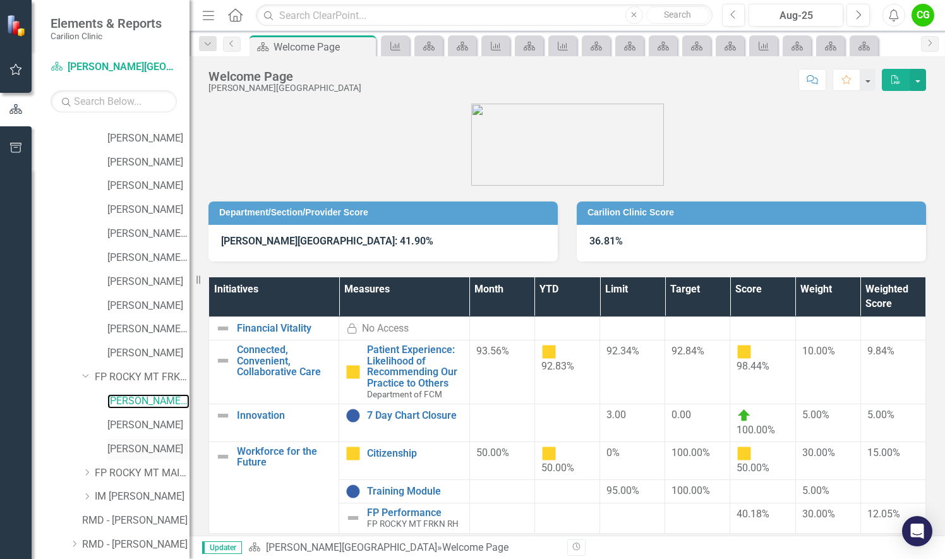
scroll to position [5158, 0]
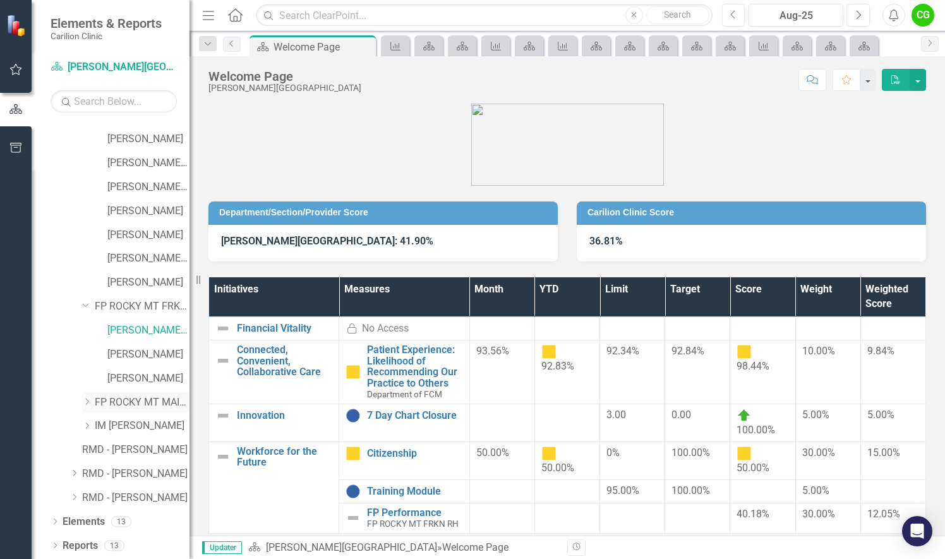
click at [89, 401] on icon "Dropdown" at bounding box center [86, 402] width 9 height 8
click at [122, 425] on link "[PERSON_NAME]" at bounding box center [148, 425] width 82 height 15
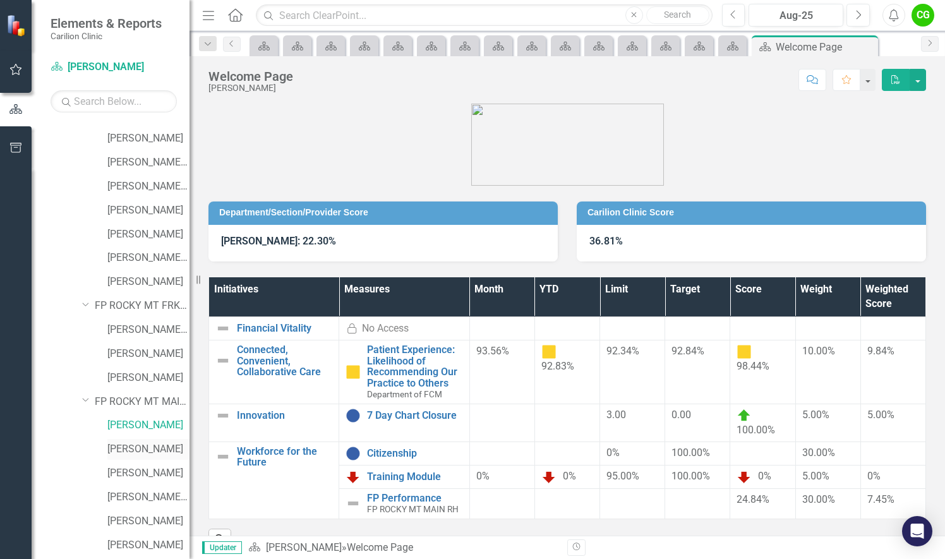
click at [134, 449] on link "[PERSON_NAME]" at bounding box center [148, 449] width 82 height 15
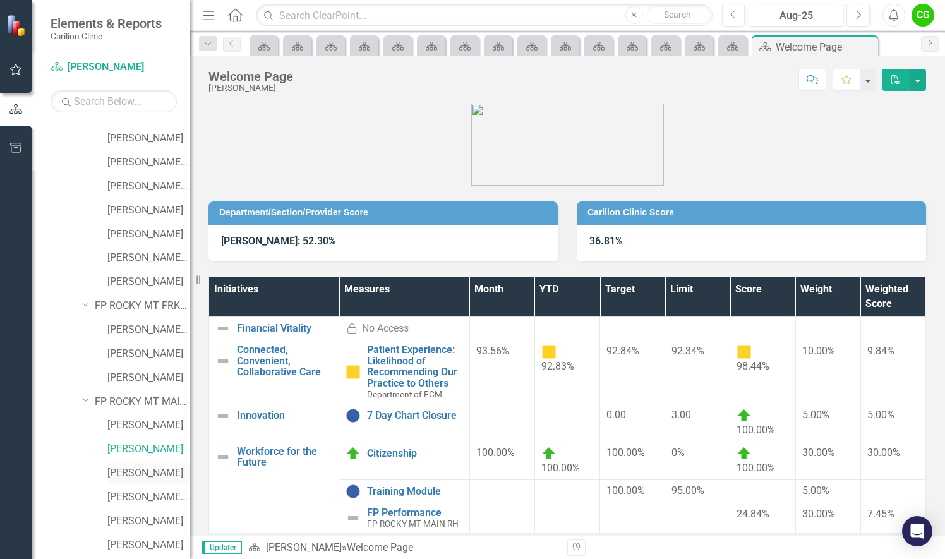
click at [135, 476] on link "[PERSON_NAME]" at bounding box center [148, 473] width 82 height 15
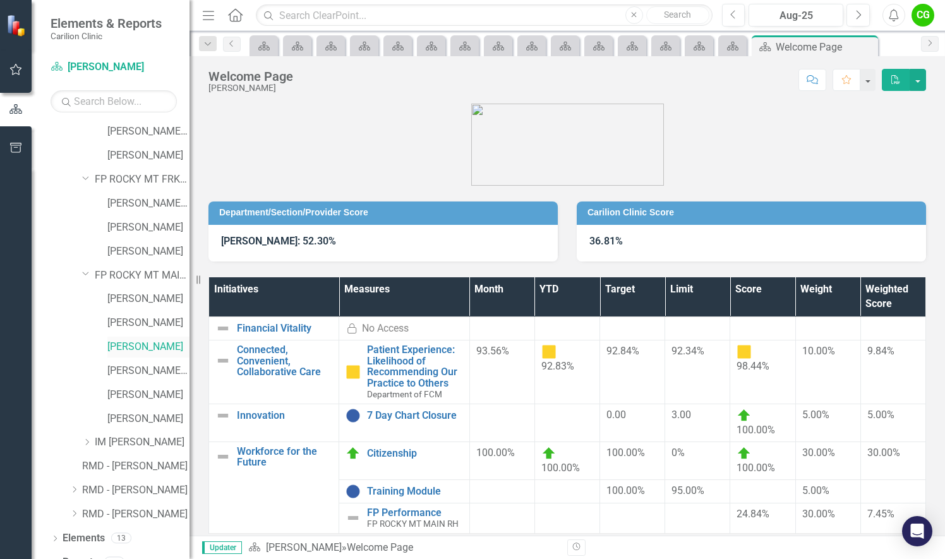
scroll to position [5302, 0]
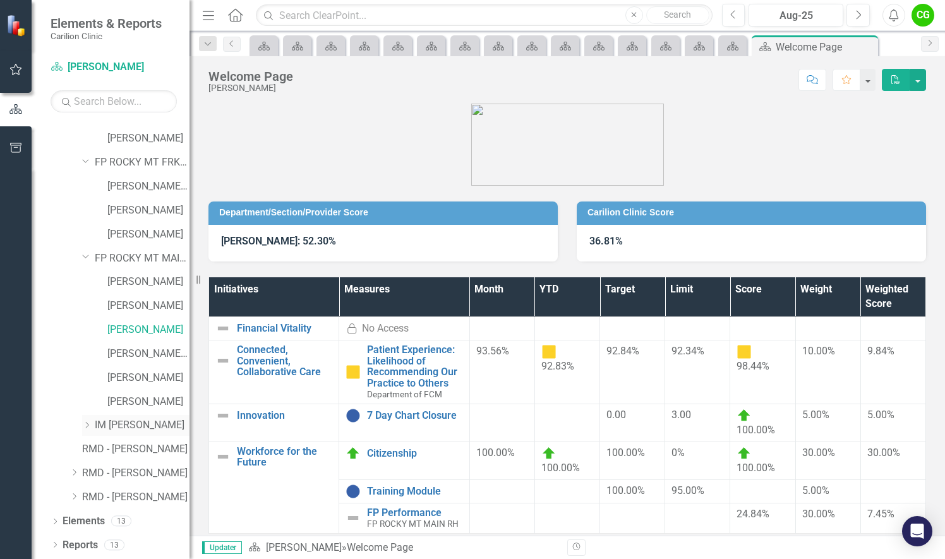
click at [86, 425] on icon "Dropdown" at bounding box center [86, 425] width 9 height 8
click at [150, 454] on link "[PERSON_NAME]" at bounding box center [148, 449] width 82 height 15
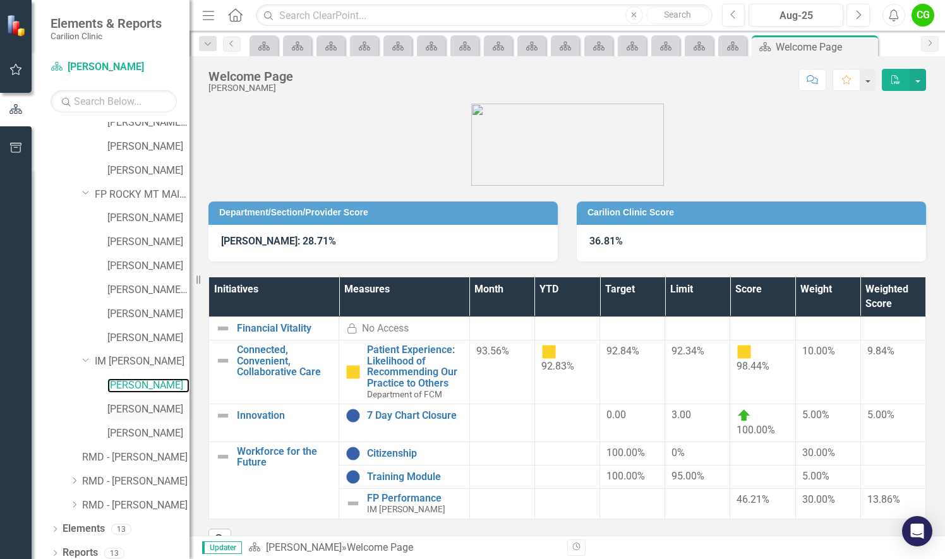
scroll to position [5373, 0]
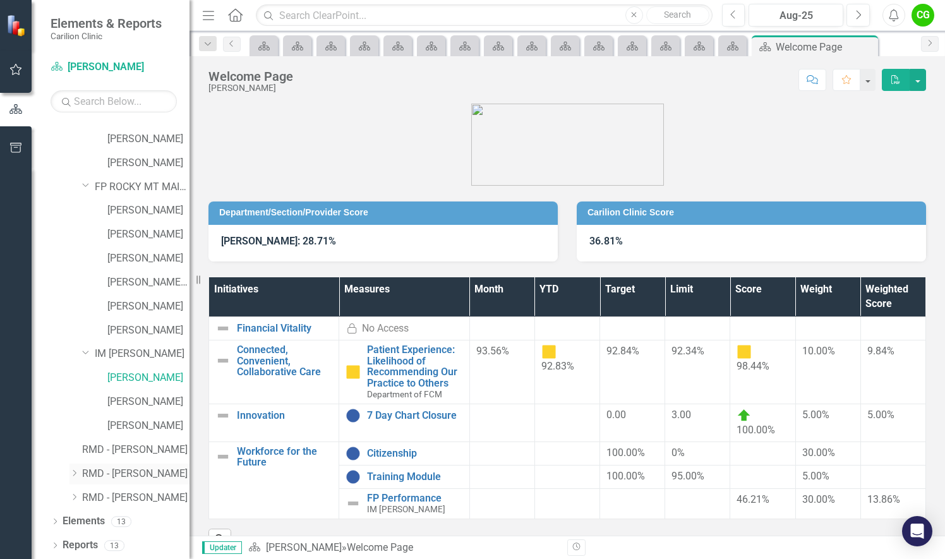
click at [73, 478] on div "Dropdown" at bounding box center [73, 474] width 9 height 11
drag, startPoint x: 86, startPoint y: 497, endPoint x: 103, endPoint y: 512, distance: 22.8
click at [86, 497] on icon "Dropdown" at bounding box center [86, 497] width 9 height 8
click at [157, 520] on link "[PERSON_NAME]" at bounding box center [148, 521] width 82 height 15
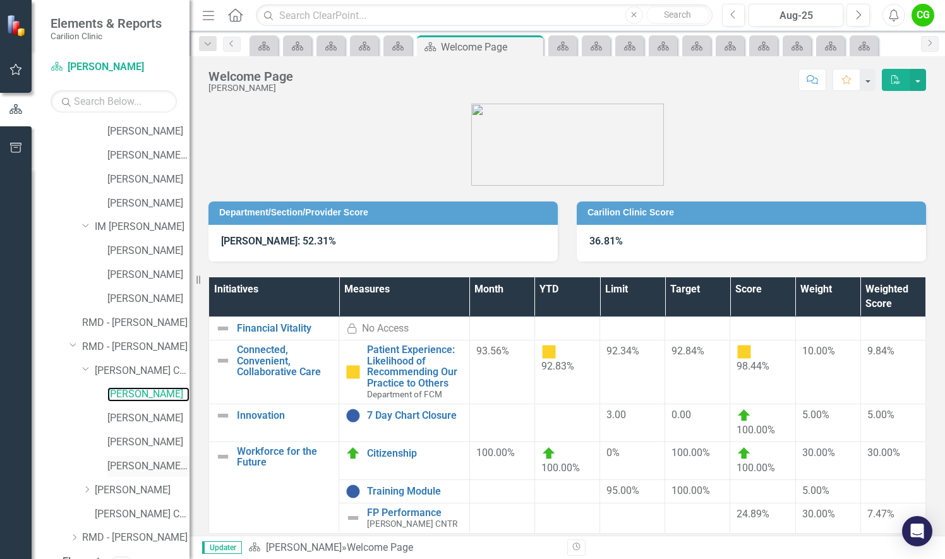
scroll to position [5541, 0]
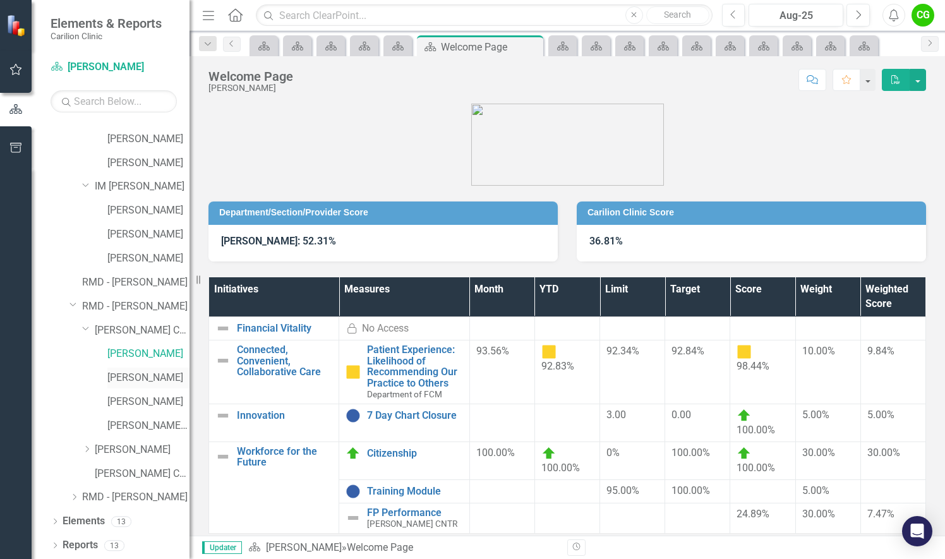
click at [147, 375] on link "[PERSON_NAME]" at bounding box center [148, 378] width 82 height 15
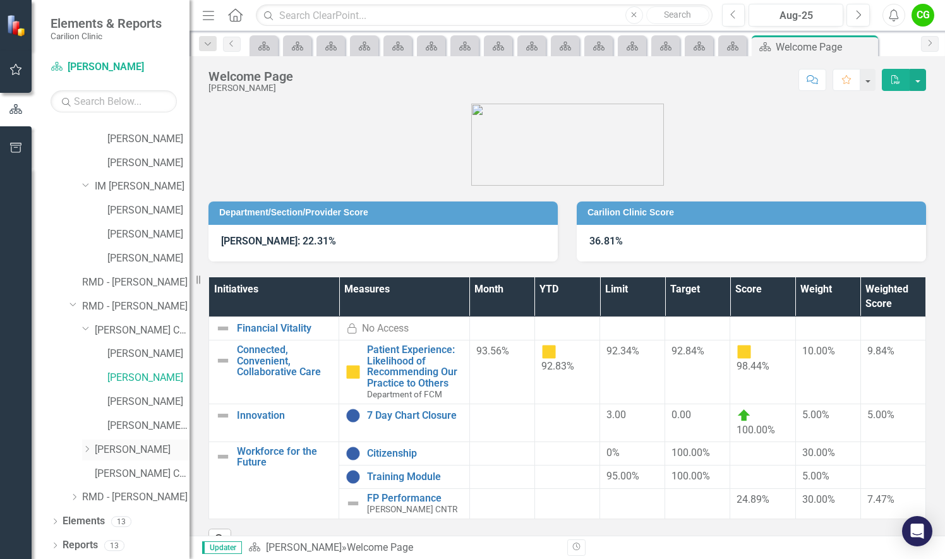
click at [90, 447] on icon "Dropdown" at bounding box center [86, 449] width 9 height 8
click at [118, 470] on link "[PERSON_NAME]" at bounding box center [148, 473] width 82 height 15
click at [70, 493] on icon "Dropdown" at bounding box center [73, 497] width 9 height 8
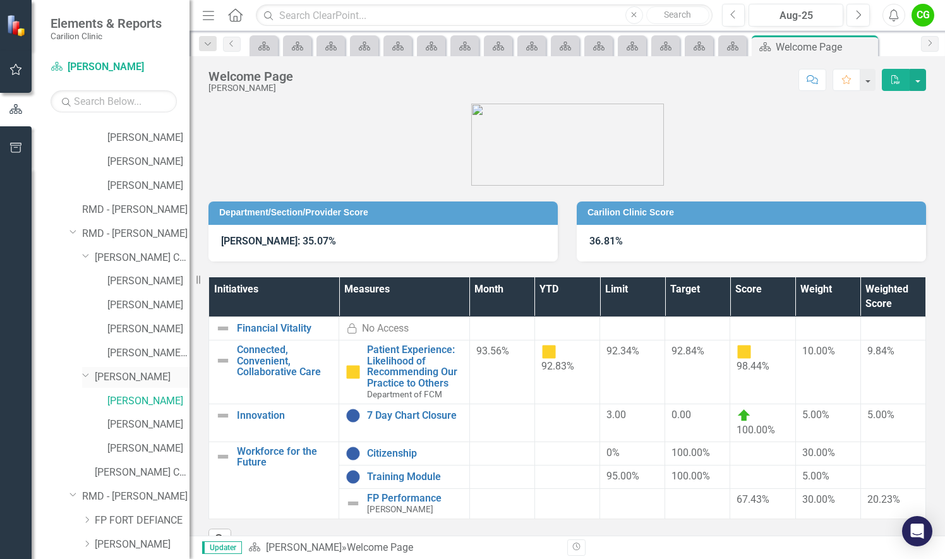
scroll to position [5685, 0]
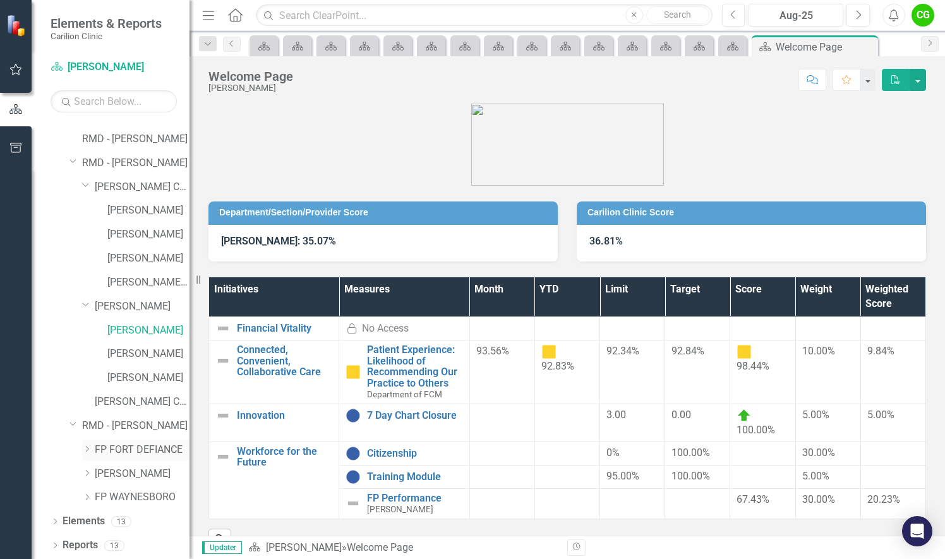
click at [85, 450] on icon "Dropdown" at bounding box center [86, 449] width 9 height 8
click at [138, 475] on link "[PERSON_NAME]" at bounding box center [148, 473] width 82 height 15
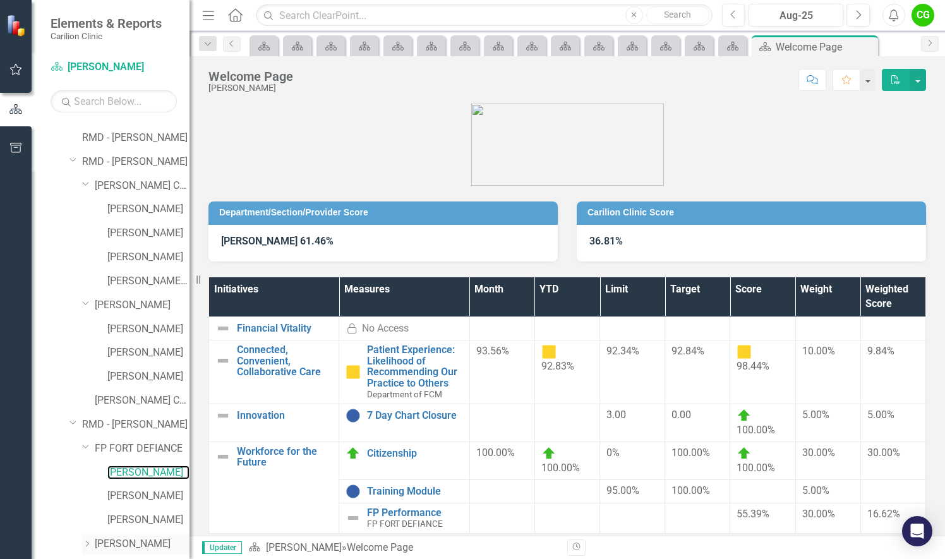
scroll to position [5756, 0]
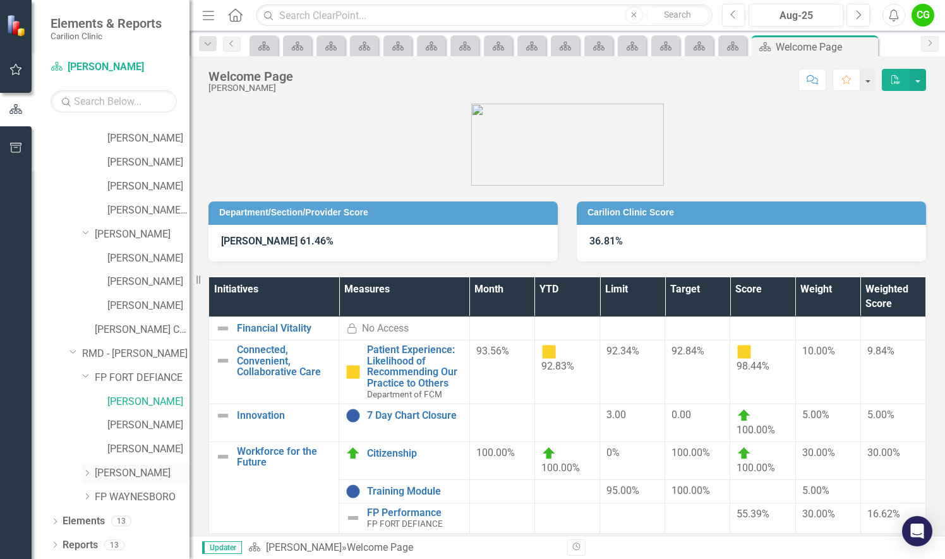
click at [92, 469] on div "Dropdown" at bounding box center [88, 473] width 13 height 11
click at [128, 496] on link "[PERSON_NAME]" at bounding box center [148, 497] width 82 height 15
drag, startPoint x: 87, startPoint y: 497, endPoint x: 112, endPoint y: 498, distance: 25.3
click at [87, 496] on icon "Dropdown" at bounding box center [86, 497] width 9 height 8
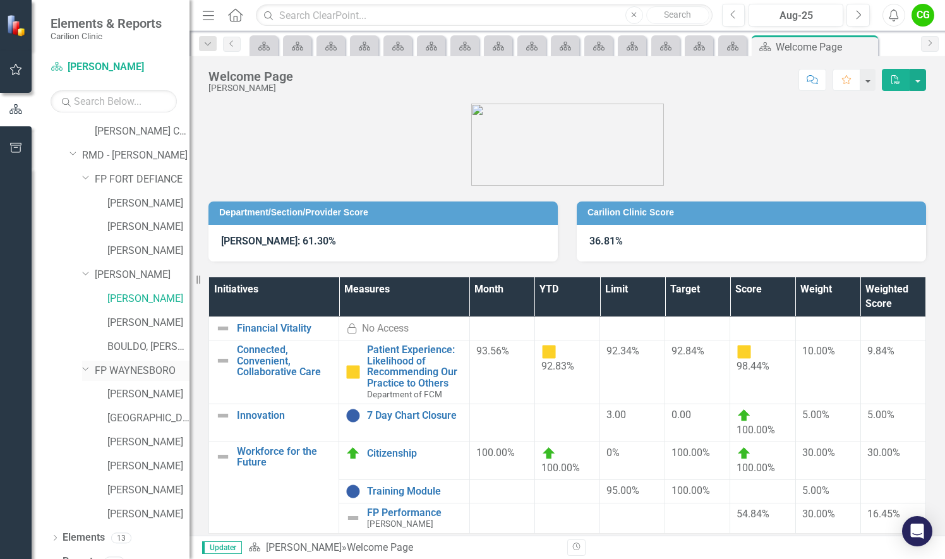
scroll to position [5972, 0]
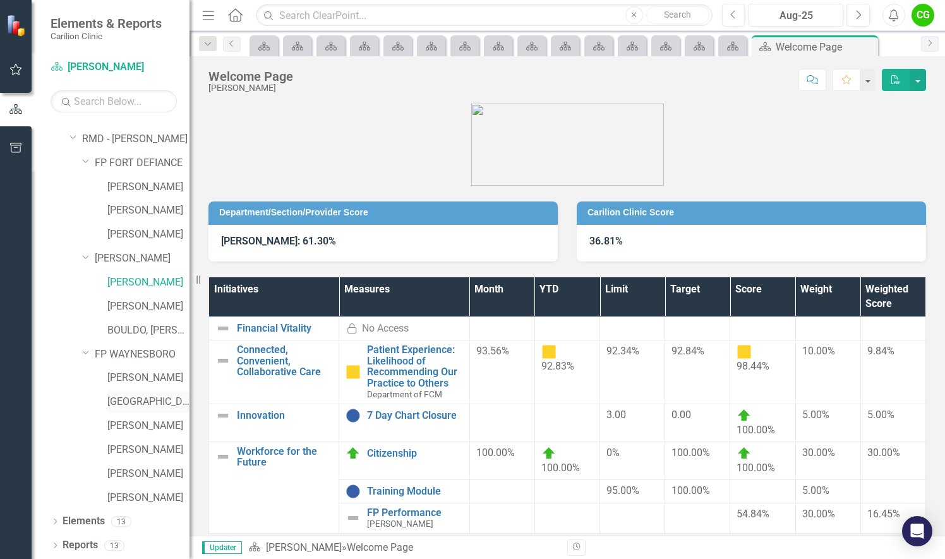
click at [136, 401] on link "[GEOGRAPHIC_DATA], [PERSON_NAME] [PERSON_NAME]" at bounding box center [148, 402] width 82 height 15
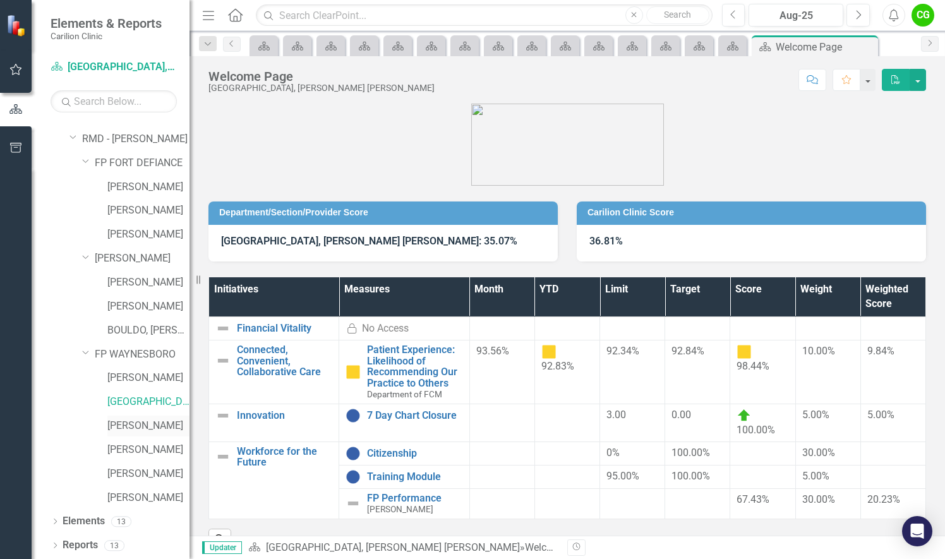
click at [131, 422] on link "[PERSON_NAME]" at bounding box center [148, 426] width 82 height 15
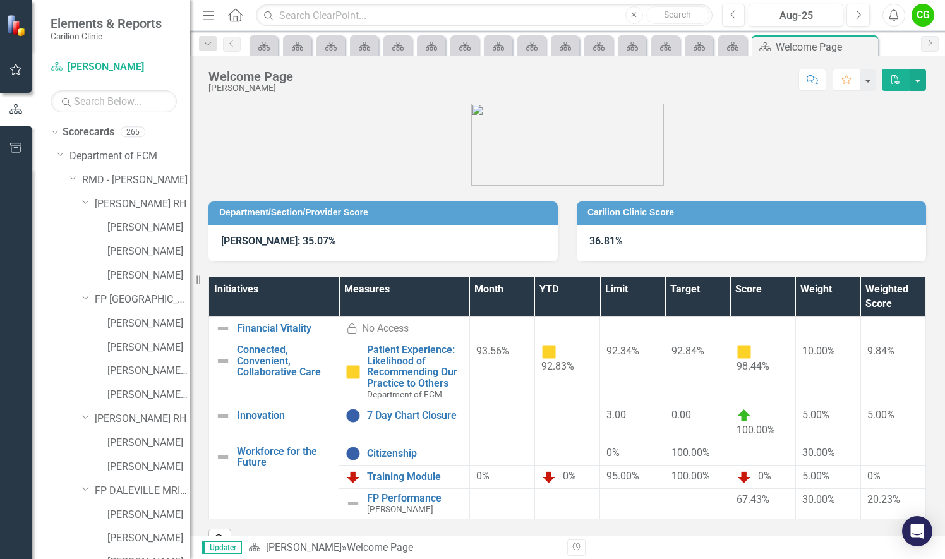
scroll to position [5972, 0]
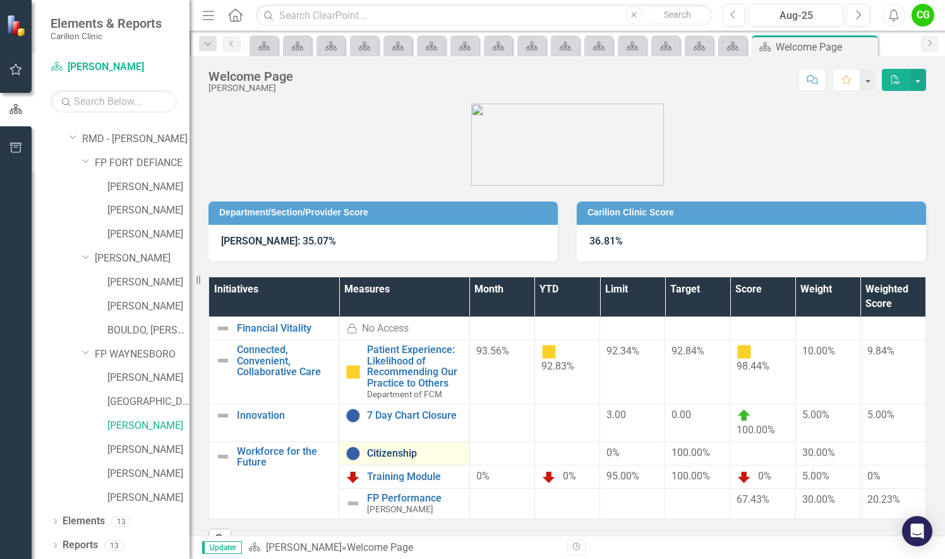
click at [397, 458] on link "Citizenship" at bounding box center [414, 453] width 95 height 11
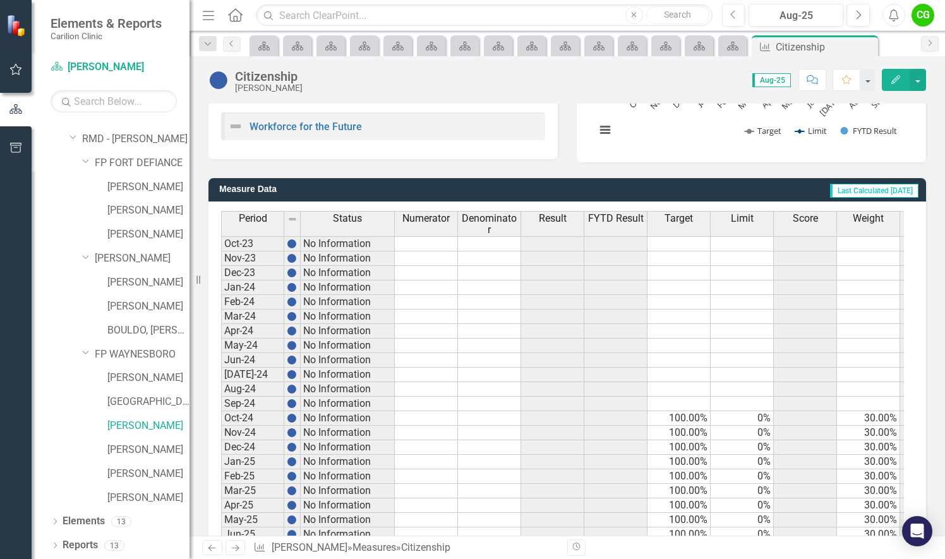
scroll to position [342, 0]
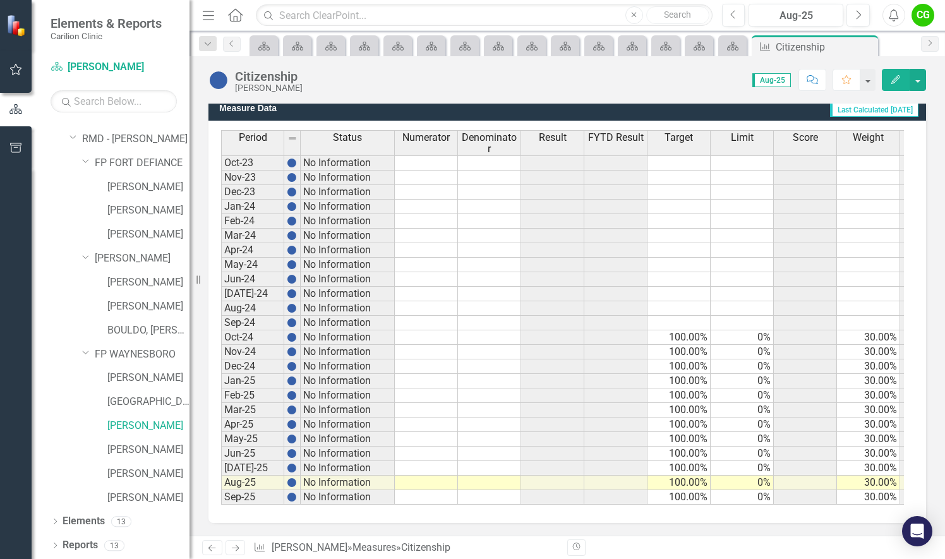
click at [421, 476] on td at bounding box center [426, 483] width 63 height 15
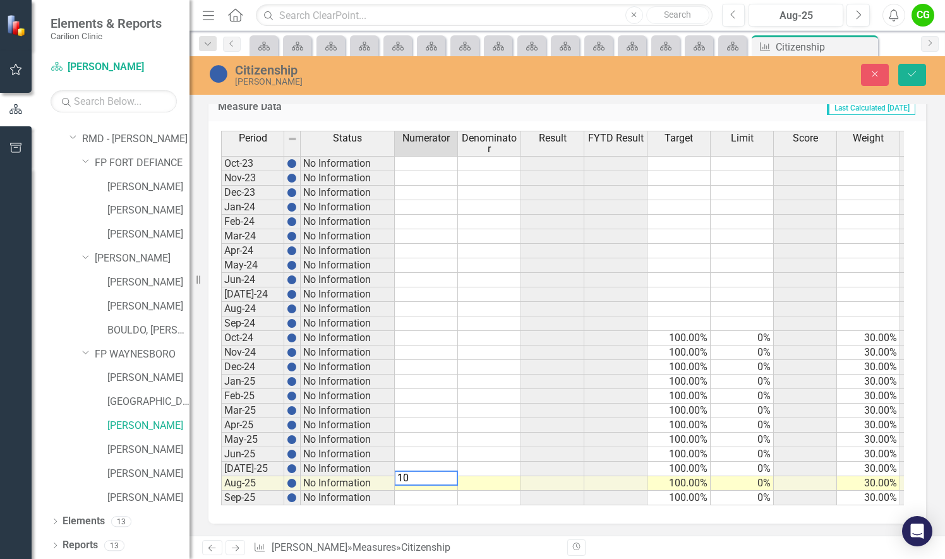
type textarea "100"
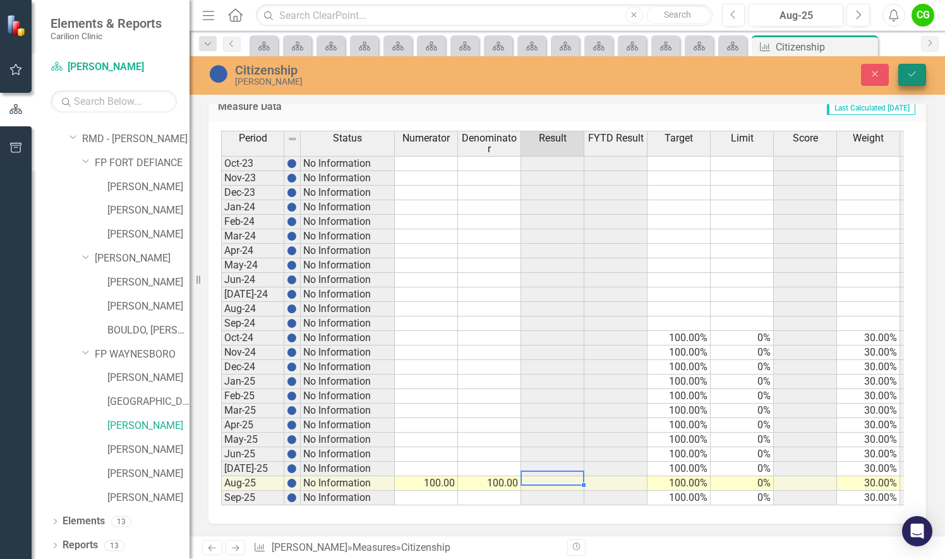
type textarea "100"
click at [909, 72] on icon "Save" at bounding box center [912, 73] width 11 height 9
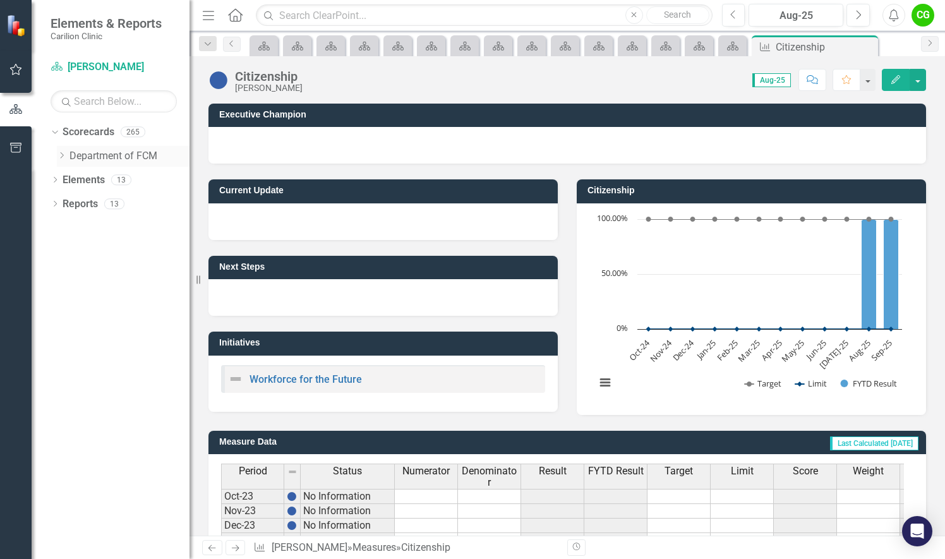
scroll to position [0, 0]
click at [62, 156] on icon "Dropdown" at bounding box center [61, 156] width 9 height 8
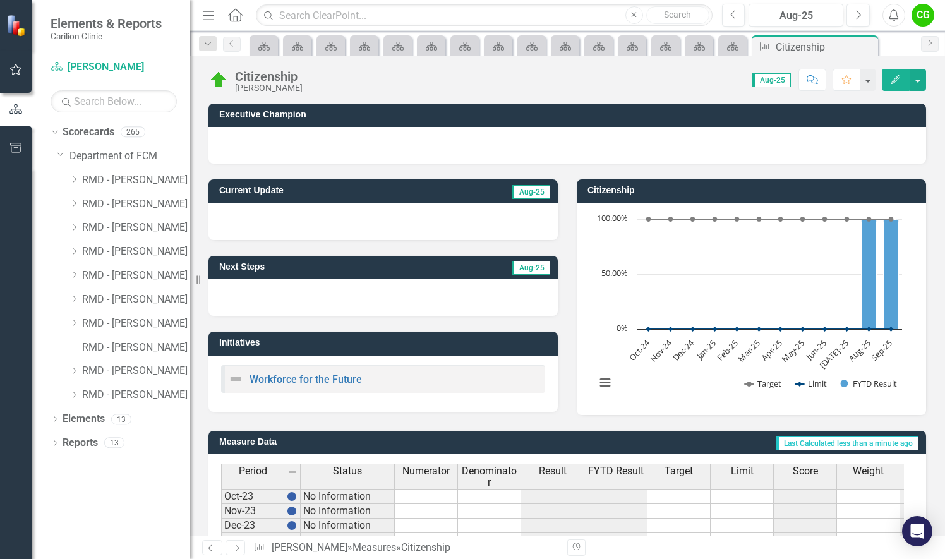
drag, startPoint x: 76, startPoint y: 392, endPoint x: 111, endPoint y: 420, distance: 45.0
click at [76, 393] on icon "Dropdown" at bounding box center [73, 395] width 9 height 8
click at [85, 465] on icon "Dropdown" at bounding box center [86, 466] width 9 height 8
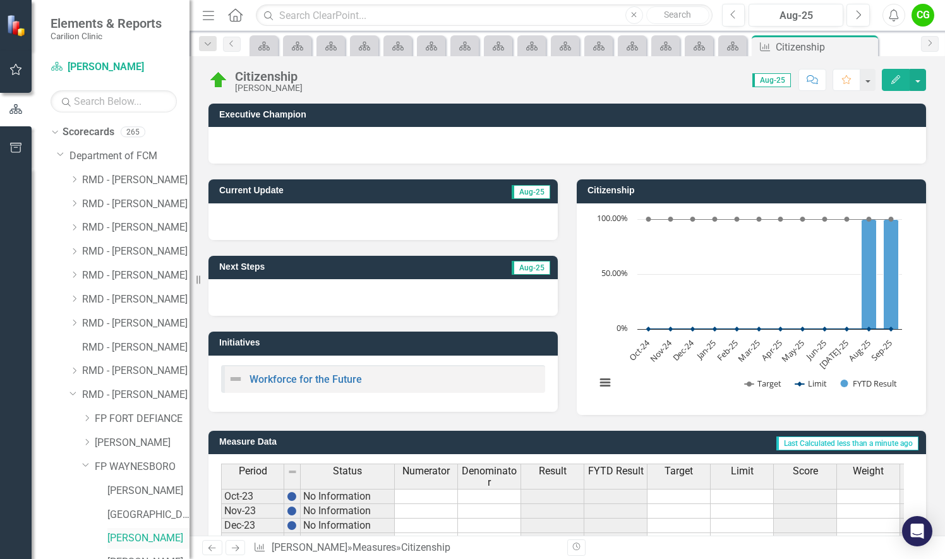
click at [147, 540] on link "[PERSON_NAME]" at bounding box center [148, 538] width 82 height 15
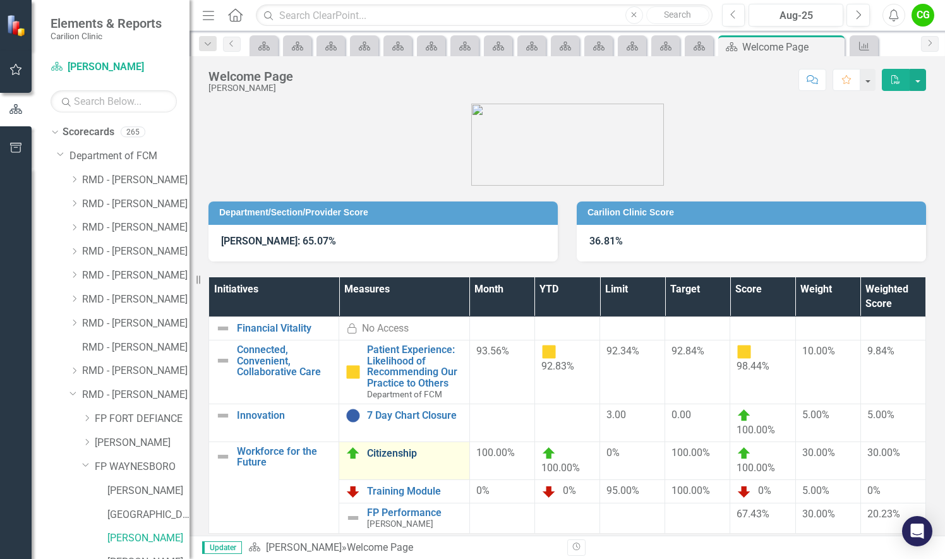
click at [387, 449] on link "Citizenship" at bounding box center [414, 453] width 95 height 11
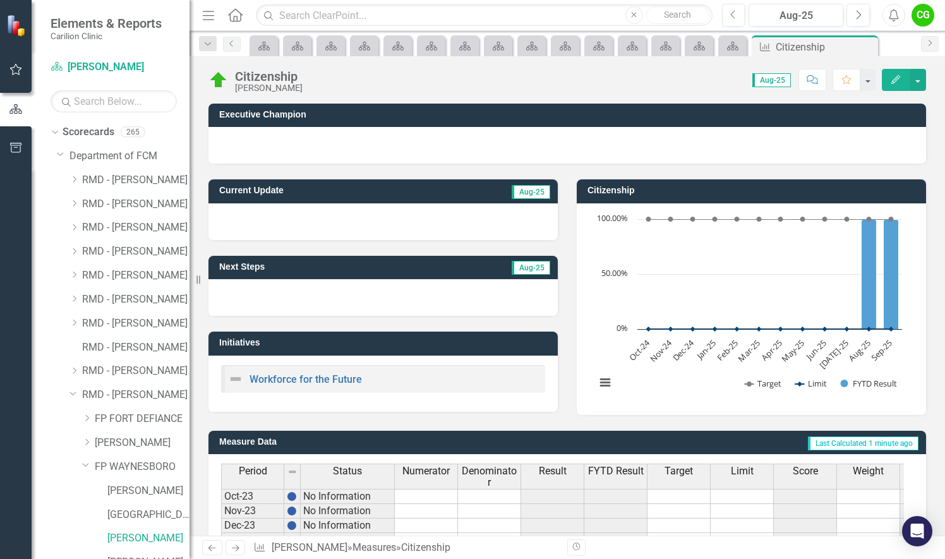
scroll to position [342, 0]
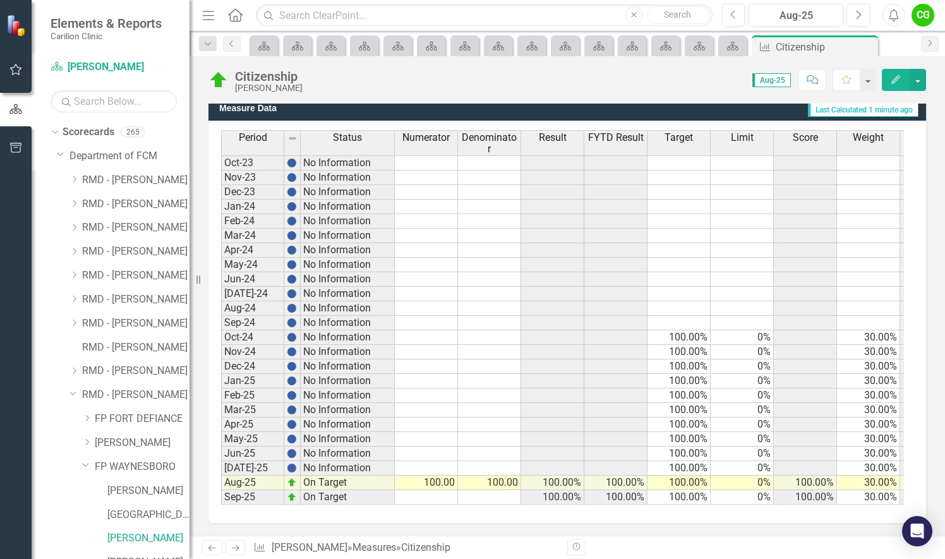
click at [440, 476] on td "100.00" at bounding box center [426, 483] width 63 height 15
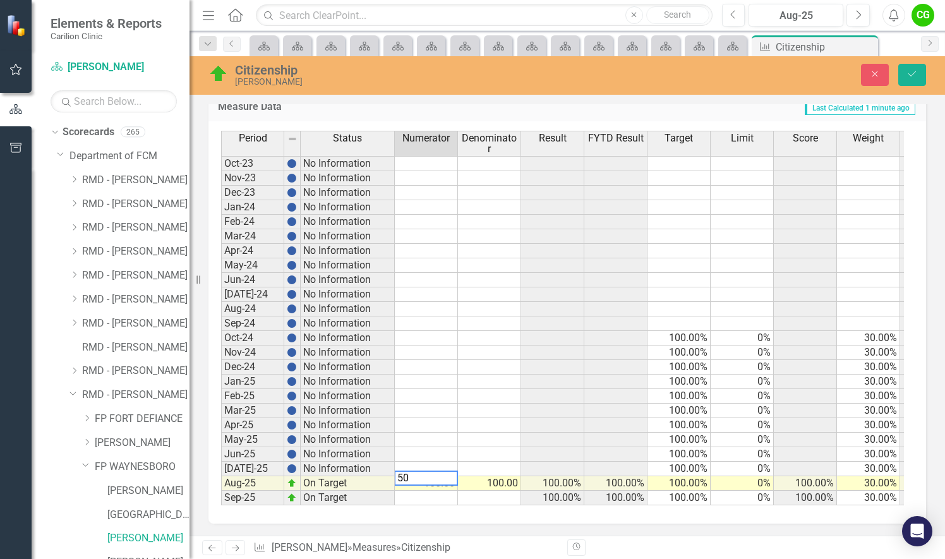
type textarea "50"
click at [559, 462] on td at bounding box center [552, 469] width 63 height 15
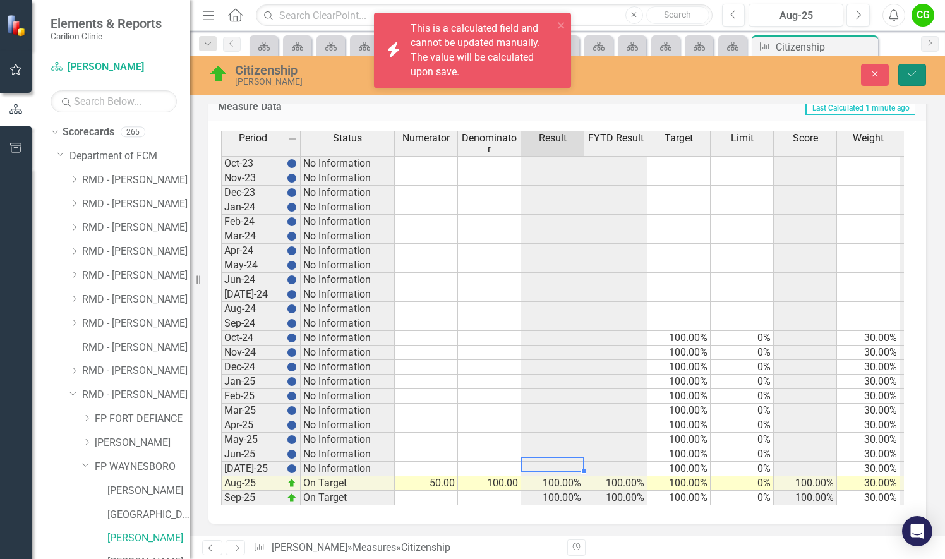
click at [903, 80] on button "Save" at bounding box center [912, 75] width 28 height 22
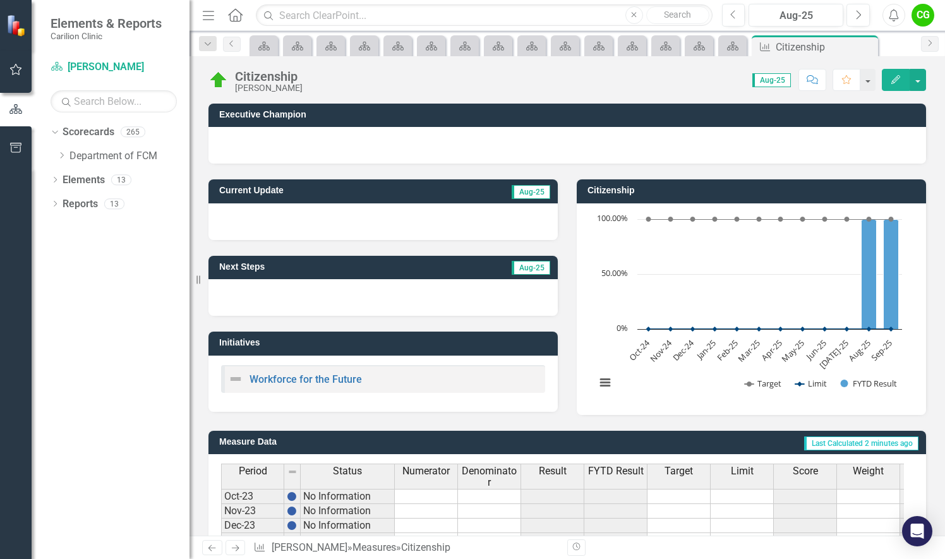
click at [63, 156] on icon at bounding box center [62, 155] width 3 height 6
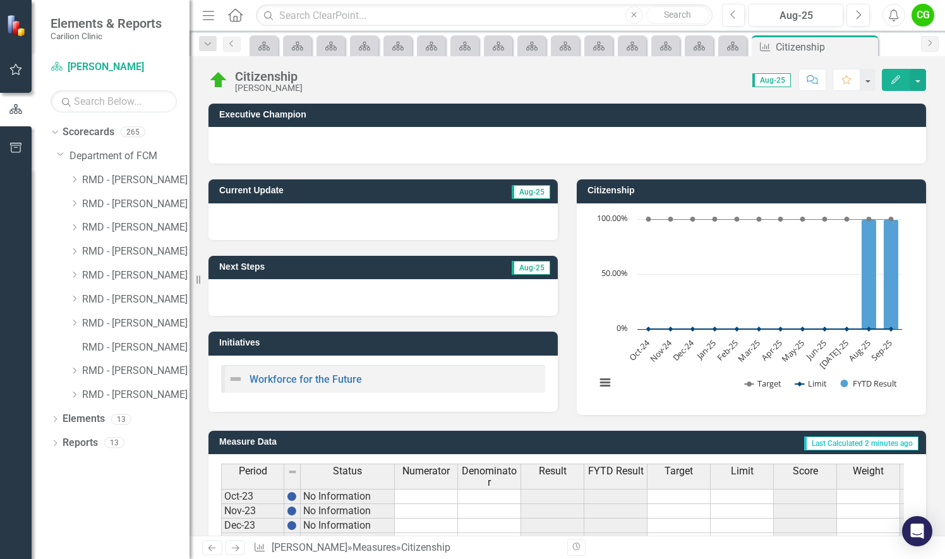
scroll to position [126, 0]
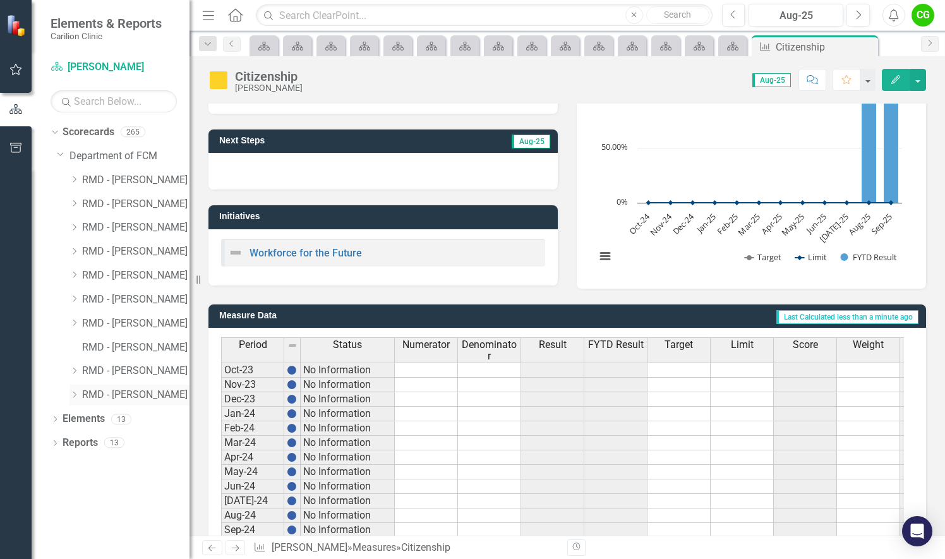
click at [75, 394] on icon "Dropdown" at bounding box center [73, 395] width 9 height 8
click at [87, 465] on icon "Dropdown" at bounding box center [86, 466] width 9 height 8
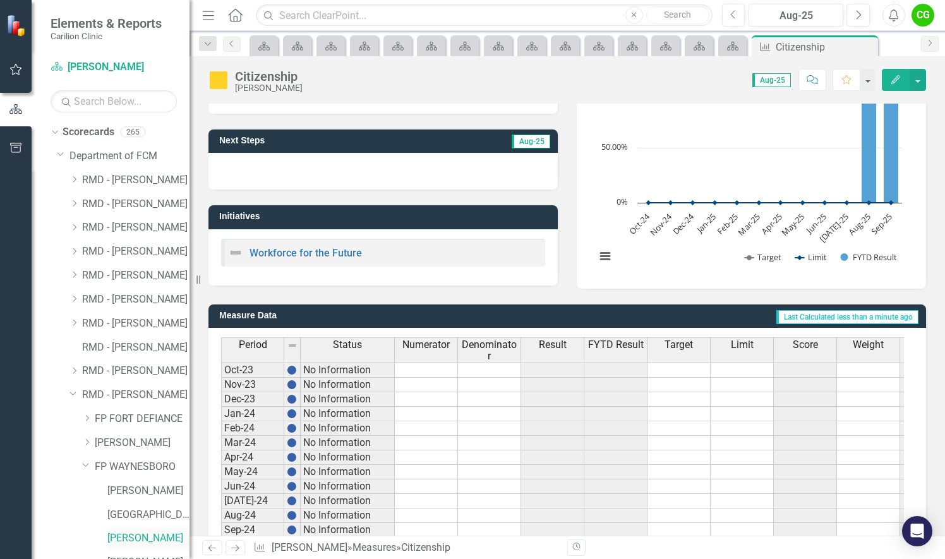
click at [141, 531] on link "[PERSON_NAME]" at bounding box center [148, 538] width 82 height 15
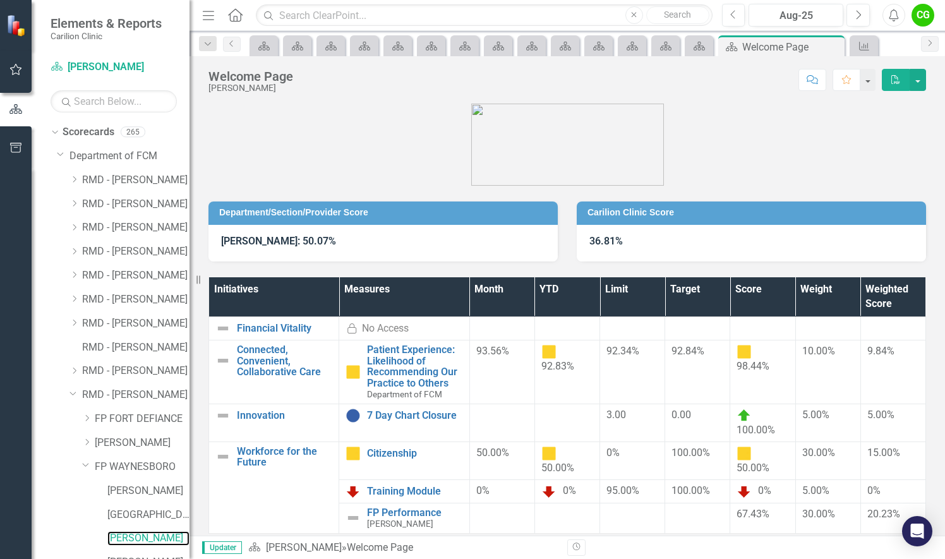
scroll to position [40, 0]
